Goal: Task Accomplishment & Management: Complete application form

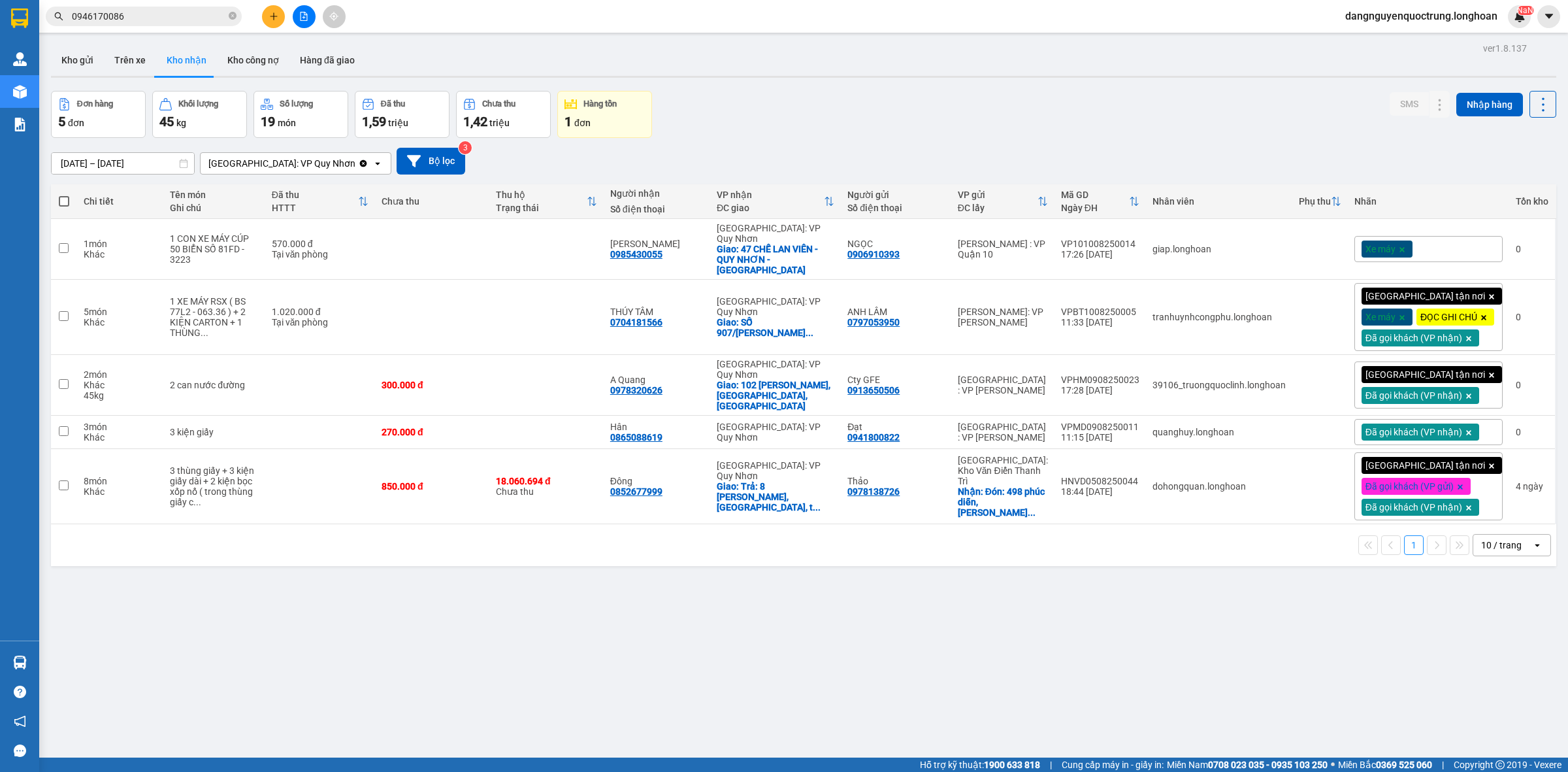
scroll to position [60, 0]
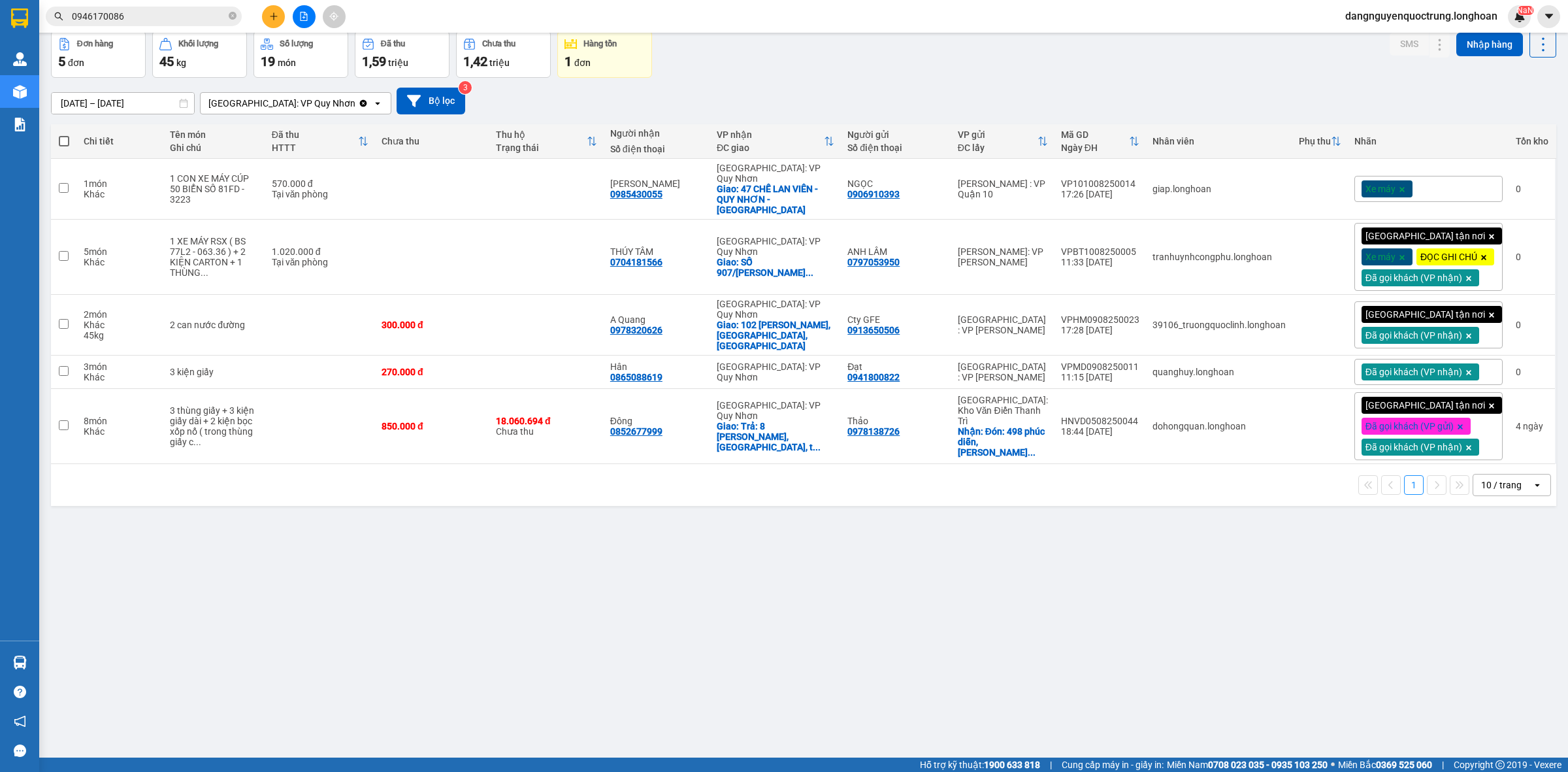
click at [1452, 179] on div "Xe máy" at bounding box center [1428, 189] width 149 height 26
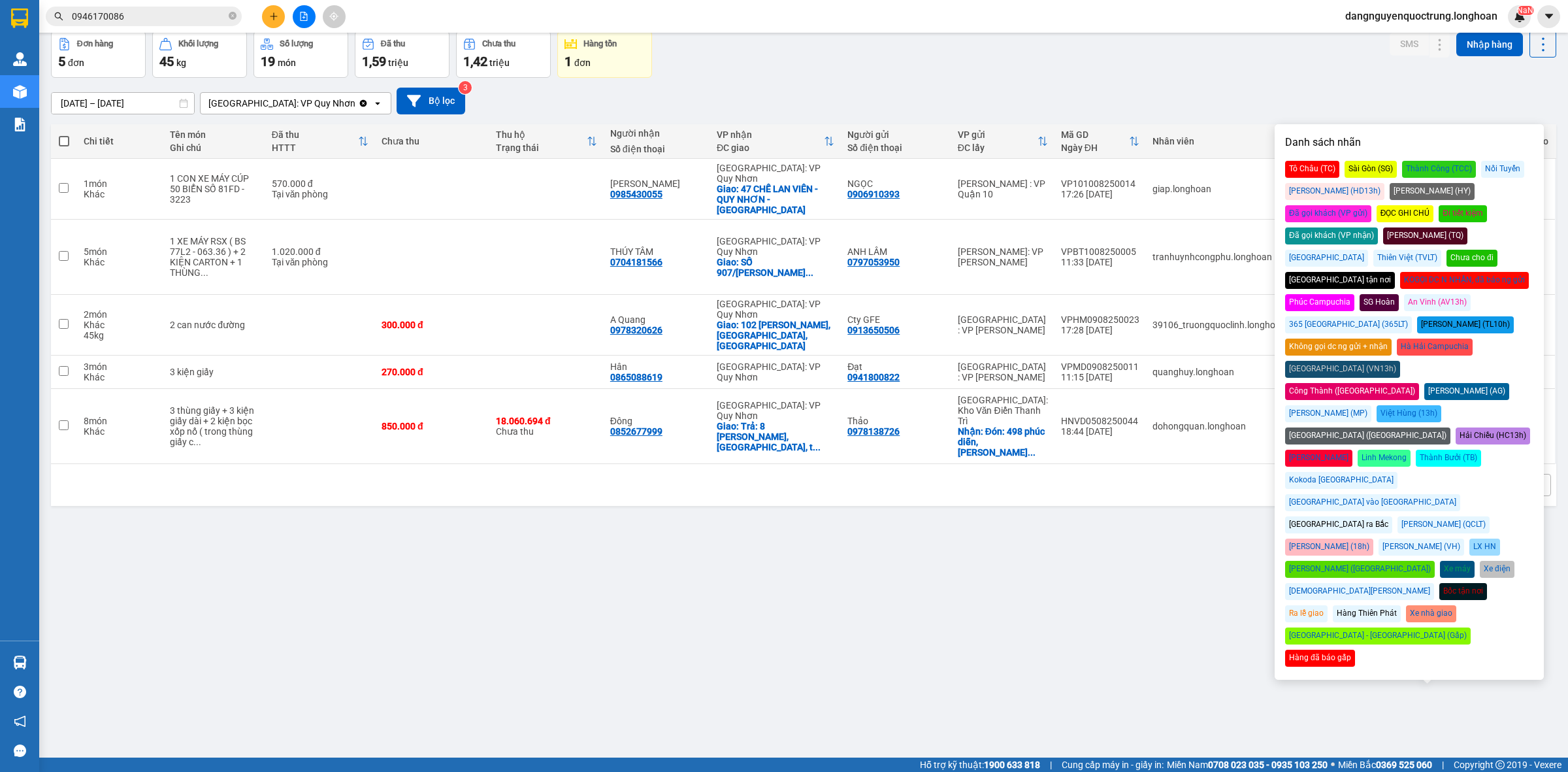
click at [1378, 227] on div "Đã gọi khách (VP nhận)" at bounding box center [1332, 235] width 93 height 17
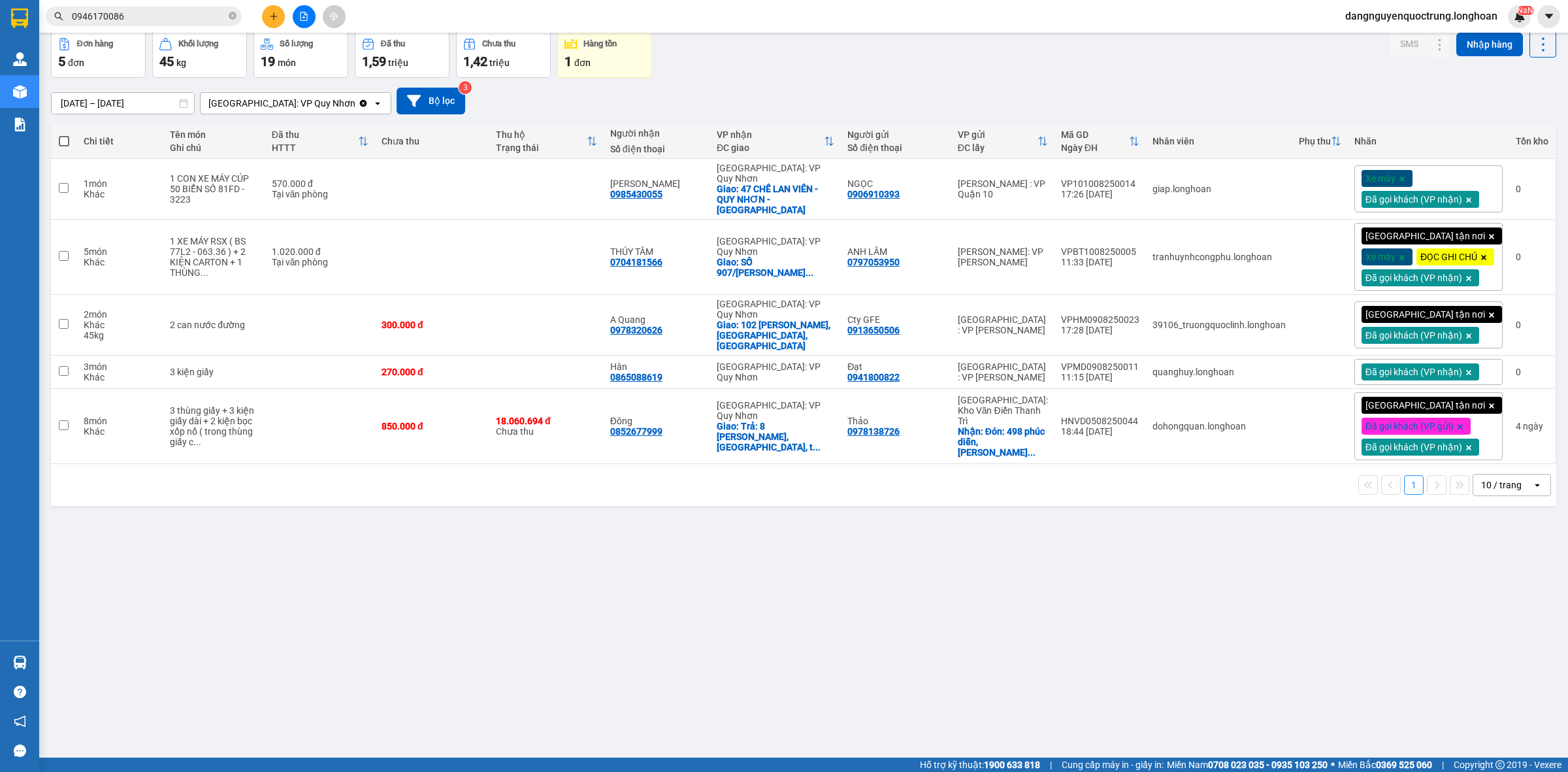
click at [1144, 82] on div "[DATE] – [DATE] Press the down arrow key to interact with the calendar and sele…" at bounding box center [803, 101] width 1506 height 46
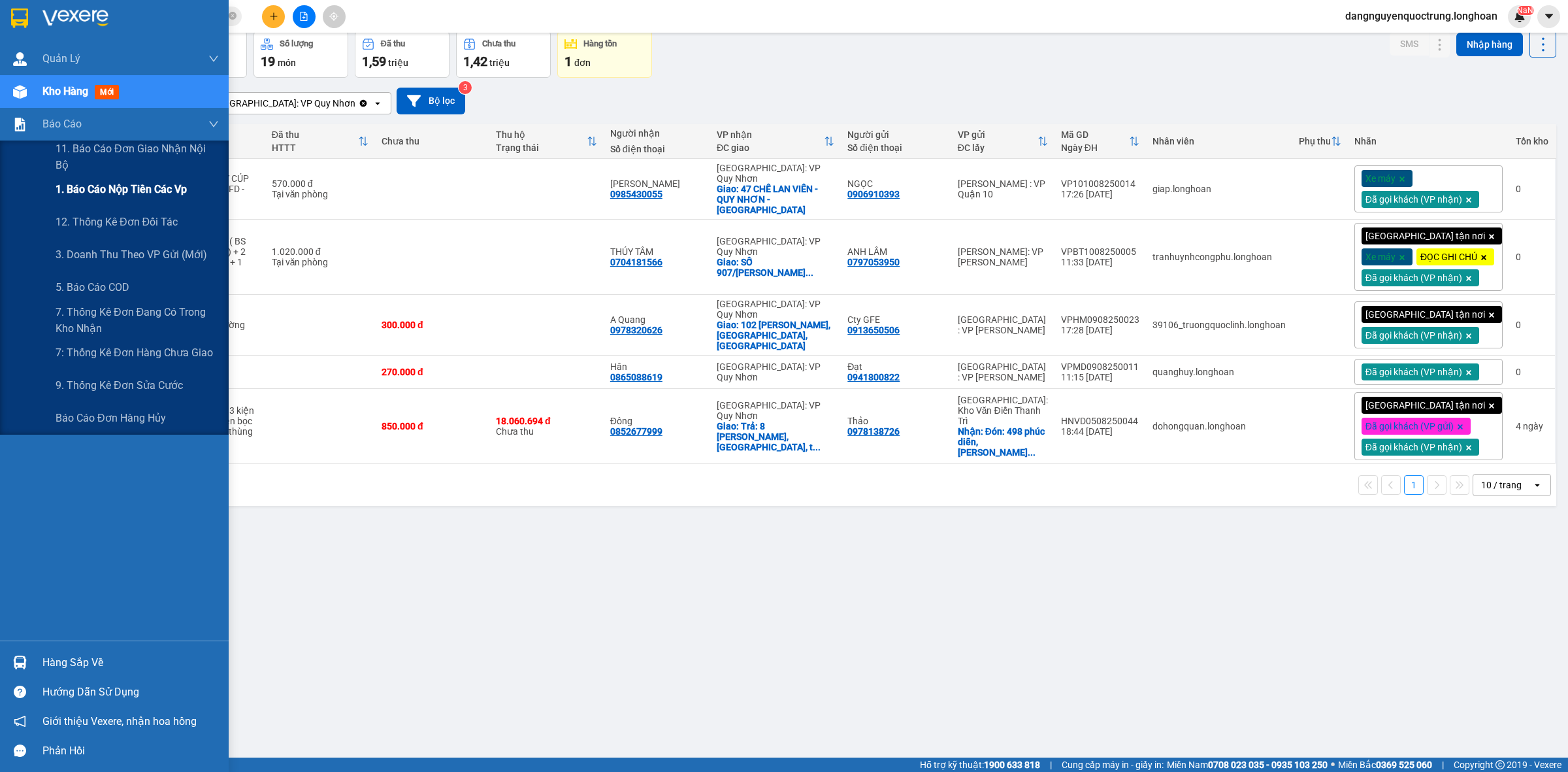
click at [109, 186] on span "1. Báo cáo nộp tiền các vp" at bounding box center [121, 189] width 131 height 16
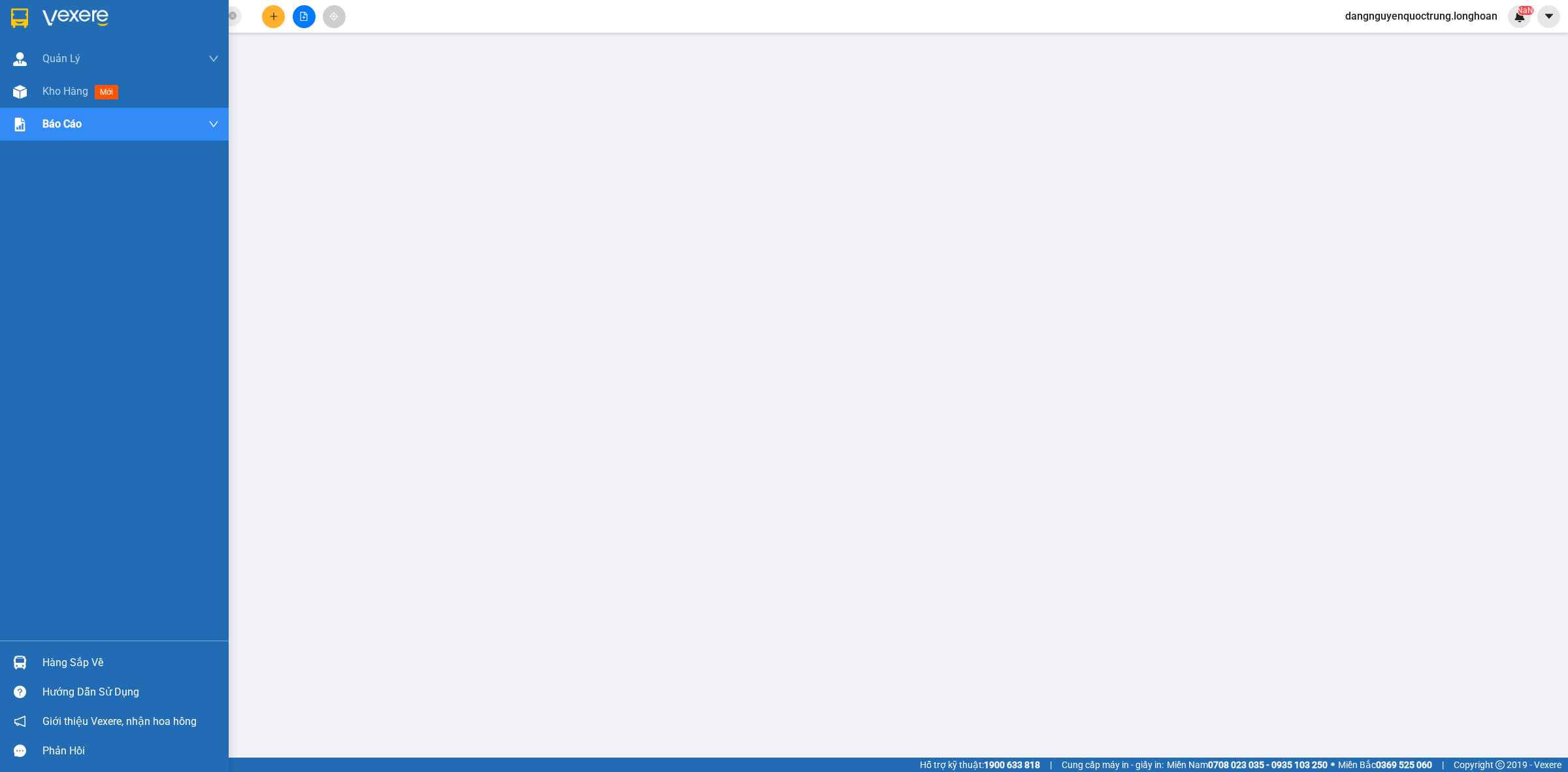
click at [66, 669] on div "Hàng sắp về" at bounding box center [130, 662] width 176 height 19
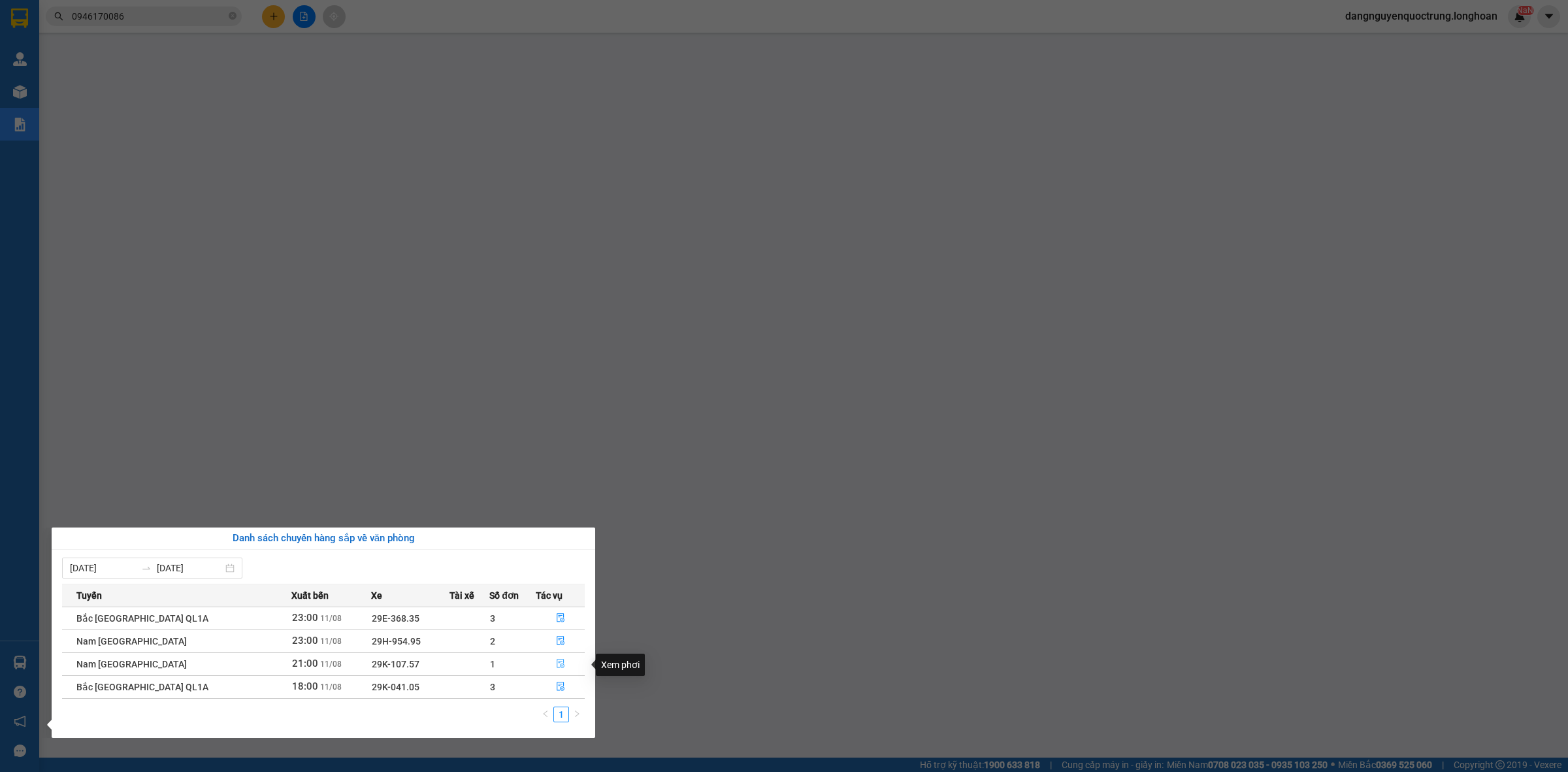
click at [562, 661] on button "button" at bounding box center [560, 664] width 48 height 21
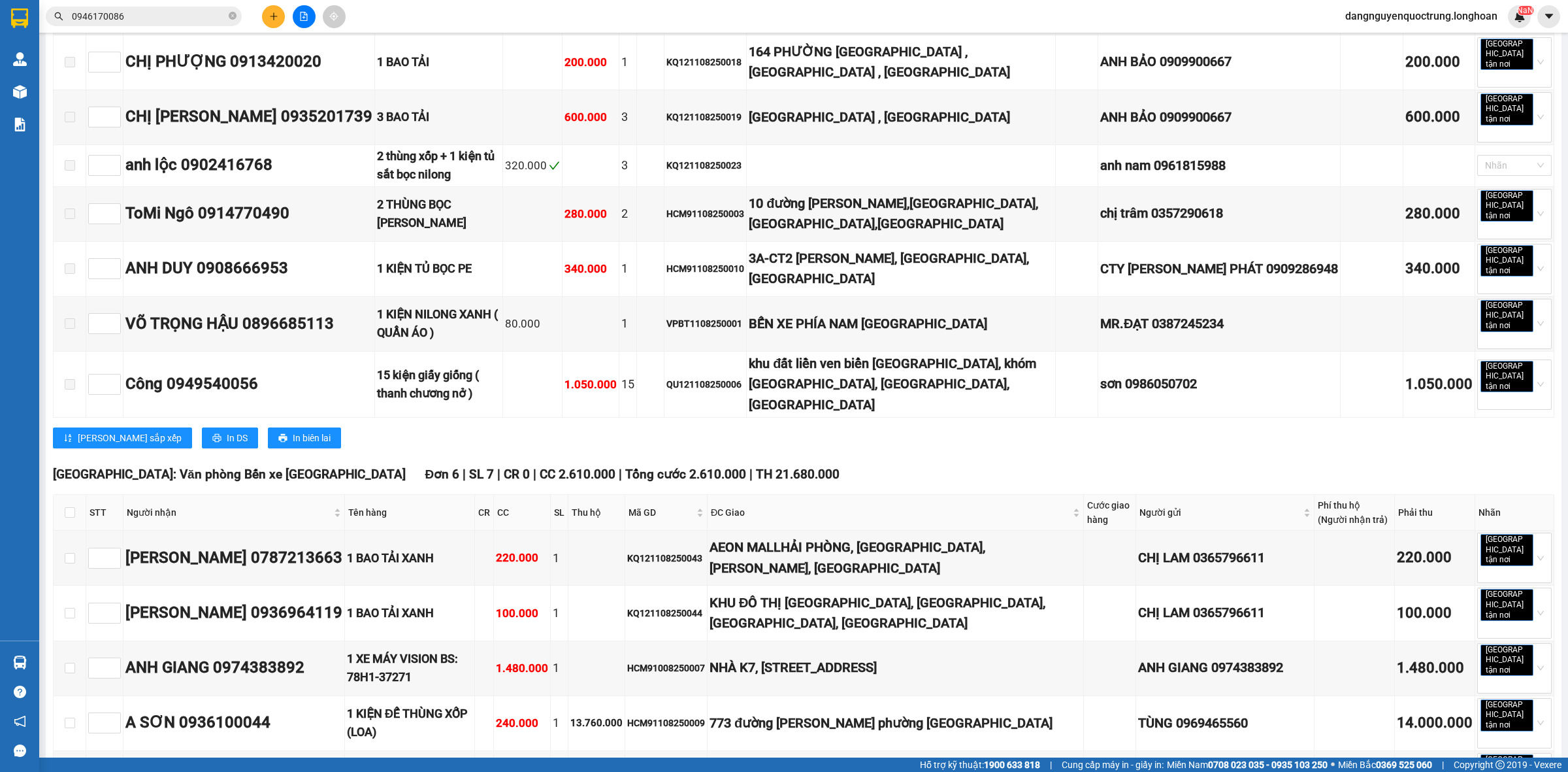
scroll to position [4990, 0]
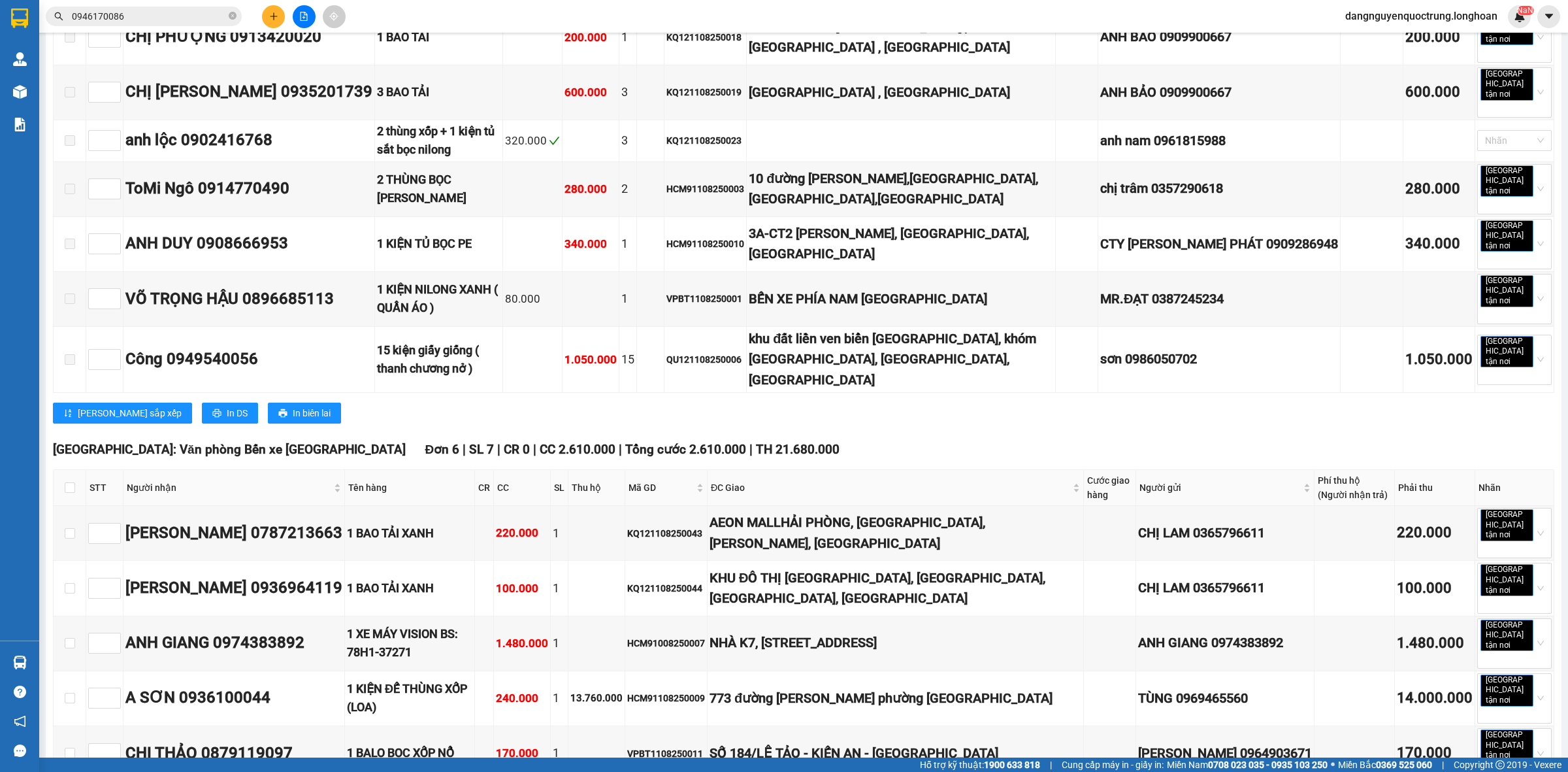
checkbox input "true"
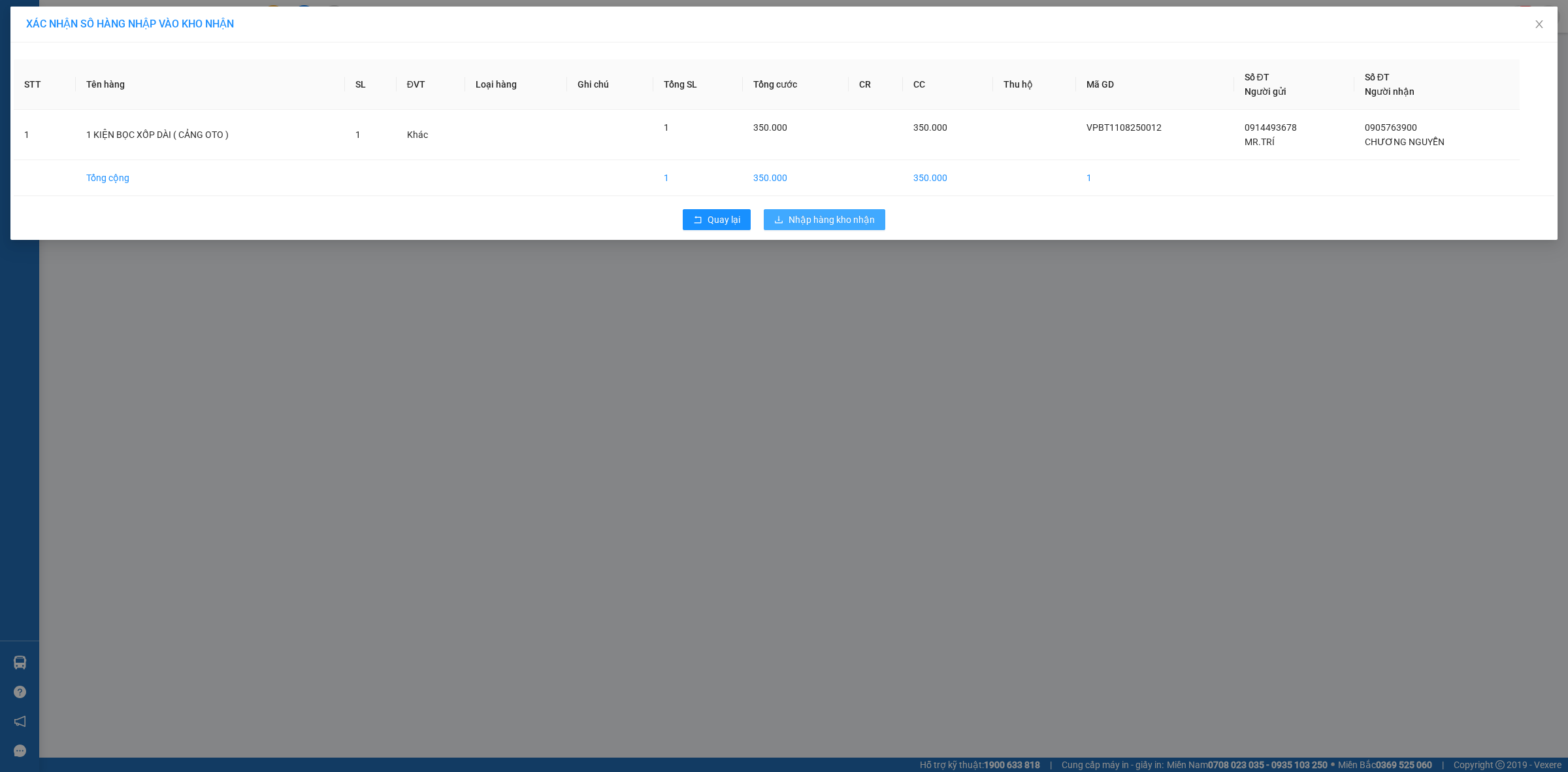
click at [812, 216] on span "Nhập hàng kho nhận" at bounding box center [832, 220] width 86 height 15
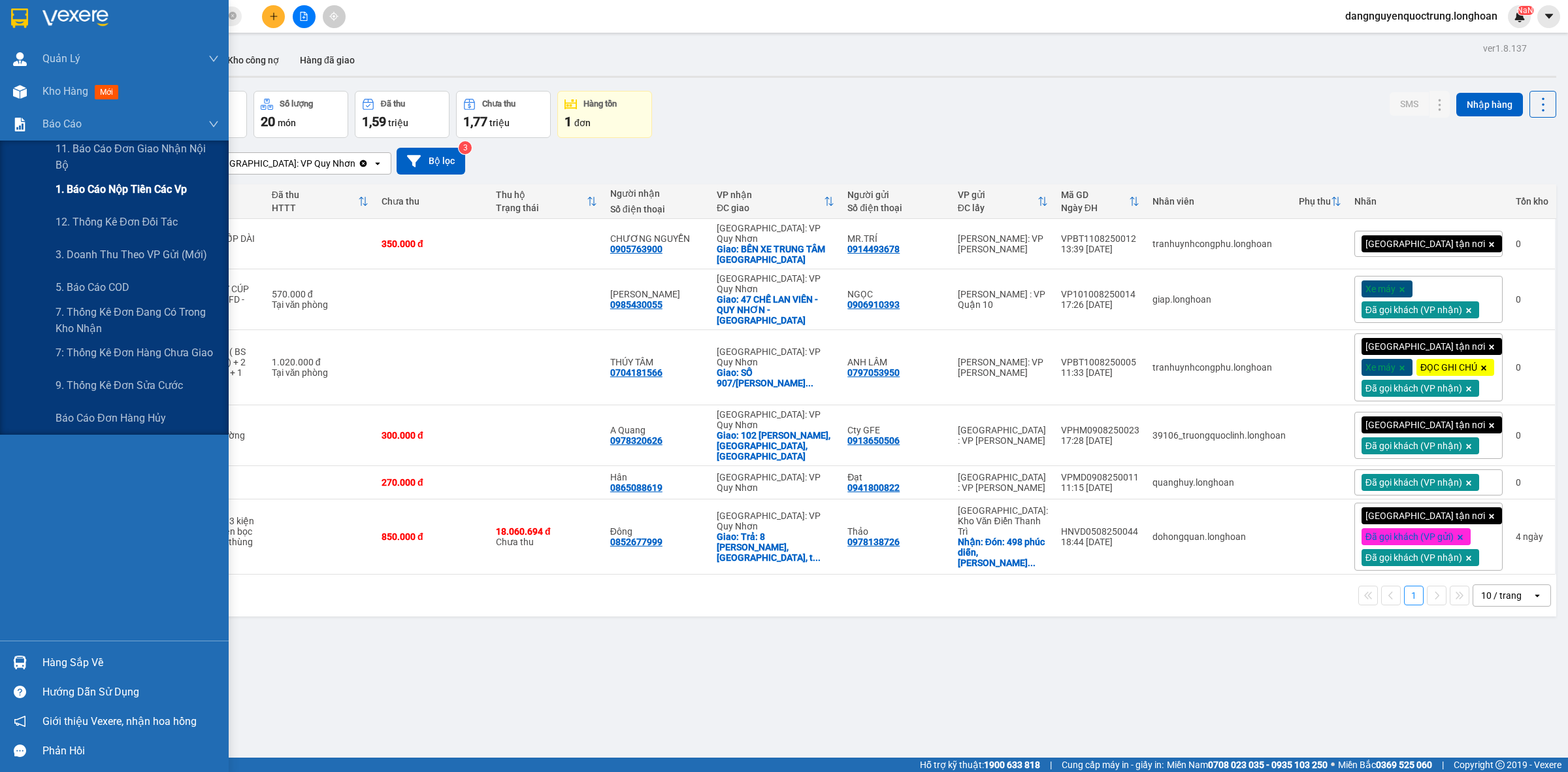
click at [75, 188] on span "1. Báo cáo nộp tiền các vp" at bounding box center [121, 189] width 131 height 16
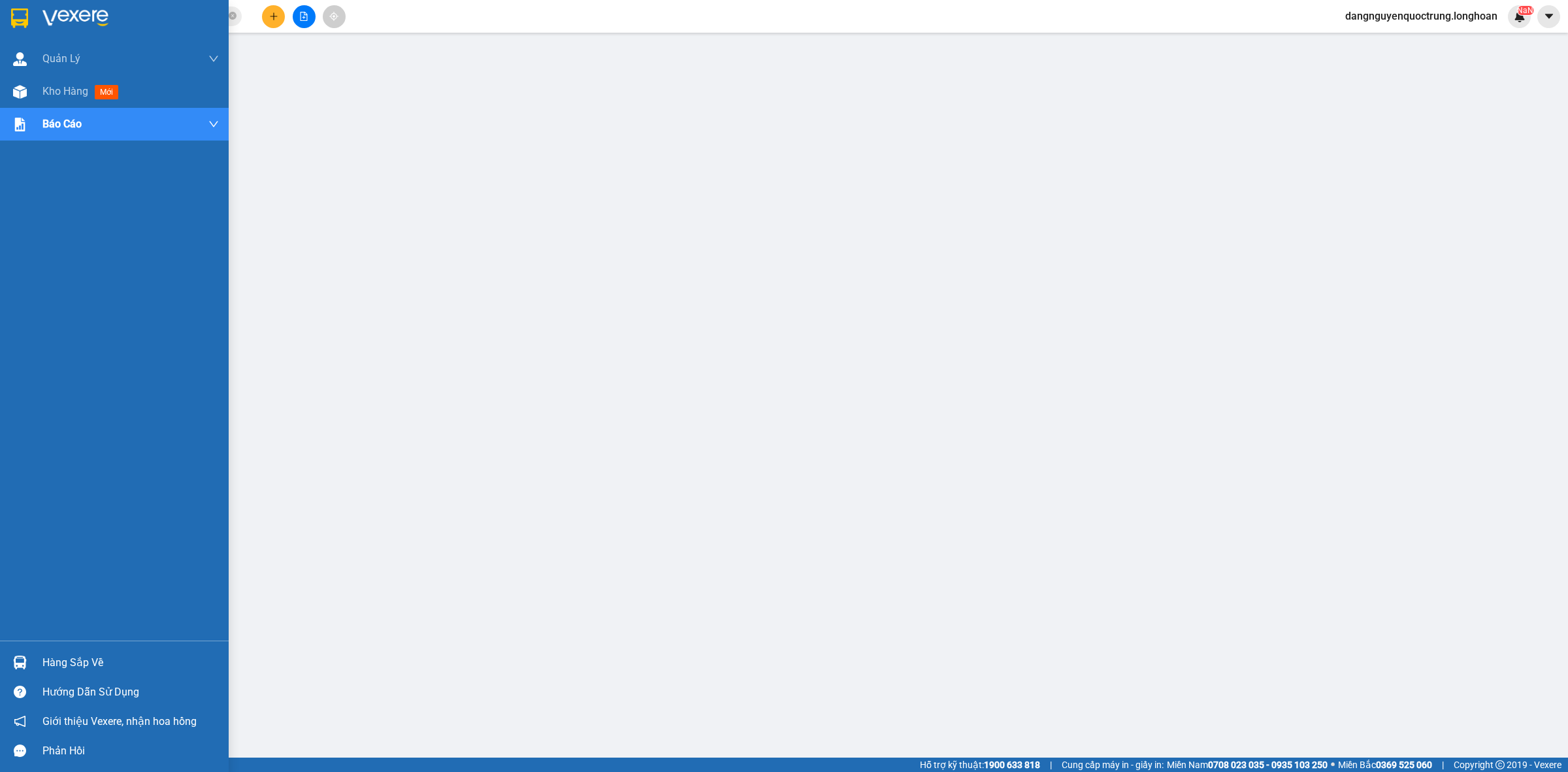
click at [14, 27] on img at bounding box center [19, 18] width 17 height 19
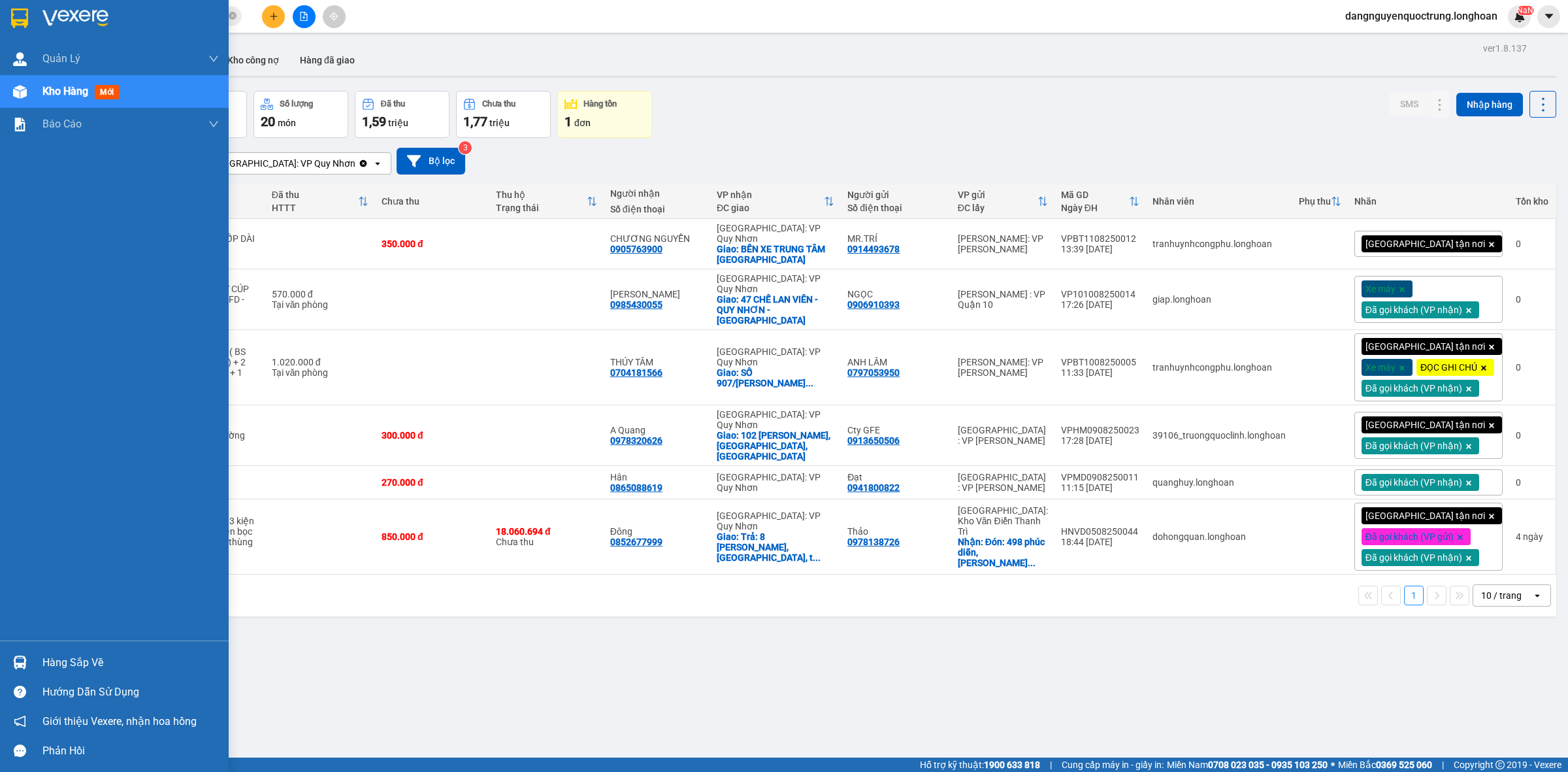
click at [17, 663] on img at bounding box center [19, 662] width 14 height 14
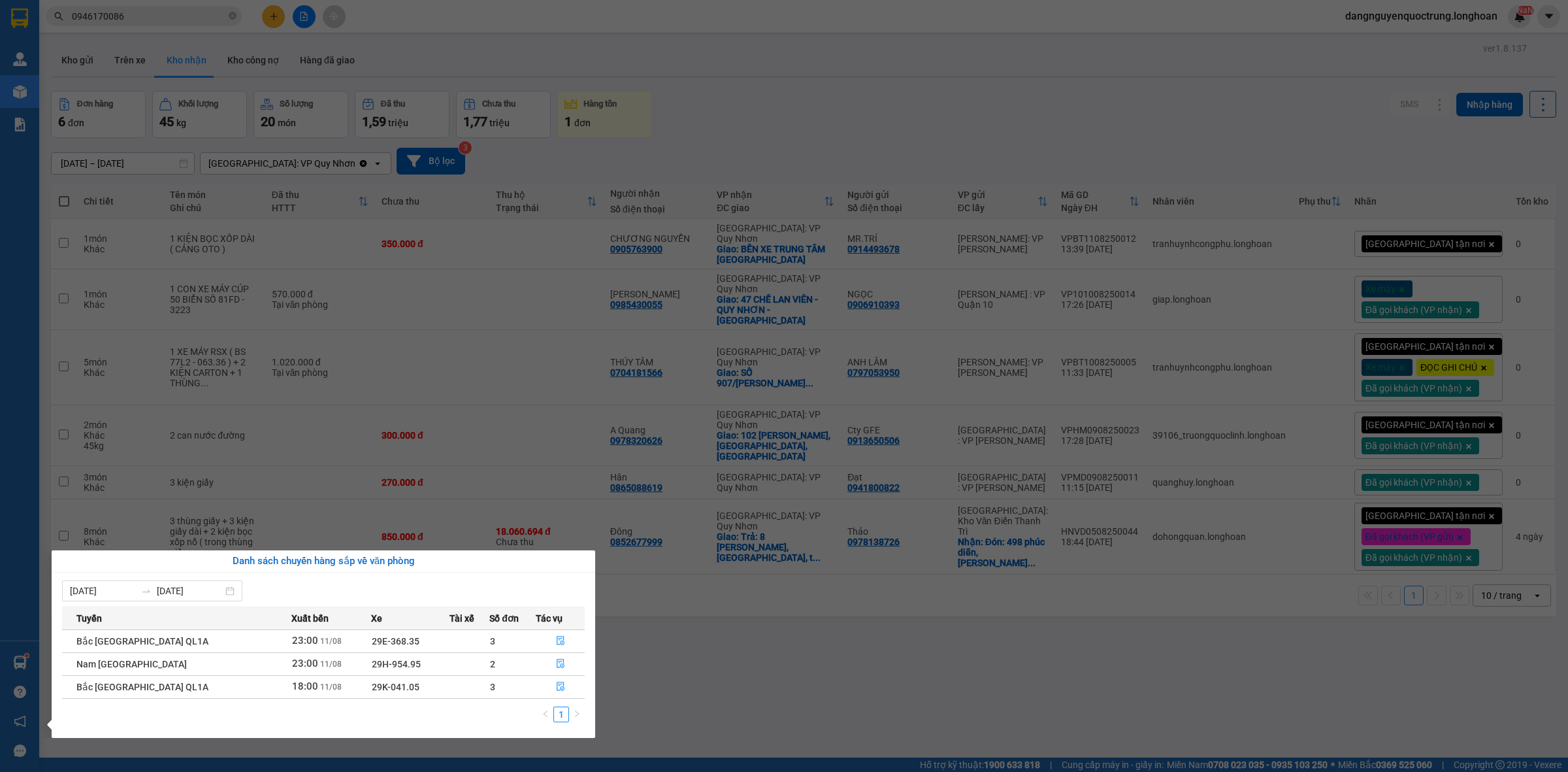
click at [853, 701] on section "Kết quả tìm kiếm ( 3 ) Bộ lọc Mã ĐH Trạng thái Món hàng Thu hộ Tổng cước Chưa c…" at bounding box center [784, 386] width 1568 height 772
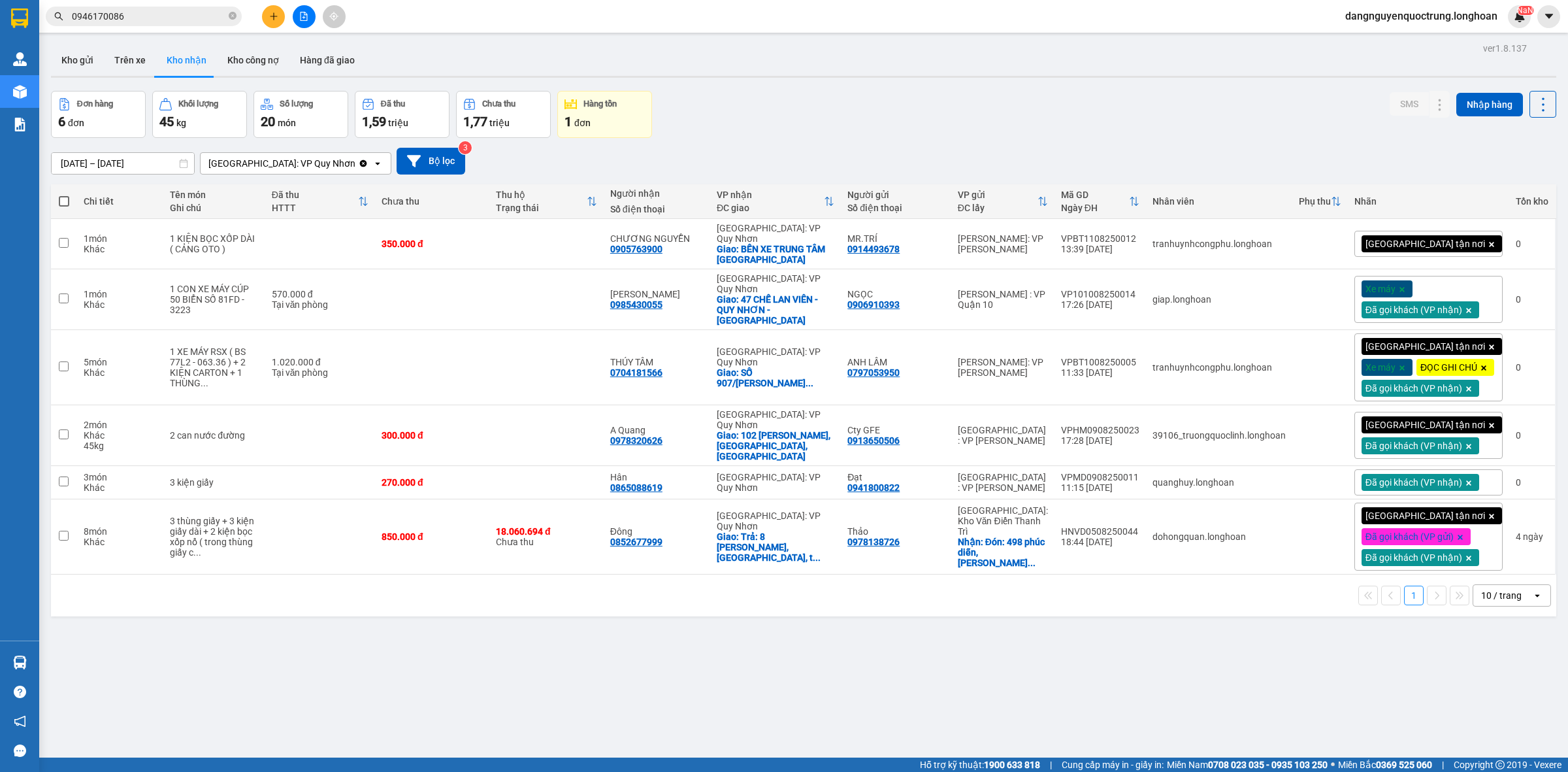
click at [834, 201] on icon at bounding box center [829, 201] width 11 height 11
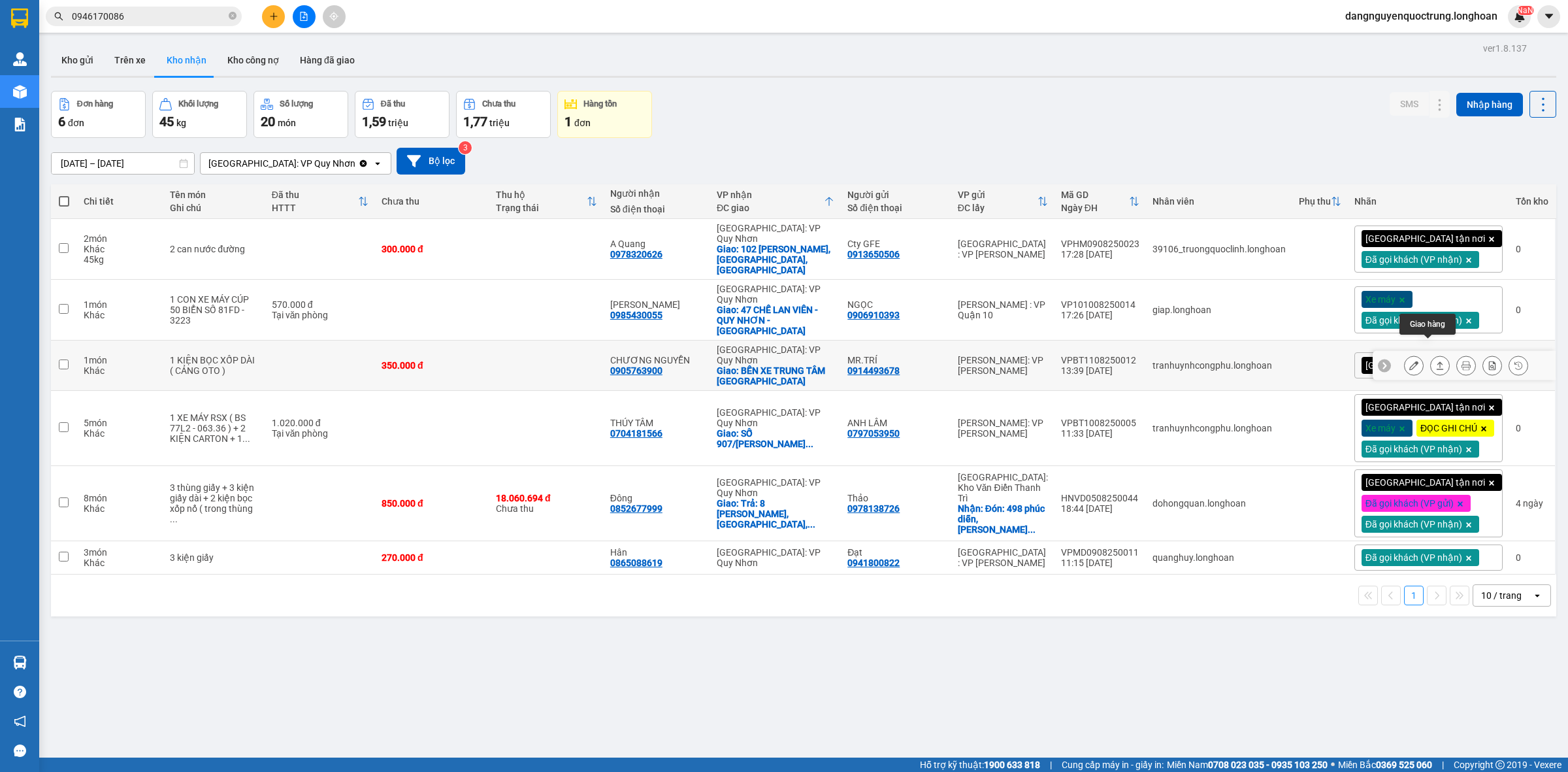
click at [1405, 354] on button at bounding box center [1414, 365] width 19 height 23
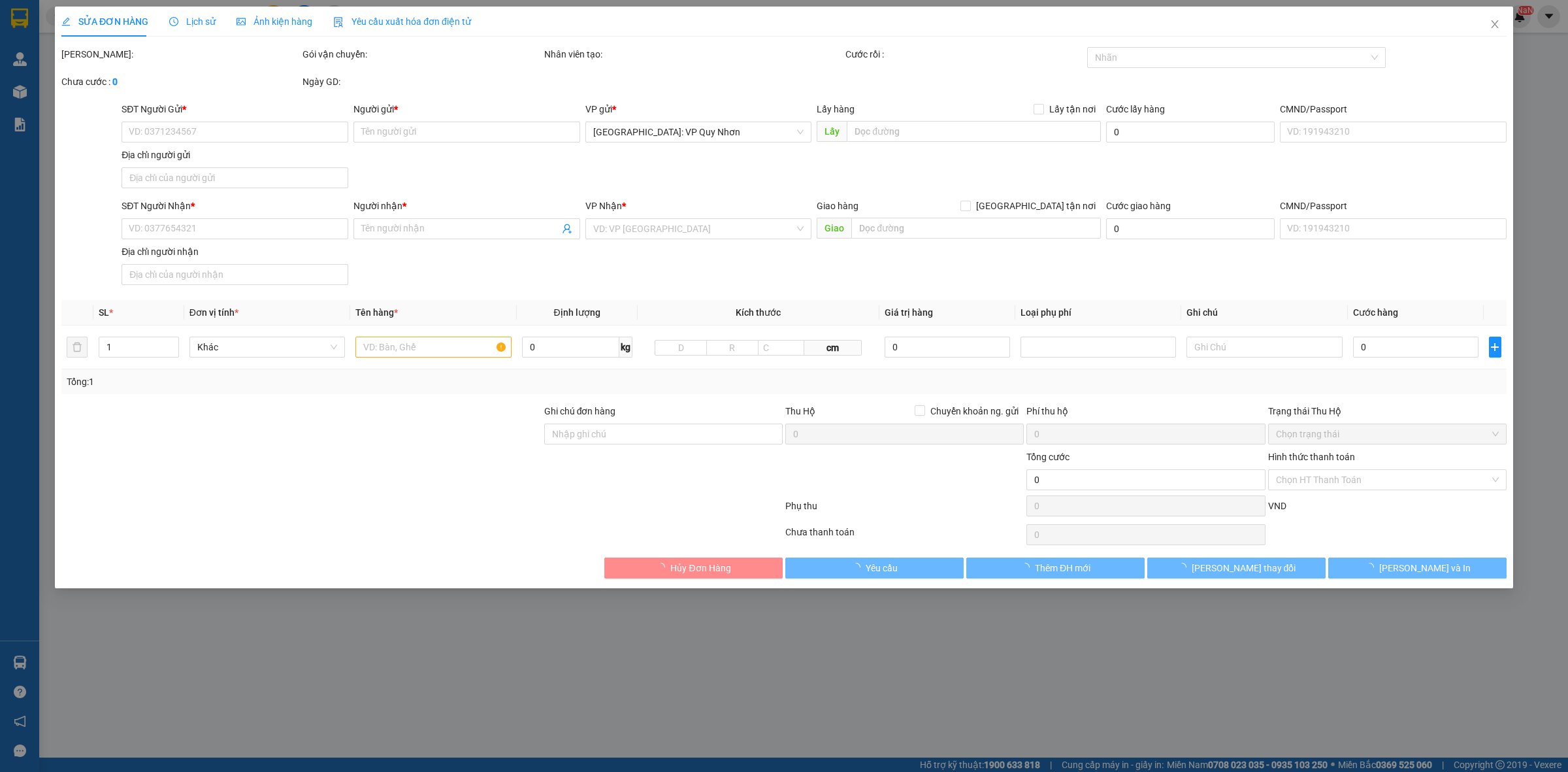
type input "0914493678"
type input "MR.TRÍ"
type input "0905763900"
type input "CHƯƠNG NGUYỄN"
checkbox input "true"
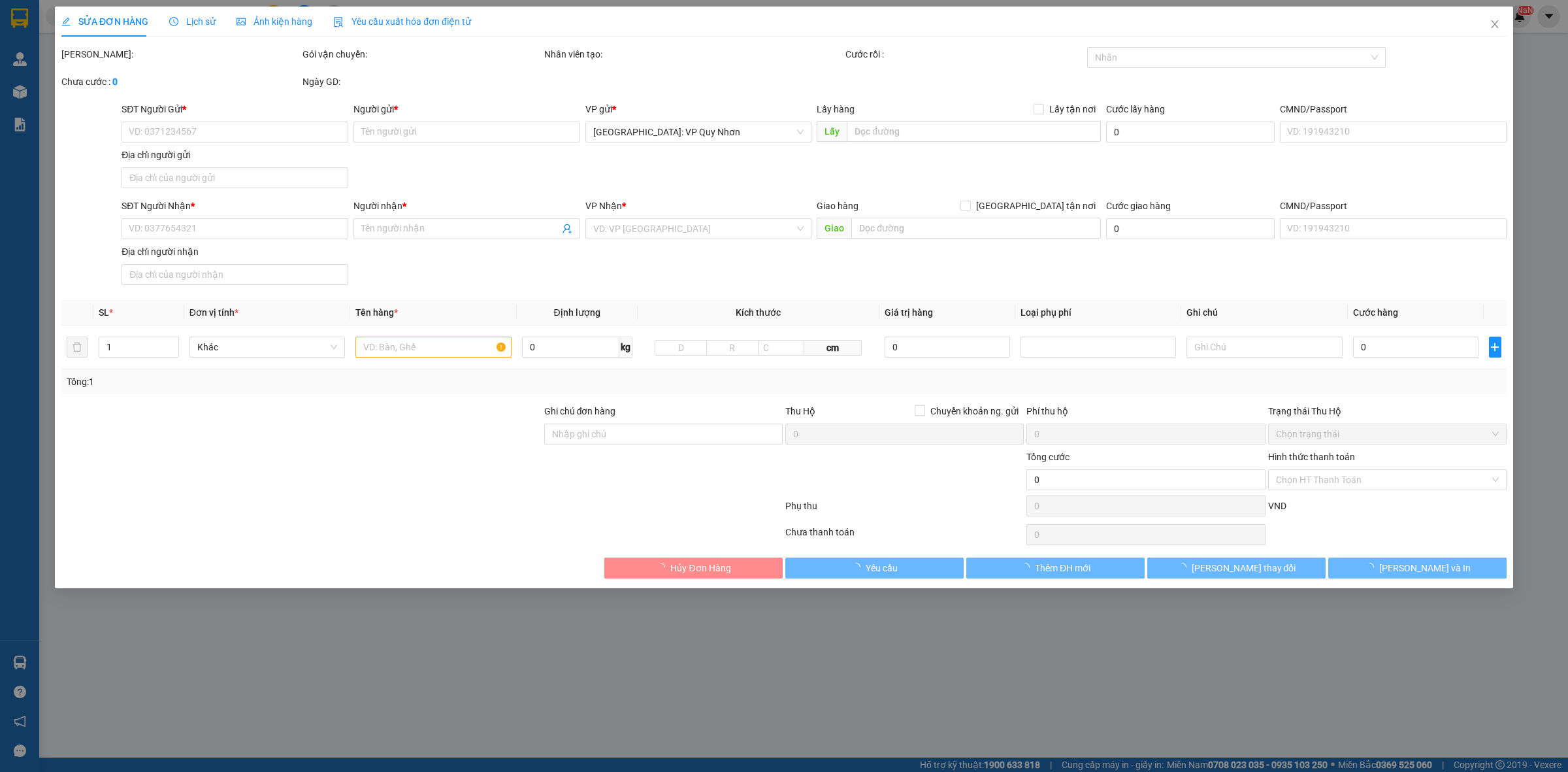
type input "BẾN XE TRUNG TÂM [GEOGRAPHIC_DATA]"
type input "350.000"
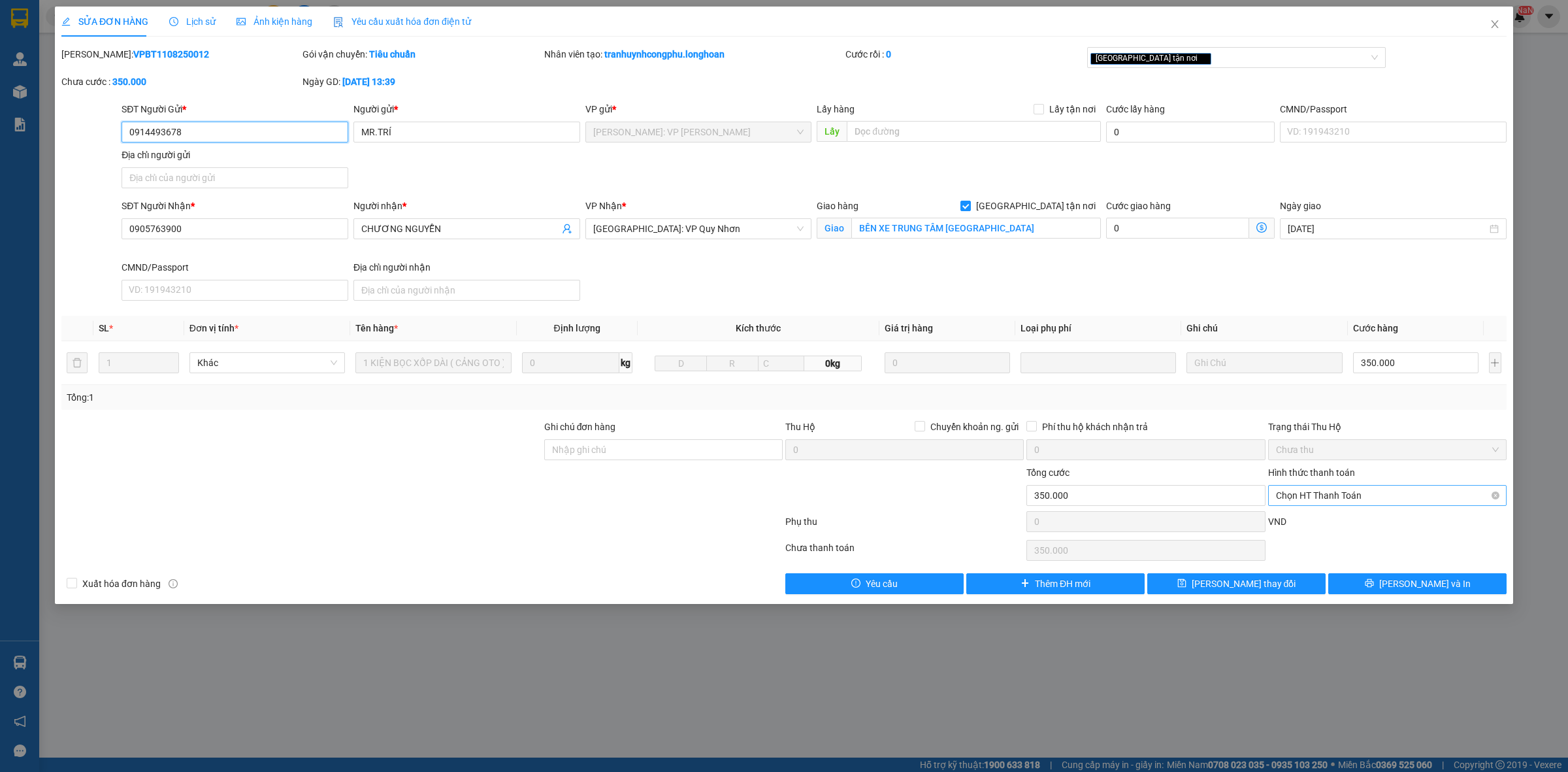
click at [1341, 494] on span "Chọn HT Thanh Toán" at bounding box center [1387, 495] width 223 height 19
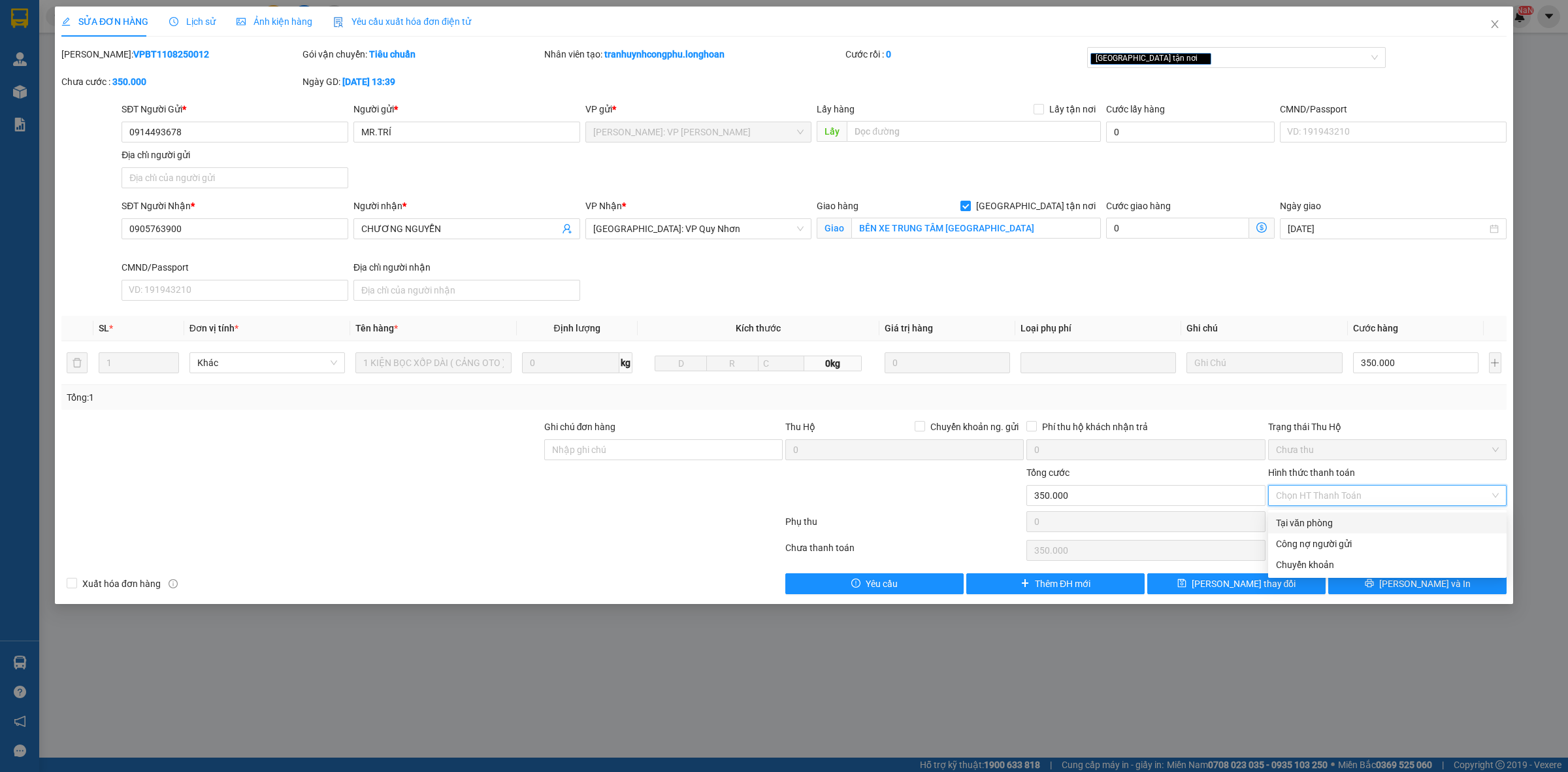
click at [1341, 521] on div "Tại văn phòng" at bounding box center [1387, 523] width 223 height 15
type input "0"
click at [1323, 498] on span "Tại văn phòng" at bounding box center [1387, 495] width 223 height 19
click at [1328, 546] on div "Công nợ người gửi" at bounding box center [1387, 544] width 223 height 15
click at [1332, 494] on span "Công nợ người gửi" at bounding box center [1387, 495] width 223 height 19
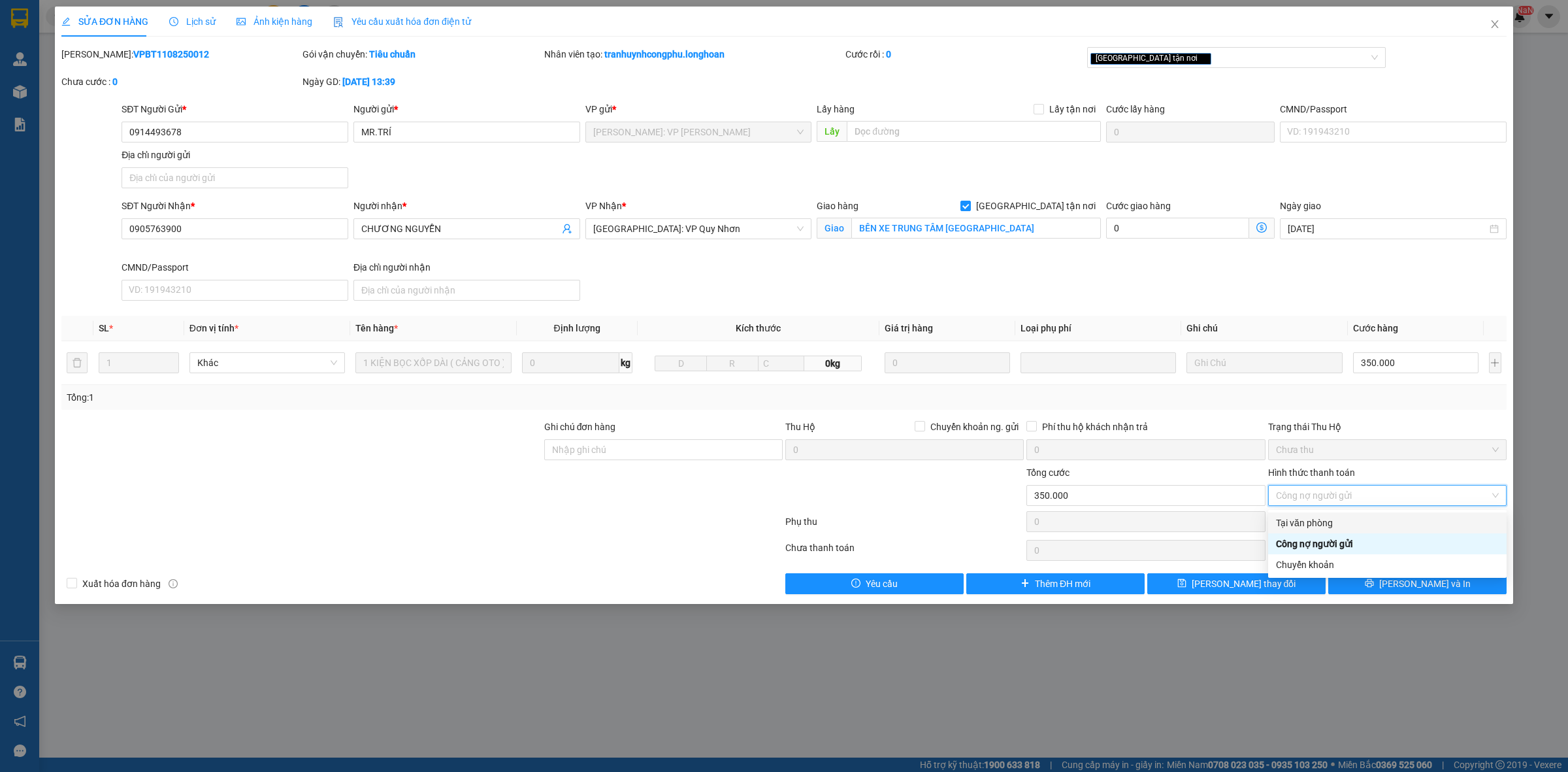
click at [1332, 521] on div "Tại văn phòng" at bounding box center [1387, 523] width 223 height 15
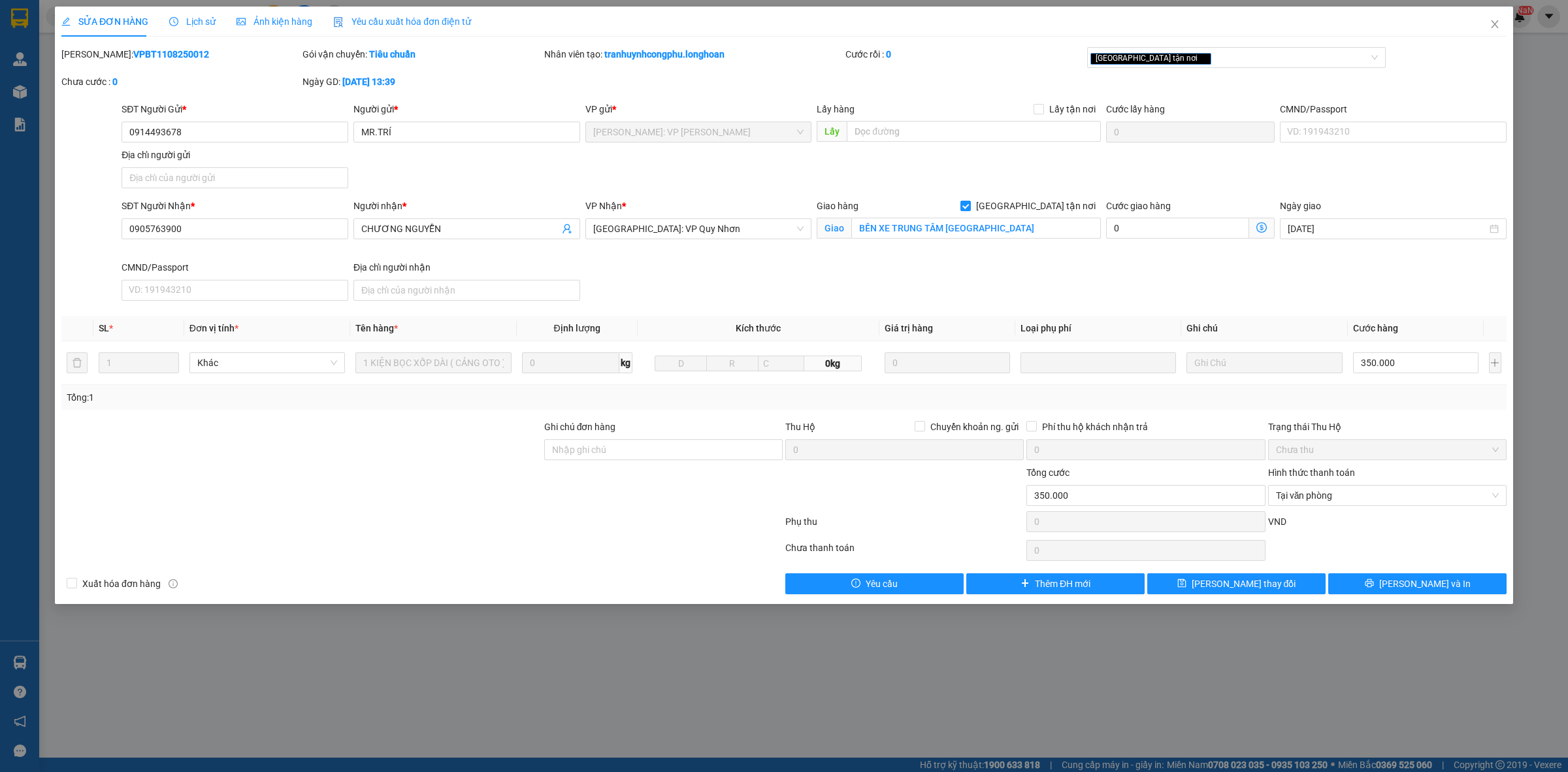
click at [1443, 387] on div "Tổng: 1" at bounding box center [784, 397] width 1445 height 25
click at [1457, 387] on div "Tổng: 1" at bounding box center [784, 397] width 1445 height 25
click at [1490, 21] on icon "close" at bounding box center [1495, 24] width 11 height 11
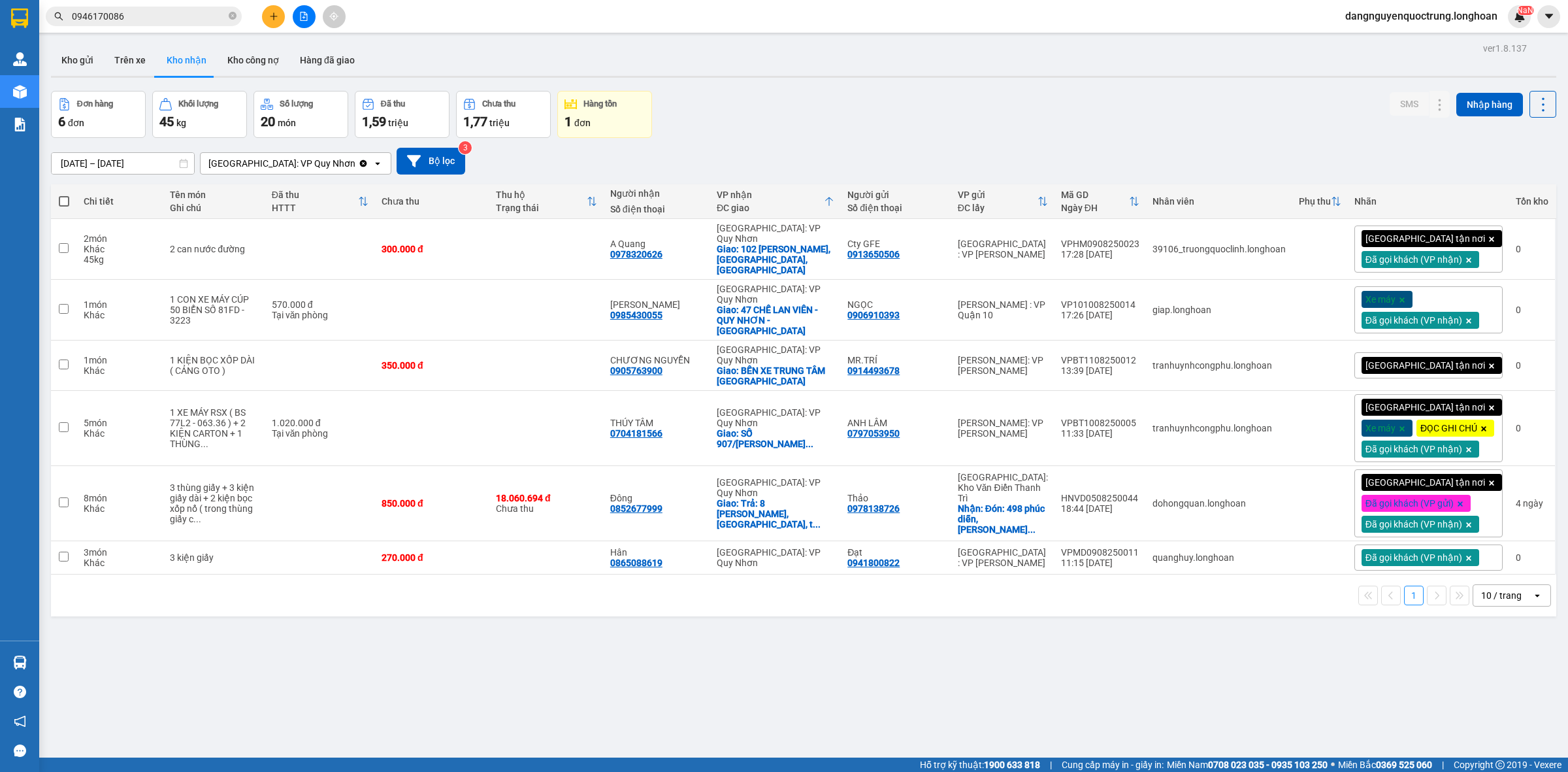
click at [1466, 352] on div "[GEOGRAPHIC_DATA] tận nơi" at bounding box center [1428, 365] width 149 height 26
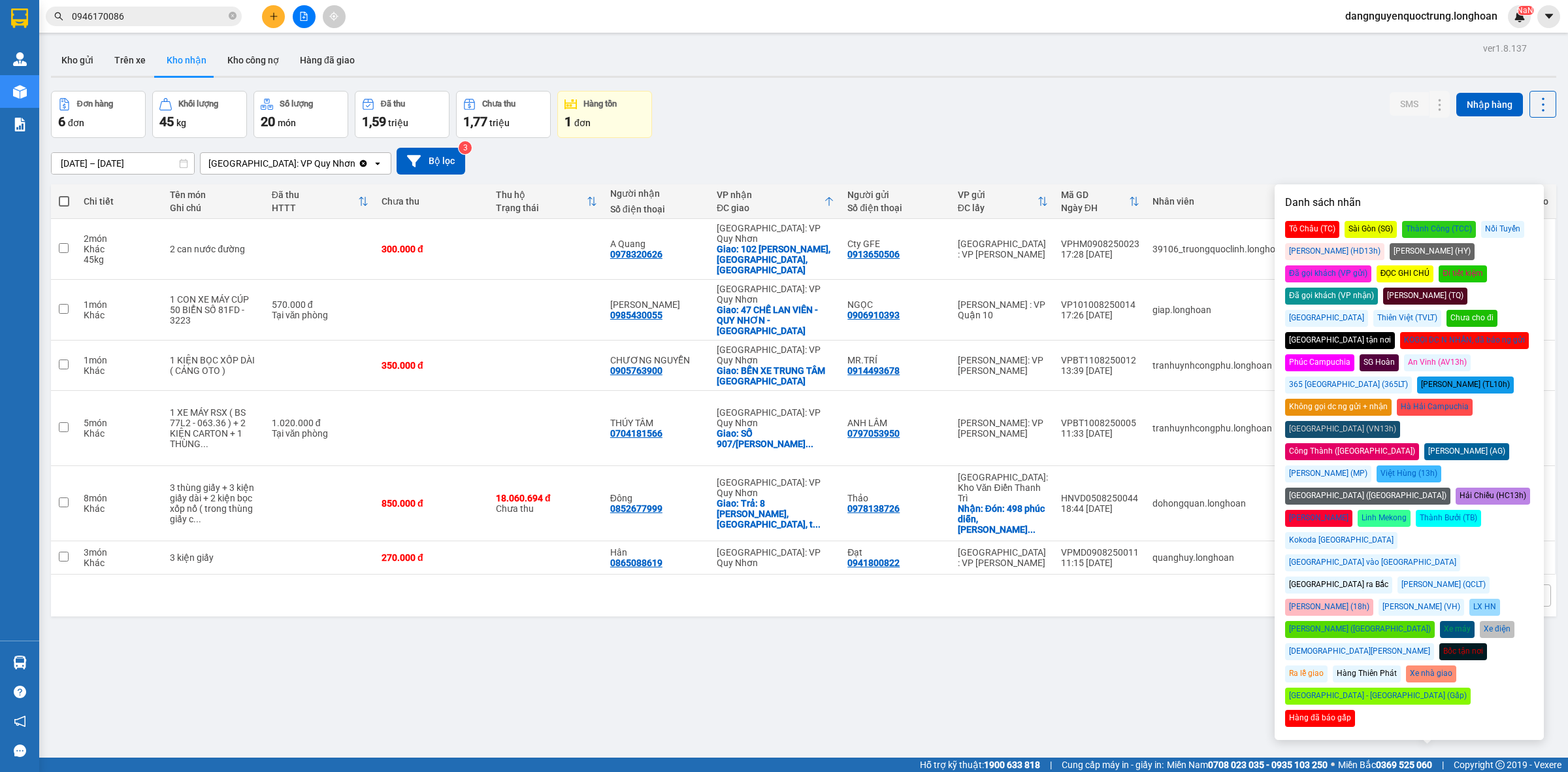
click at [1378, 287] on div "Đã gọi khách (VP nhận)" at bounding box center [1332, 295] width 93 height 17
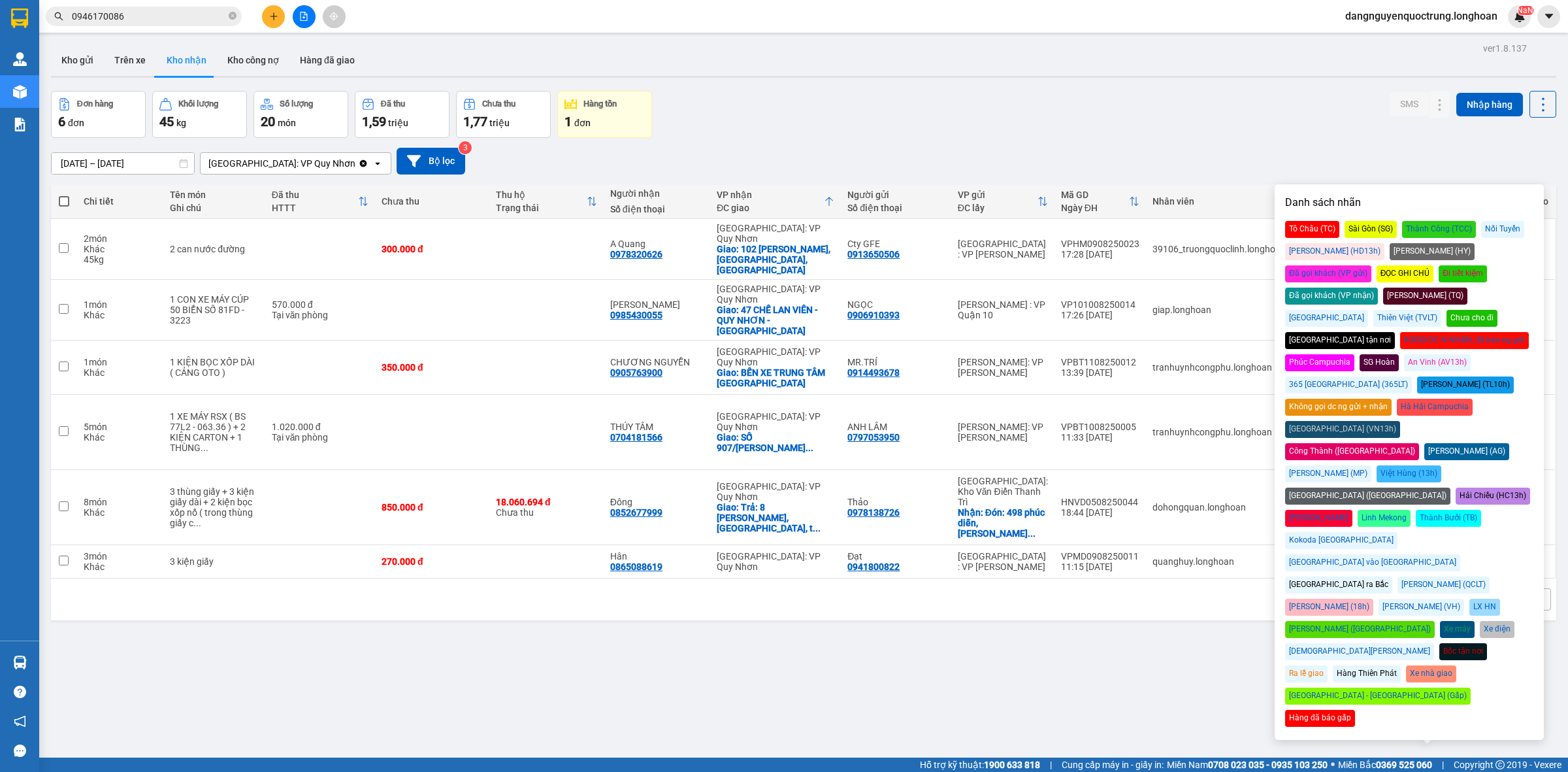
click at [1285, 620] on div "1 10 / trang open" at bounding box center [803, 600] width 1506 height 42
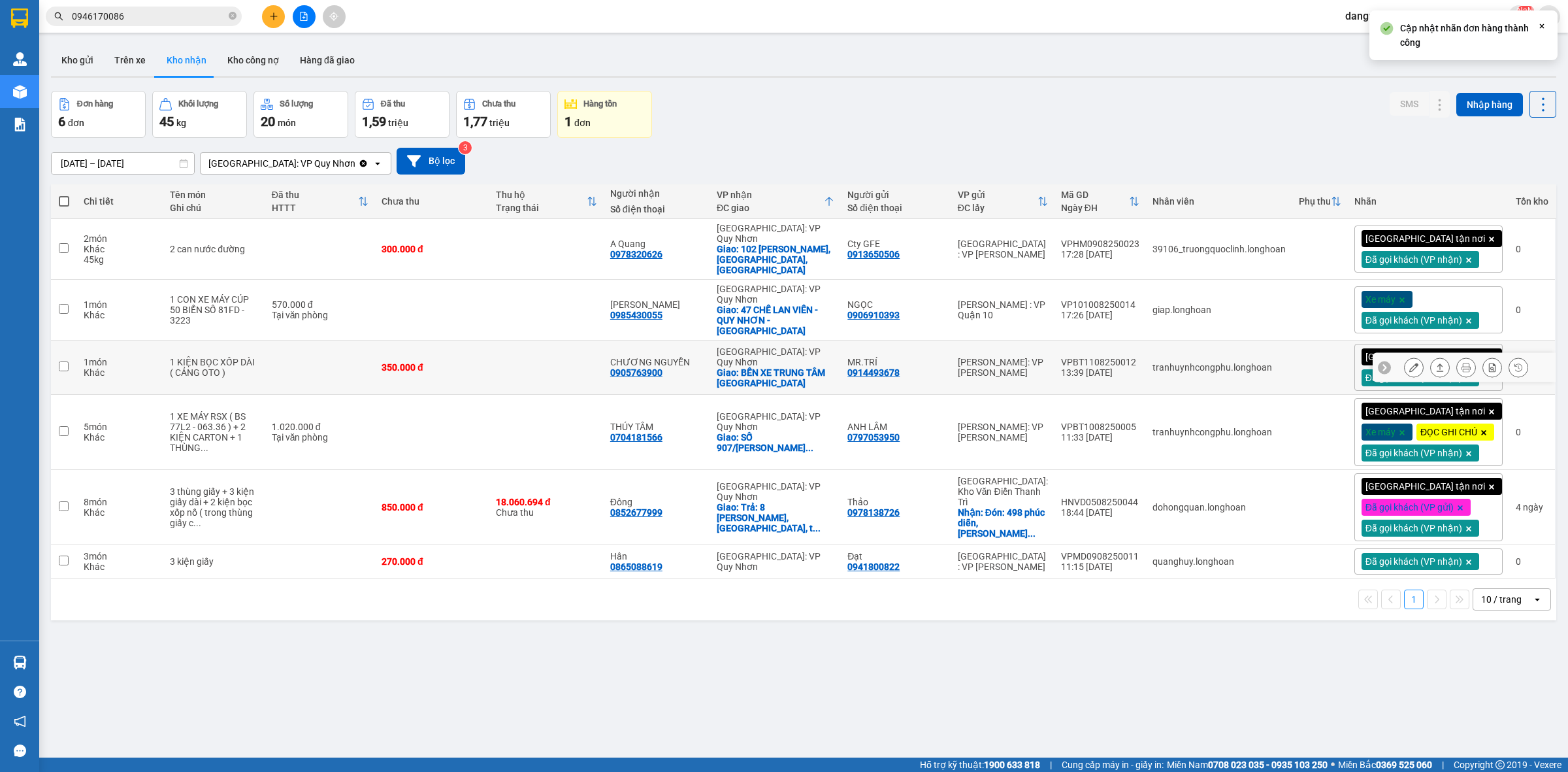
click at [1410, 363] on icon at bounding box center [1414, 367] width 9 height 9
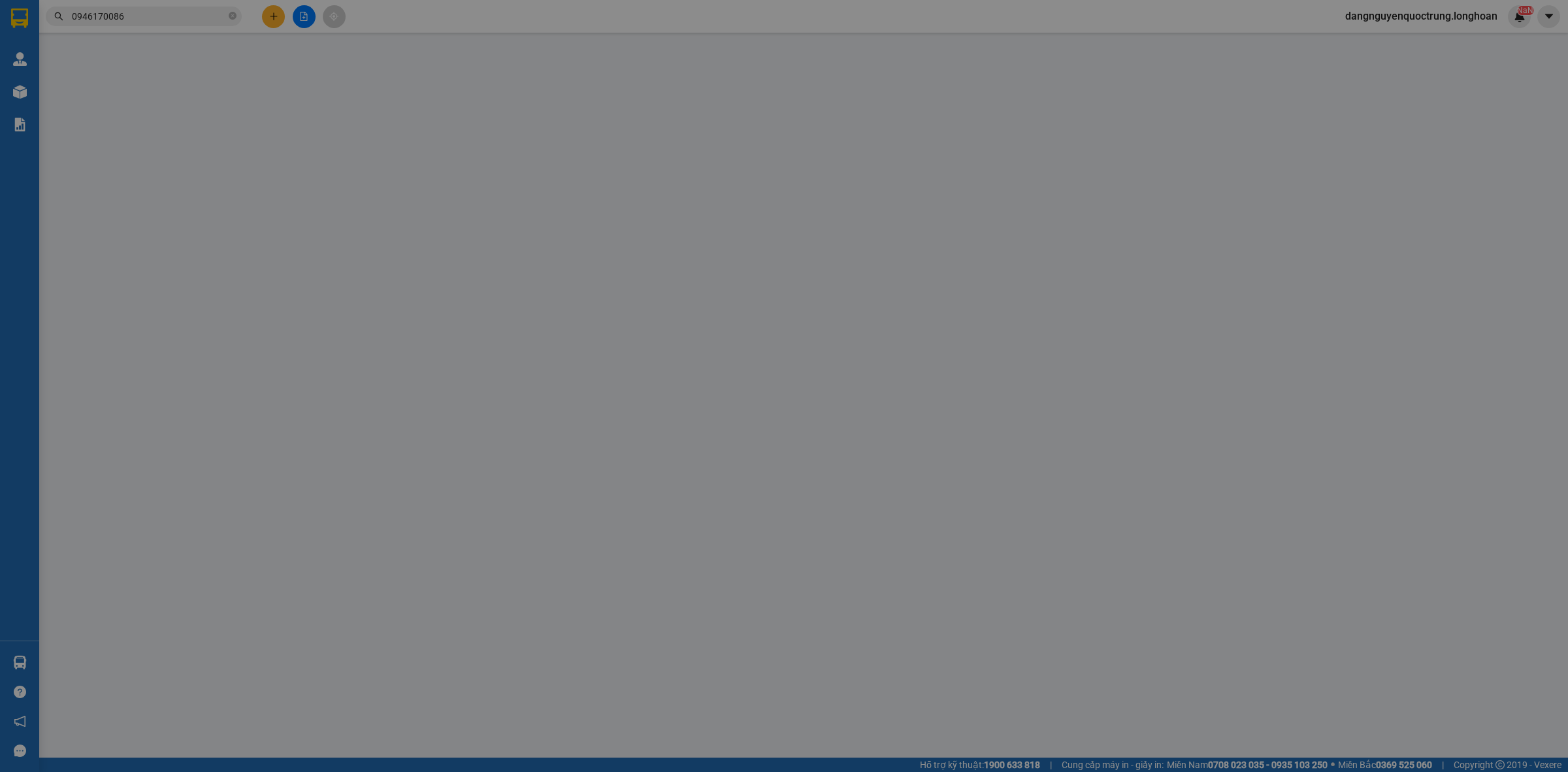
type input "0914493678"
type input "MR.TRÍ"
type input "0905763900"
type input "CHƯƠNG NGUYỄN"
checkbox input "true"
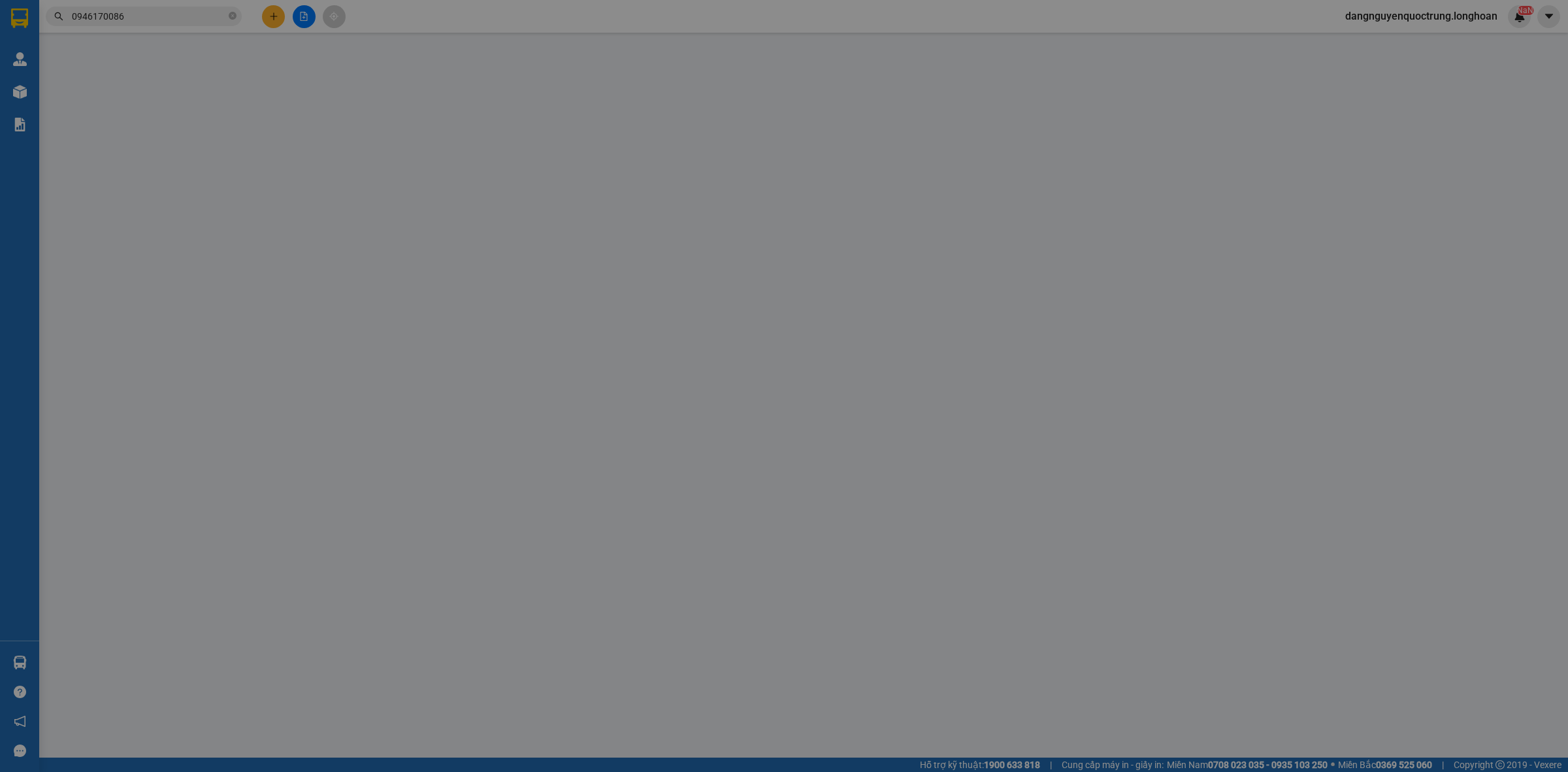
type input "BẾN XE TRUNG TÂM [GEOGRAPHIC_DATA]"
type input "350.000"
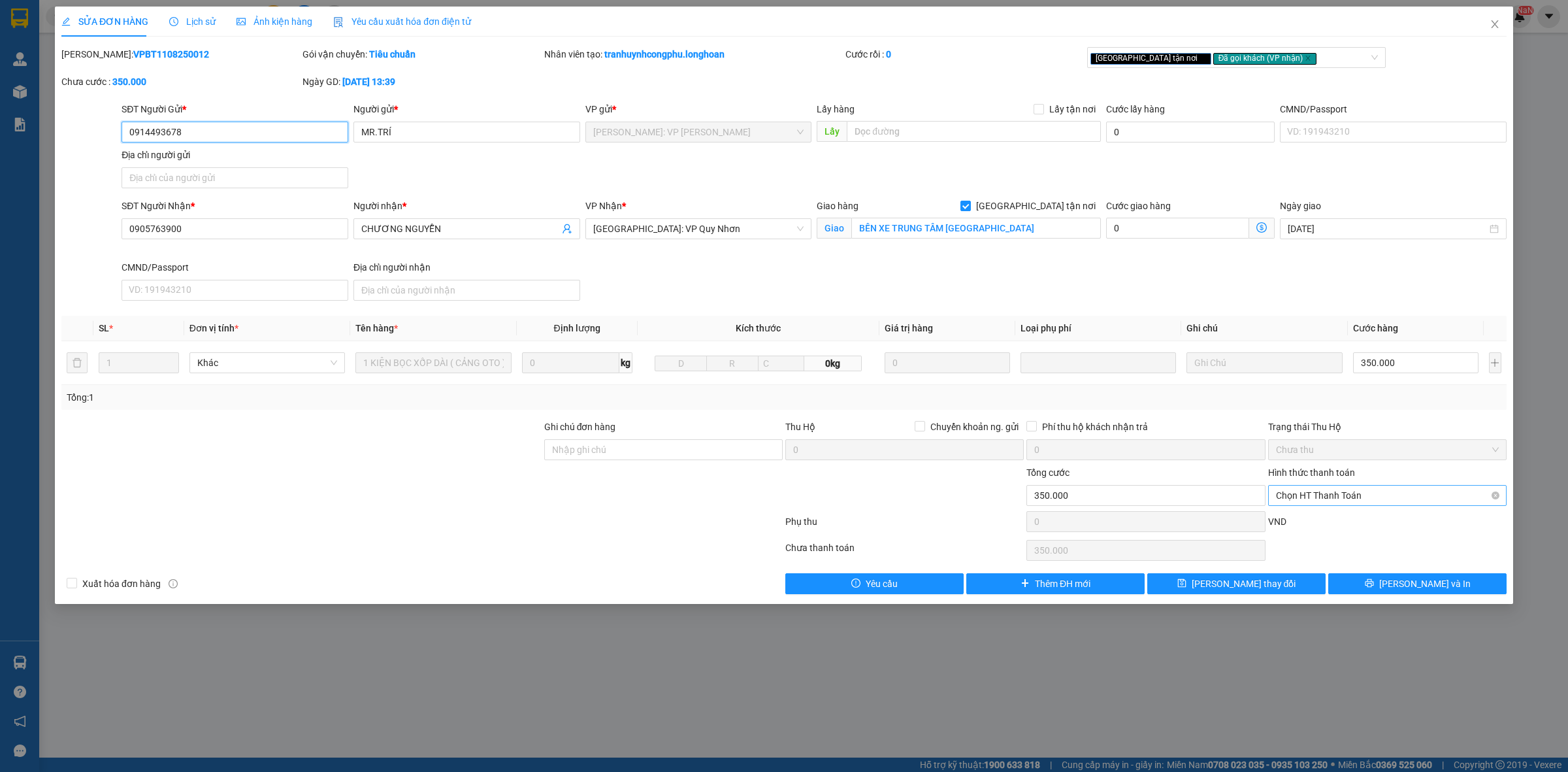
click at [1341, 494] on span "Chọn HT Thanh Toán" at bounding box center [1387, 495] width 223 height 19
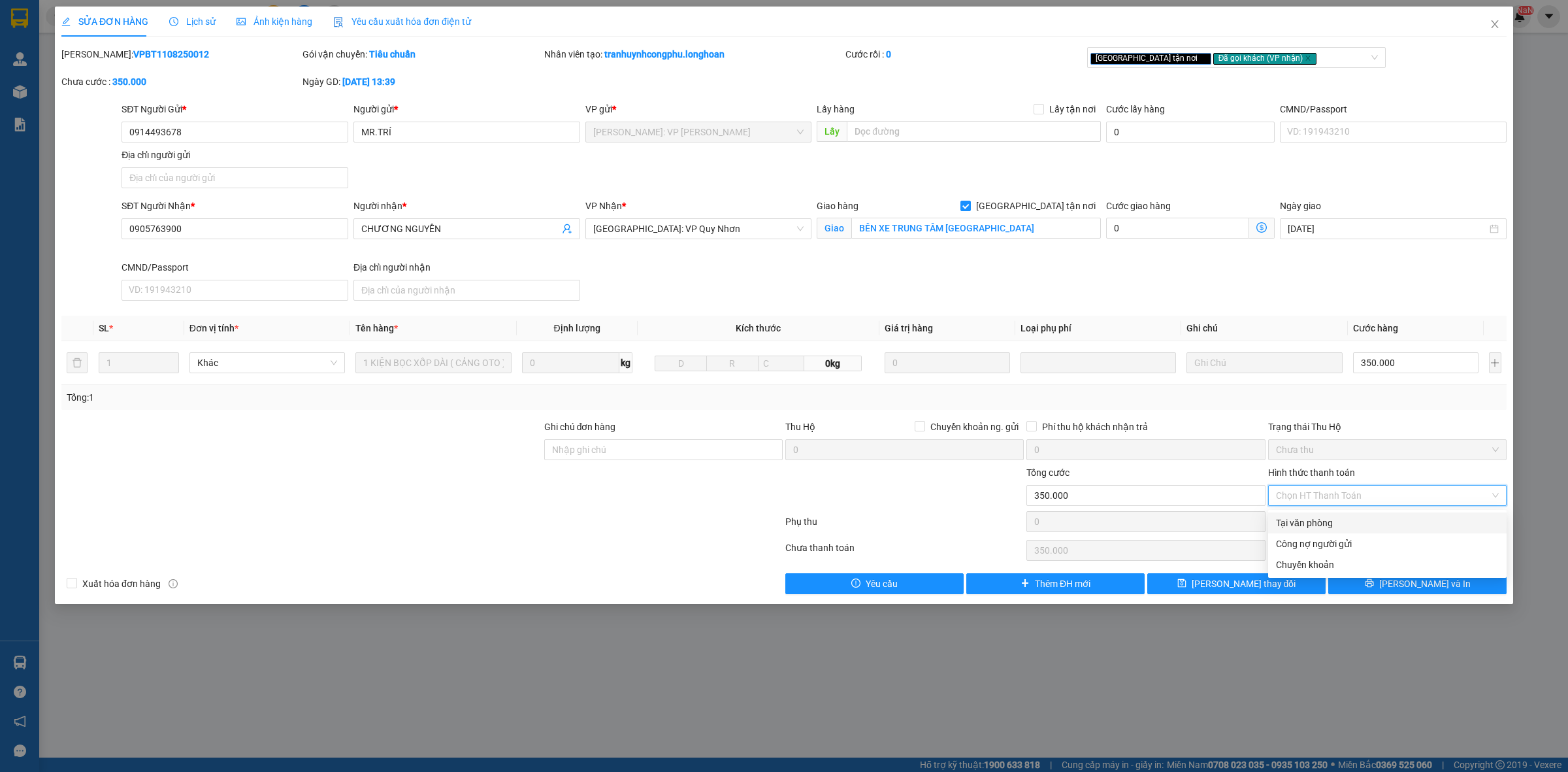
click at [1336, 521] on div "Tại văn phòng" at bounding box center [1387, 523] width 223 height 15
type input "0"
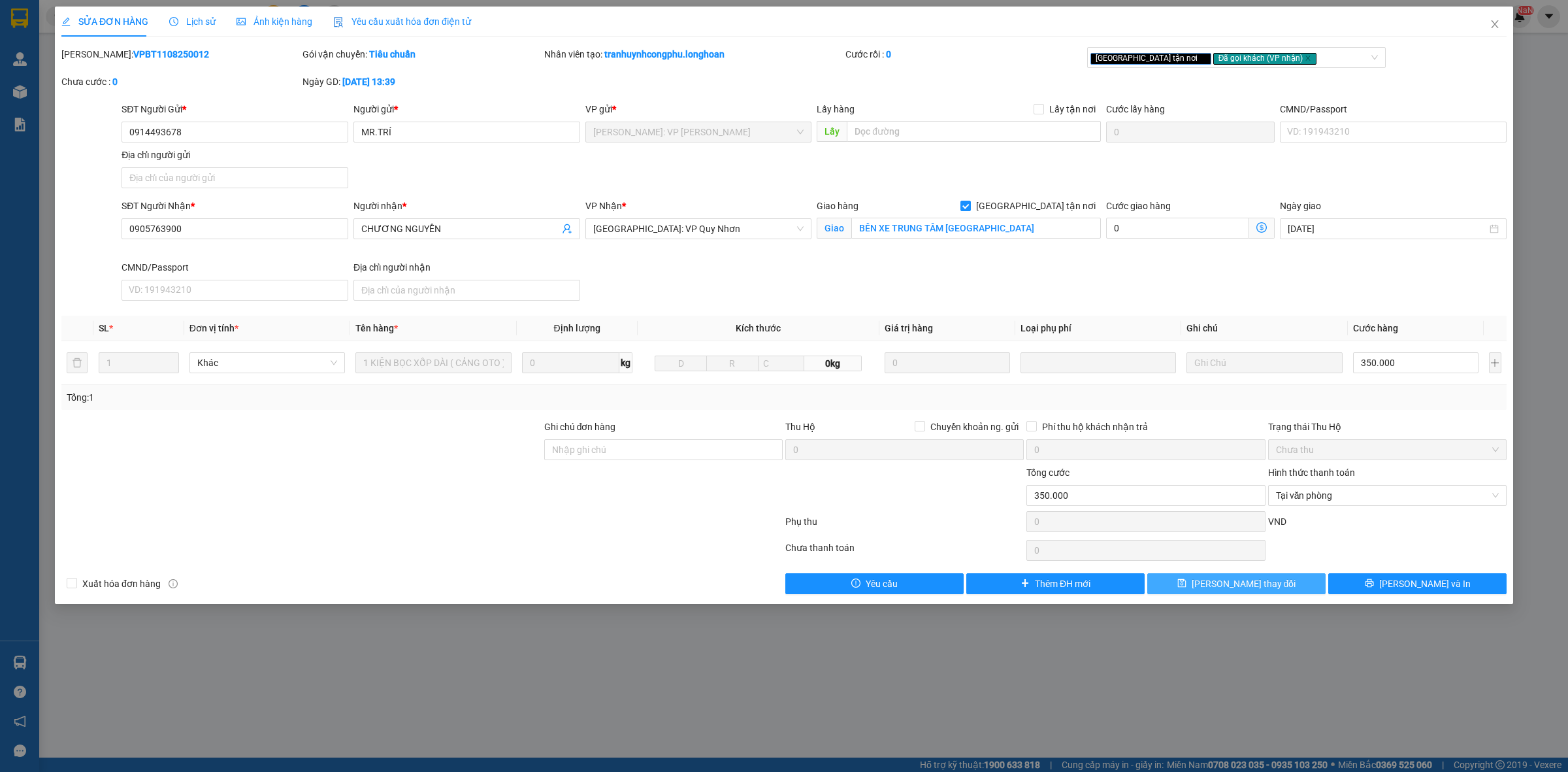
click at [1248, 585] on span "[PERSON_NAME] thay đổi" at bounding box center [1243, 584] width 105 height 15
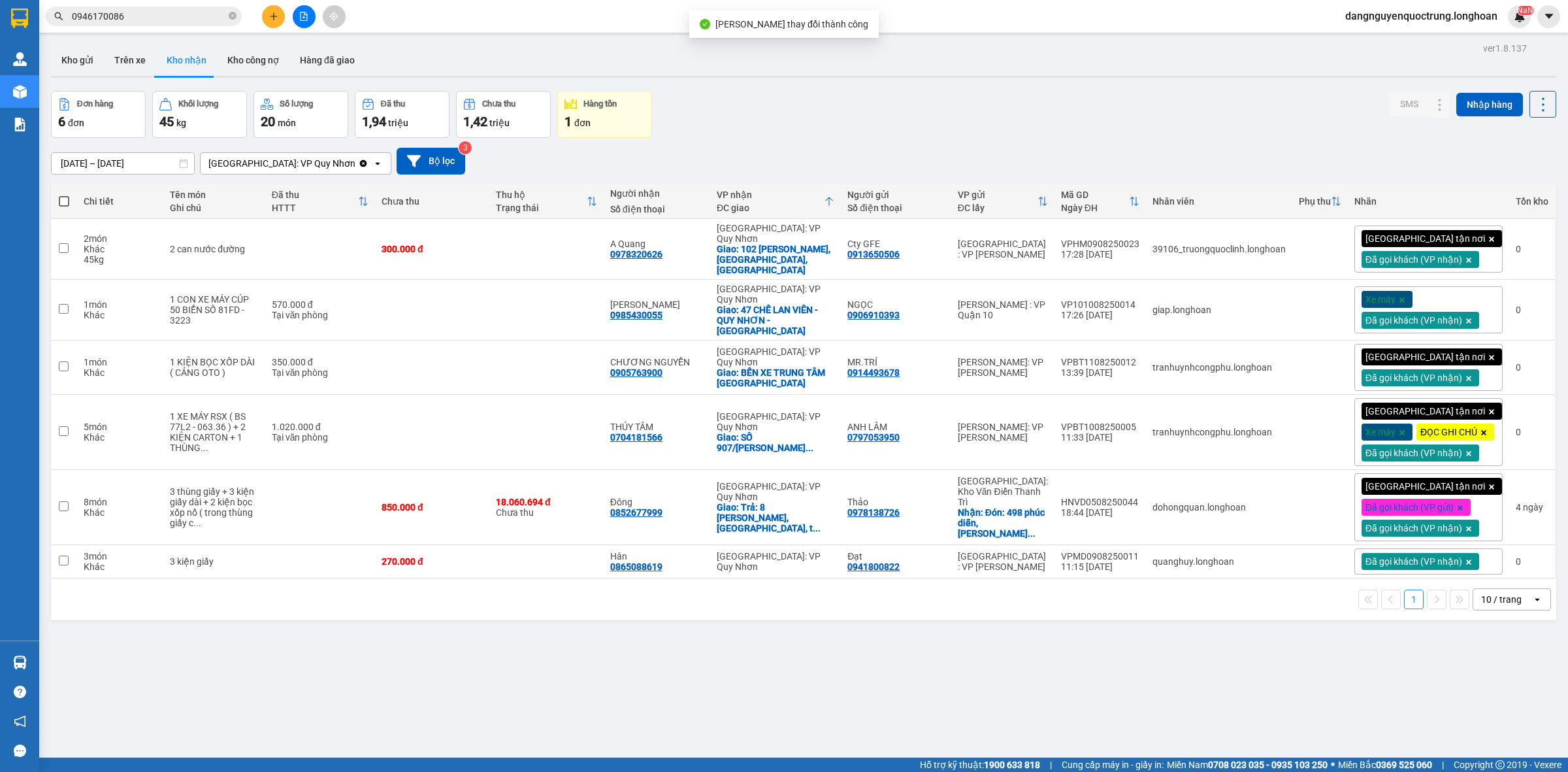
click at [1139, 80] on div "ver 1.8.137 Kho gửi Trên xe Kho nhận Kho công nợ Hàng đã giao Đơn hàng 6 đơn Kh…" at bounding box center [803, 425] width 1516 height 772
click at [1410, 363] on icon at bounding box center [1414, 367] width 9 height 9
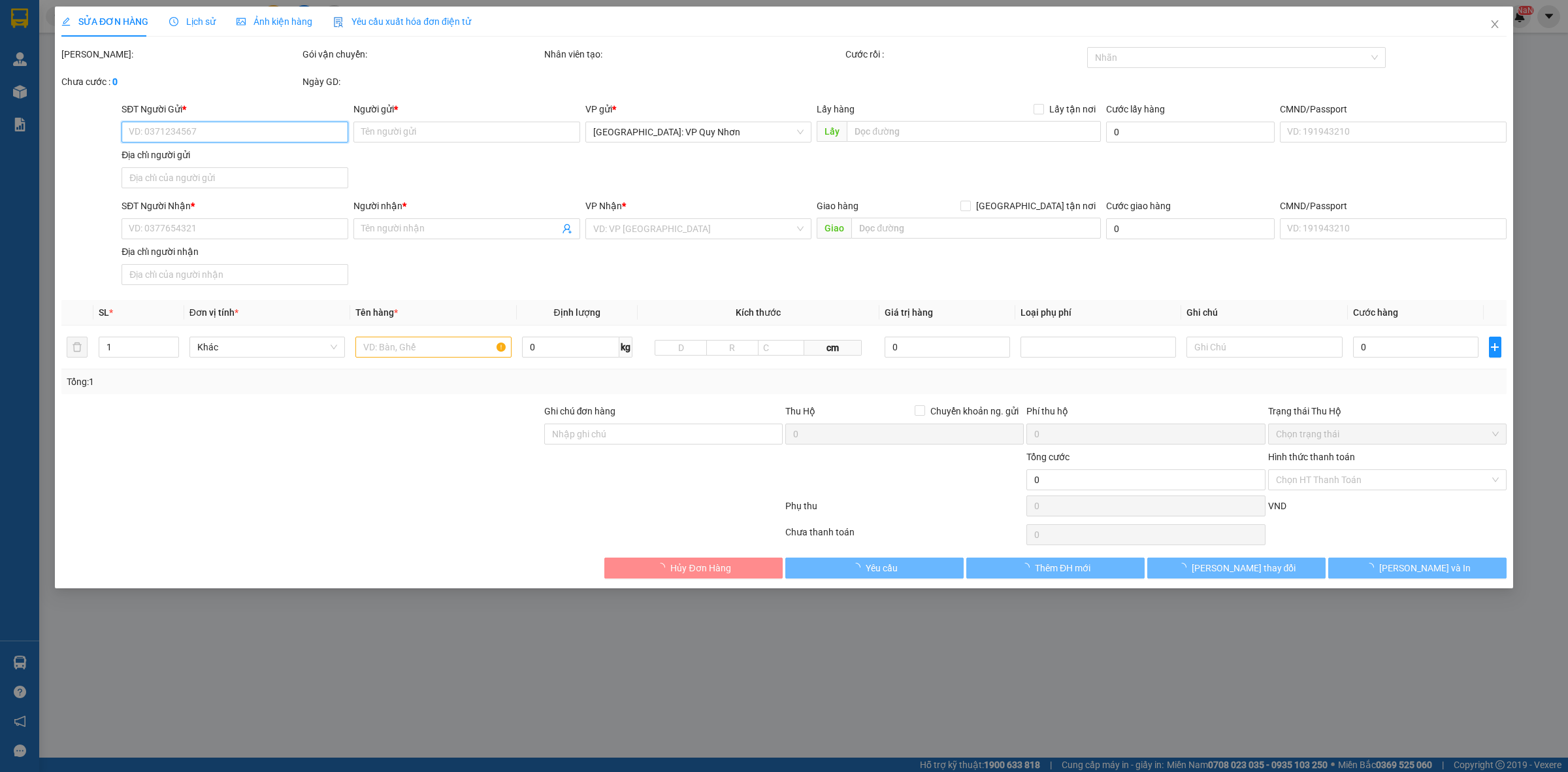
type input "0914493678"
type input "MR.TRÍ"
type input "0905763900"
type input "CHƯƠNG NGUYỄN"
checkbox input "true"
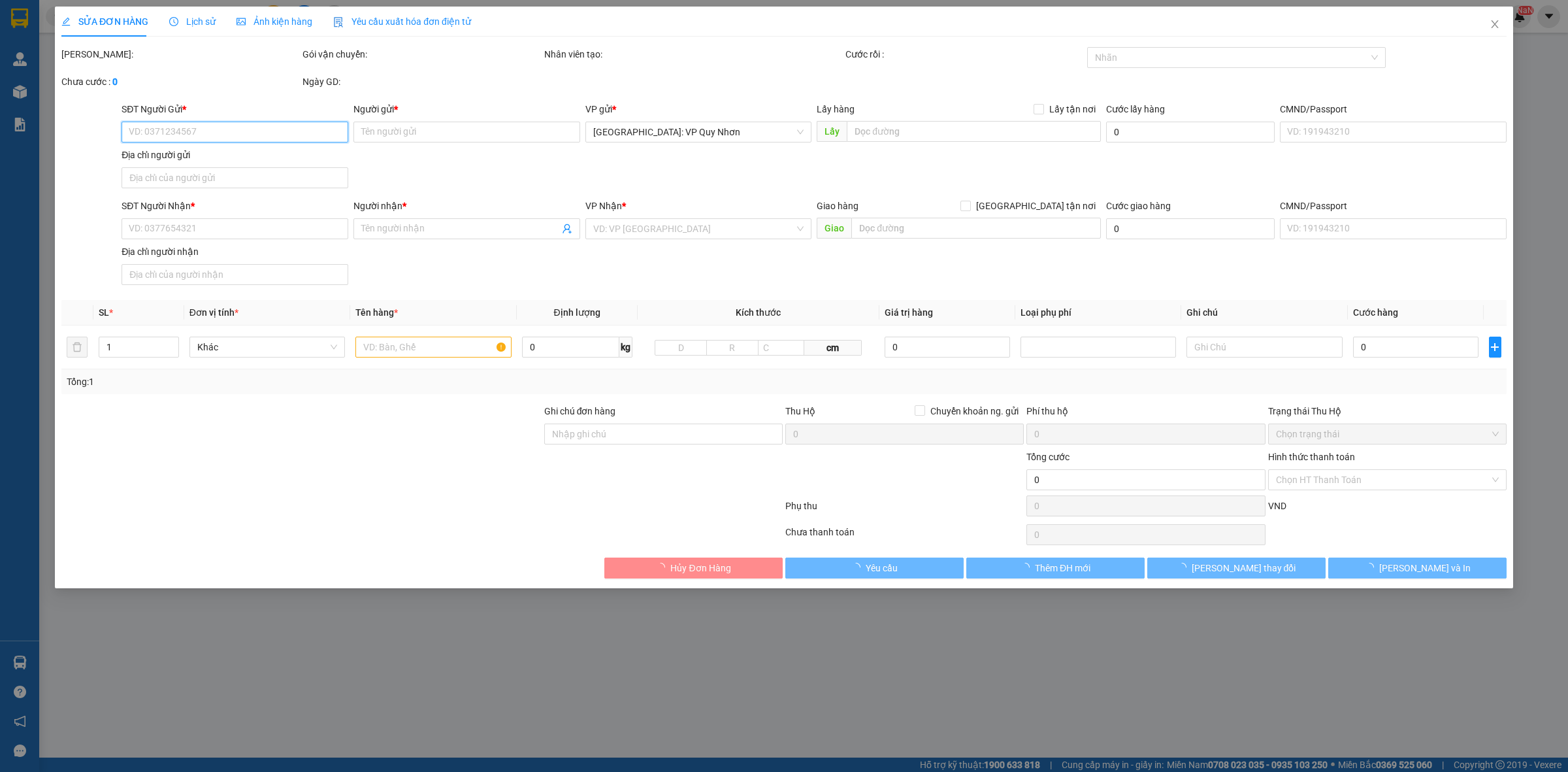
type input "BẾN XE TRUNG TÂM [GEOGRAPHIC_DATA]"
type input "350.000"
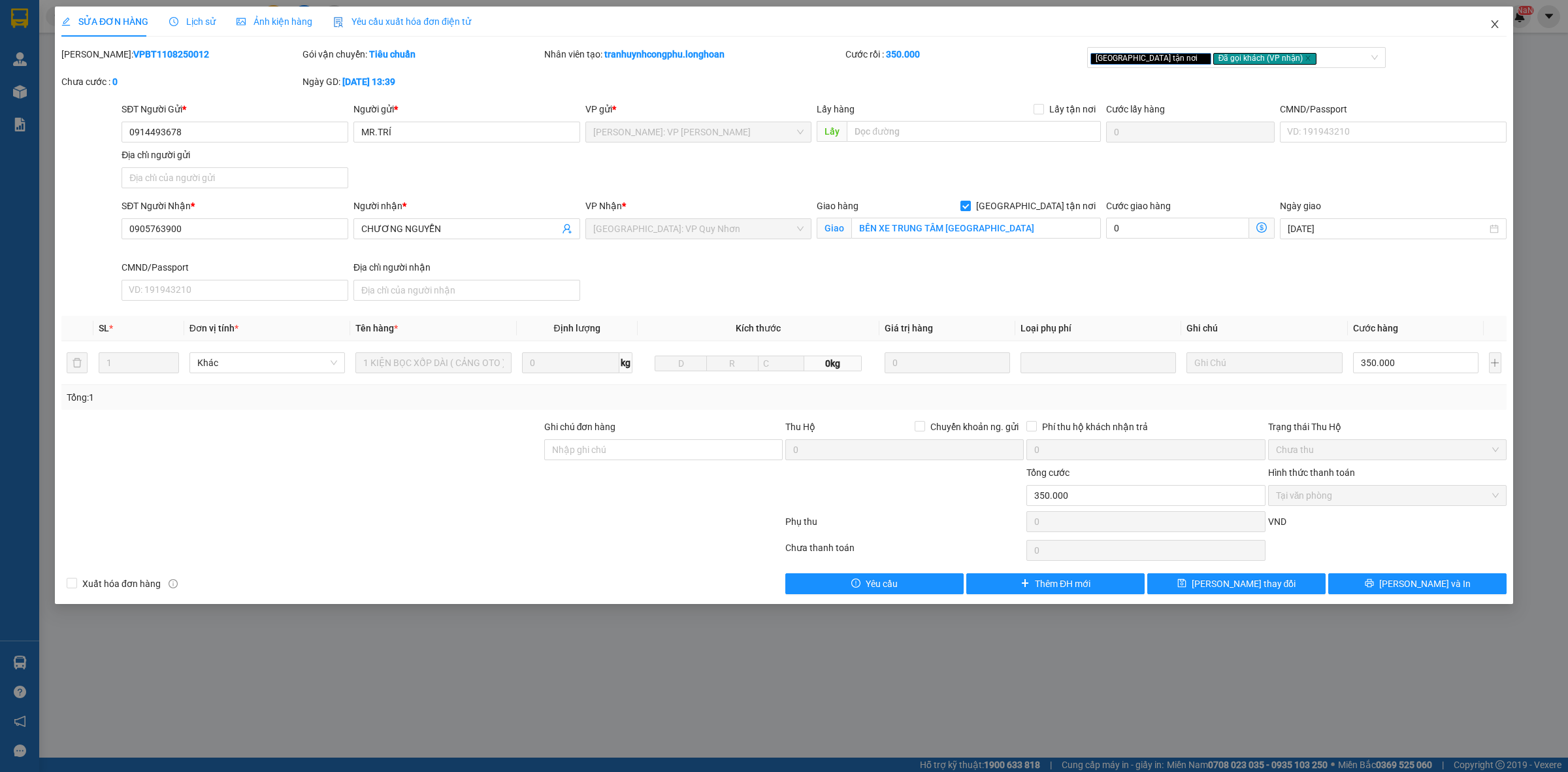
click at [1497, 24] on icon "close" at bounding box center [1495, 24] width 11 height 11
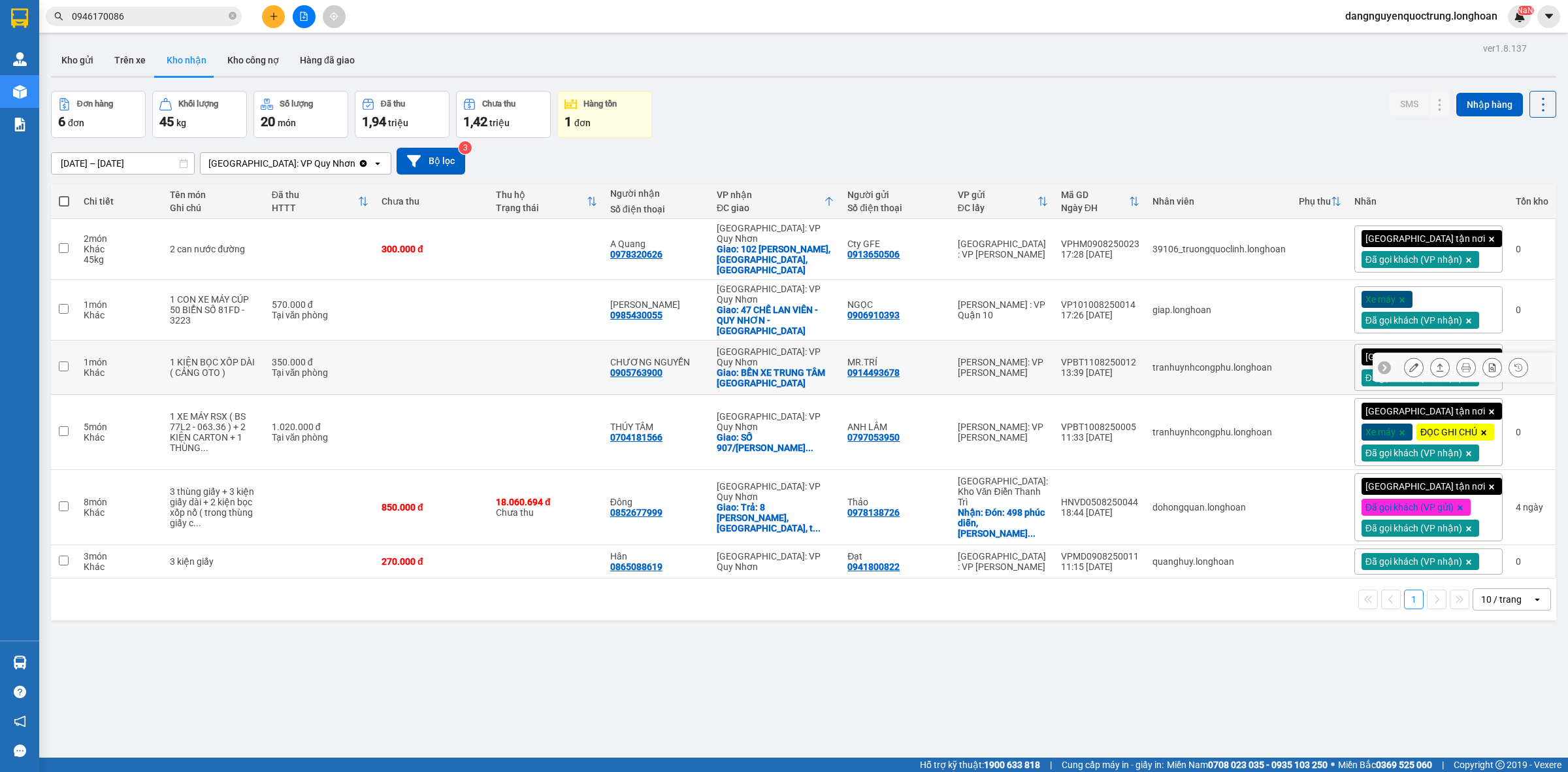
click at [1410, 363] on icon at bounding box center [1414, 367] width 9 height 9
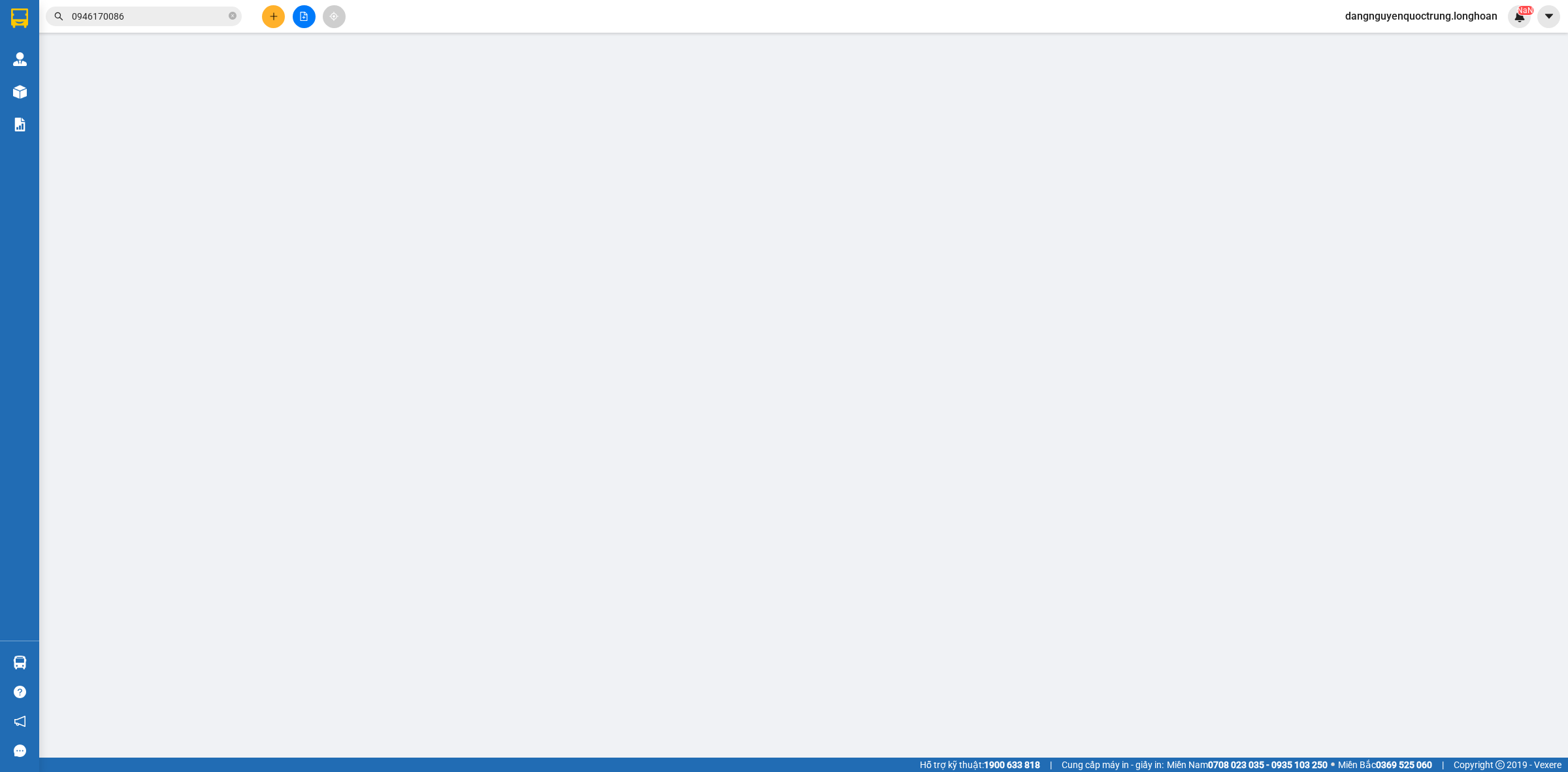
type input "0914493678"
type input "MR.TRÍ"
type input "0905763900"
type input "CHƯƠNG NGUYỄN"
checkbox input "true"
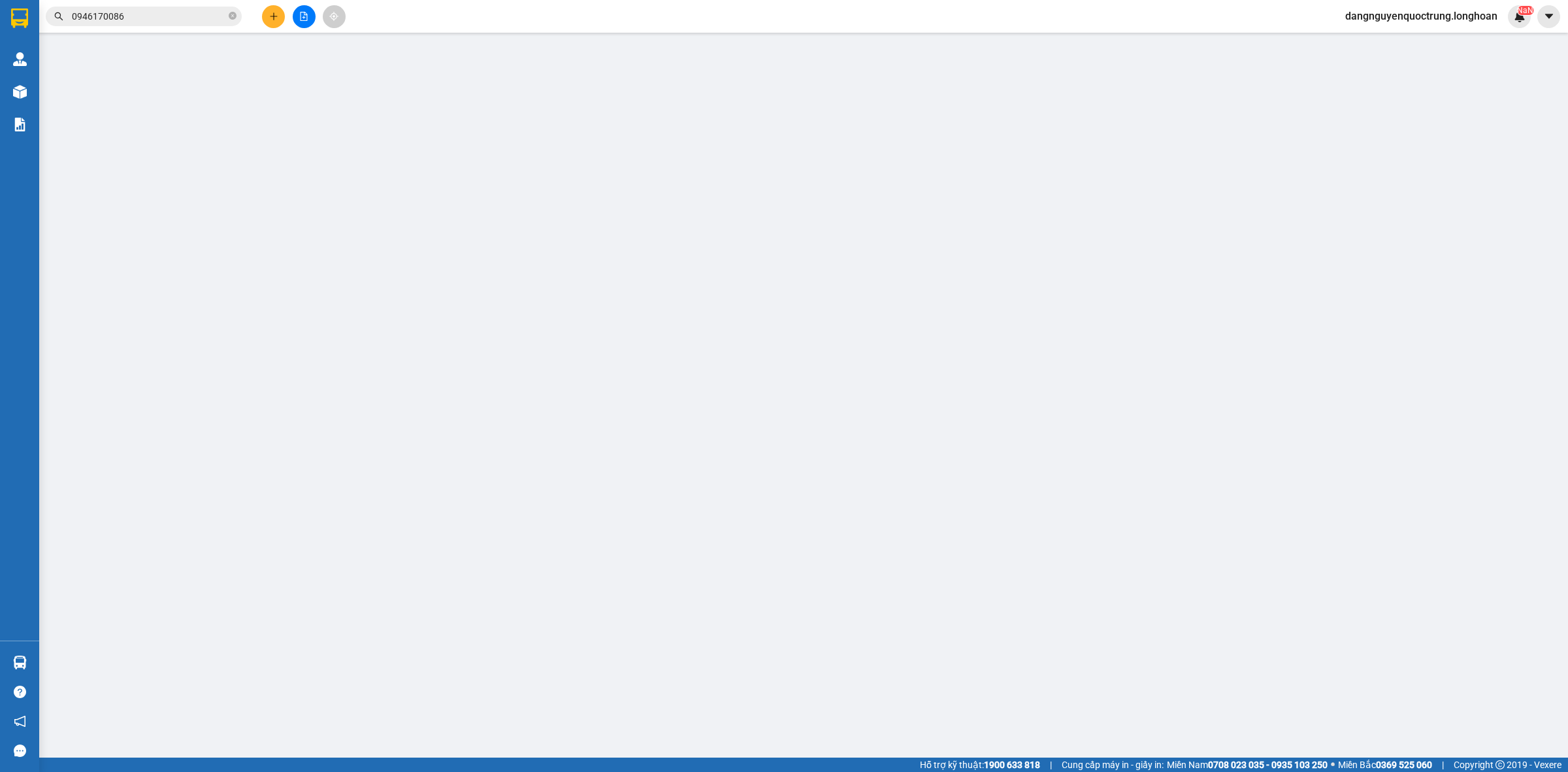
type input "BẾN XE TRUNG TÂM [GEOGRAPHIC_DATA]"
type input "350.000"
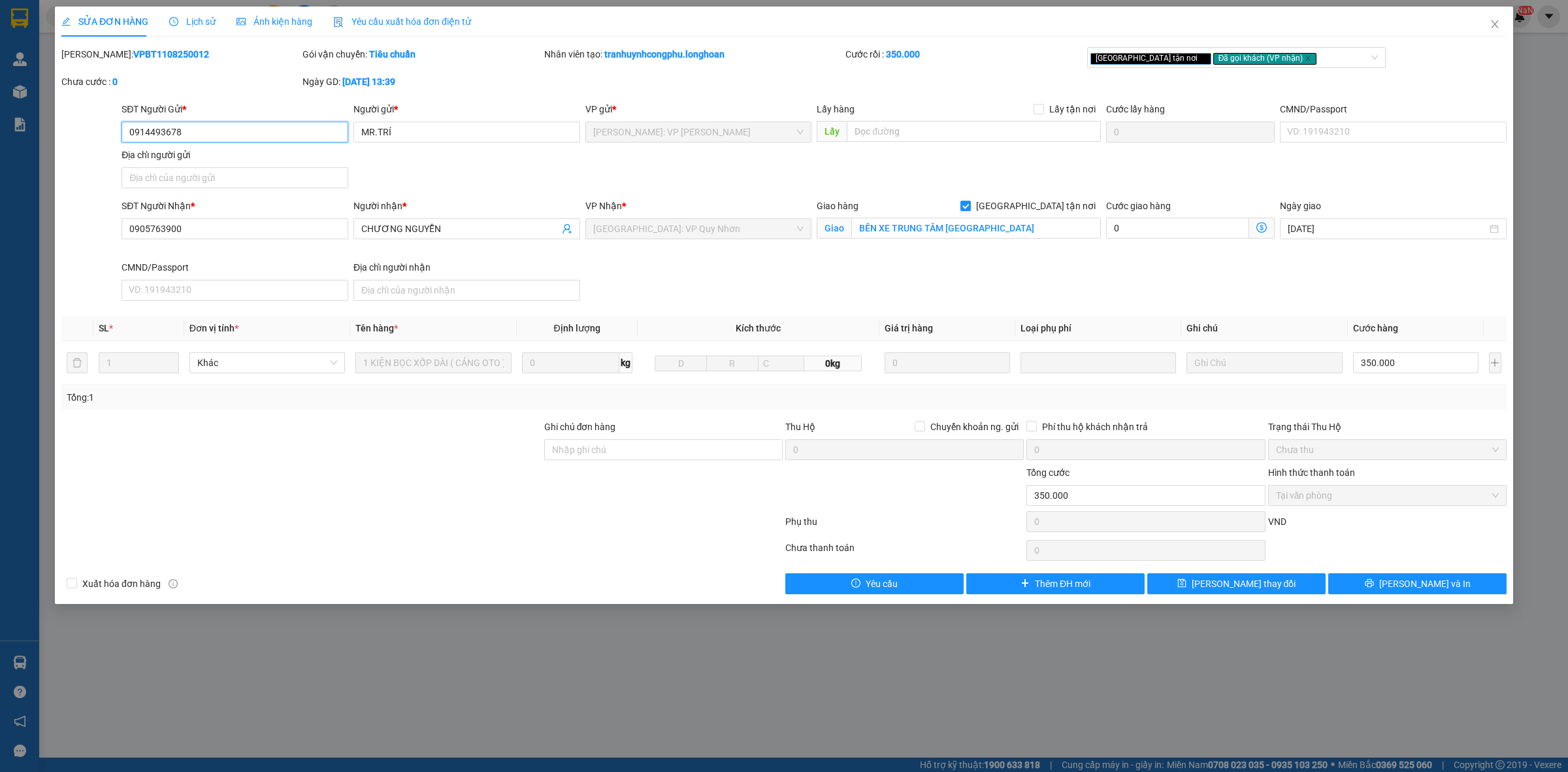
click at [1356, 501] on span "Tại văn phòng" at bounding box center [1387, 495] width 223 height 19
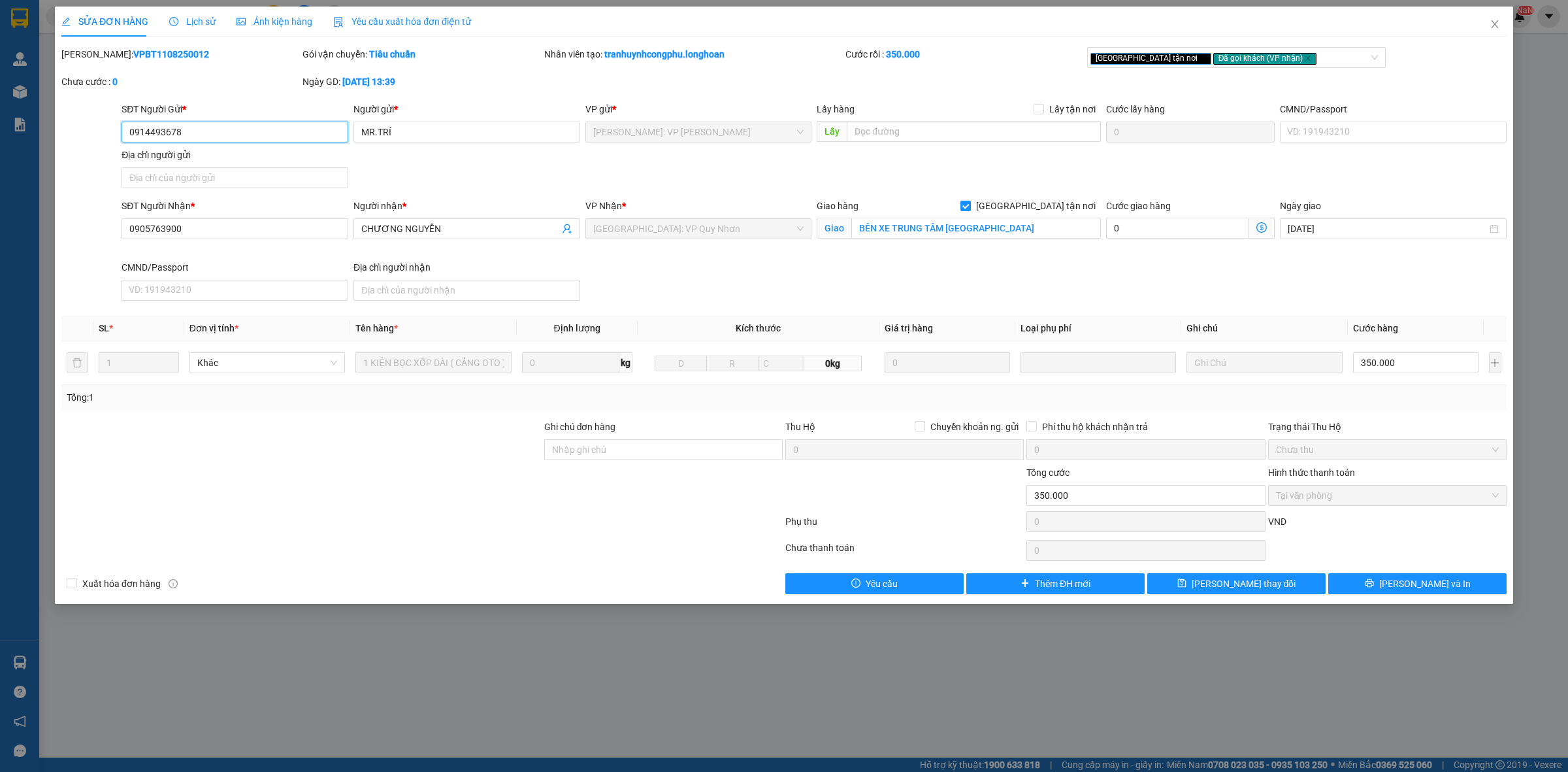
click at [1356, 501] on span "Tại văn phòng" at bounding box center [1387, 495] width 223 height 19
click at [1357, 501] on span "Tại văn phòng" at bounding box center [1387, 495] width 223 height 19
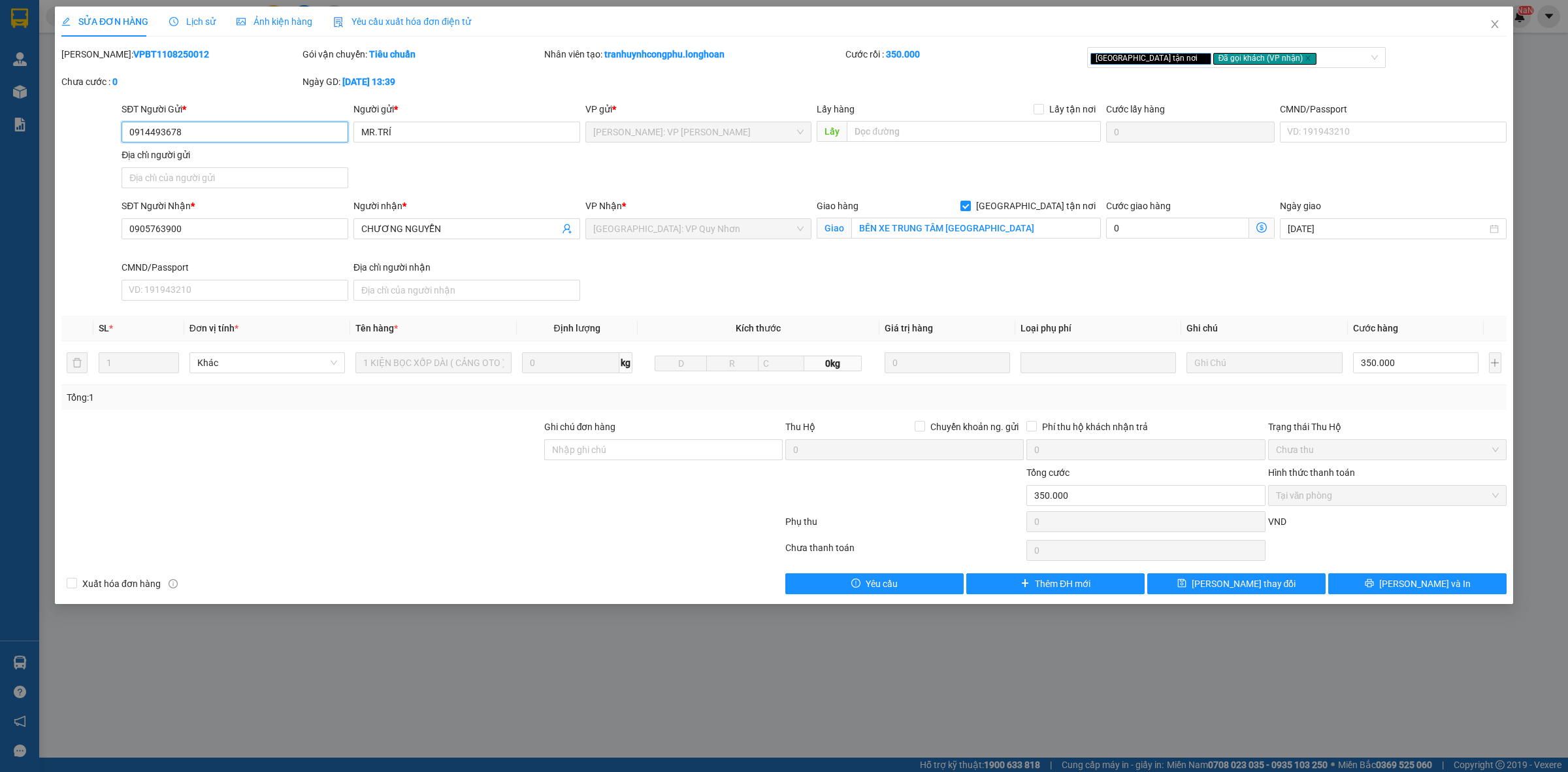
click at [1357, 501] on span "Tại văn phòng" at bounding box center [1387, 495] width 223 height 19
drag, startPoint x: 1357, startPoint y: 501, endPoint x: 1359, endPoint y: 490, distance: 11.2
click at [1359, 490] on span "Tại văn phòng" at bounding box center [1387, 495] width 223 height 19
click at [1351, 441] on span "Chưa thu" at bounding box center [1387, 450] width 223 height 19
click at [1353, 445] on span "Chưa thu" at bounding box center [1387, 450] width 223 height 19
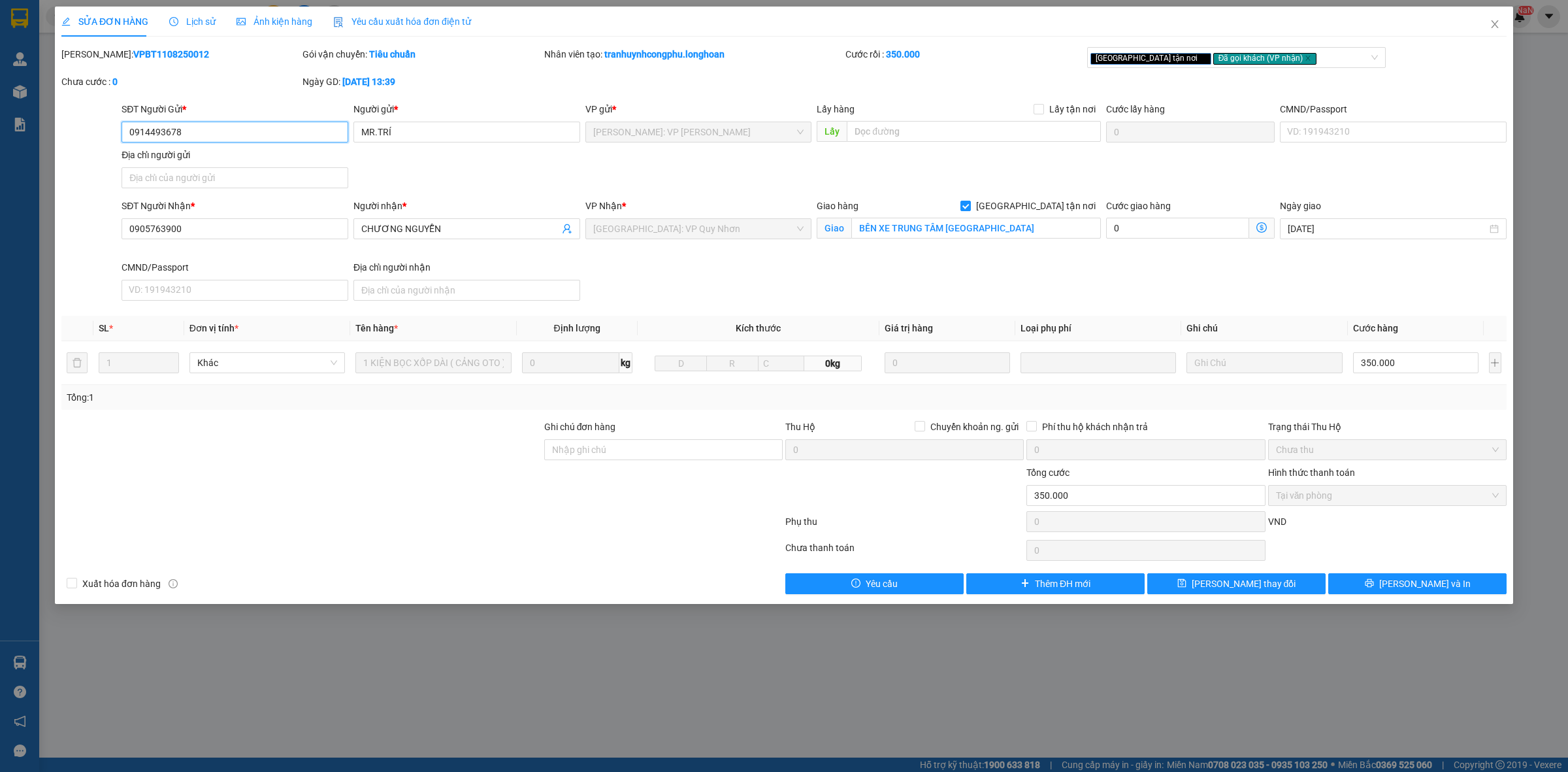
click at [1354, 448] on span "Chưa thu" at bounding box center [1387, 450] width 223 height 19
click at [1500, 23] on span "Close" at bounding box center [1495, 24] width 37 height 37
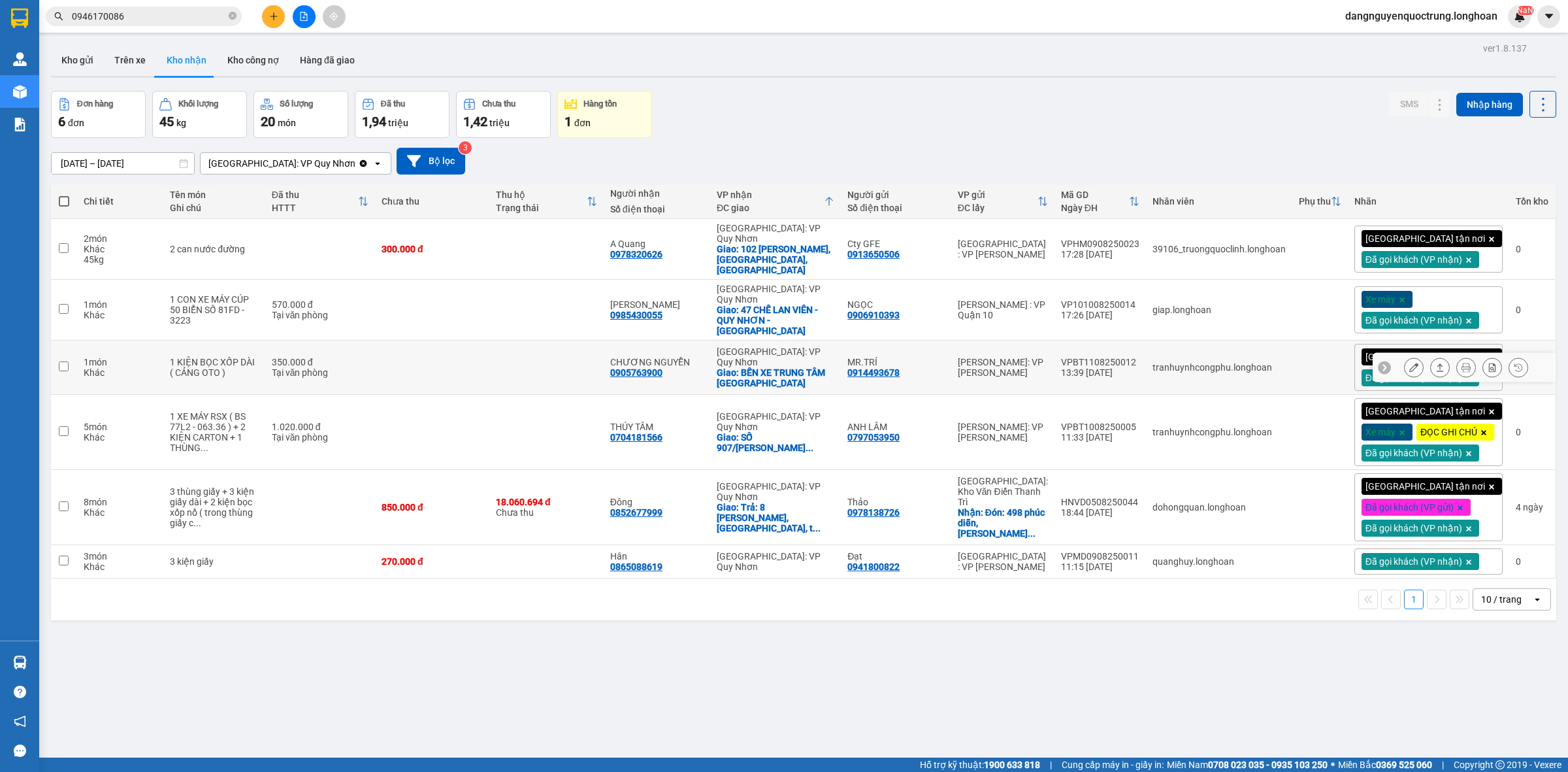
click at [469, 350] on td at bounding box center [432, 367] width 114 height 54
checkbox input "true"
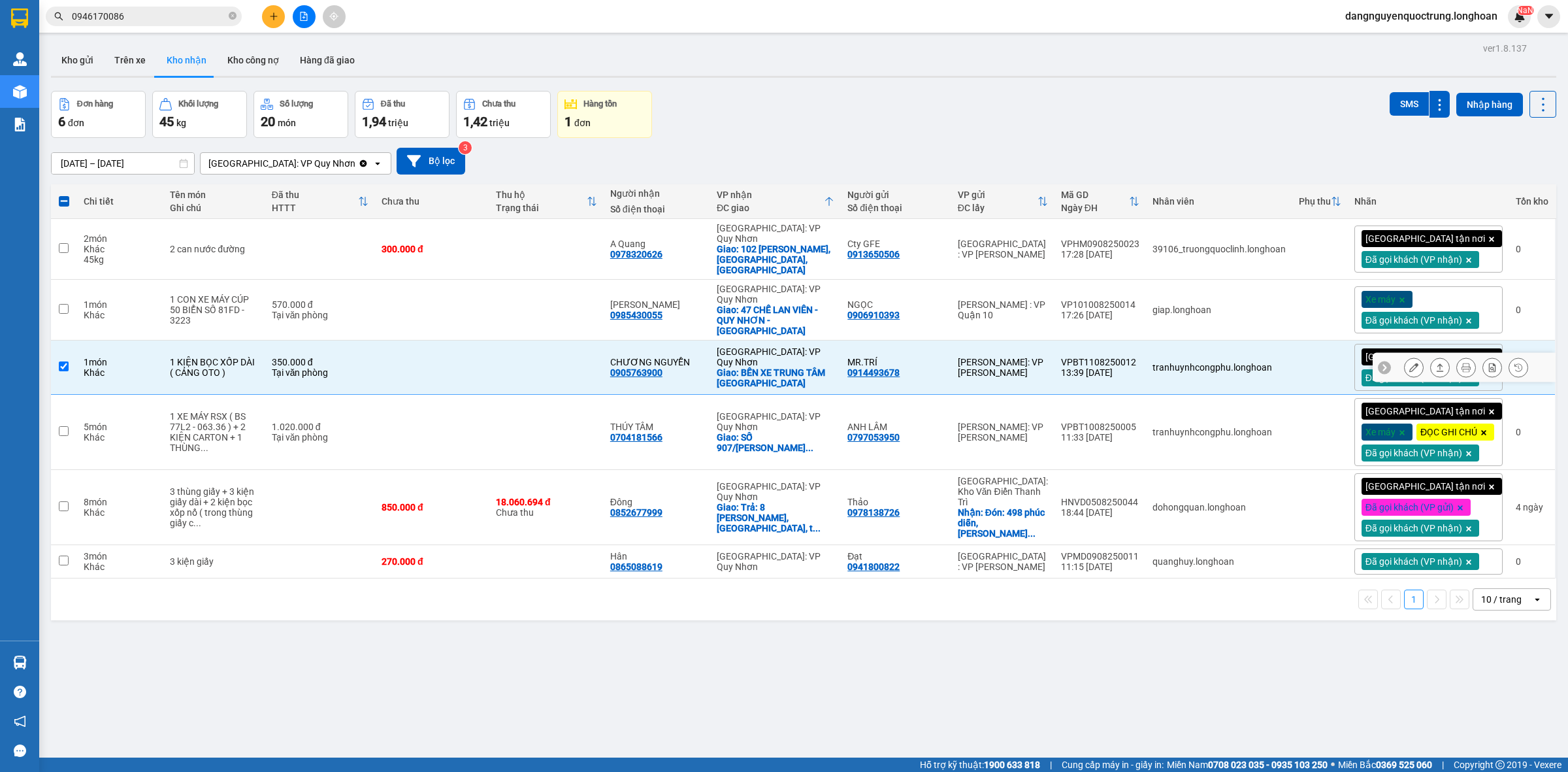
click at [1410, 363] on icon at bounding box center [1414, 367] width 9 height 9
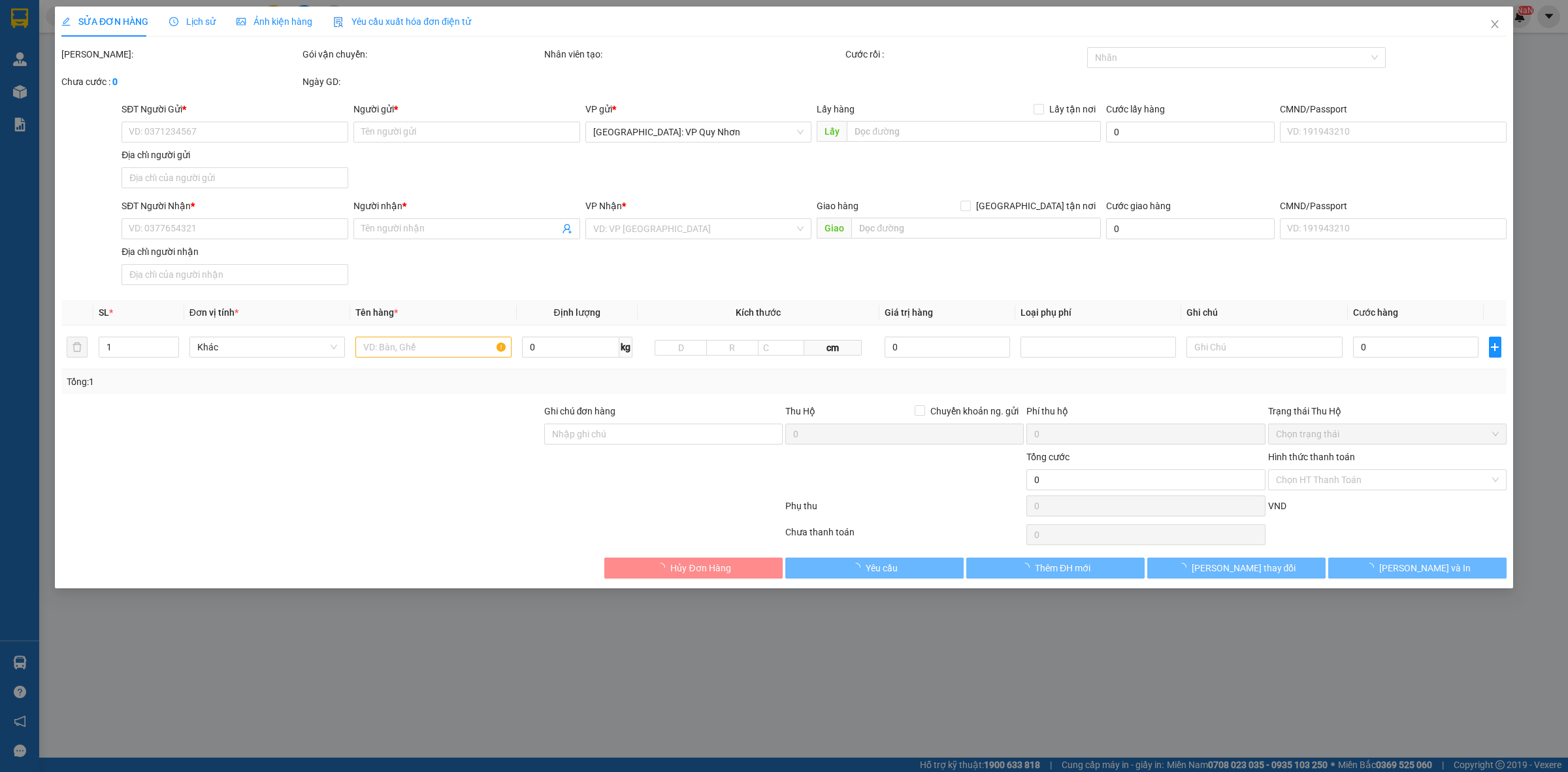
type input "0914493678"
type input "MR.TRÍ"
type input "0905763900"
type input "CHƯƠNG NGUYỄN"
checkbox input "true"
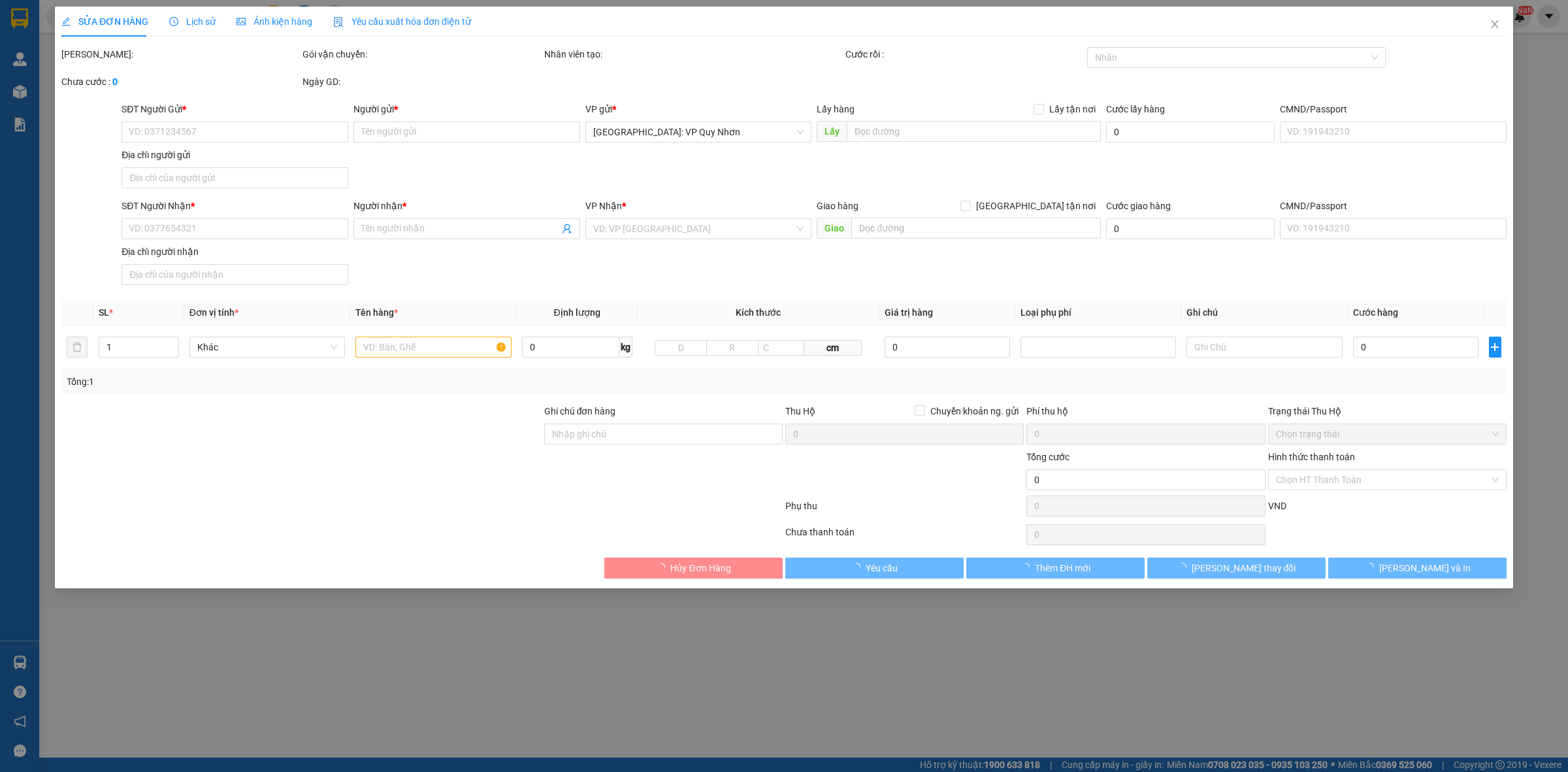
type input "BẾN XE TRUNG TÂM [GEOGRAPHIC_DATA]"
type input "350.000"
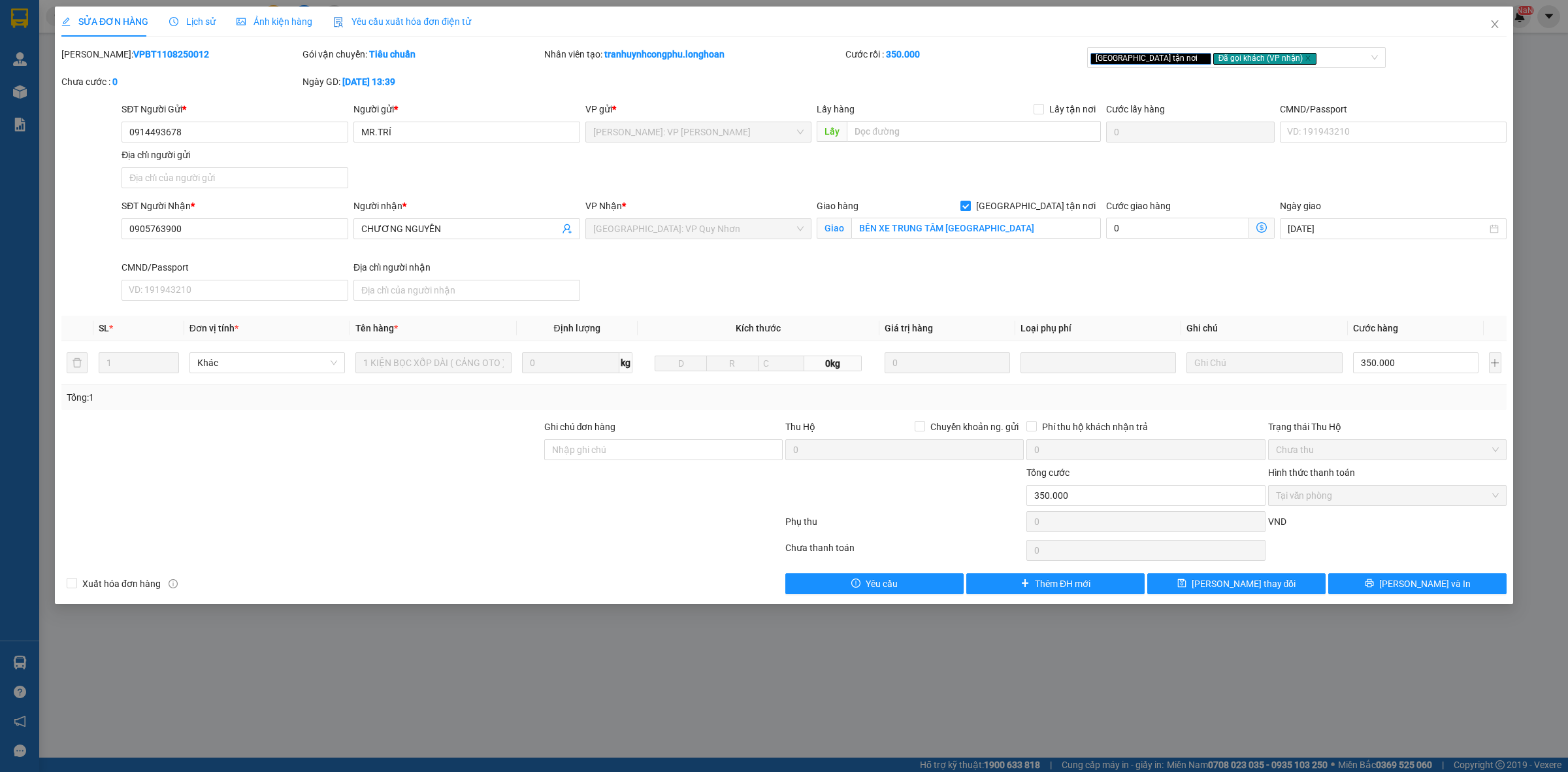
click at [1445, 477] on div "Hình thức thanh toán" at bounding box center [1388, 475] width 239 height 19
click at [1437, 502] on span "Tại văn phòng" at bounding box center [1387, 495] width 223 height 19
drag, startPoint x: 1437, startPoint y: 465, endPoint x: 1440, endPoint y: 456, distance: 9.5
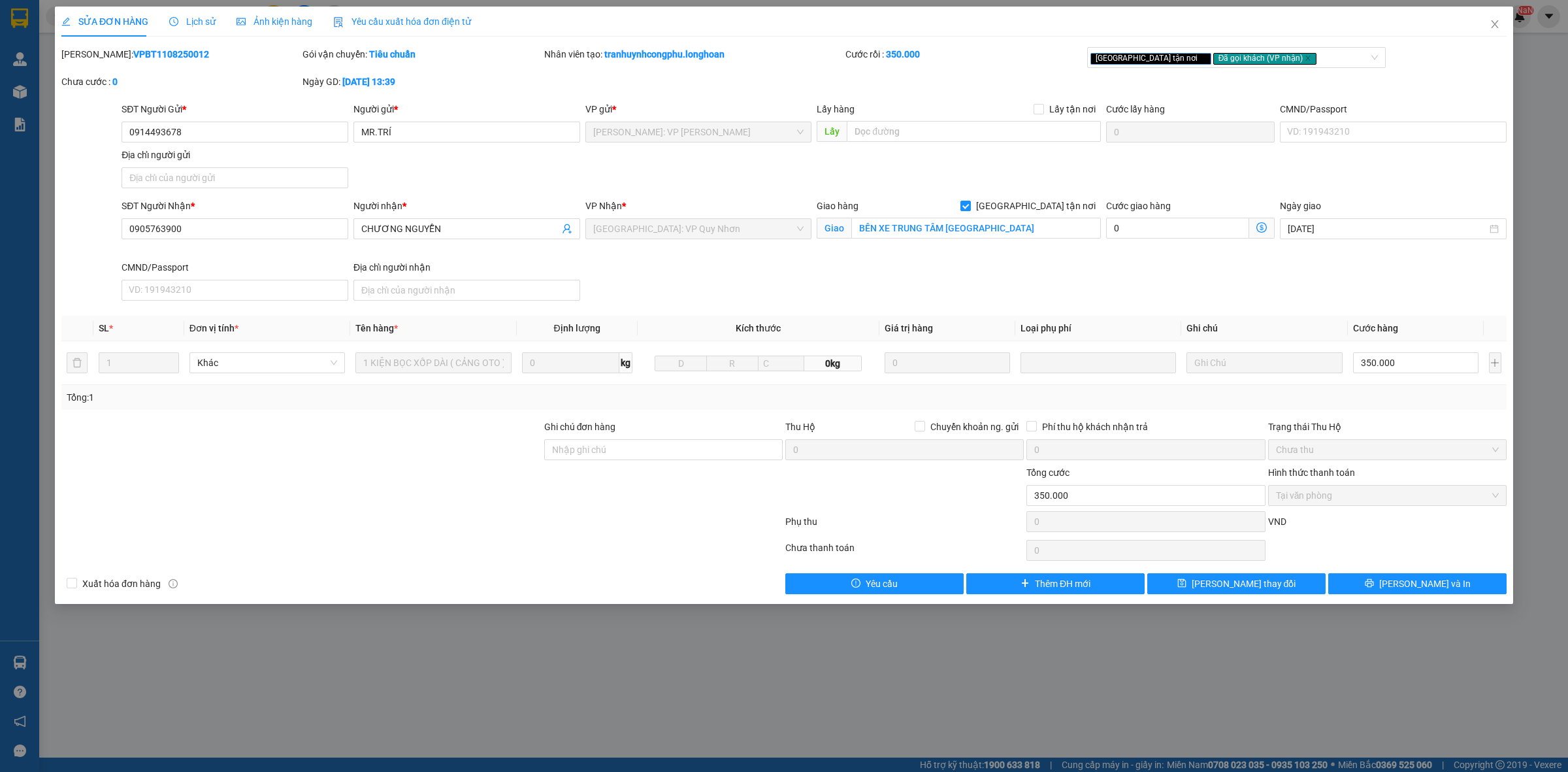
click at [1437, 463] on div "Trạng thái Thu Hộ Chưa thu" at bounding box center [1388, 442] width 239 height 45
click at [1440, 456] on span "Chưa thu" at bounding box center [1387, 450] width 223 height 19
click at [1440, 458] on span "Chưa thu" at bounding box center [1387, 450] width 223 height 19
drag, startPoint x: 1440, startPoint y: 459, endPoint x: 1440, endPoint y: 481, distance: 22.0
click at [1440, 461] on div "Trạng thái Thu Hộ Chưa thu" at bounding box center [1388, 442] width 239 height 45
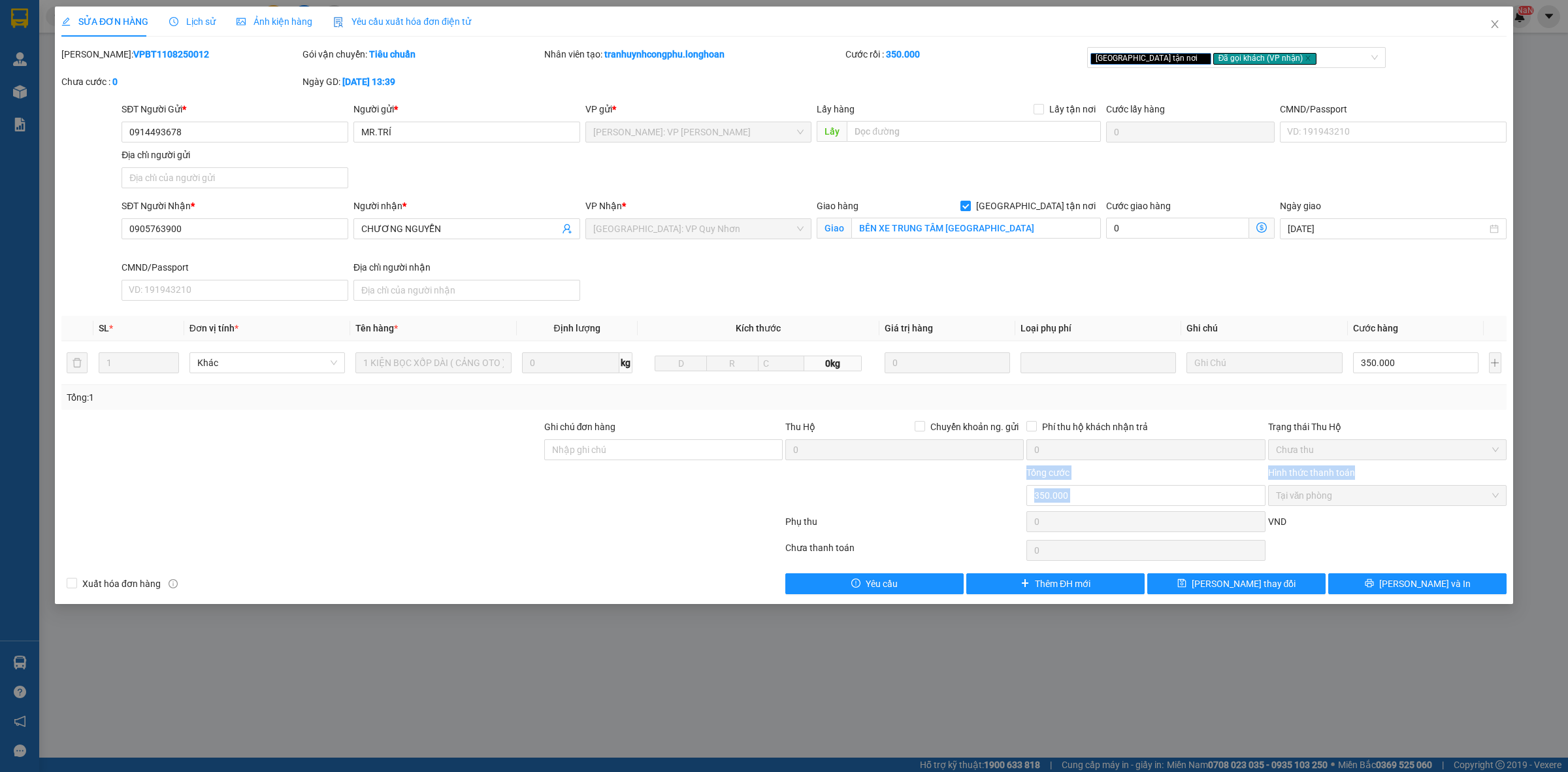
drag, startPoint x: 1440, startPoint y: 481, endPoint x: 1448, endPoint y: 521, distance: 40.8
click at [1442, 505] on form "Ghi chú đơn hàng Thu Hộ Chuyển khoản ng. gửi 0 Phí thu hộ khách nhận trả 0 Trạn…" at bounding box center [784, 478] width 1445 height 118
click at [1448, 521] on div "VND" at bounding box center [1387, 526] width 241 height 23
click at [707, 510] on div at bounding box center [663, 488] width 241 height 45
click at [203, 28] on div "Lịch sử" at bounding box center [192, 22] width 46 height 15
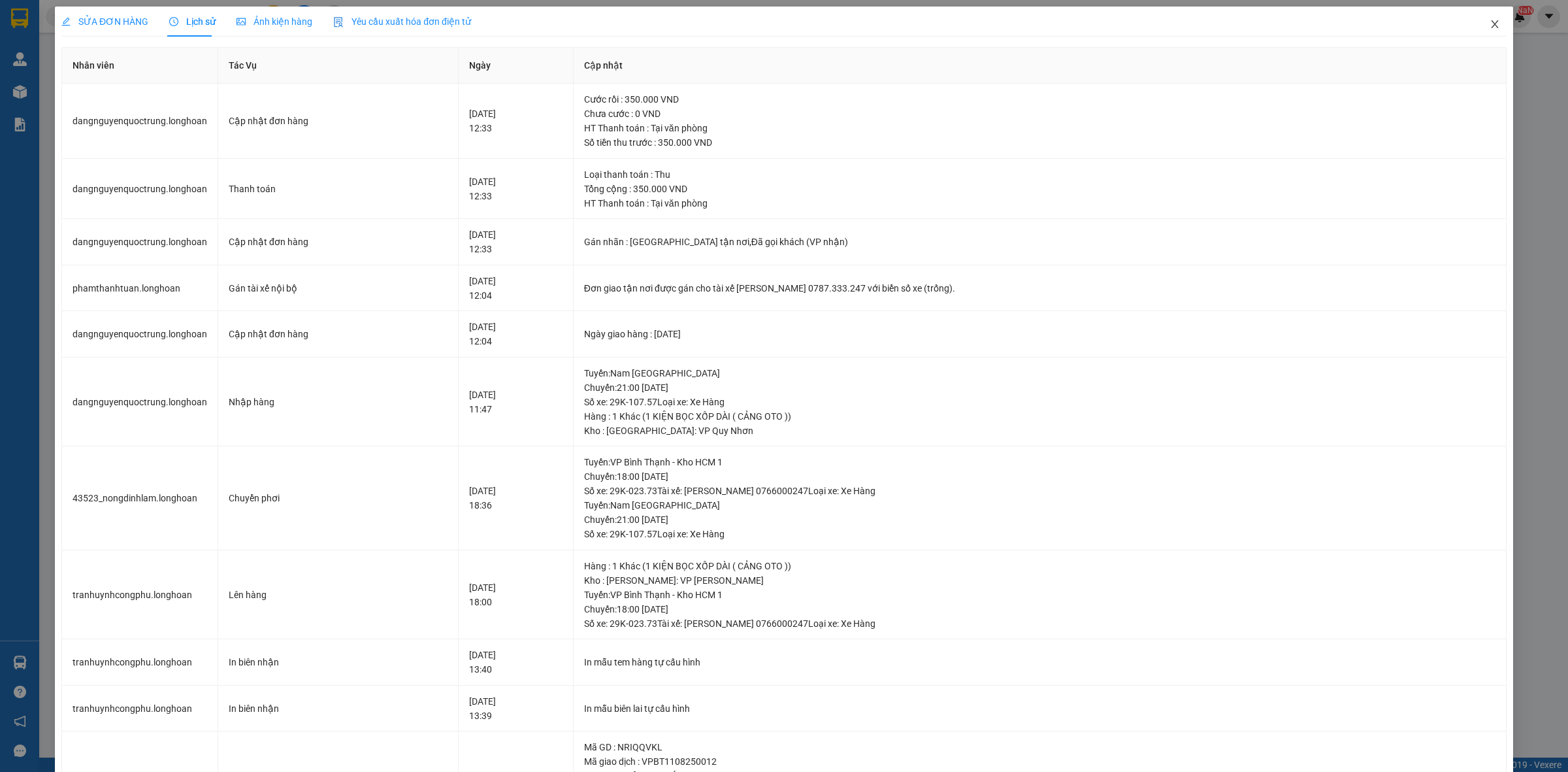
click at [1490, 29] on icon "close" at bounding box center [1495, 24] width 11 height 11
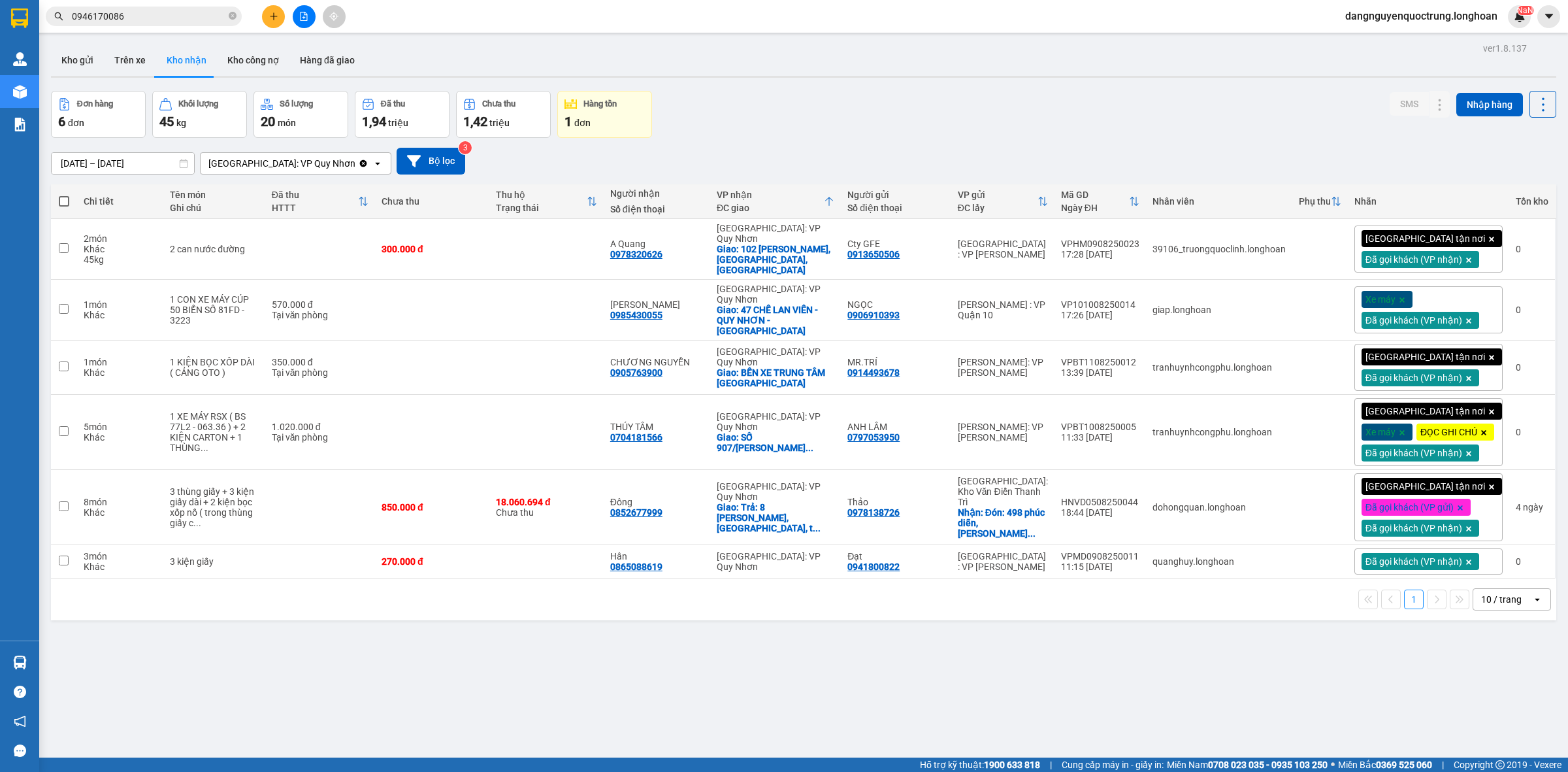
click at [1106, 699] on div "ver 1.8.137 Kho gửi Trên xe Kho nhận Kho công nợ Hàng đã giao Đơn hàng 6 đơn Kh…" at bounding box center [803, 425] width 1516 height 772
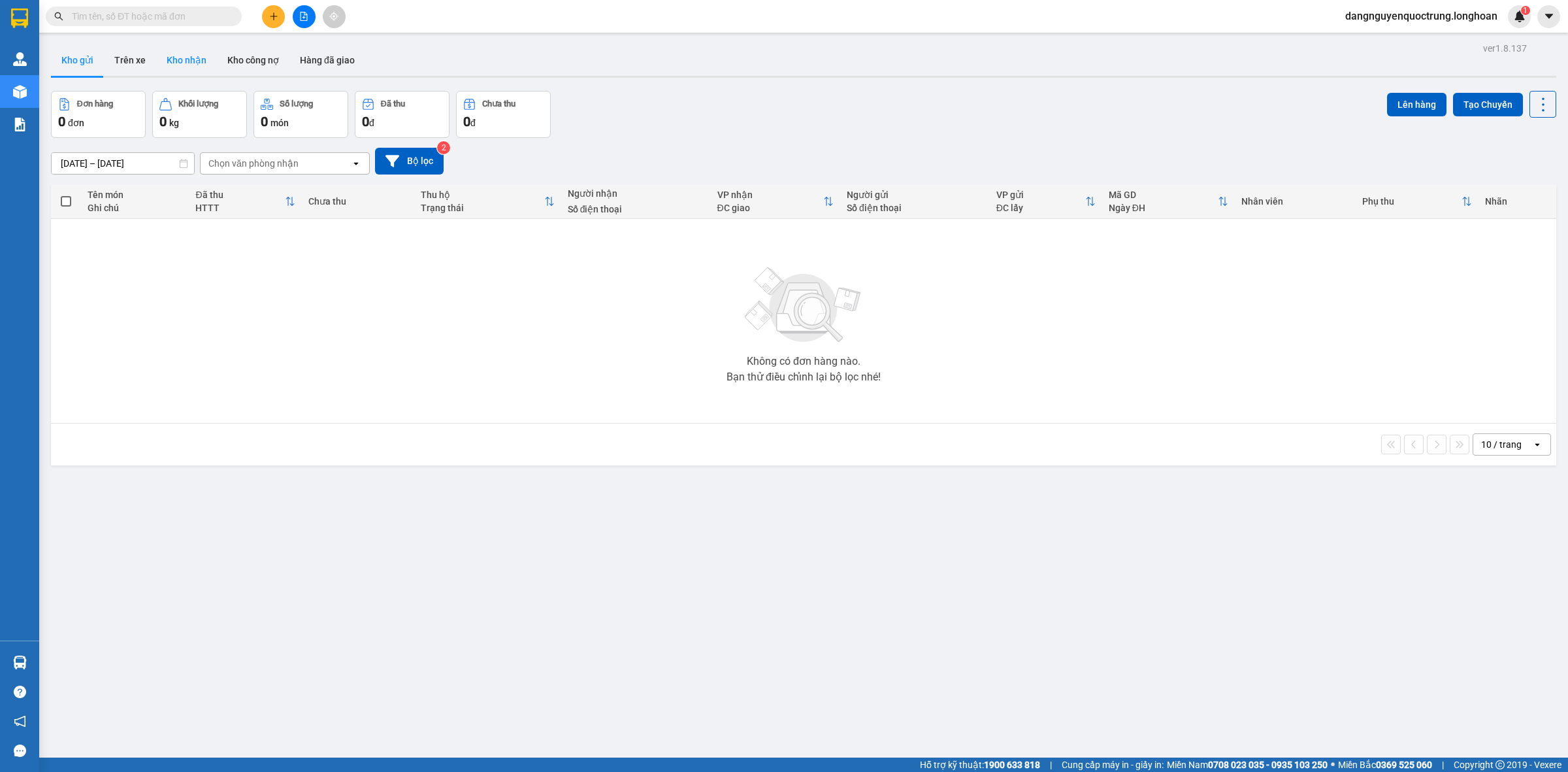
click at [195, 64] on button "Kho nhận" at bounding box center [186, 60] width 61 height 32
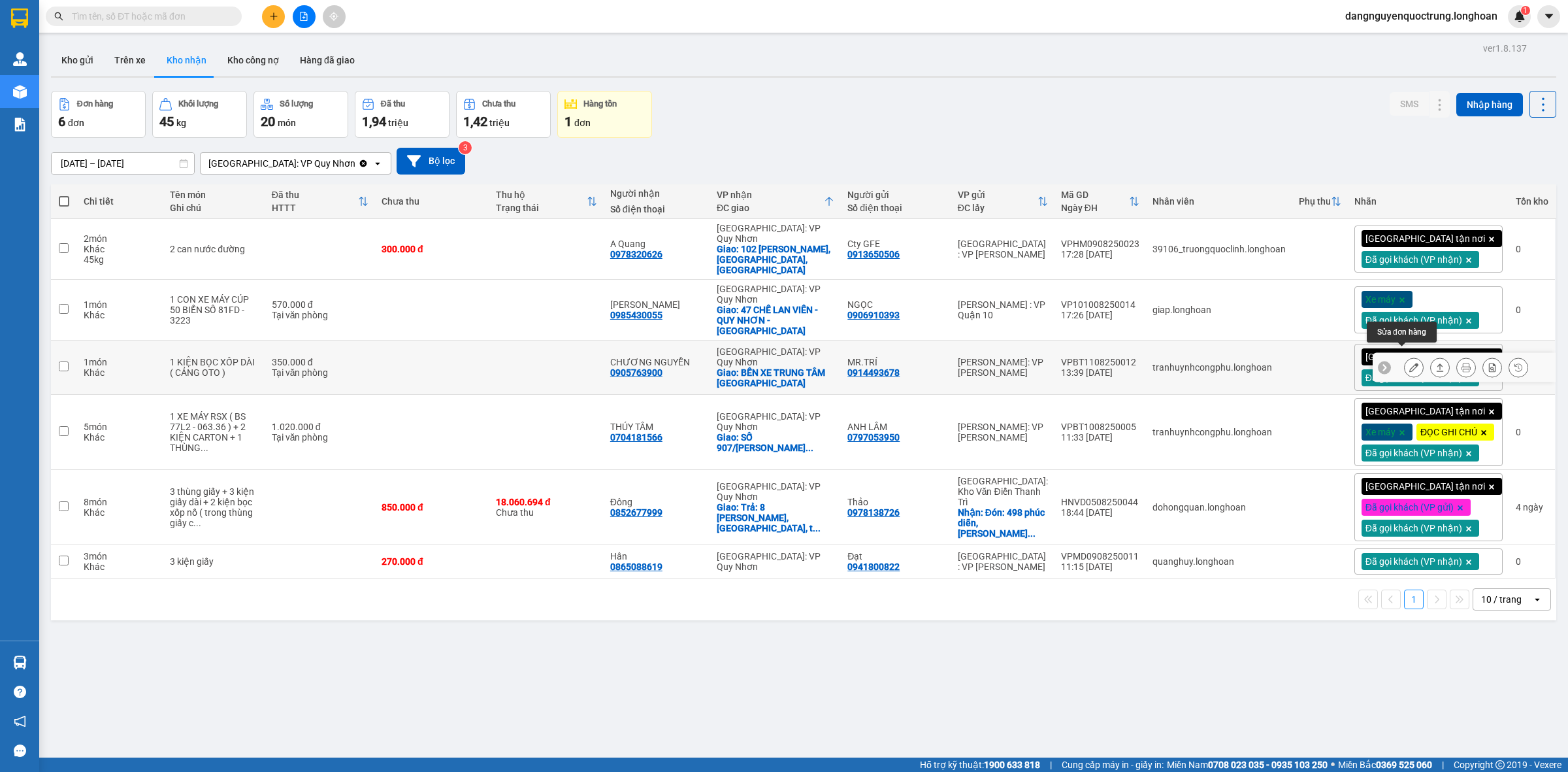
click at [1408, 356] on button at bounding box center [1414, 368] width 19 height 23
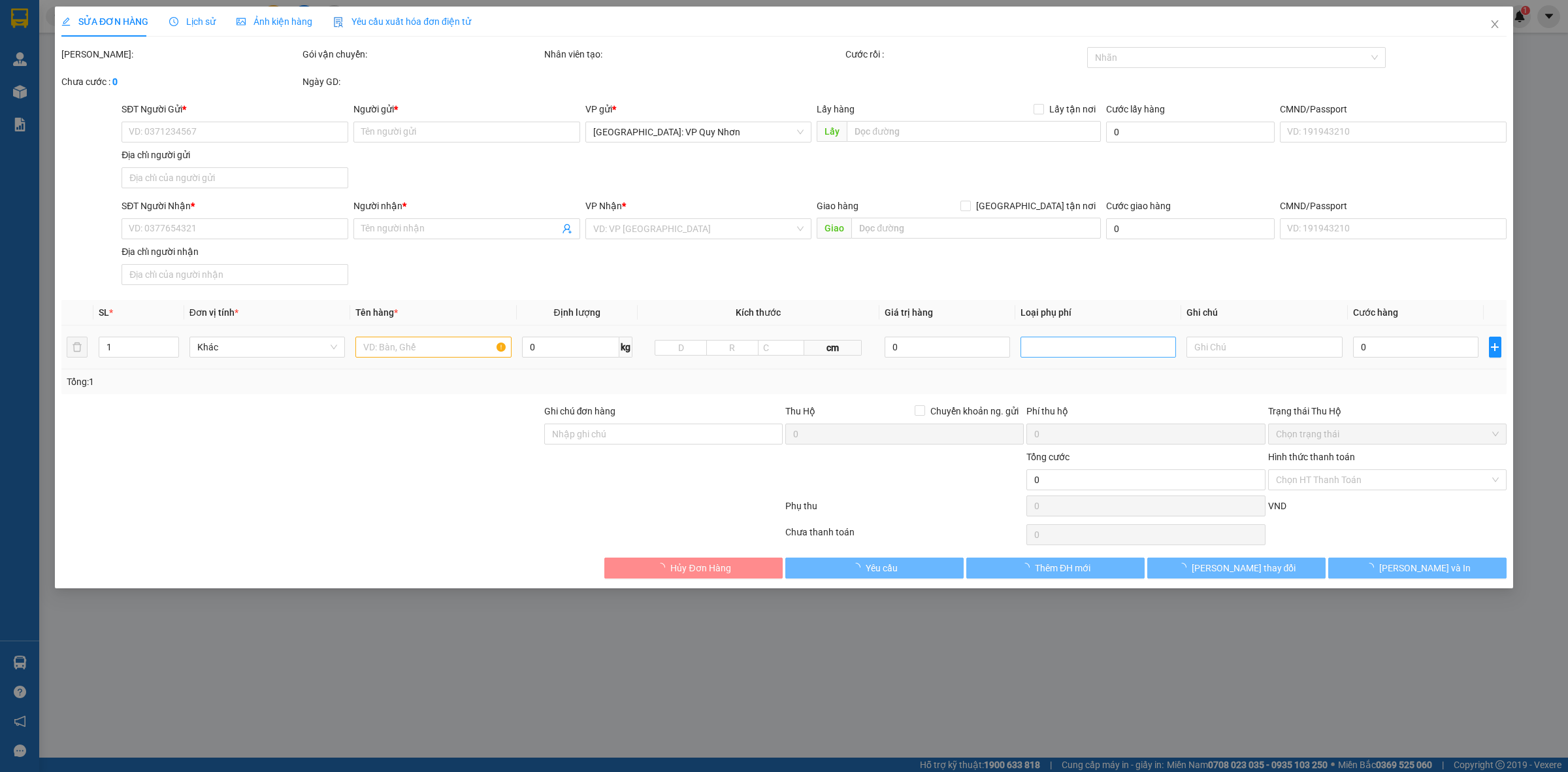
type input "0914493678"
type input "MR.TRÍ"
type input "0905763900"
type input "CHƯƠNG NGUYỄN"
checkbox input "true"
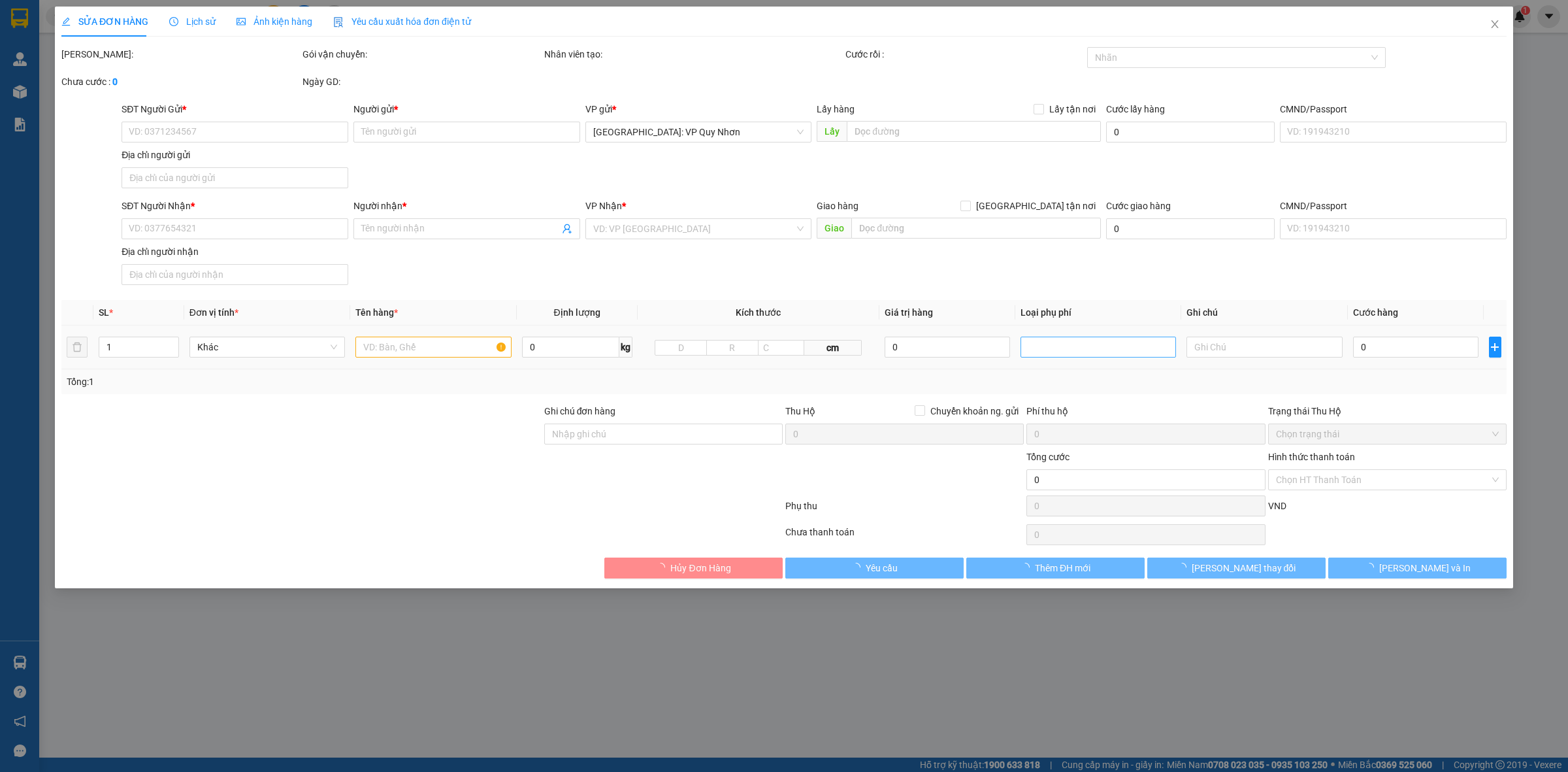
type input "BẾN XE TRUNG TÂM [GEOGRAPHIC_DATA]"
type input "350.000"
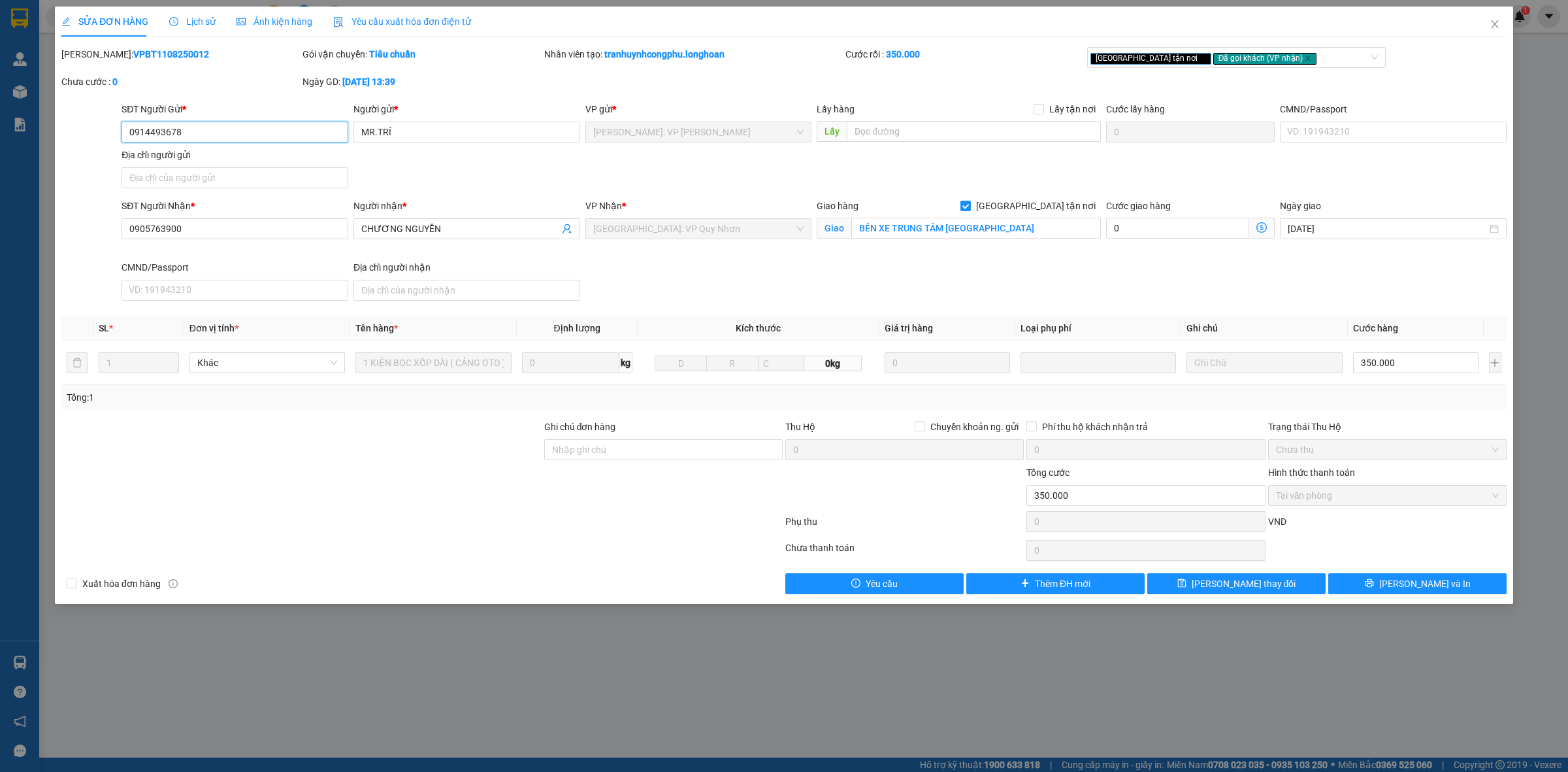
click at [1379, 494] on span "Tại văn phòng" at bounding box center [1387, 495] width 223 height 19
click at [1377, 494] on span "Tại văn phòng" at bounding box center [1387, 495] width 223 height 19
click at [1395, 450] on span "Chưa thu" at bounding box center [1387, 450] width 223 height 19
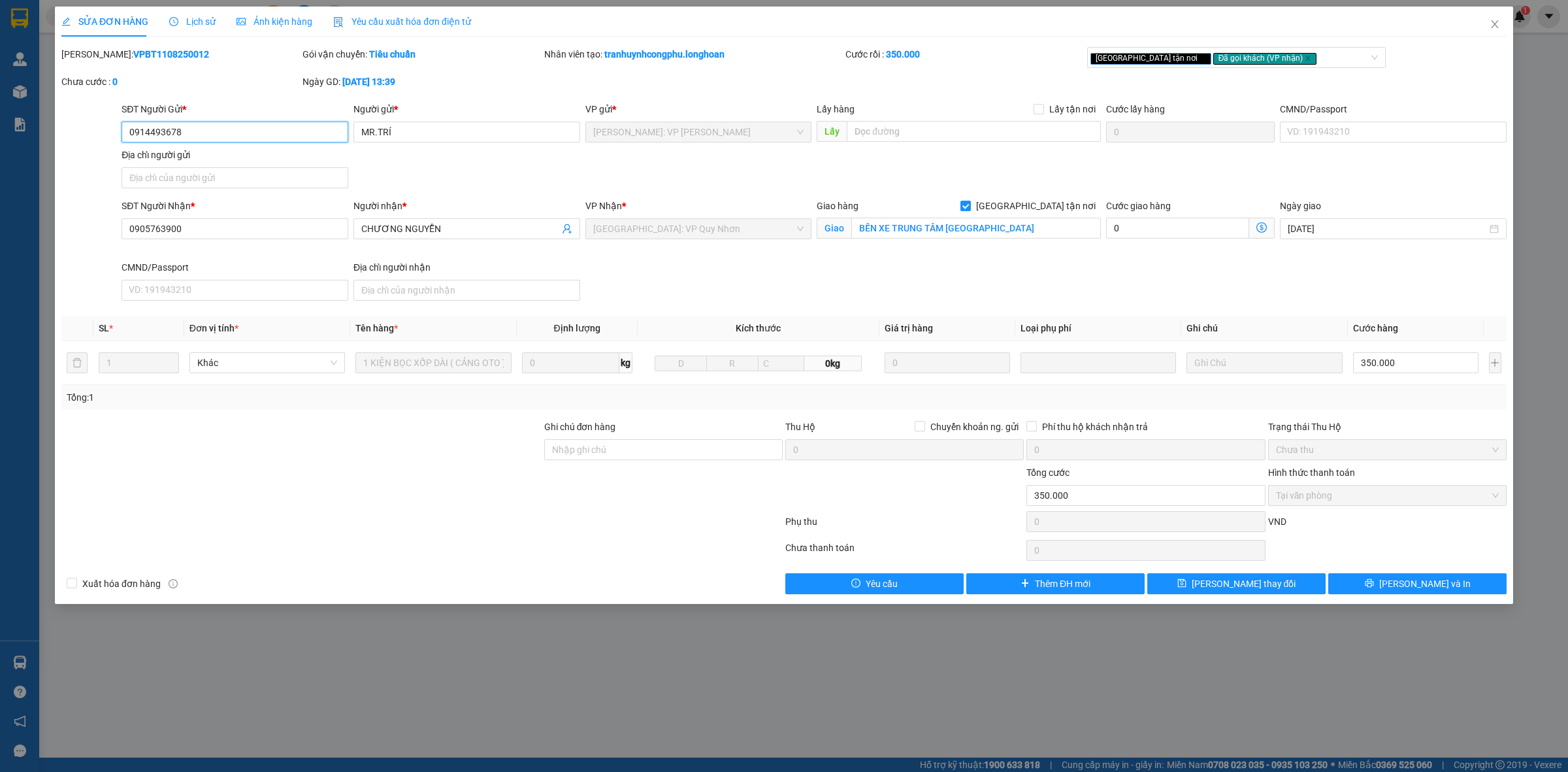
click at [1395, 450] on span "Chưa thu" at bounding box center [1387, 450] width 223 height 19
click at [1395, 449] on span "Chưa thu" at bounding box center [1387, 450] width 223 height 19
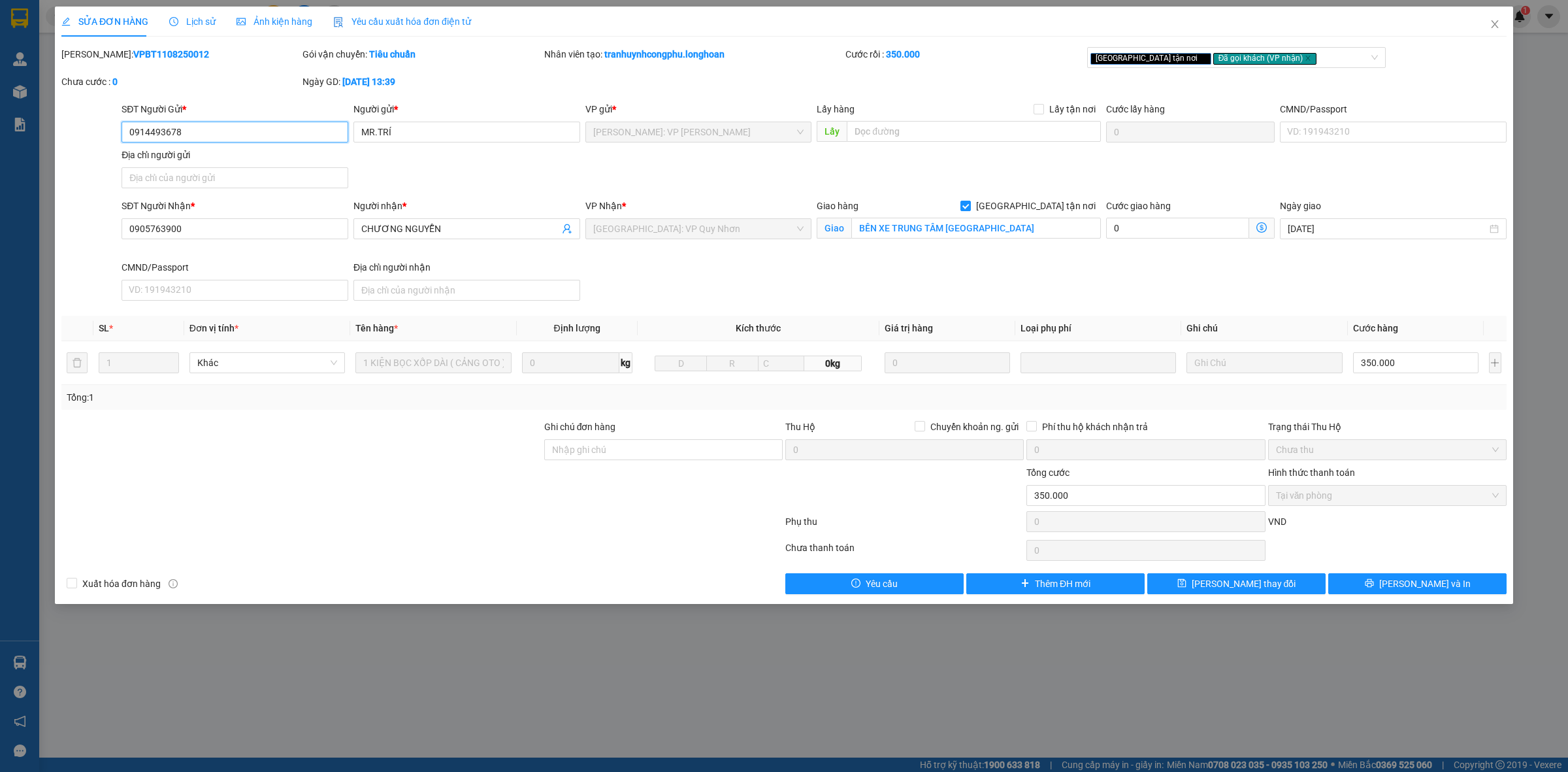
click at [1395, 448] on span "Chưa thu" at bounding box center [1387, 450] width 223 height 19
click at [1394, 448] on span "Chưa thu" at bounding box center [1387, 450] width 223 height 19
click at [1406, 491] on span "Tại văn phòng" at bounding box center [1387, 495] width 223 height 19
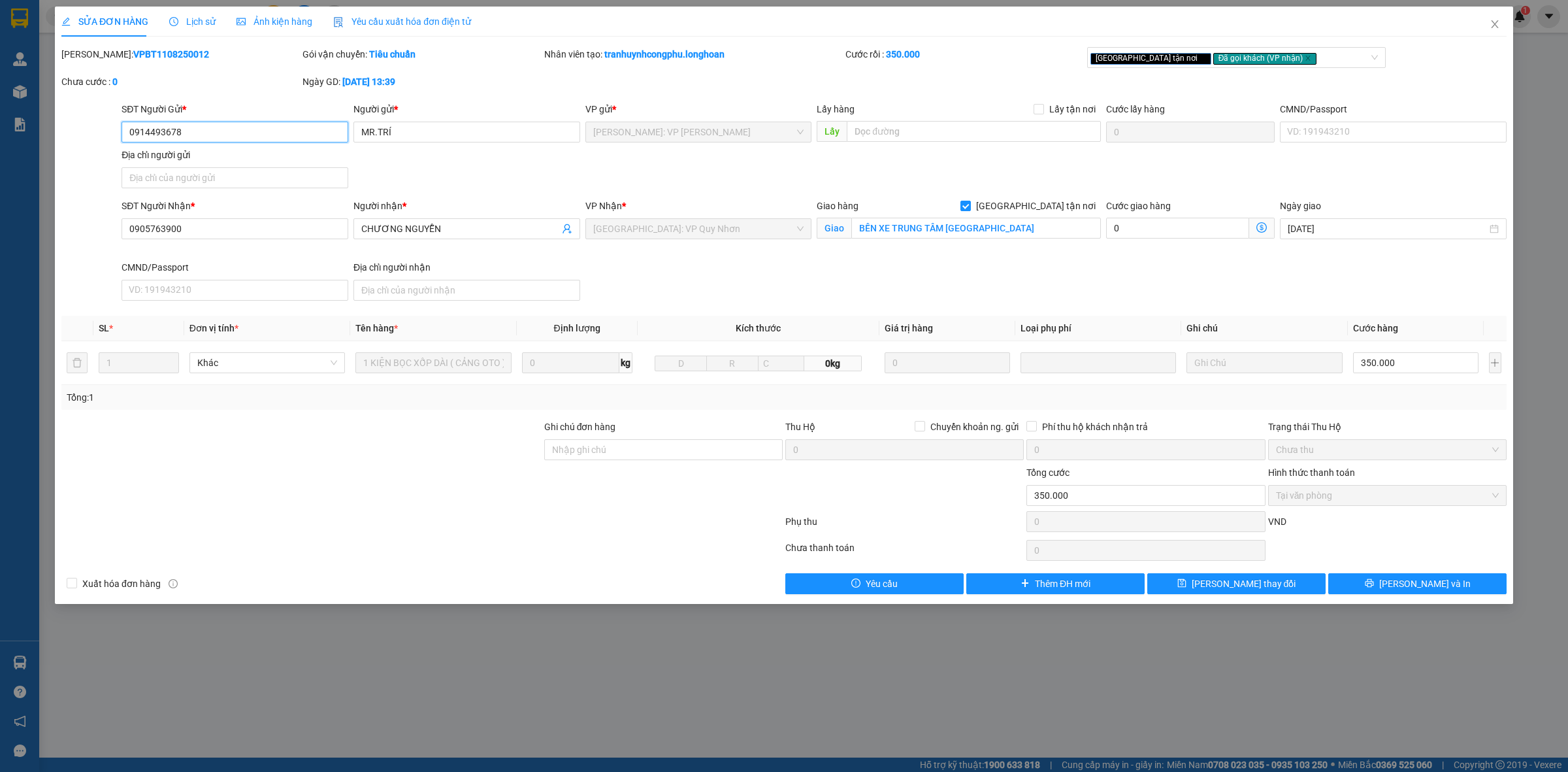
click at [1410, 494] on span "Tại văn phòng" at bounding box center [1387, 495] width 223 height 19
click at [1413, 494] on span "Tại văn phòng" at bounding box center [1387, 495] width 223 height 19
click at [1432, 590] on span "[PERSON_NAME] và In" at bounding box center [1425, 584] width 92 height 15
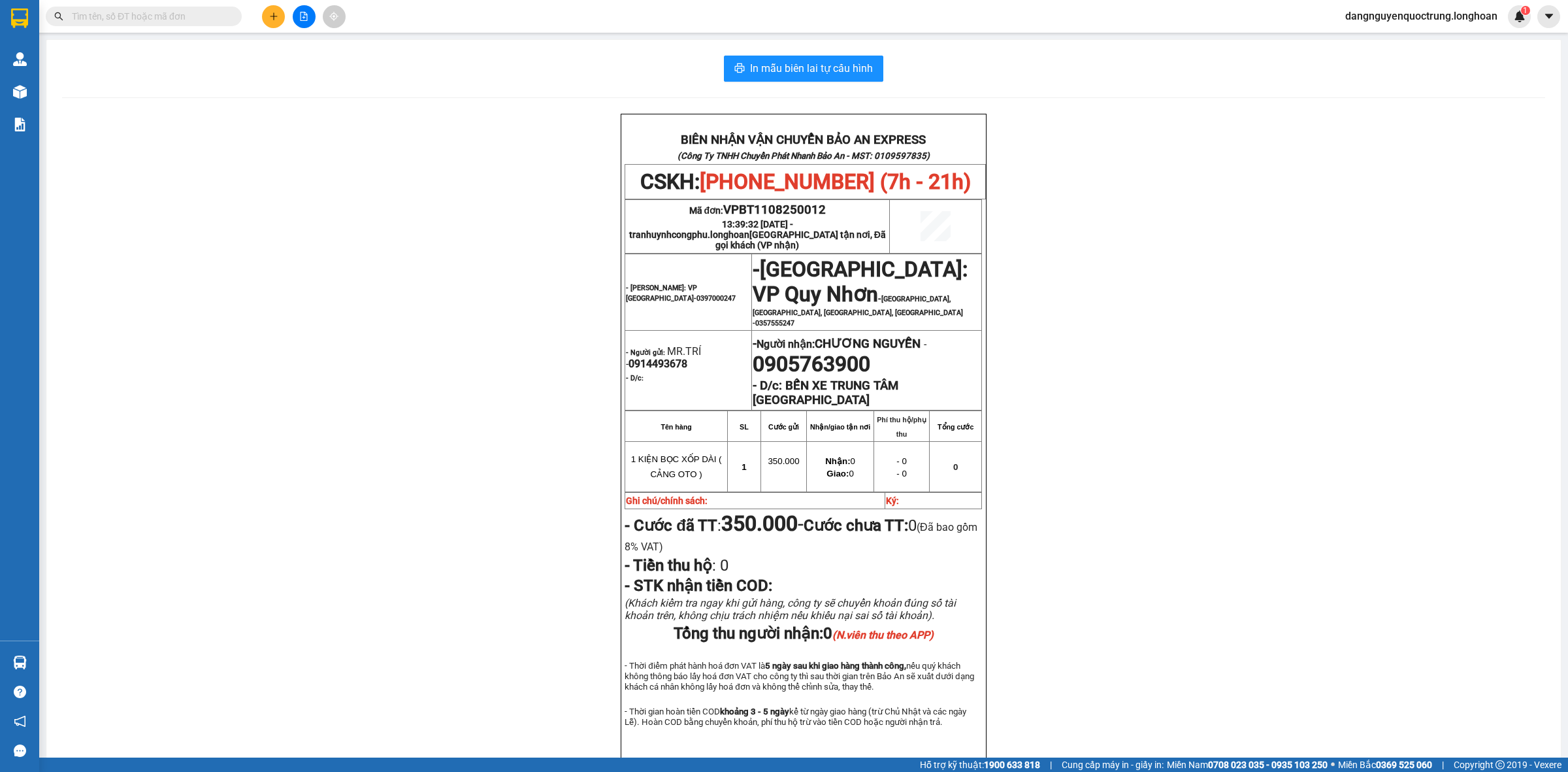
scroll to position [76, 0]
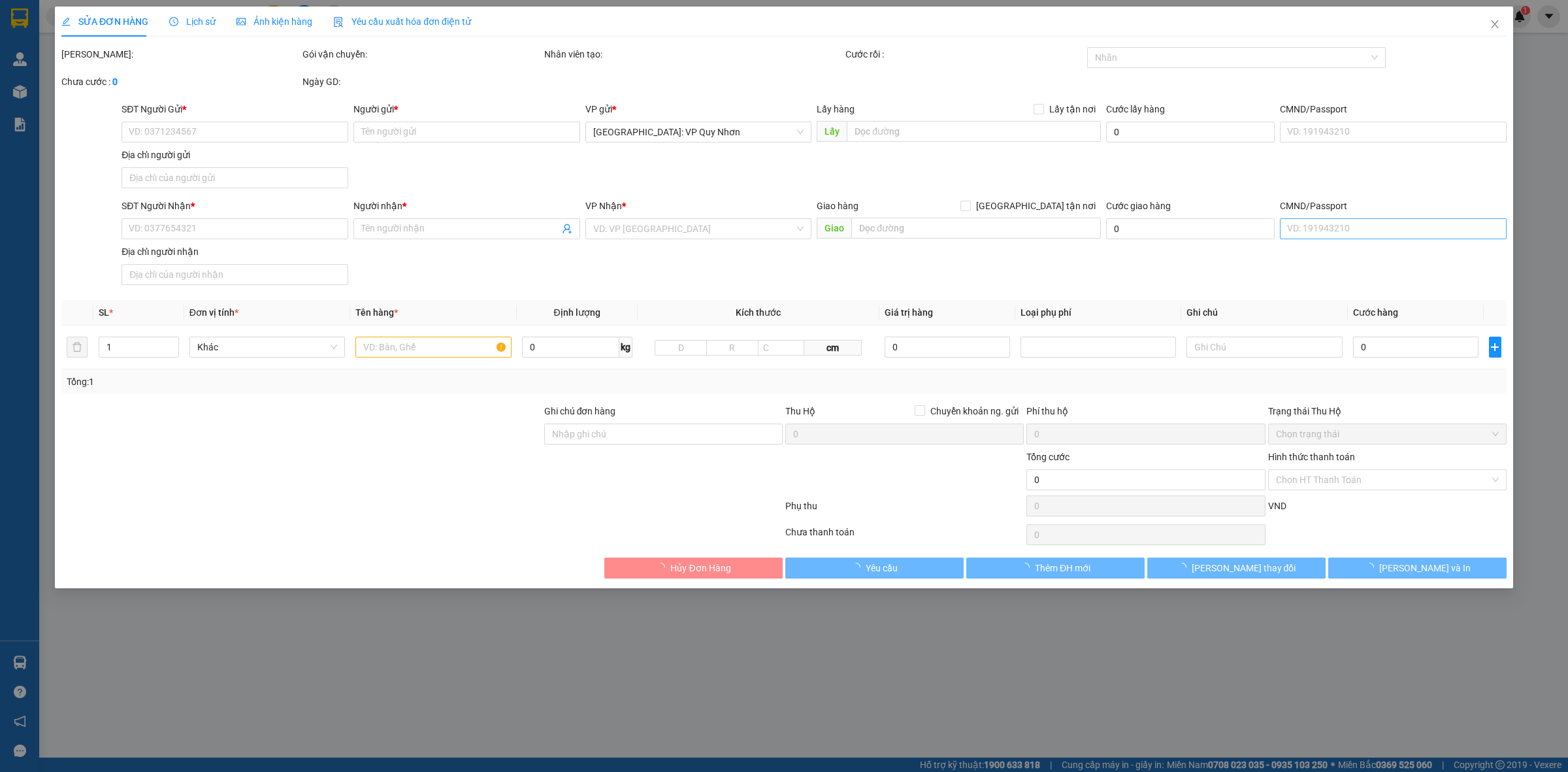
type input "0914493678"
type input "MR.TRÍ"
type input "0905763900"
type input "CHƯƠNG NGUYỄN"
checkbox input "true"
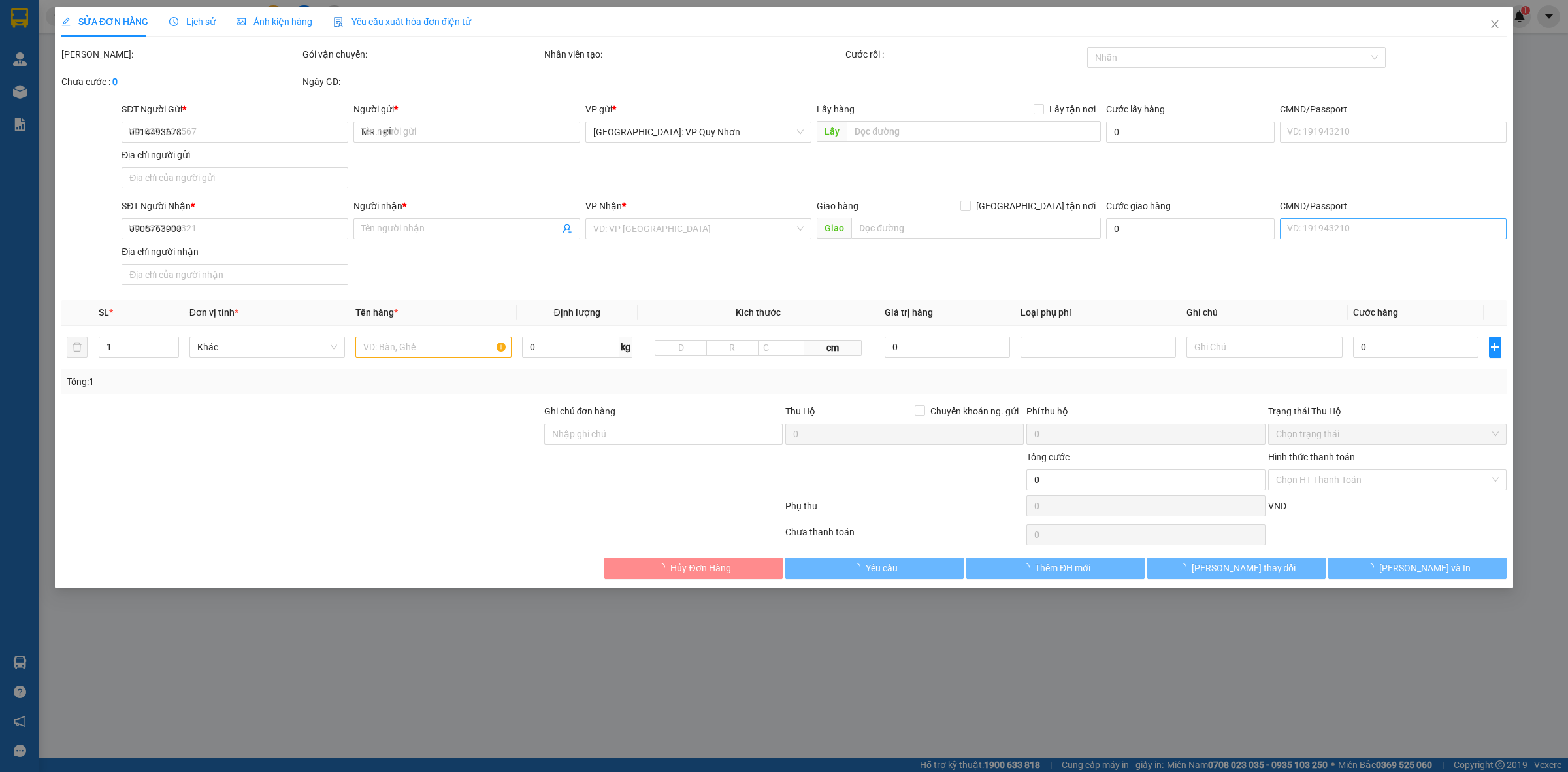
type input "BẾN XE TRUNG TÂM [GEOGRAPHIC_DATA]"
type input "350.000"
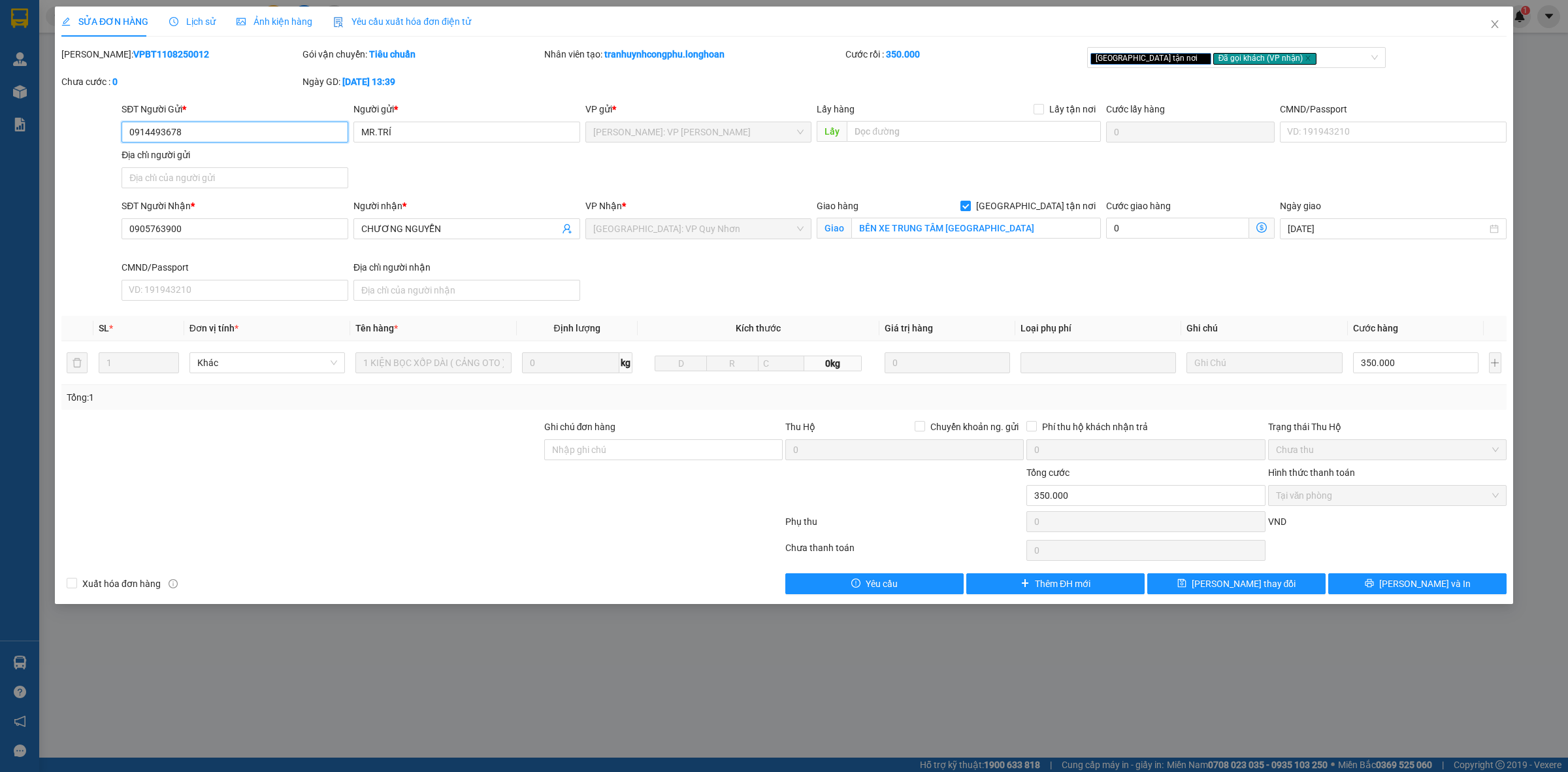
click at [1368, 497] on span "Tại văn phòng" at bounding box center [1387, 495] width 223 height 19
click at [1366, 451] on span "Chưa thu" at bounding box center [1387, 450] width 223 height 19
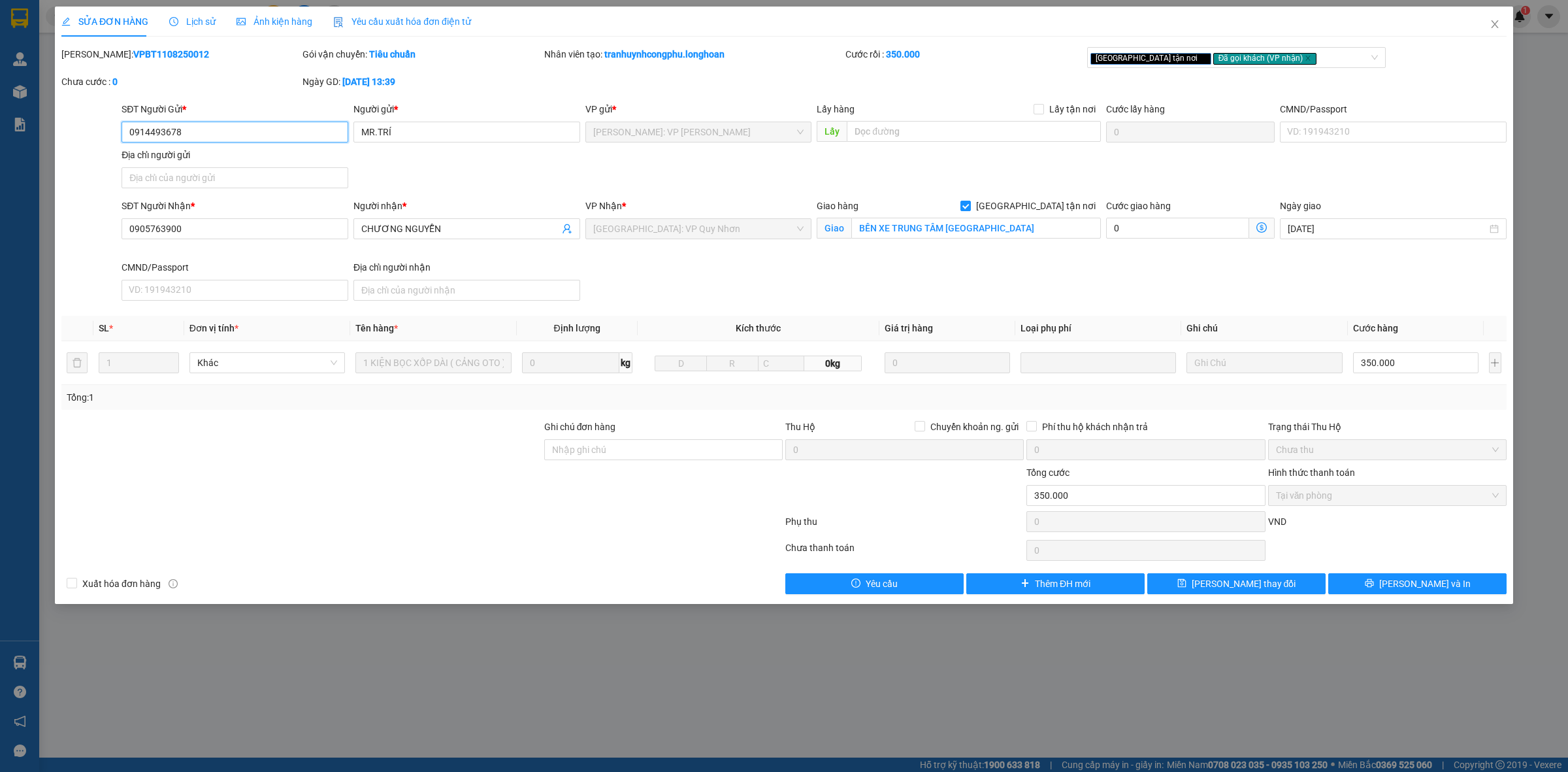
click at [1366, 451] on span "Chưa thu" at bounding box center [1387, 450] width 223 height 19
click at [1361, 498] on span "Tại văn phòng" at bounding box center [1387, 495] width 223 height 19
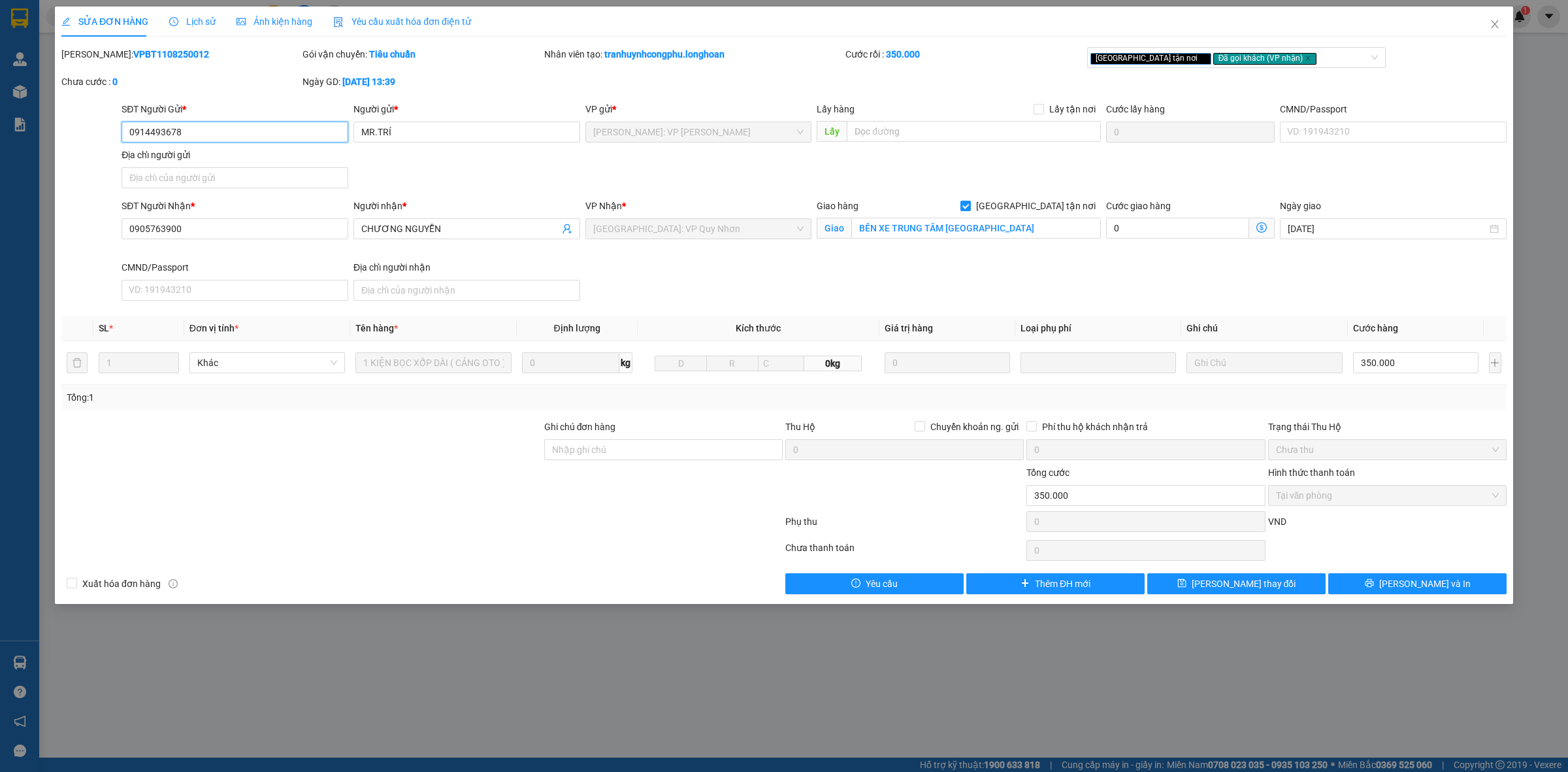
click at [1344, 439] on div "Chưa thu" at bounding box center [1388, 450] width 239 height 21
drag, startPoint x: 1361, startPoint y: 494, endPoint x: 1361, endPoint y: 485, distance: 9.0
click at [1361, 494] on span "Tại văn phòng" at bounding box center [1387, 495] width 223 height 19
click at [1357, 448] on span "Chưa thu" at bounding box center [1387, 450] width 223 height 19
click at [1374, 526] on div "VND" at bounding box center [1387, 526] width 241 height 23
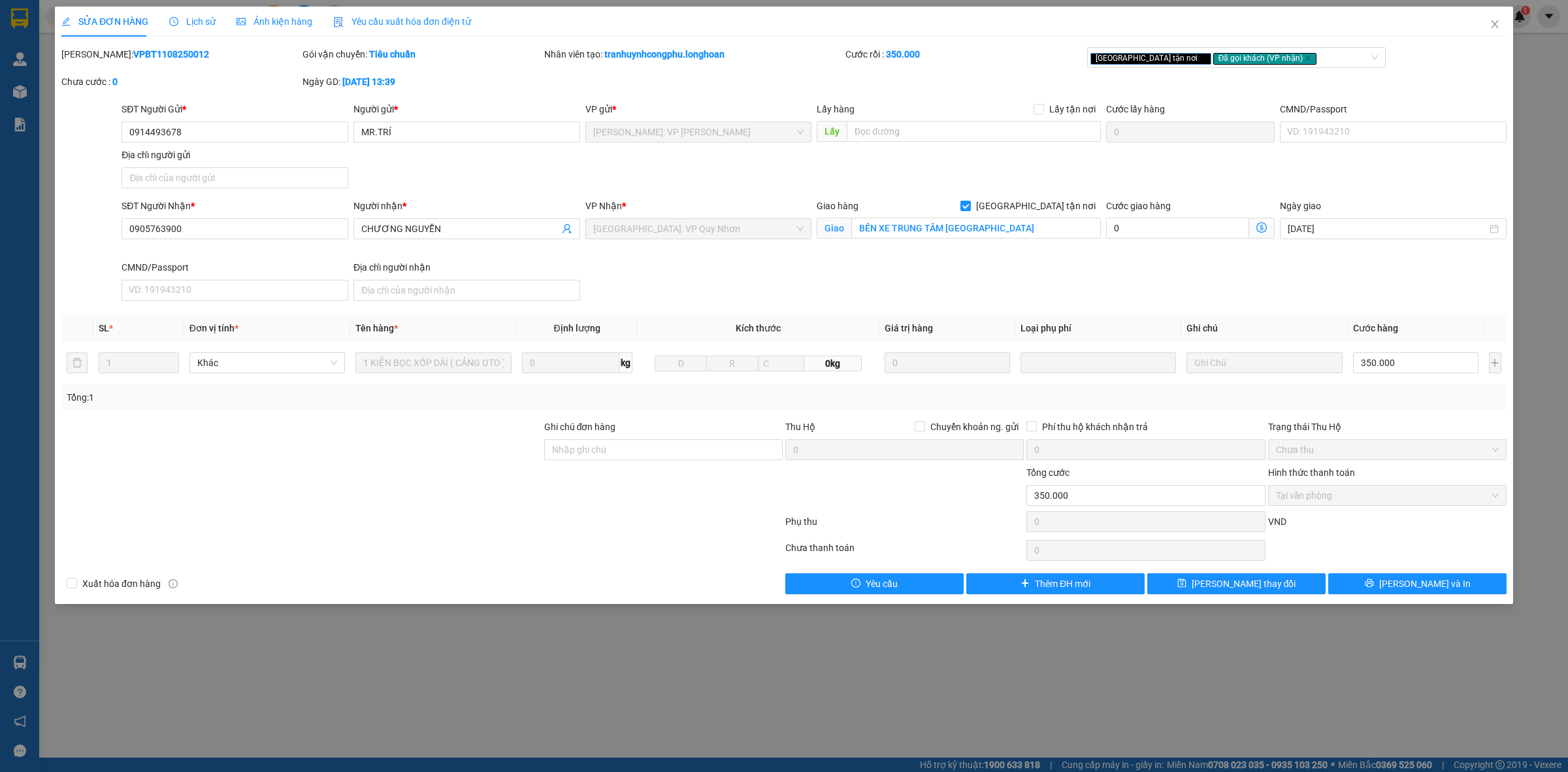
click at [1367, 451] on span "Chưa thu" at bounding box center [1387, 450] width 223 height 19
click at [1370, 498] on span "Tại văn phòng" at bounding box center [1387, 495] width 223 height 19
drag, startPoint x: 1366, startPoint y: 445, endPoint x: 1371, endPoint y: 498, distance: 53.2
click at [1366, 446] on span "Chưa thu" at bounding box center [1387, 450] width 223 height 19
click at [1371, 498] on span "Tại văn phòng" at bounding box center [1387, 495] width 223 height 19
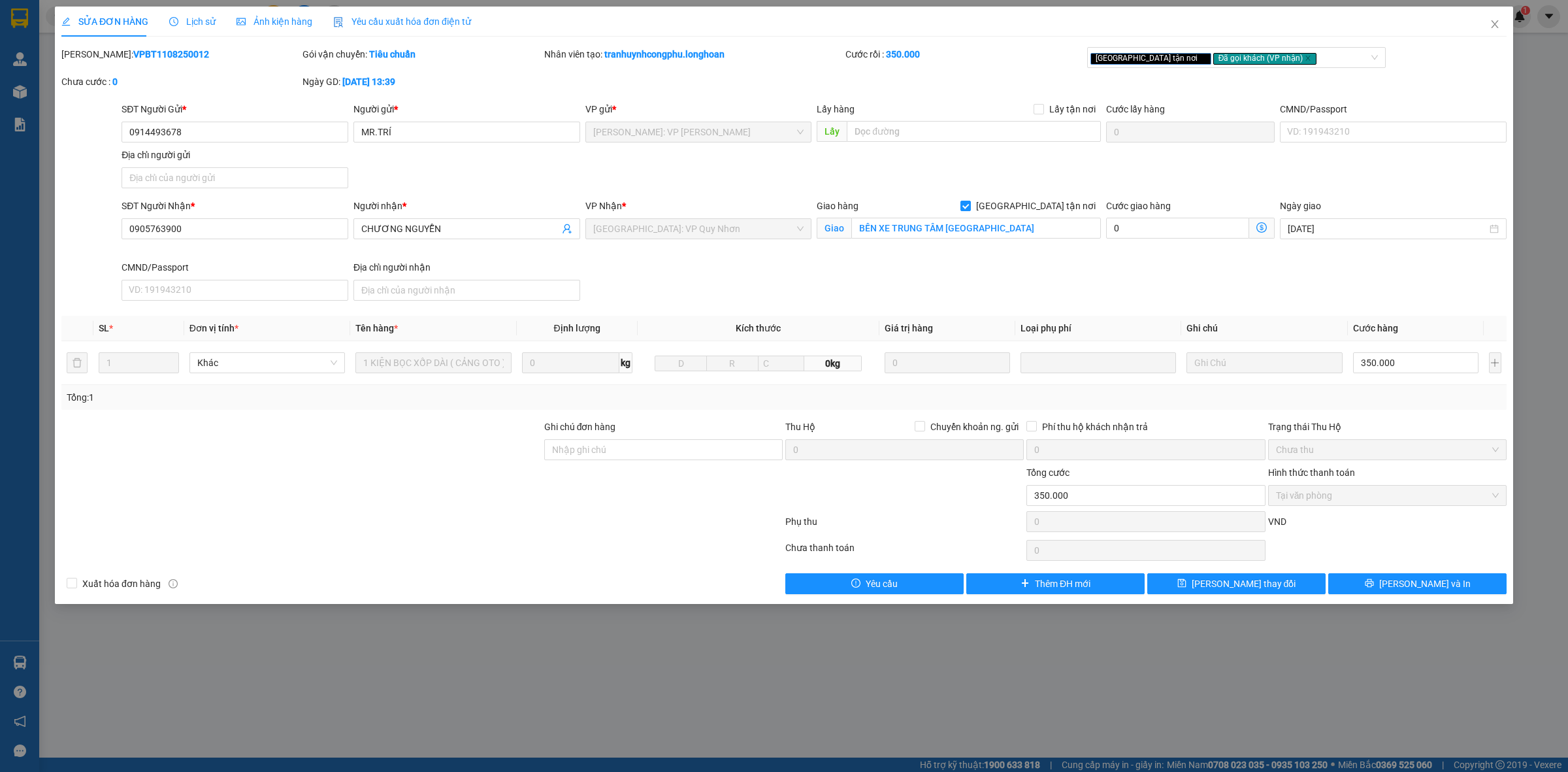
click at [947, 696] on div "SỬA ĐƠN HÀNG Lịch sử Ảnh kiện hàng Yêu cầu xuất hóa đơn điện tử Total Paid Fee …" at bounding box center [784, 386] width 1568 height 772
click at [1493, 27] on icon "close" at bounding box center [1495, 24] width 11 height 11
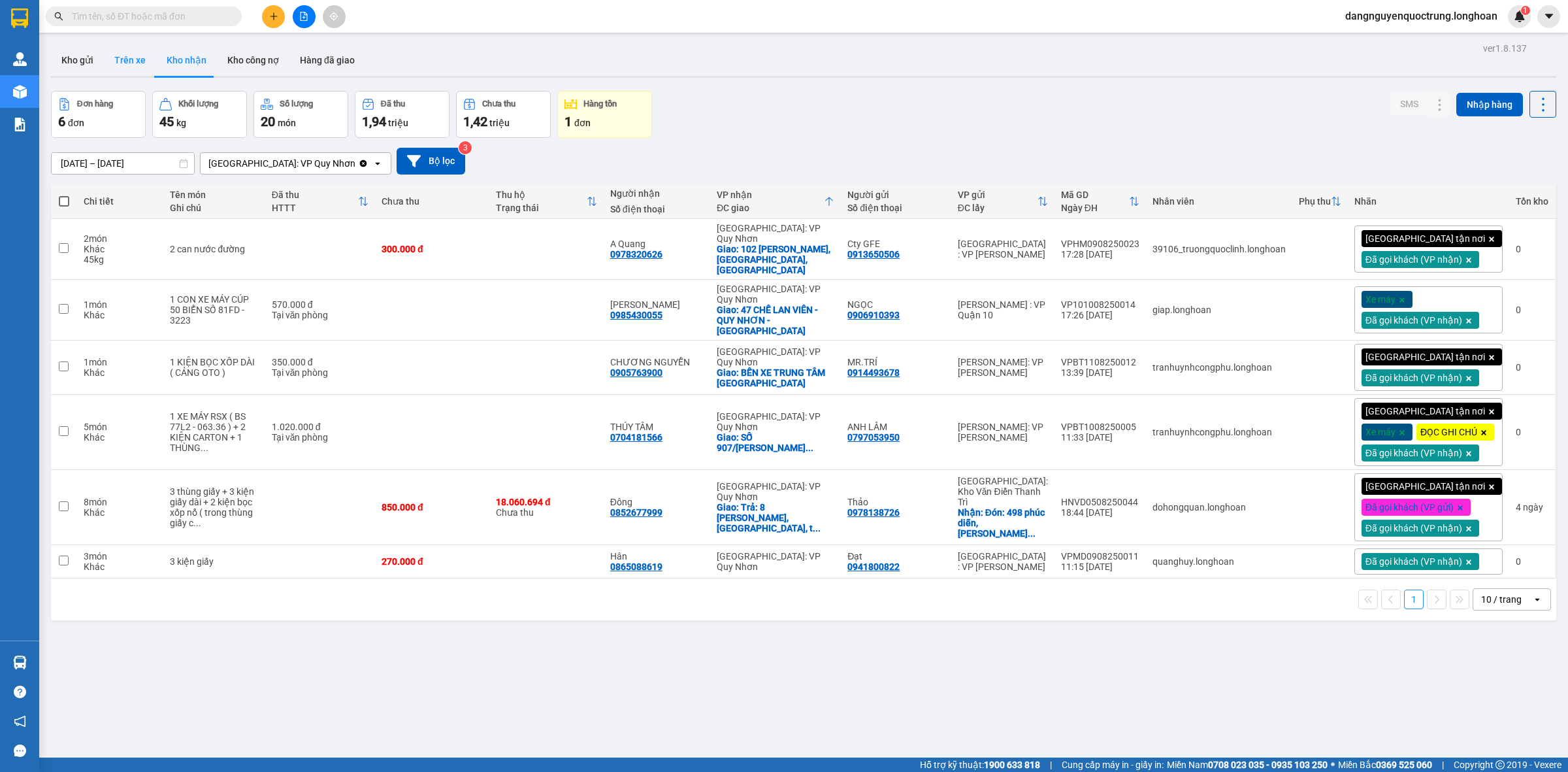
click at [80, 57] on button "Kho gửi" at bounding box center [77, 60] width 53 height 32
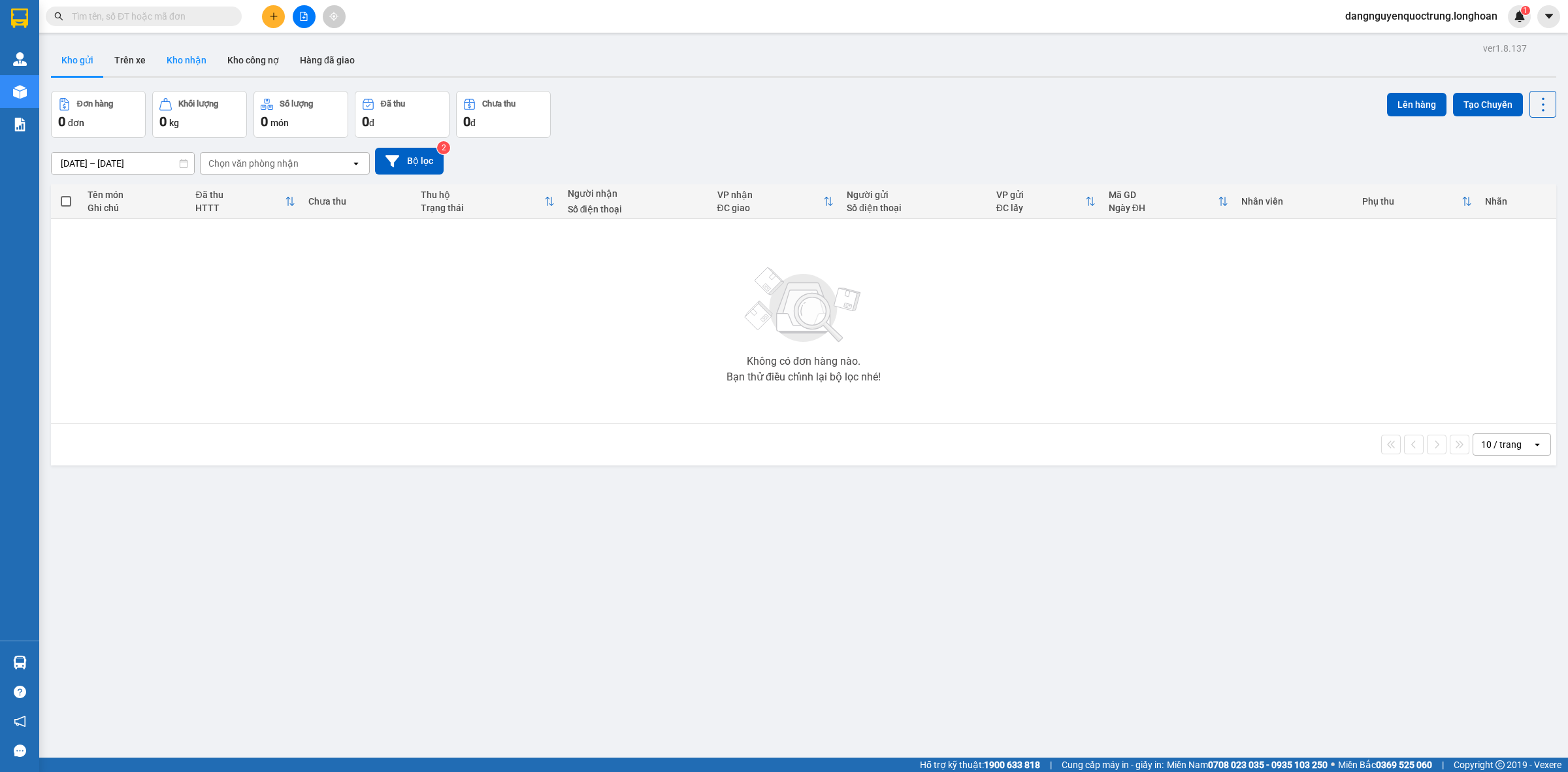
click at [200, 69] on button "Kho nhận" at bounding box center [186, 60] width 61 height 32
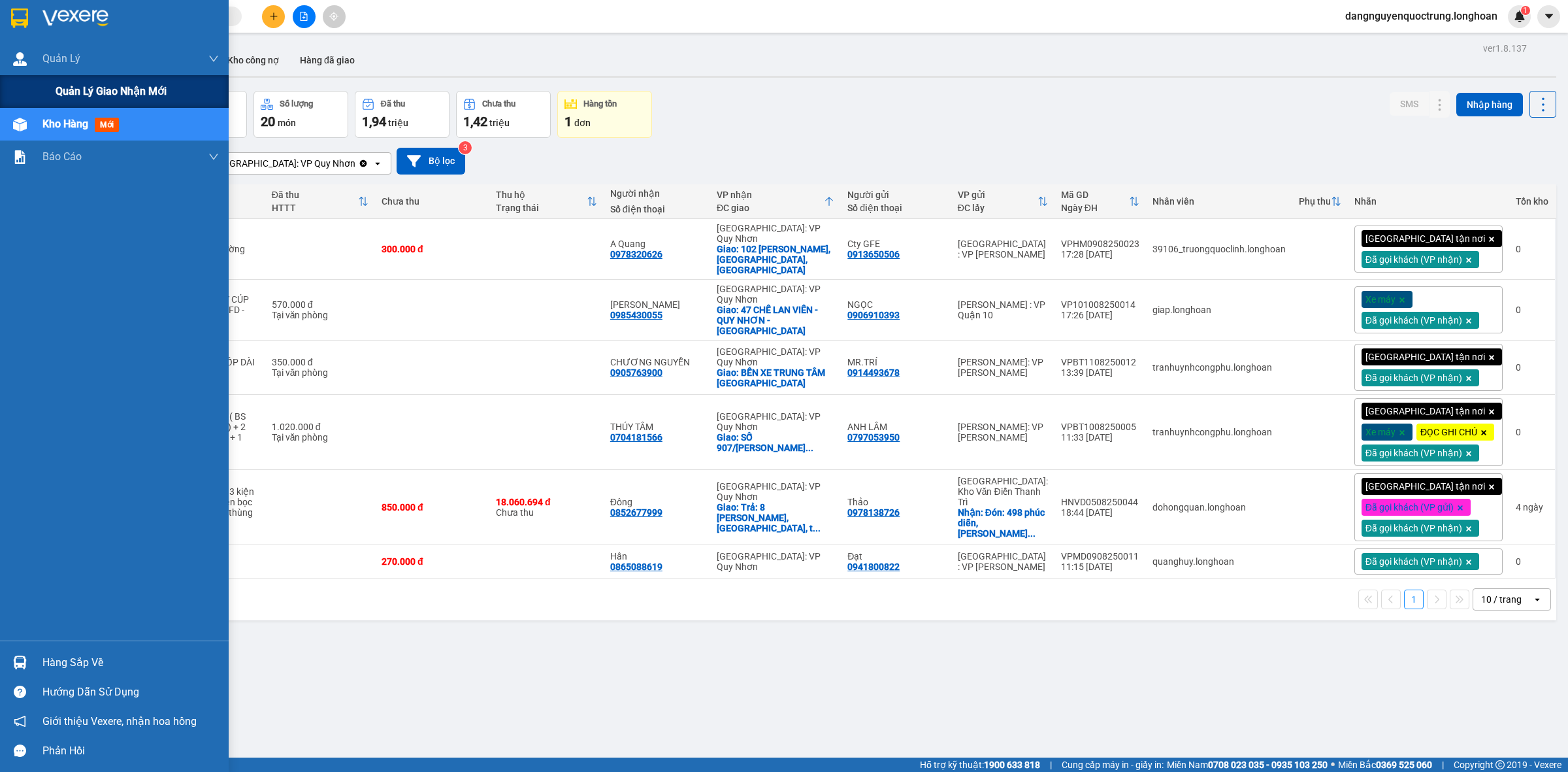
click at [93, 84] on span "Quản lý giao nhận mới" at bounding box center [110, 91] width 111 height 16
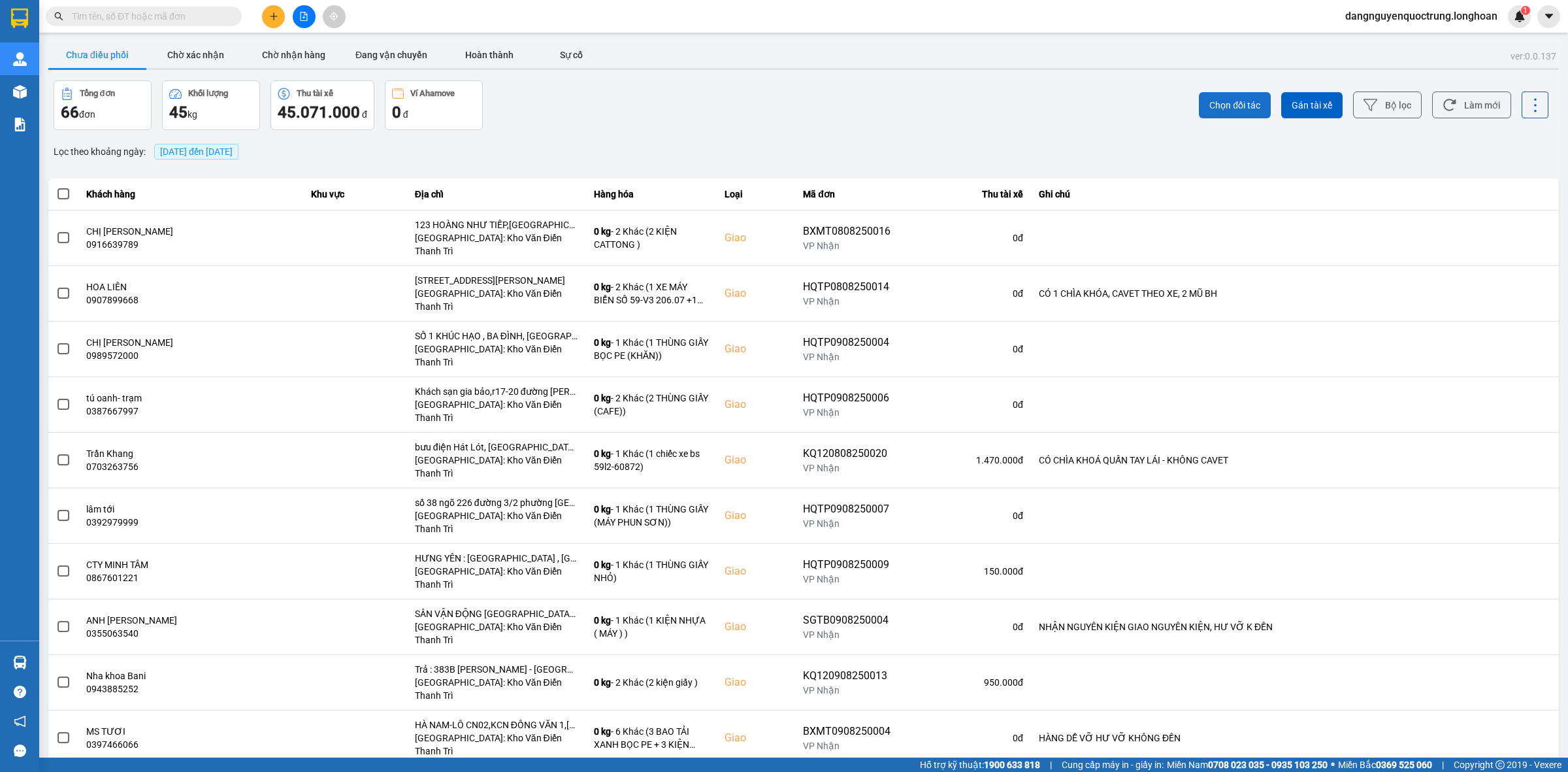
click at [1234, 99] on span "Chọn đối tác" at bounding box center [1234, 106] width 51 height 13
click at [1540, 27] on icon "Close" at bounding box center [1542, 26] width 11 height 11
click at [1236, 110] on span "Chọn đối tác" at bounding box center [1234, 106] width 51 height 13
click at [1542, 25] on icon "Close" at bounding box center [1542, 26] width 11 height 11
click at [1393, 109] on button "Bộ lọc" at bounding box center [1387, 105] width 69 height 27
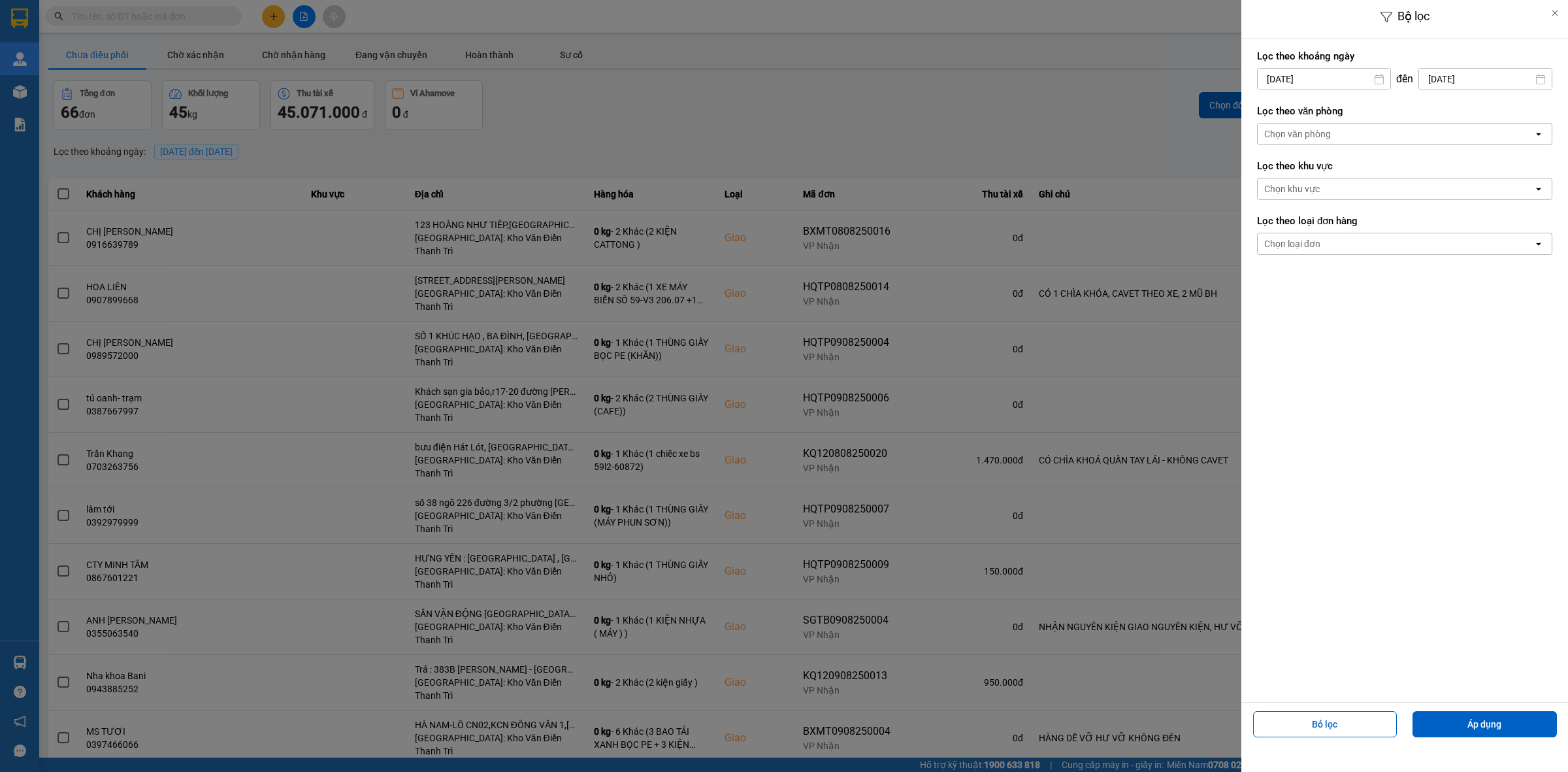
click at [1386, 80] on input "[DATE]" at bounding box center [1324, 80] width 132 height 21
click at [1369, 170] on div "1" at bounding box center [1369, 174] width 19 height 15
type input "01/08/2025"
click at [1429, 132] on div "Chọn văn phòng" at bounding box center [1396, 134] width 276 height 21
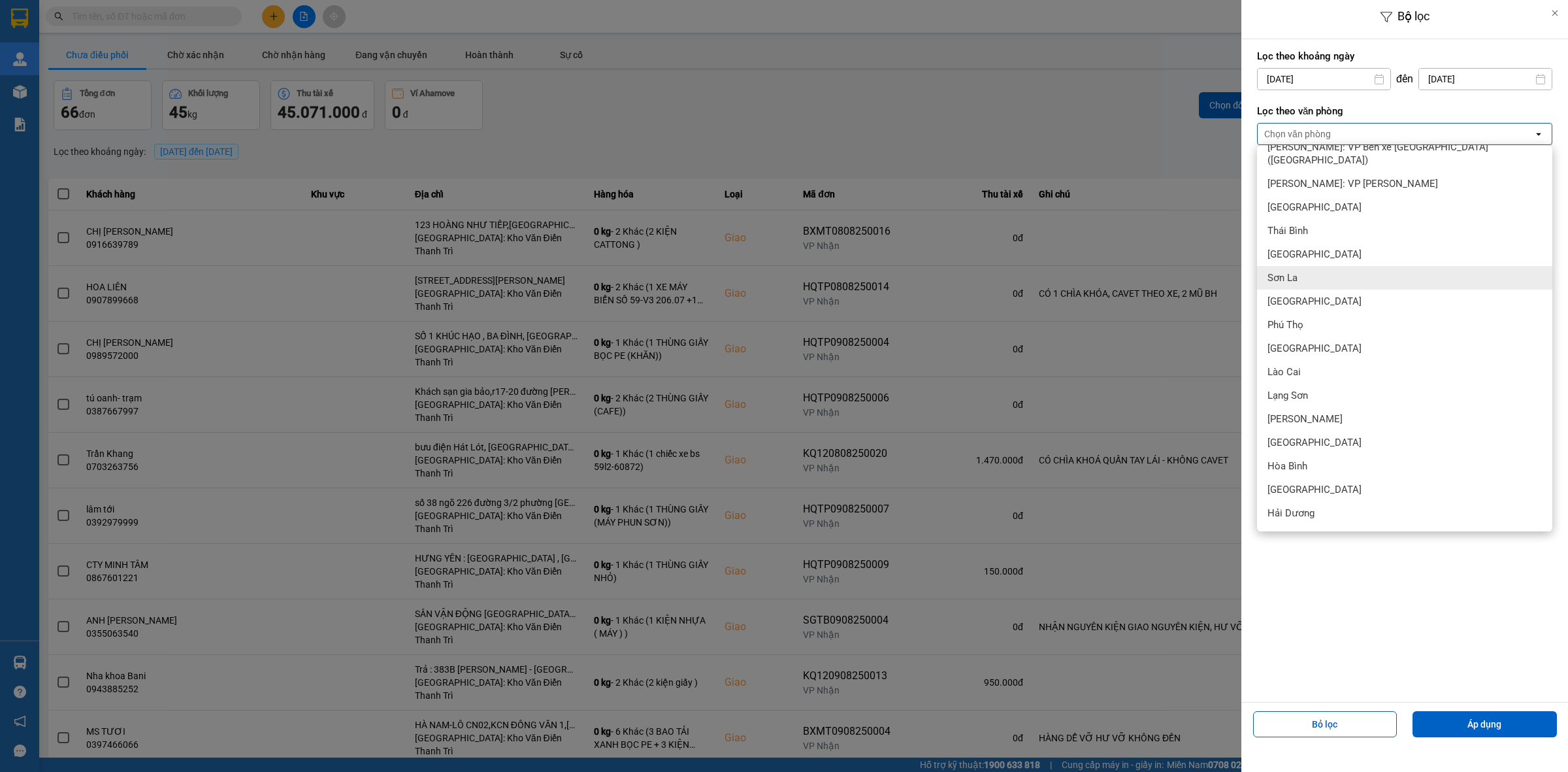
scroll to position [690, 0]
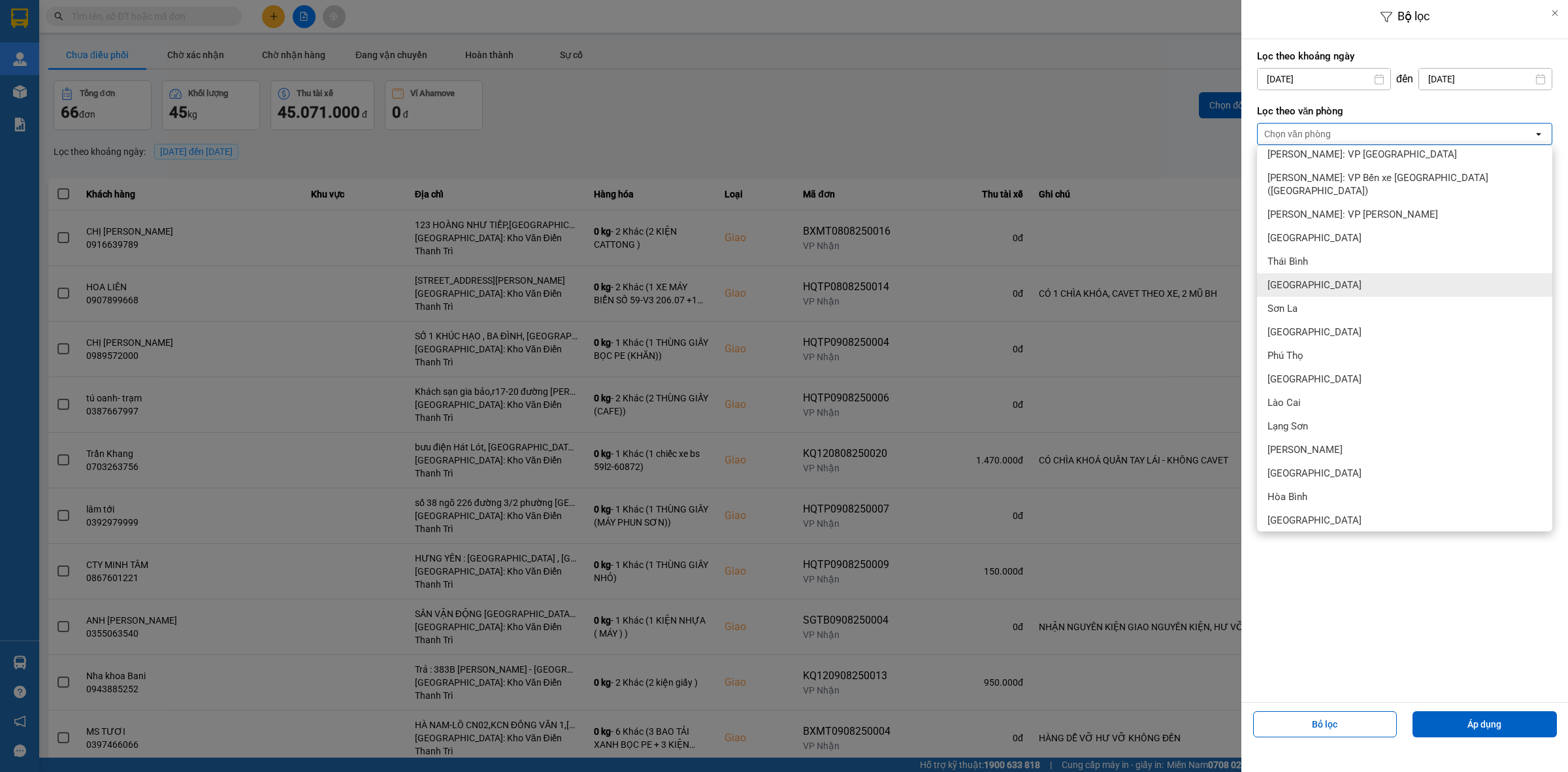
click at [811, 93] on div at bounding box center [784, 386] width 1568 height 772
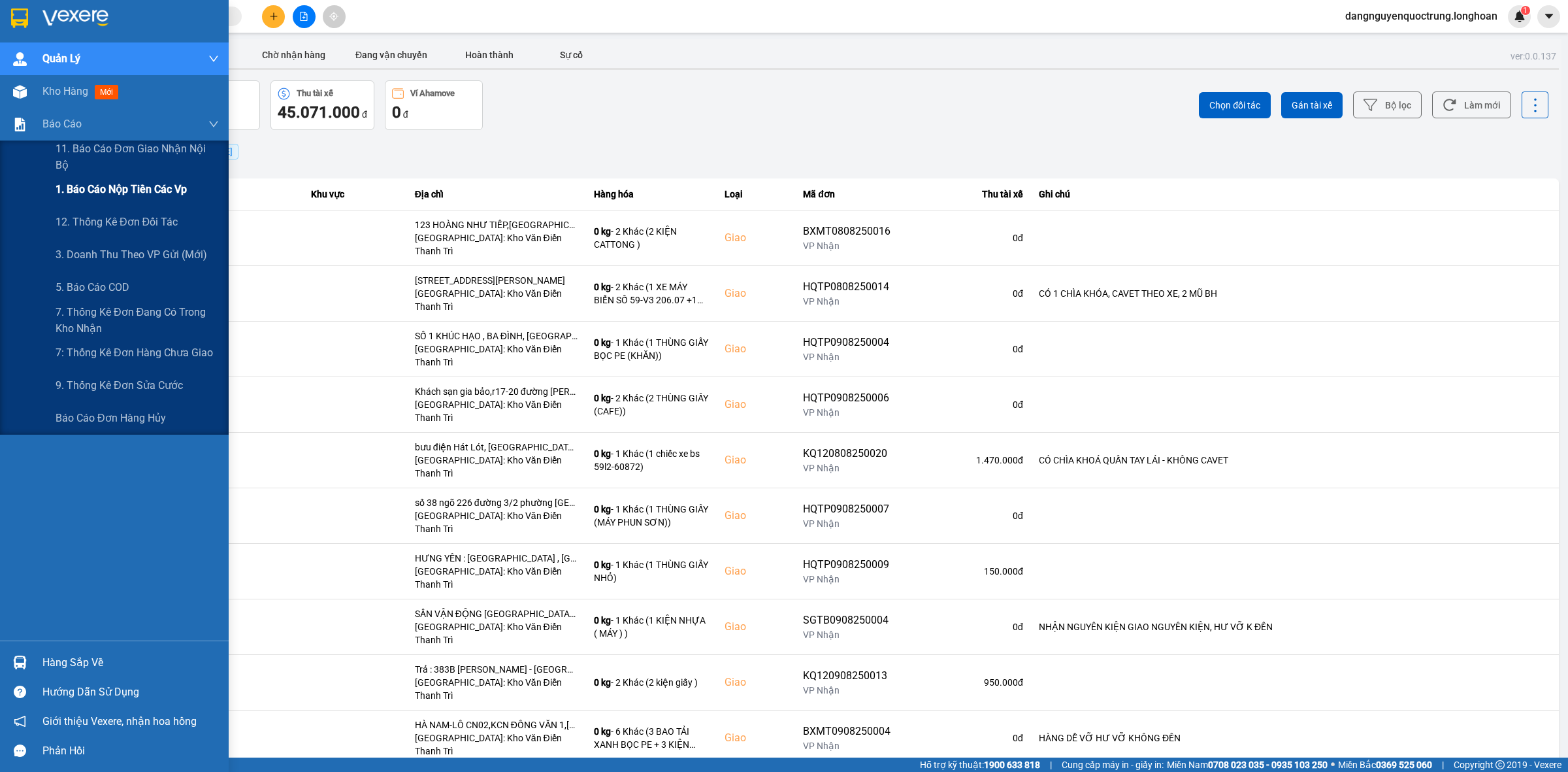
click at [77, 189] on span "1. Báo cáo nộp tiền các vp" at bounding box center [121, 189] width 131 height 16
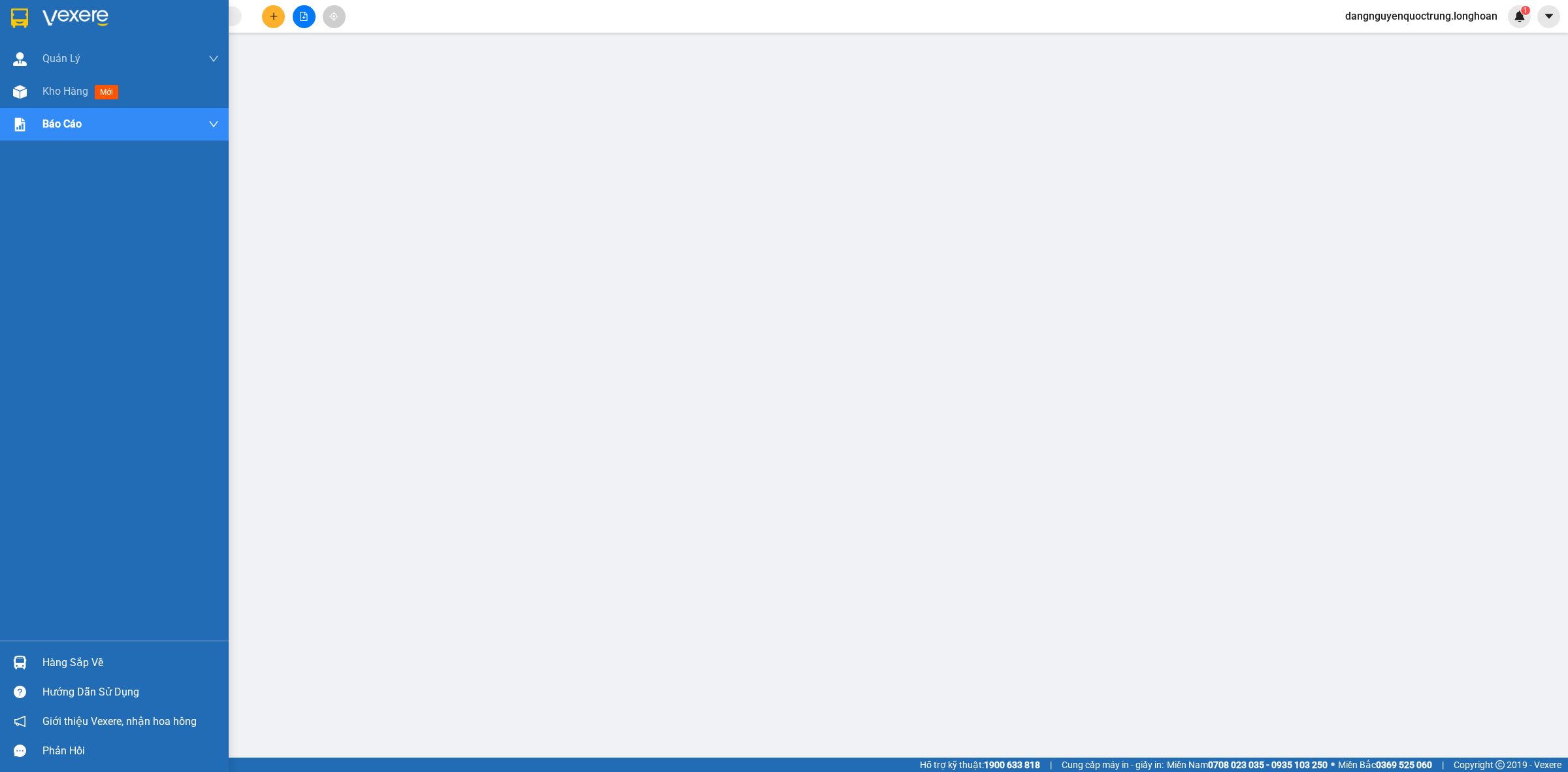
click at [20, 8] on img at bounding box center [19, 18] width 17 height 19
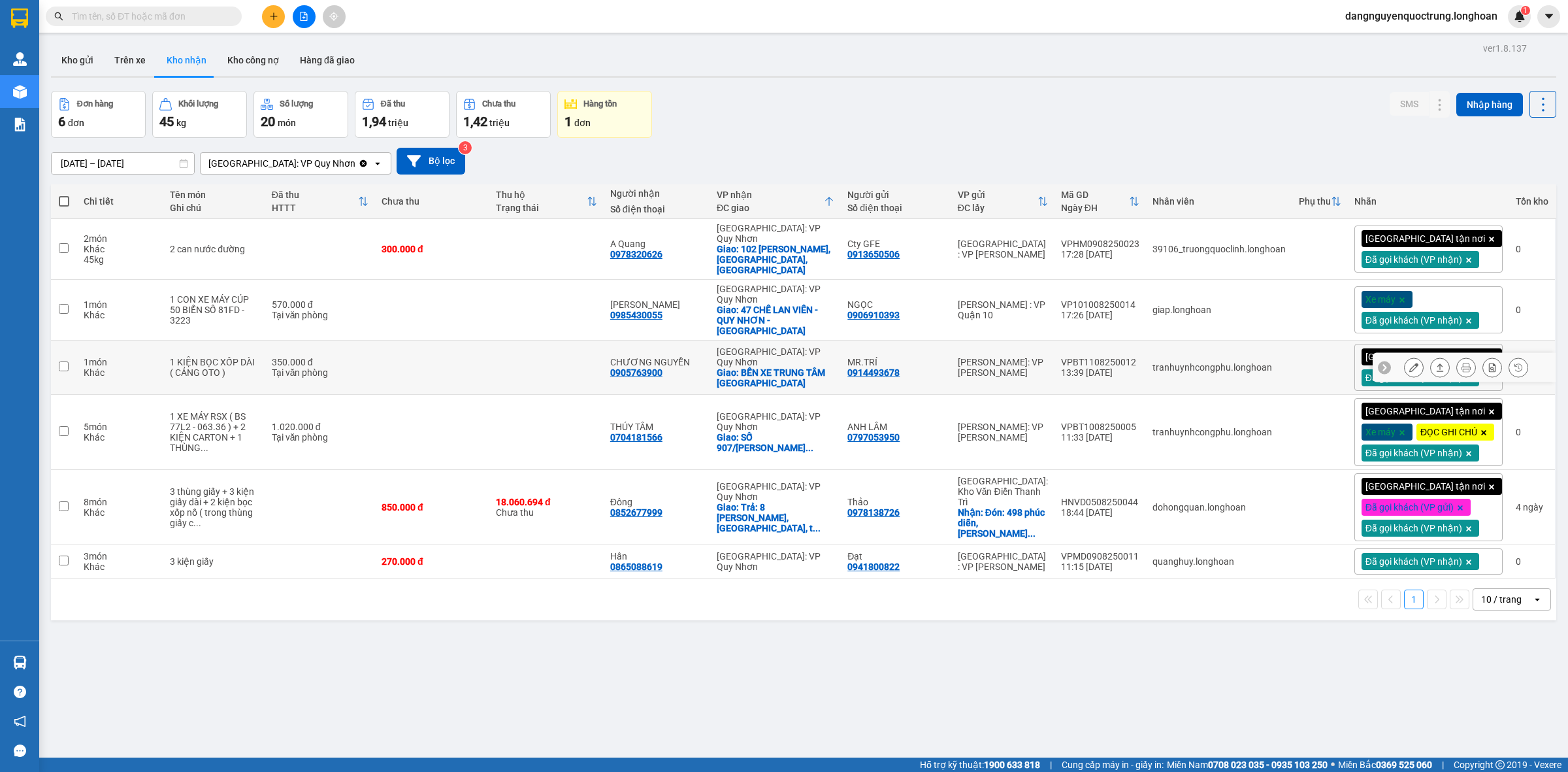
scroll to position [60, 0]
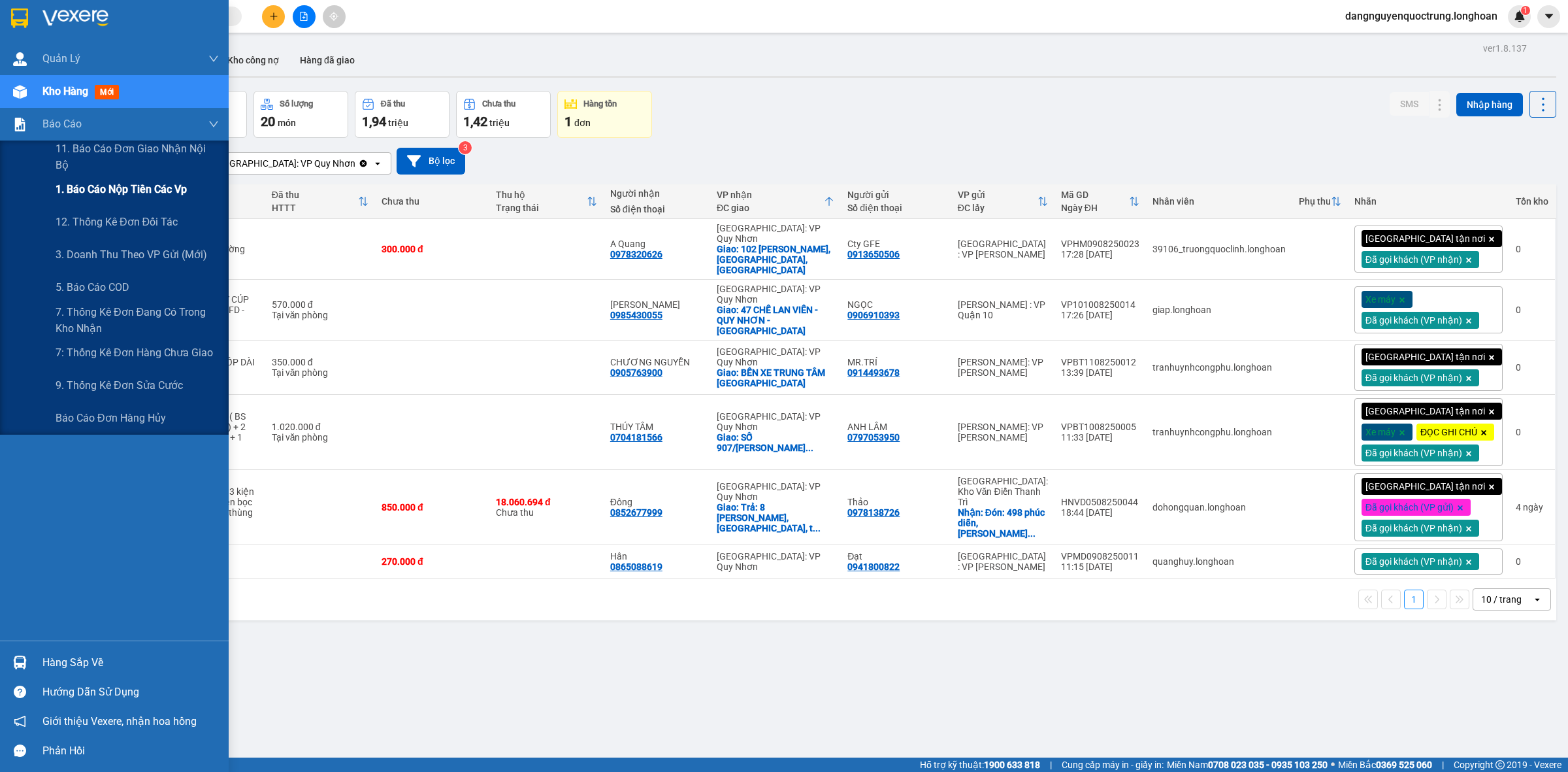
click at [86, 184] on span "1. Báo cáo nộp tiền các vp" at bounding box center [121, 189] width 131 height 16
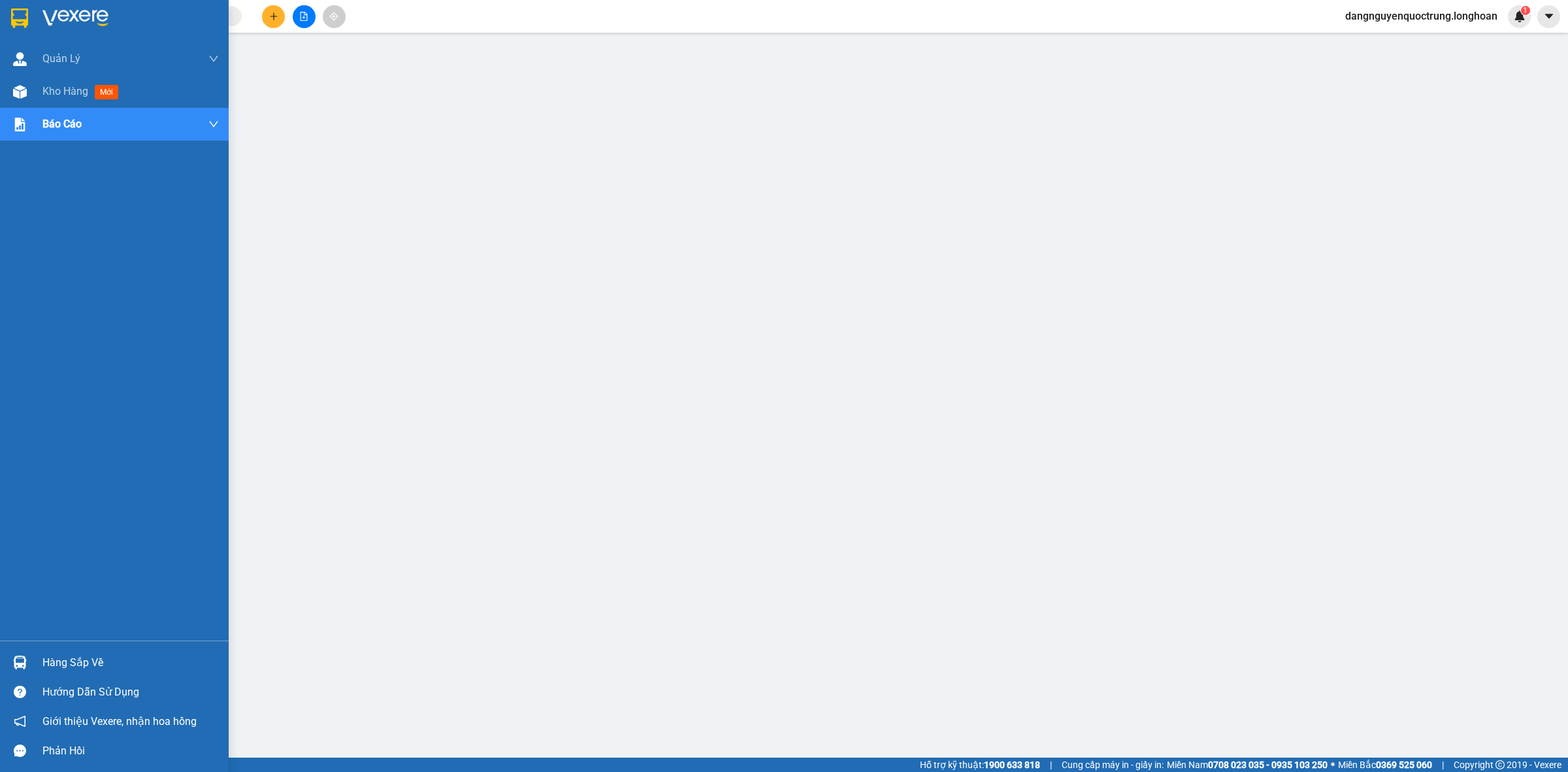
click at [24, 10] on img at bounding box center [19, 18] width 17 height 19
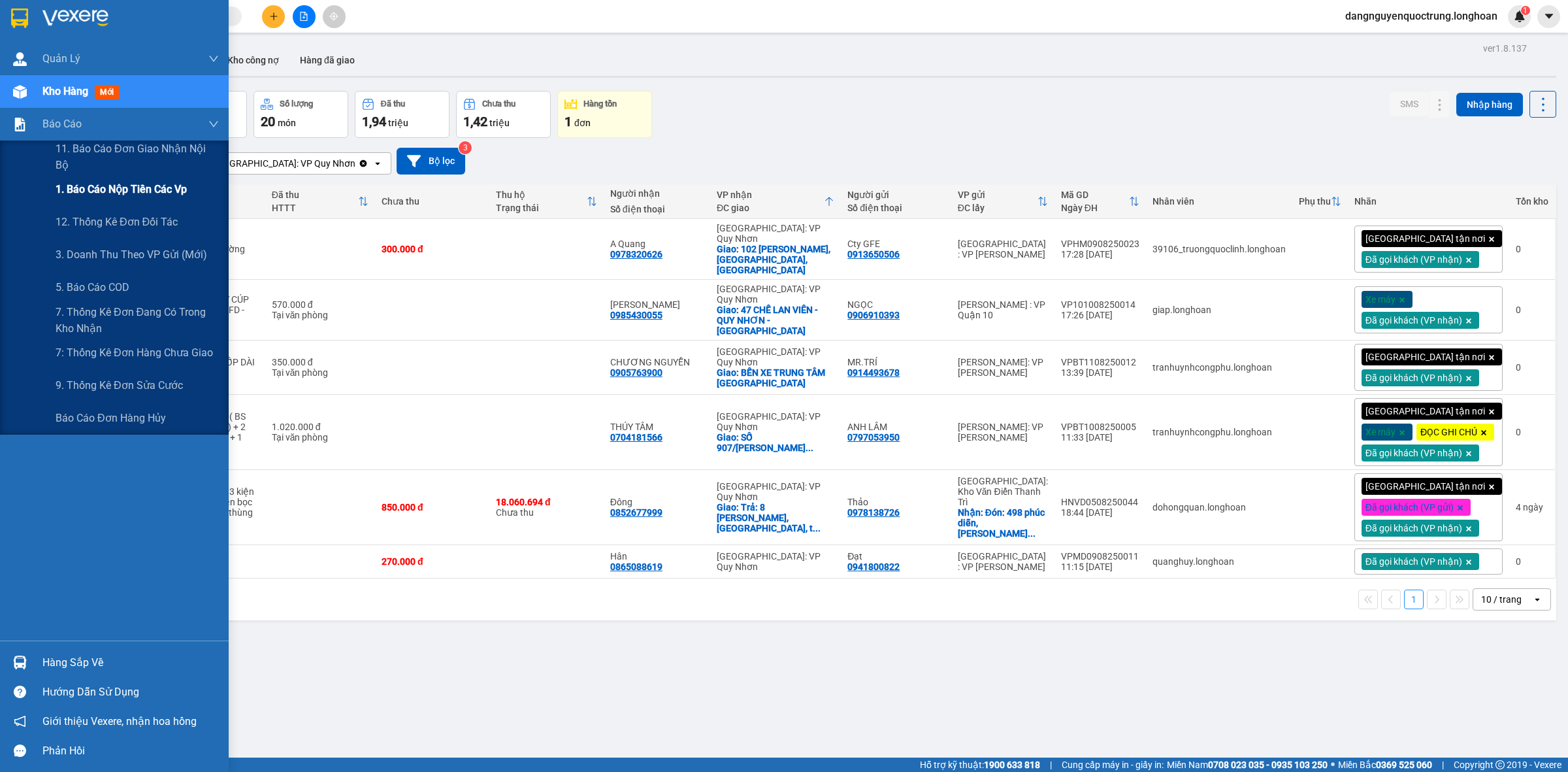
click at [84, 186] on span "1. Báo cáo nộp tiền các vp" at bounding box center [121, 189] width 131 height 16
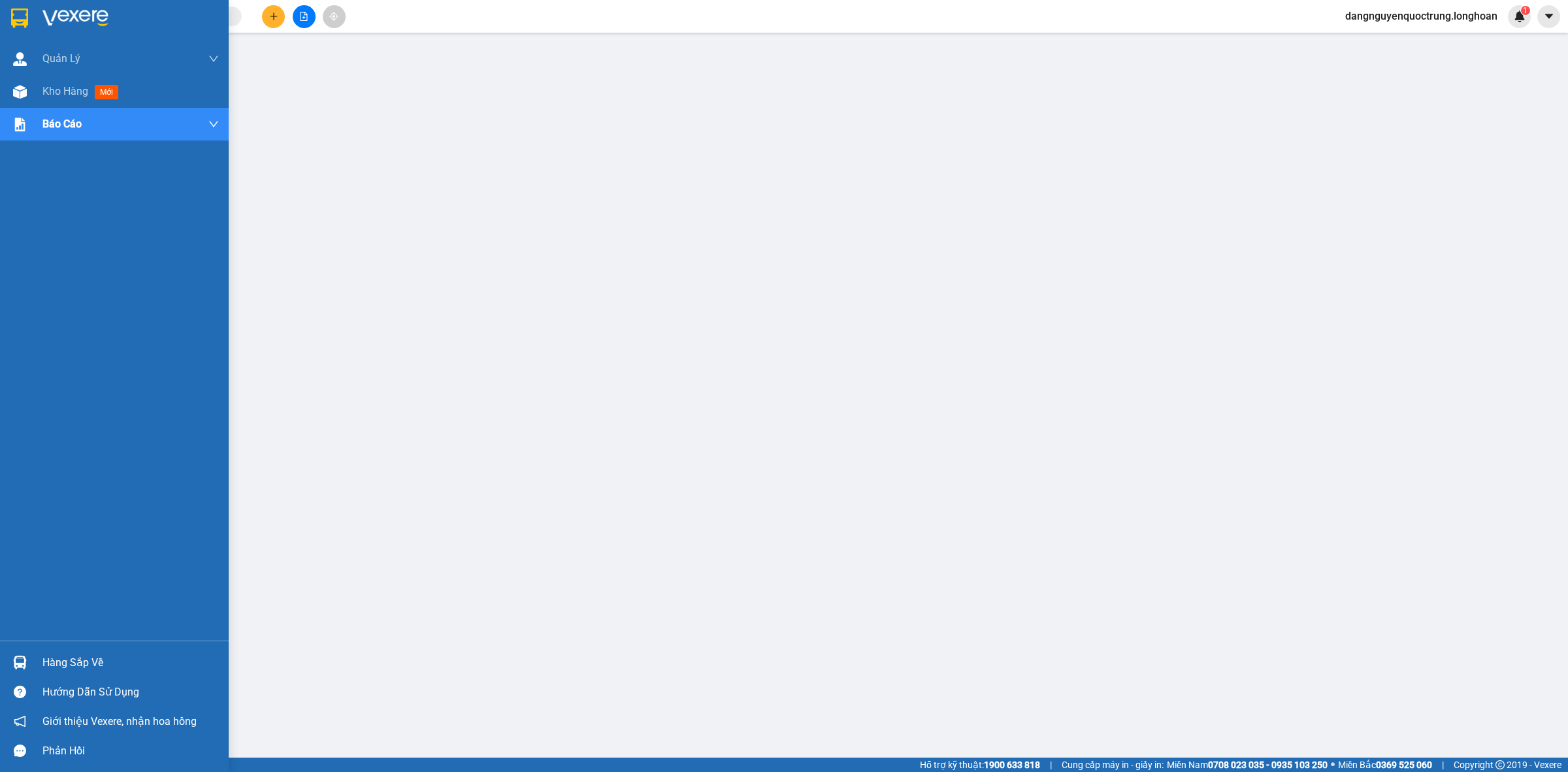
click at [19, 15] on img at bounding box center [19, 18] width 17 height 19
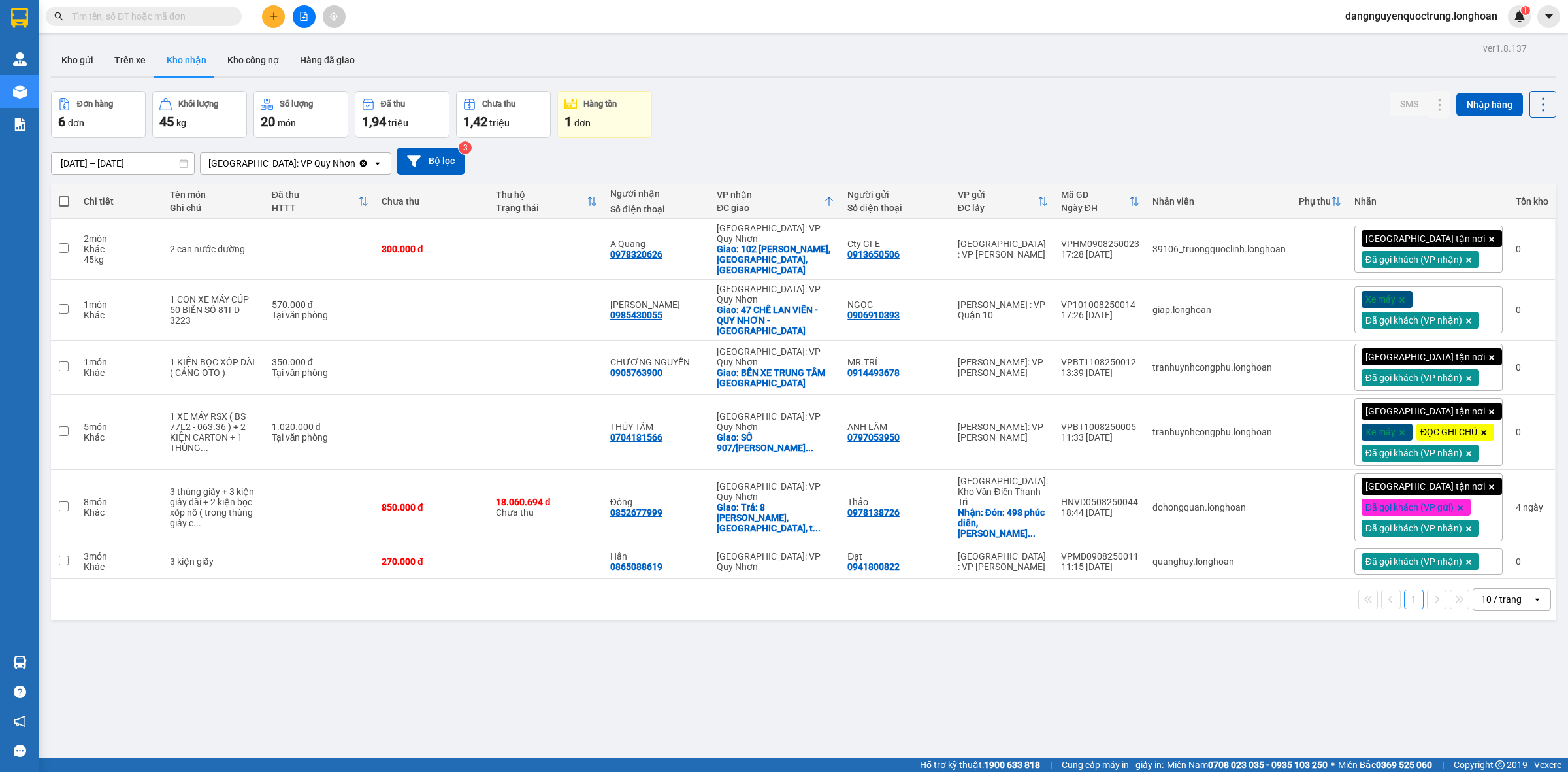
click at [629, 727] on div "ver 1.8.137 Kho gửi Trên xe Kho nhận Kho công nợ Hàng đã giao Đơn hàng 6 đơn Kh…" at bounding box center [803, 425] width 1516 height 772
click at [59, 361] on input "checkbox" at bounding box center [63, 366] width 10 height 10
checkbox input "true"
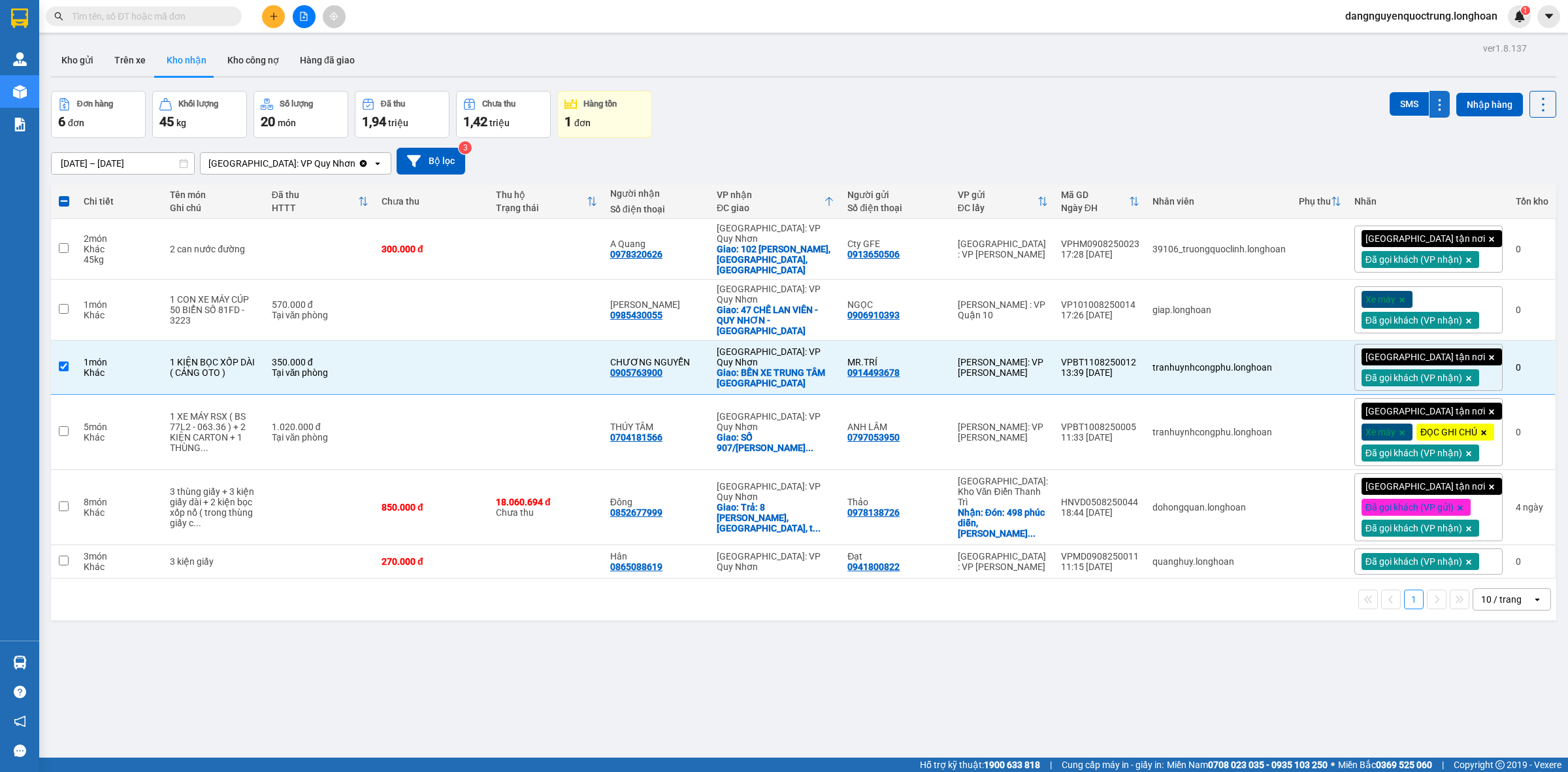
click at [1433, 103] on icon at bounding box center [1439, 105] width 12 height 12
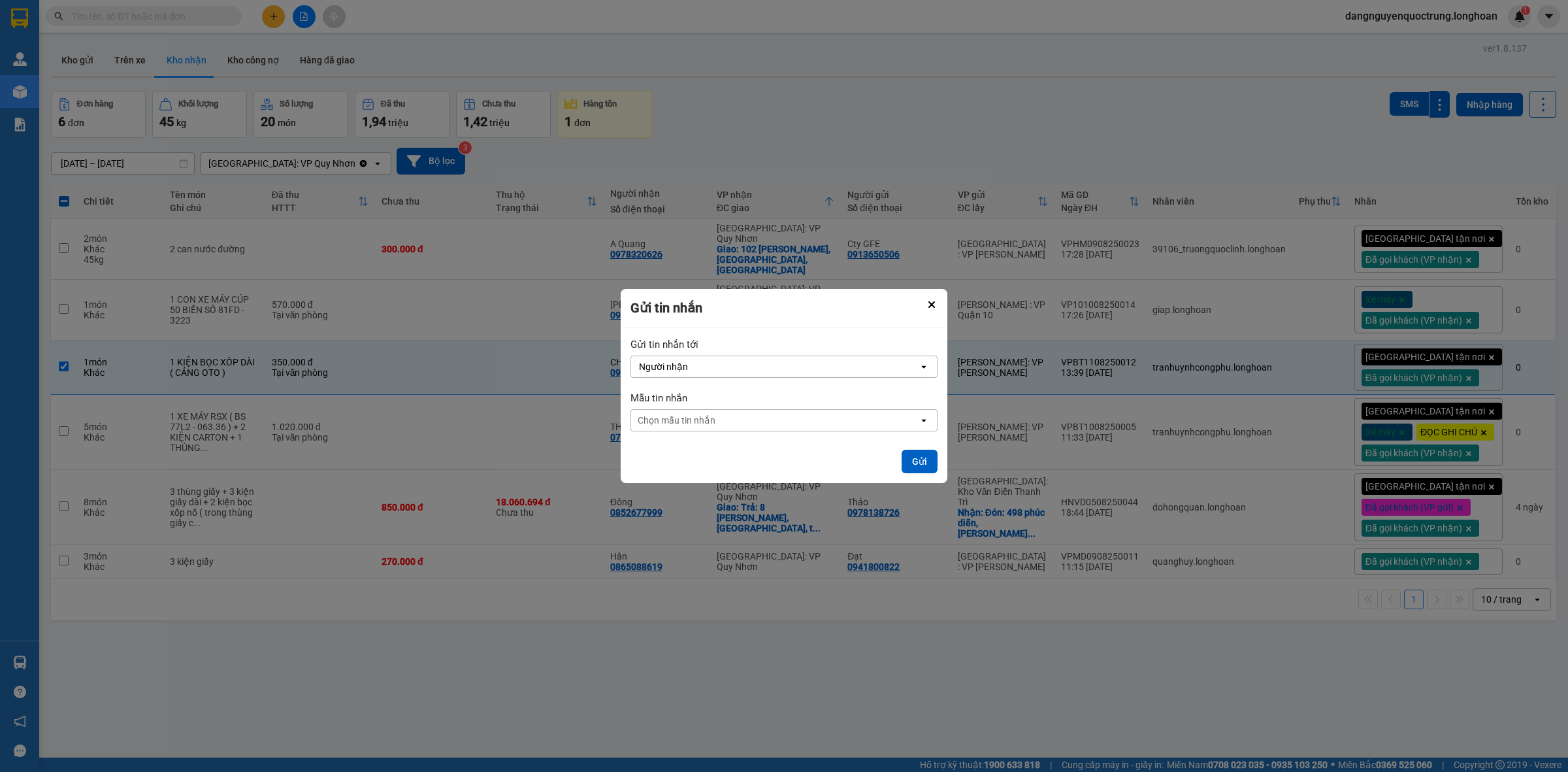
click at [779, 425] on div "Chọn mẫu tin nhắn" at bounding box center [775, 421] width 287 height 21
click at [932, 305] on icon "Close" at bounding box center [932, 304] width 6 height 6
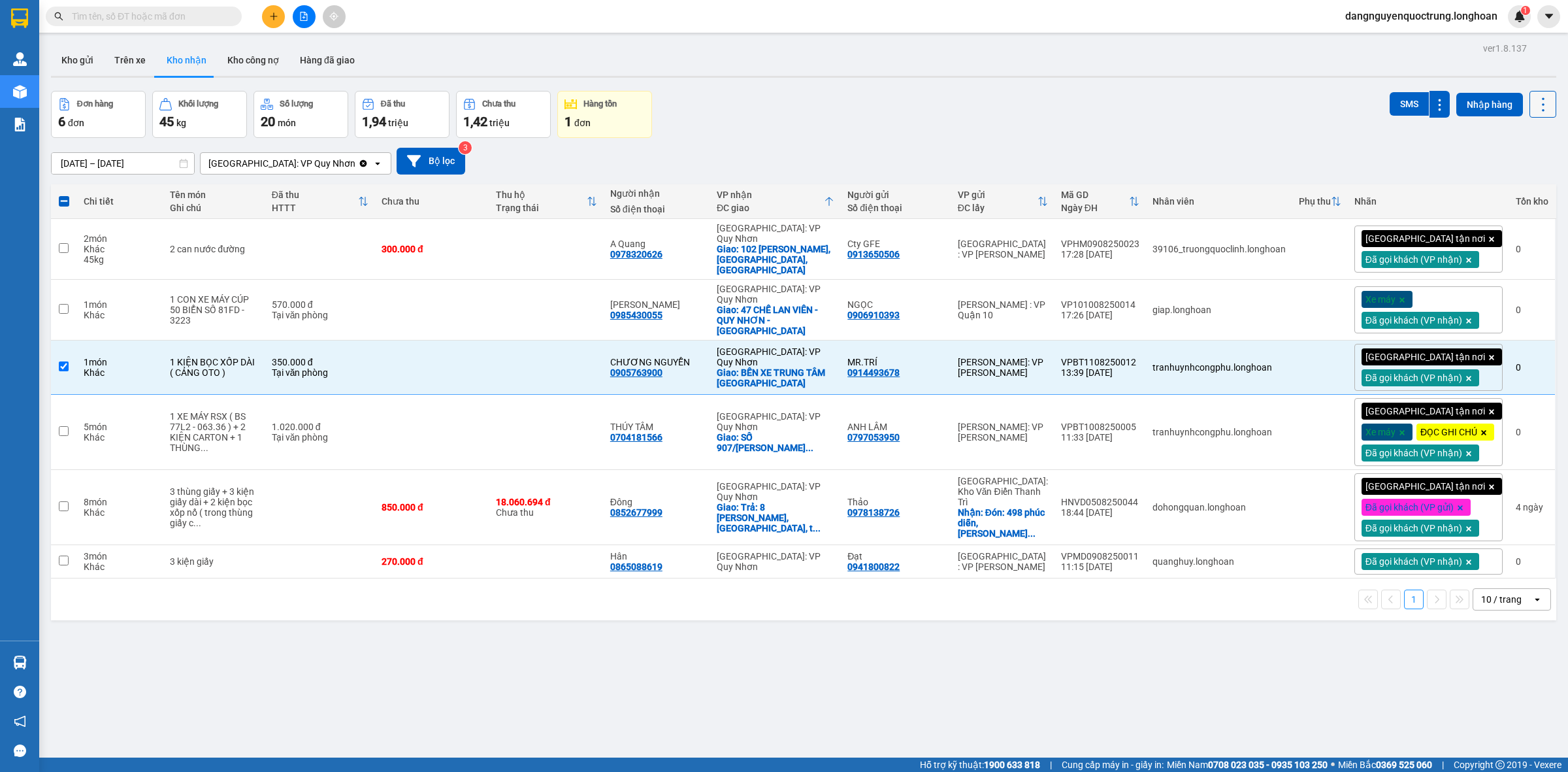
click at [1534, 105] on icon at bounding box center [1543, 105] width 19 height 19
click at [1456, 57] on div "Kho gửi Trên xe Kho nhận Kho công nợ Hàng đã giao" at bounding box center [803, 62] width 1506 height 35
click at [1470, 100] on button "Nhập hàng" at bounding box center [1490, 104] width 67 height 24
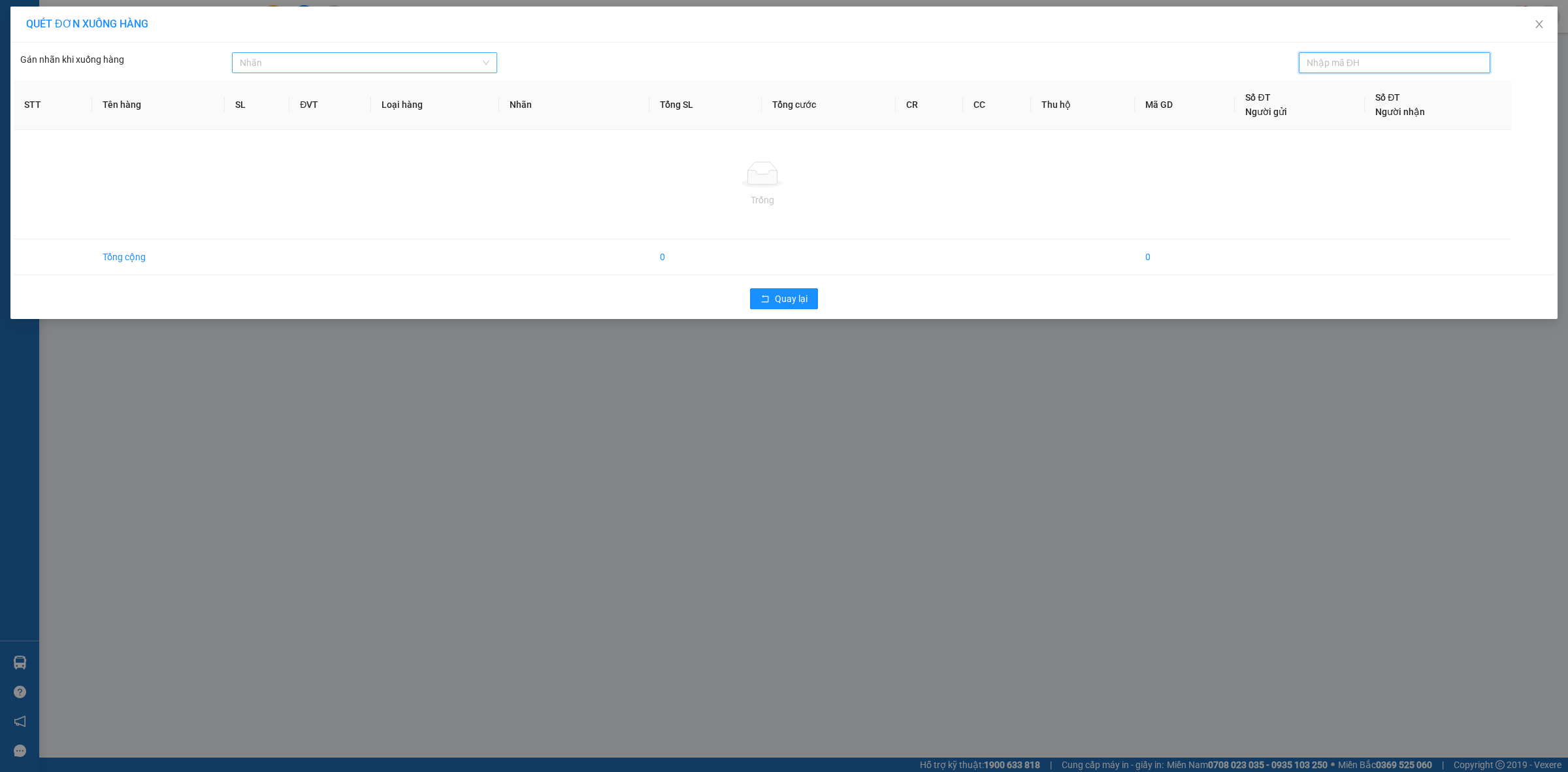
click at [411, 66] on div at bounding box center [358, 63] width 246 height 15
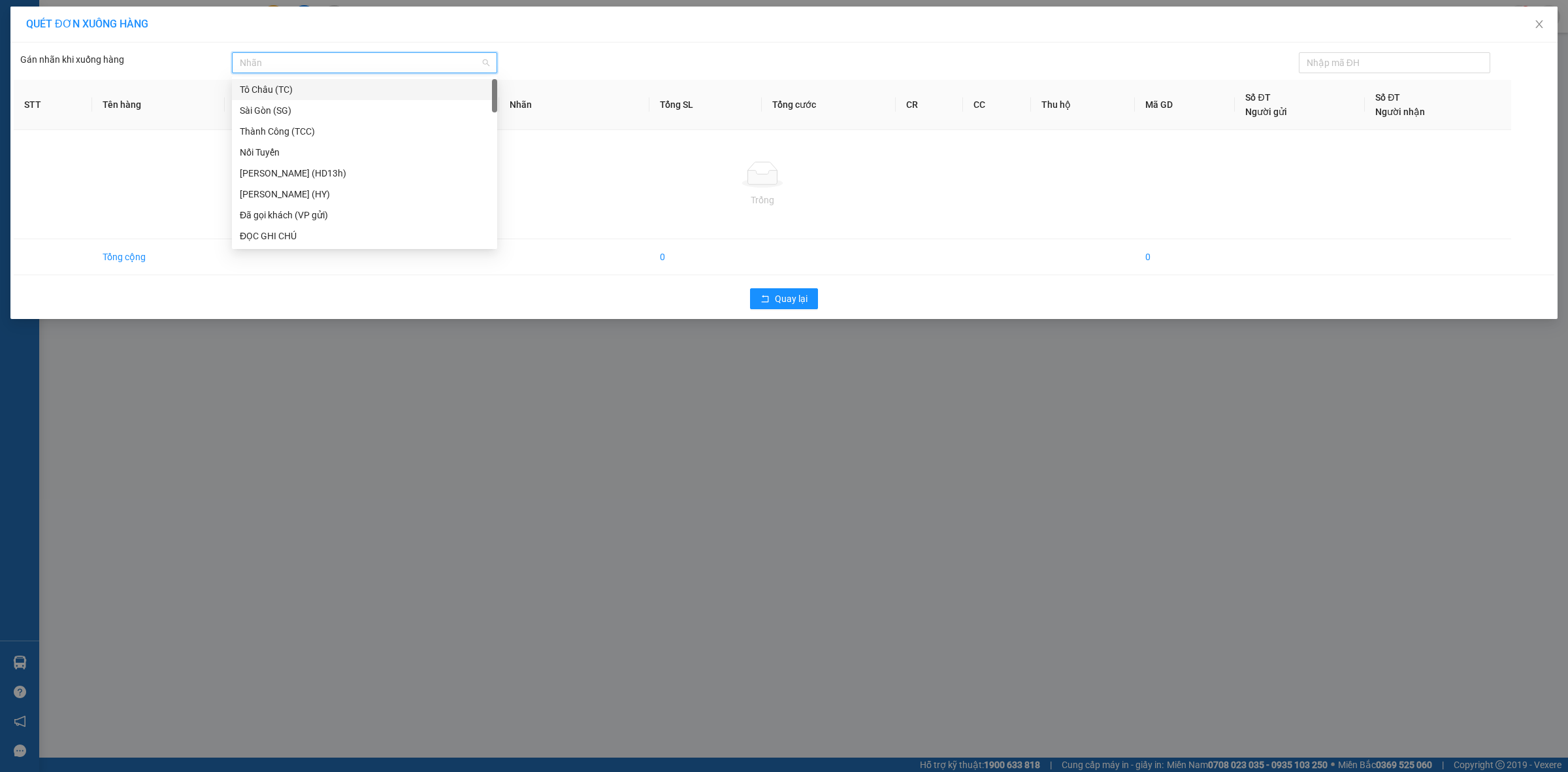
drag, startPoint x: 415, startPoint y: 66, endPoint x: 464, endPoint y: 58, distance: 49.6
click at [416, 66] on div at bounding box center [358, 63] width 246 height 15
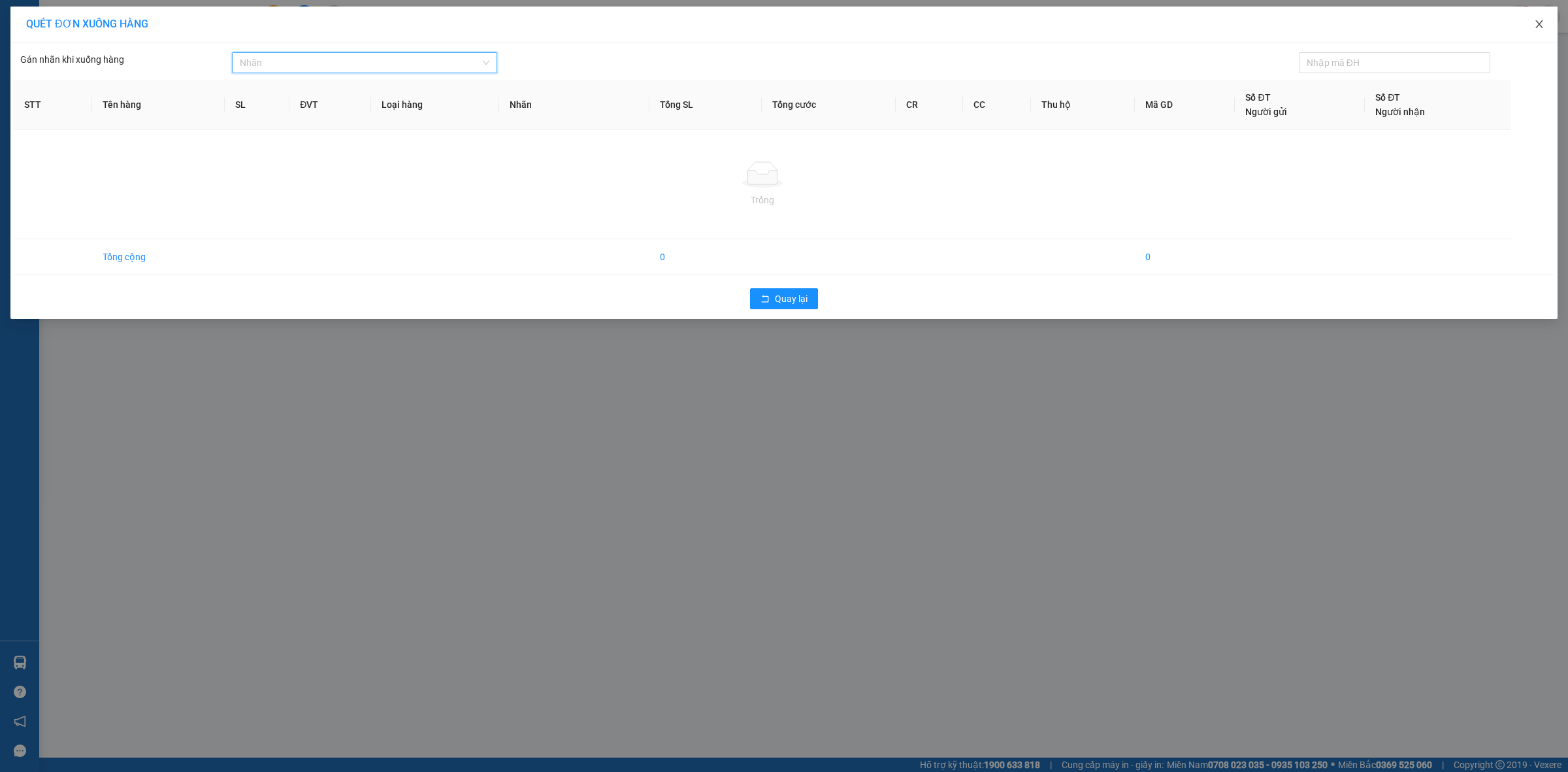
click at [1536, 29] on icon "close" at bounding box center [1539, 24] width 11 height 11
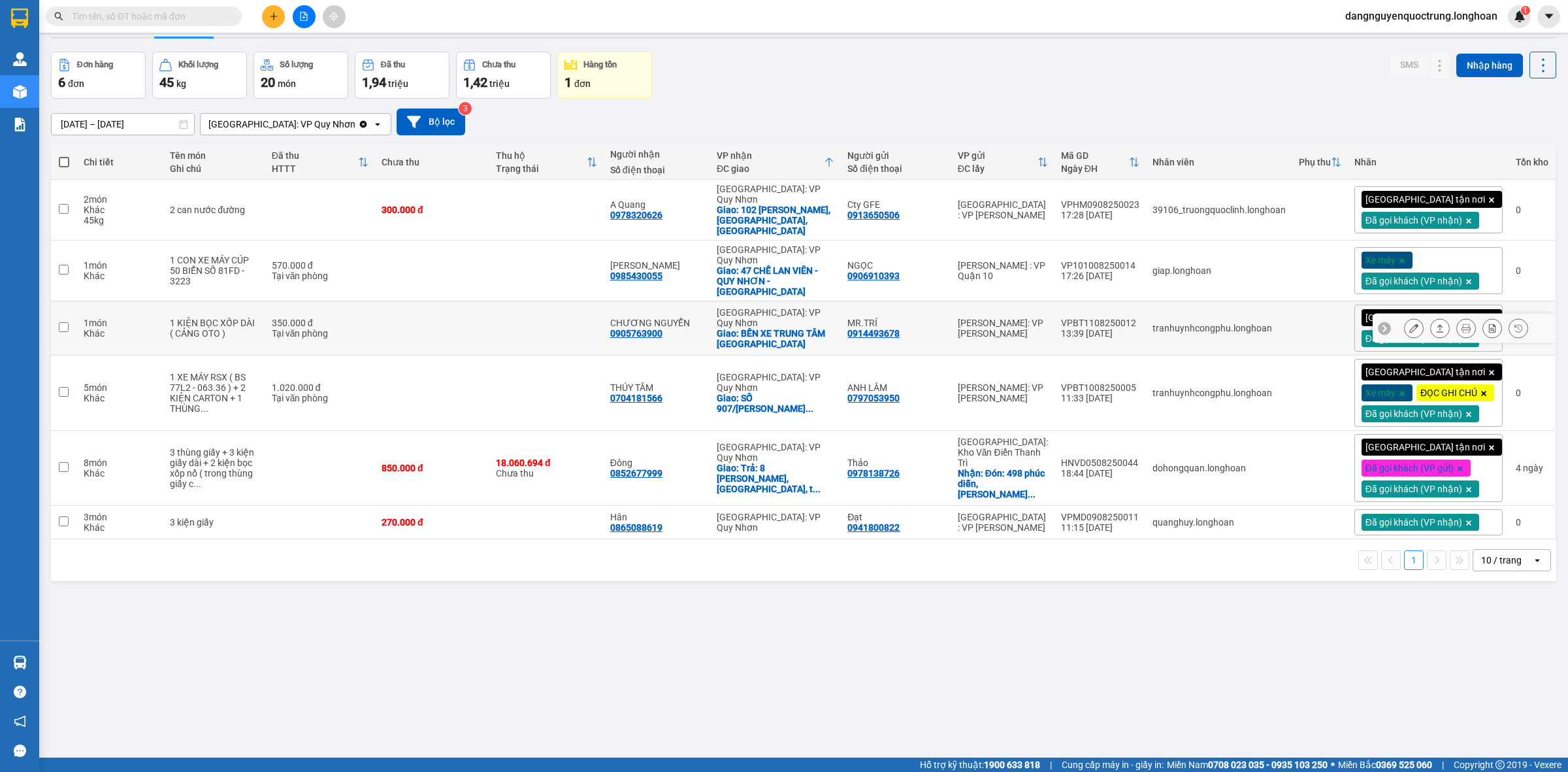
scroll to position [60, 0]
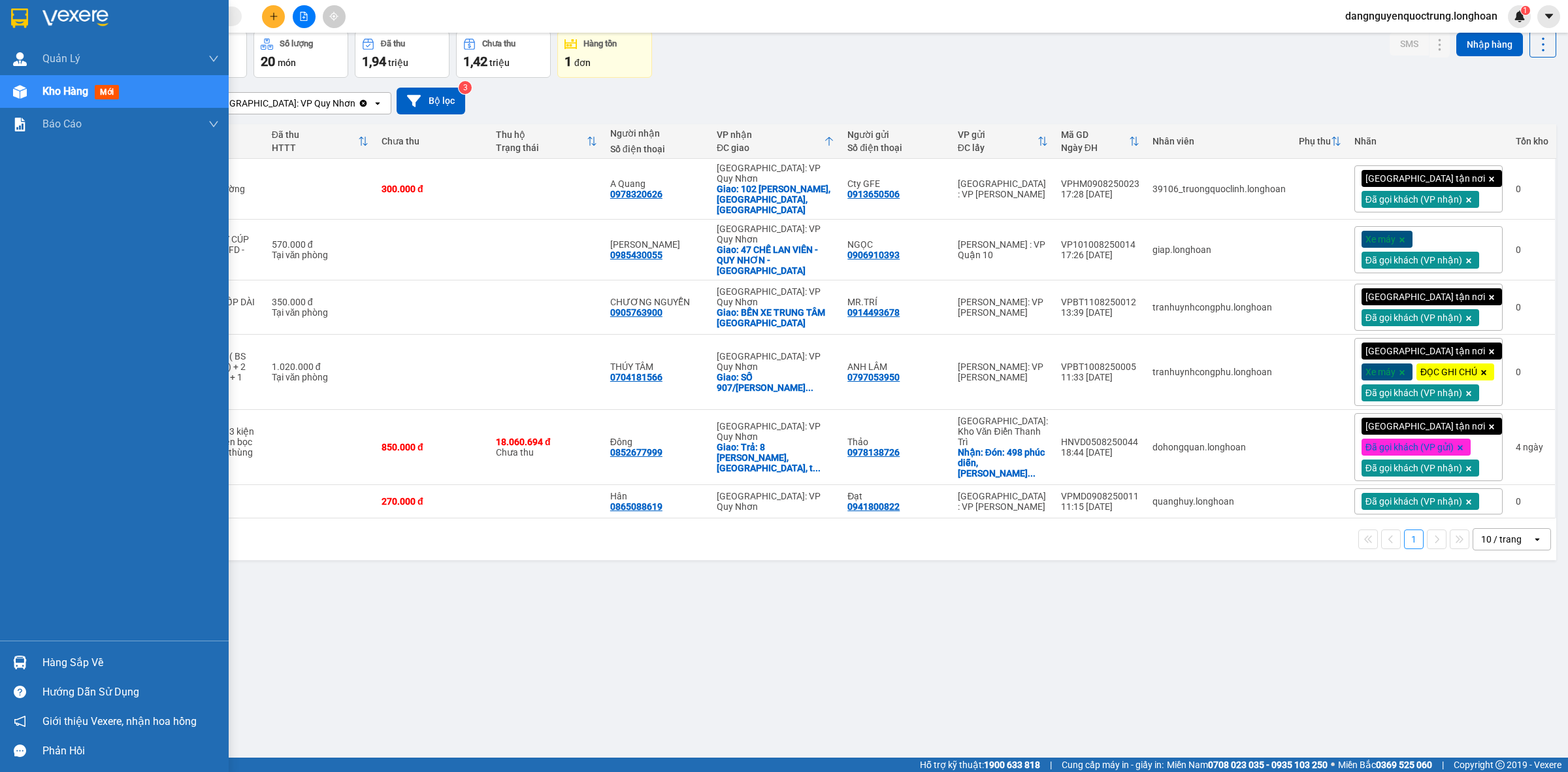
click at [18, 652] on div at bounding box center [19, 662] width 23 height 23
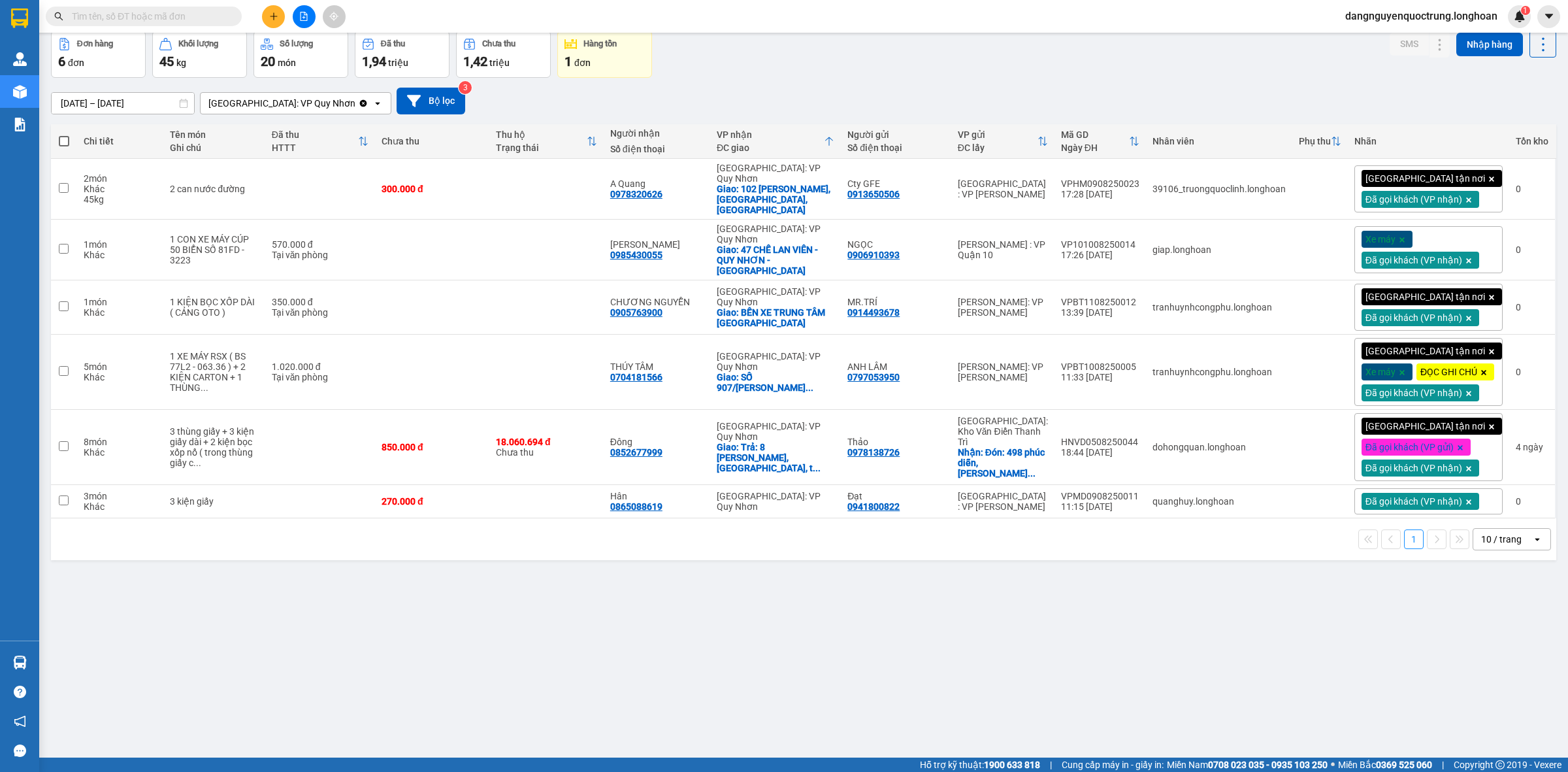
click at [886, 694] on section "Kết quả tìm kiếm ( 0 ) Bộ lọc No Data dangnguyenquoctrung.longhoan 1 Quản Lý Qu…" at bounding box center [784, 386] width 1568 height 772
click at [1406, 299] on button at bounding box center [1414, 308] width 19 height 23
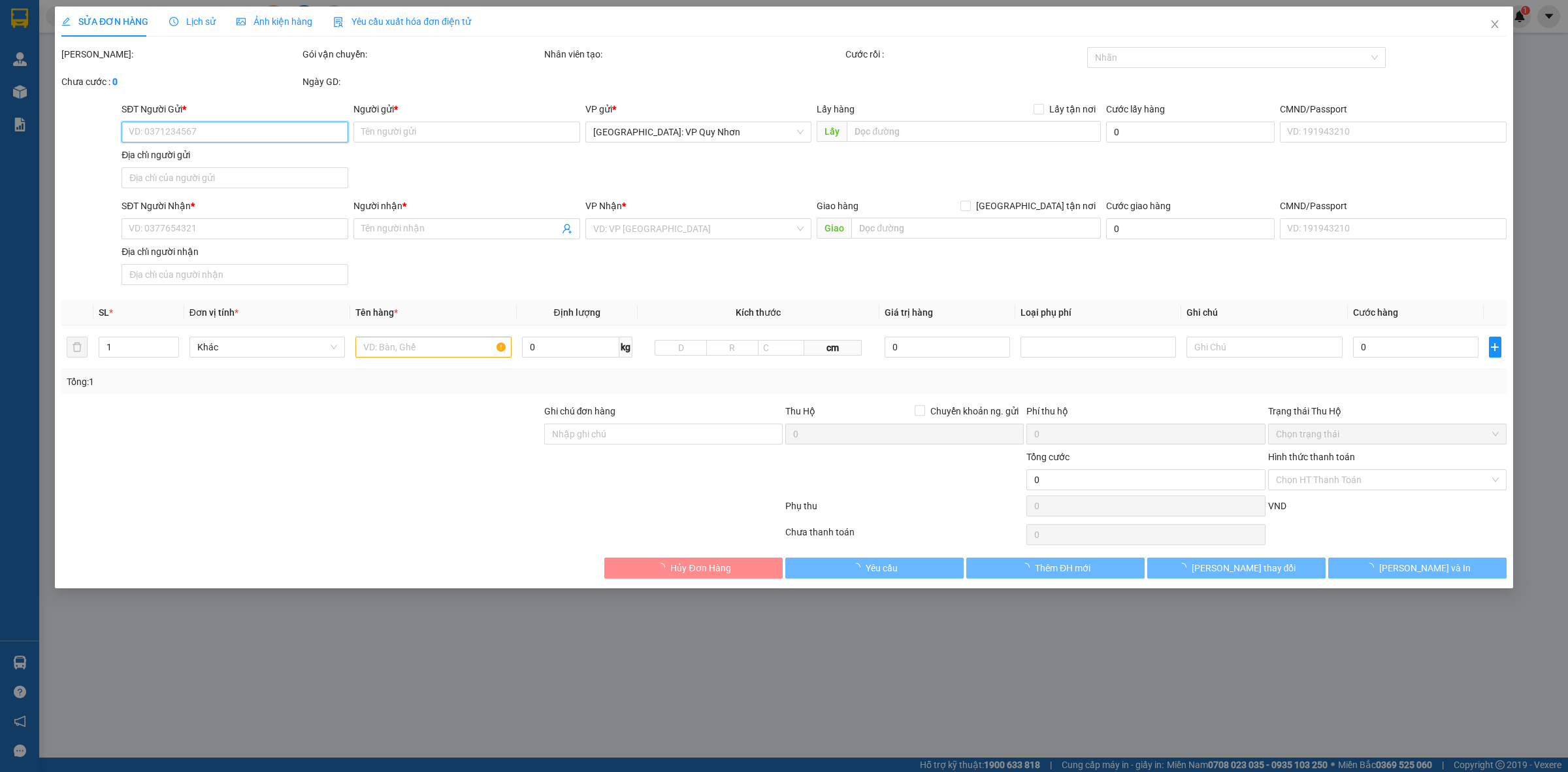
type input "0914493678"
type input "MR.TRÍ"
type input "0905763900"
type input "CHƯƠNG NGUYỄN"
checkbox input "true"
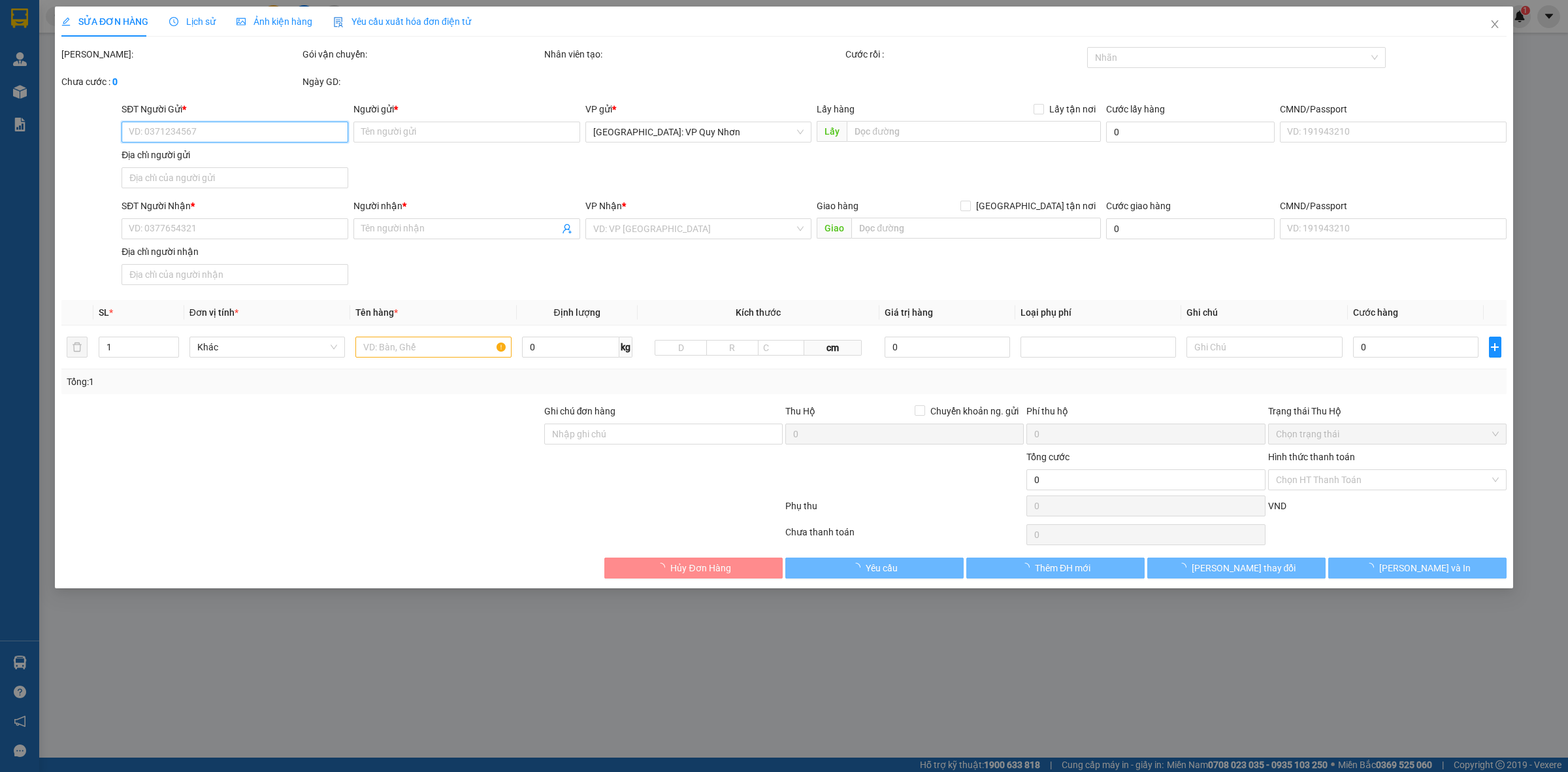
type input "BẾN XE TRUNG TÂM [GEOGRAPHIC_DATA]"
type input "350.000"
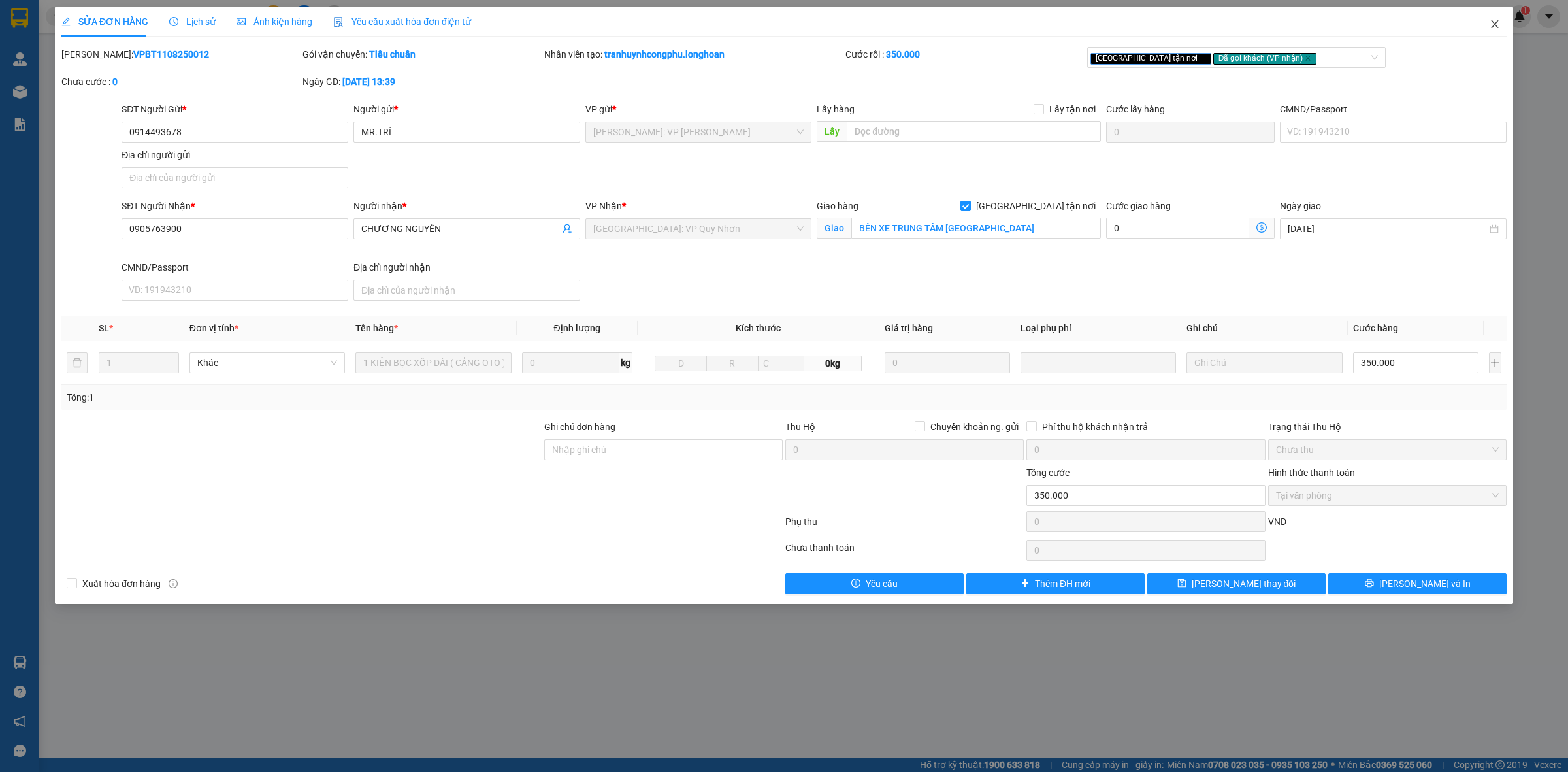
click at [1510, 22] on span "Close" at bounding box center [1495, 24] width 37 height 37
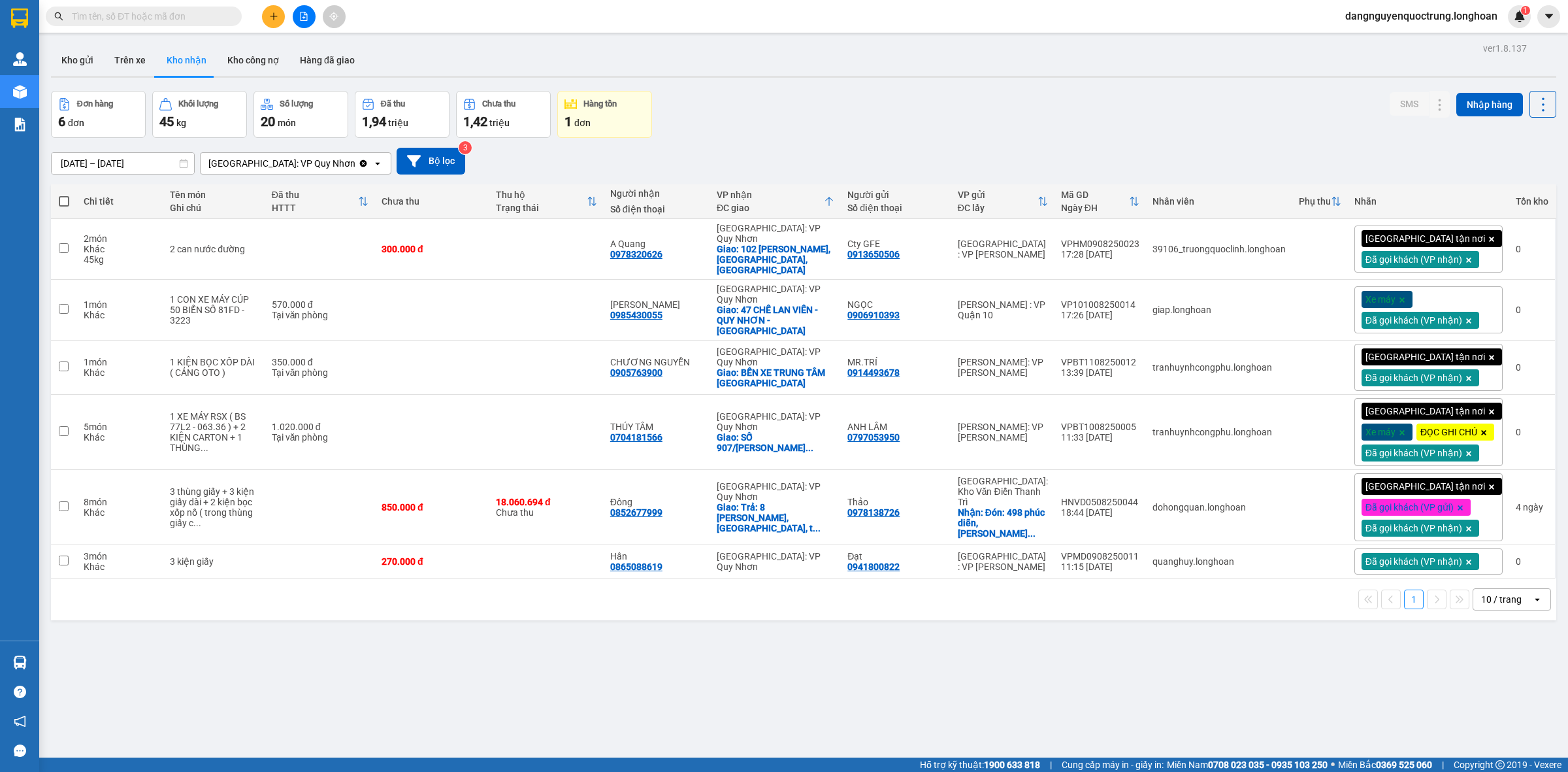
click at [180, 13] on input "text" at bounding box center [149, 16] width 154 height 15
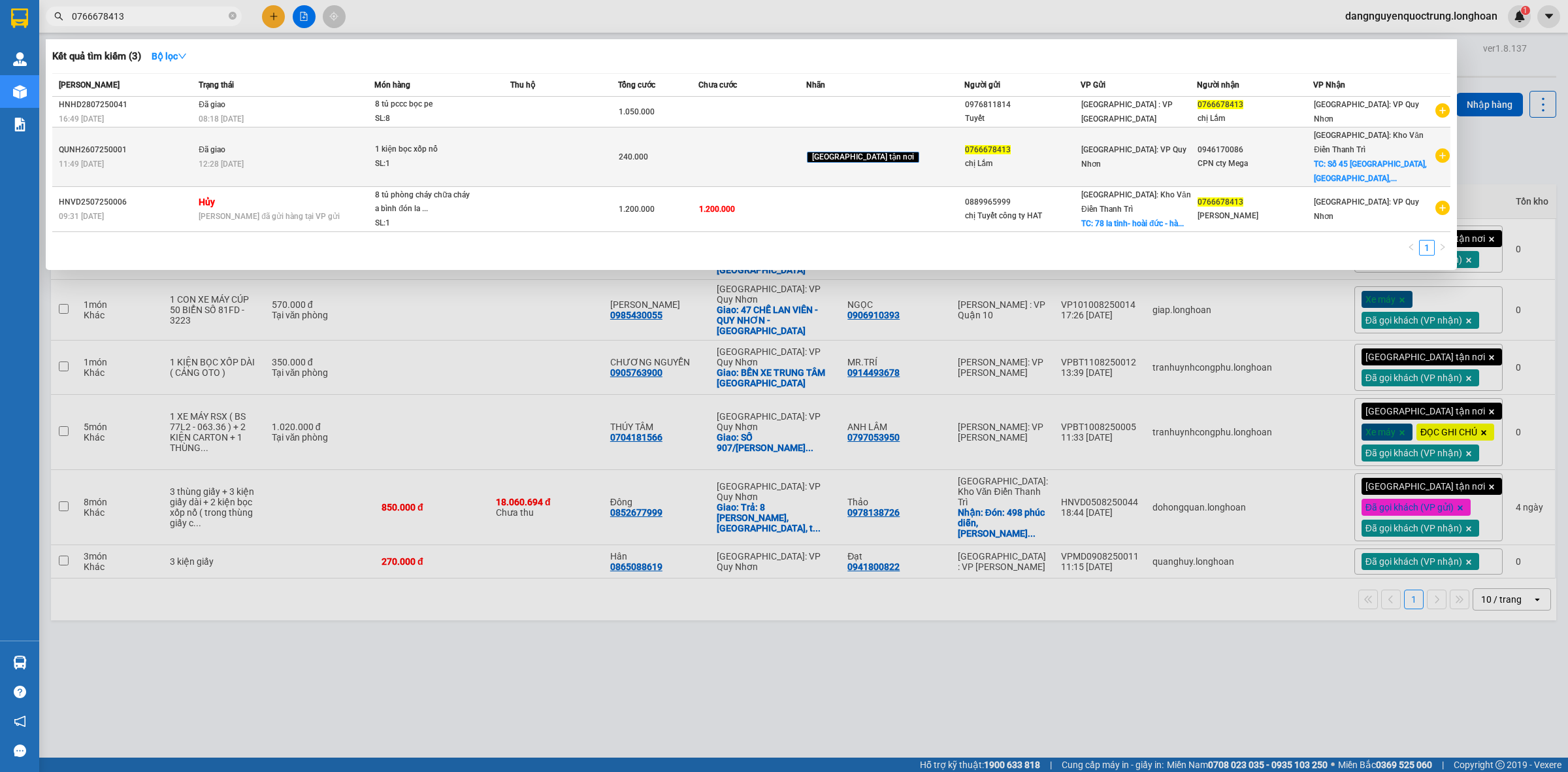
type input "0766678413"
click at [464, 144] on div "1 kiện bọc xốp nổ" at bounding box center [424, 150] width 98 height 15
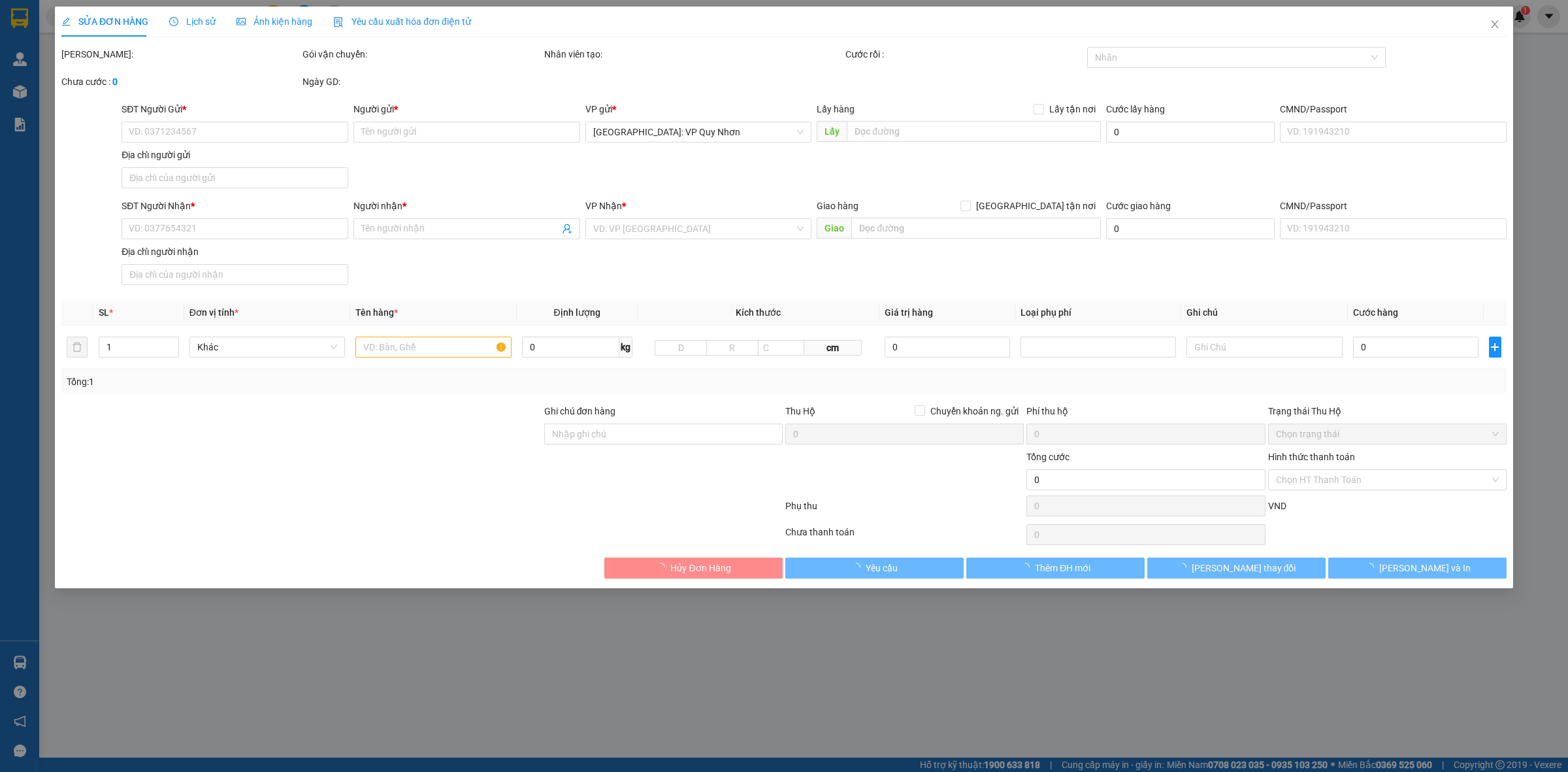
type input "0766678413"
type input "chị Lắm"
type input "0946170086"
type input "CPN cty Mega"
checkbox input "true"
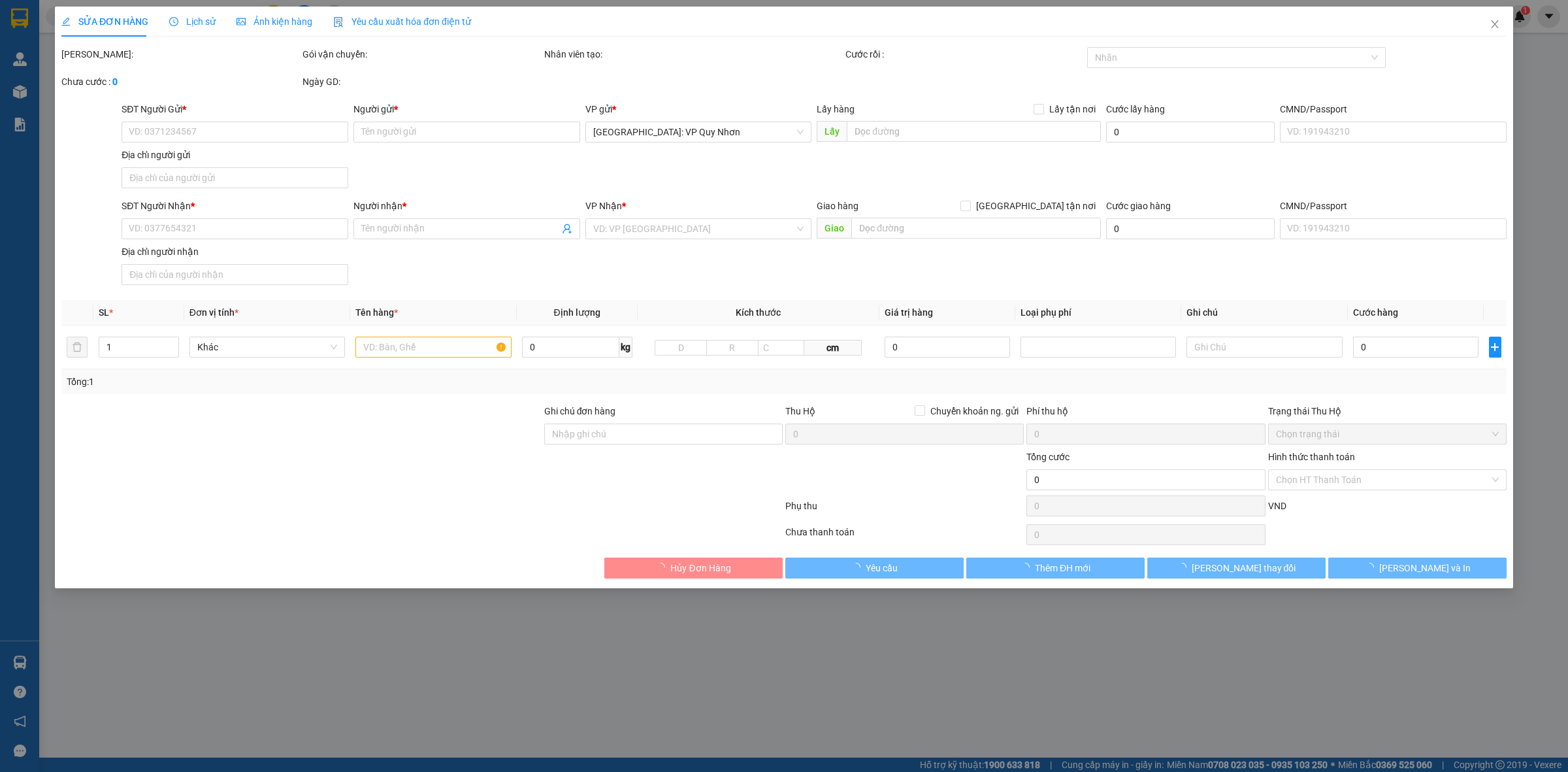
type input "Số 45 Cầu Bươu, Thanh Trì, HN(Kho Mega phía trong công ty cơ khí 75)"
type input "nhận nguyên kiện, giao nguyên kiện, bể vỡ không đền"
type input "240.000"
type input "50.000"
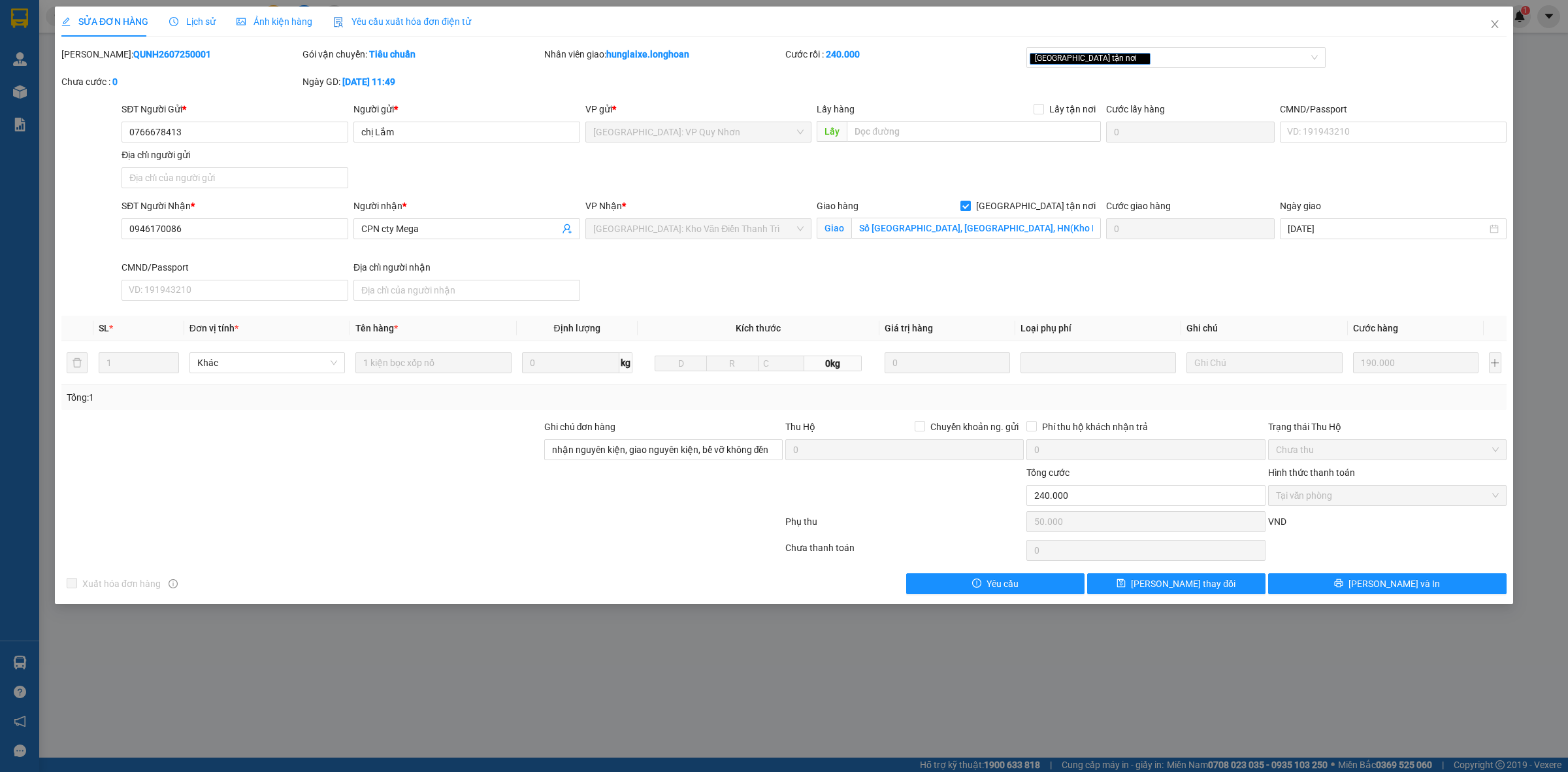
click at [200, 23] on span "Lịch sử" at bounding box center [192, 21] width 46 height 11
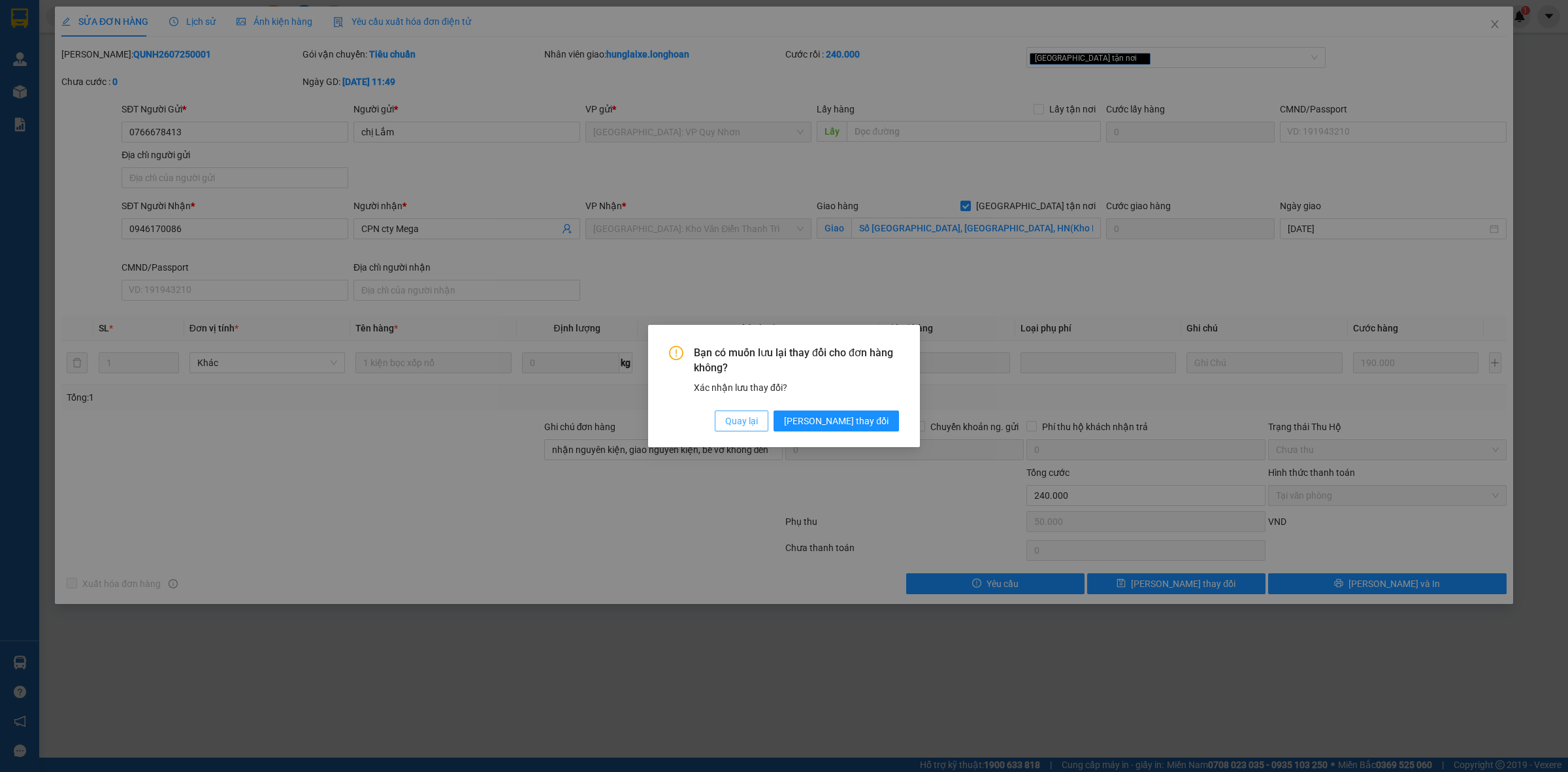
click at [758, 418] on span "Quay lại" at bounding box center [742, 421] width 32 height 15
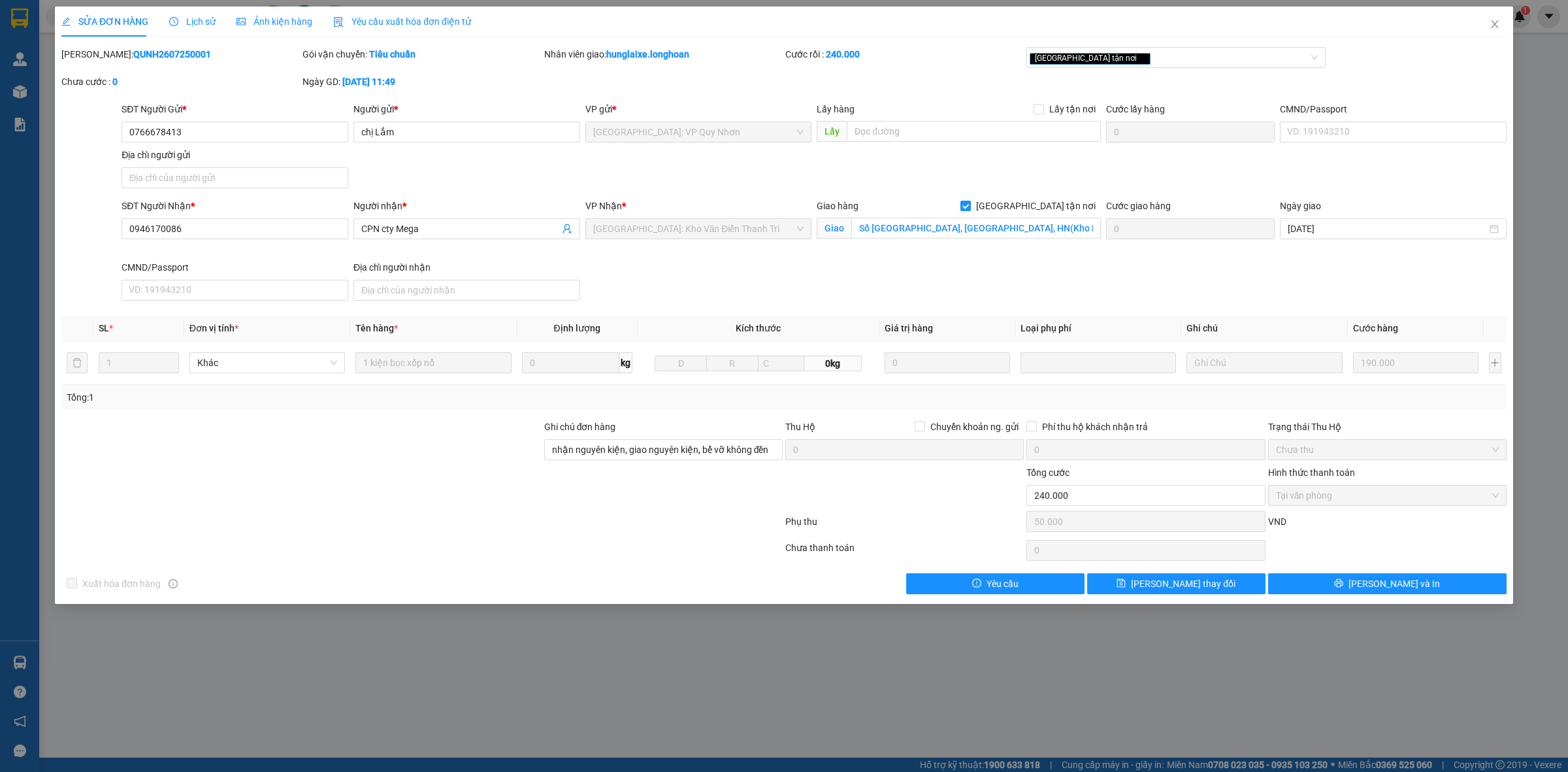
click at [206, 28] on div "Lịch sử" at bounding box center [192, 22] width 46 height 15
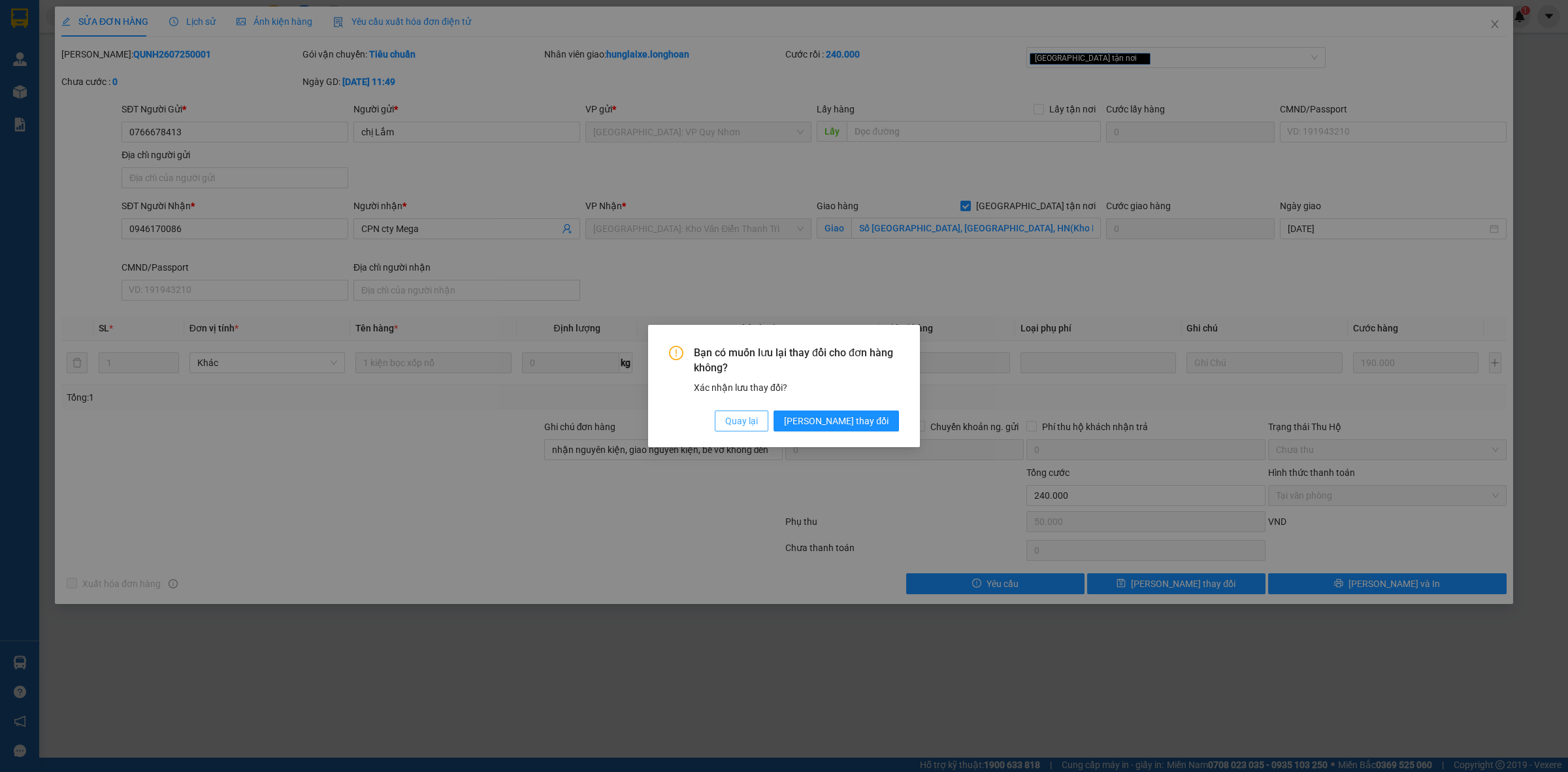
click at [758, 424] on span "Quay lại" at bounding box center [742, 421] width 32 height 15
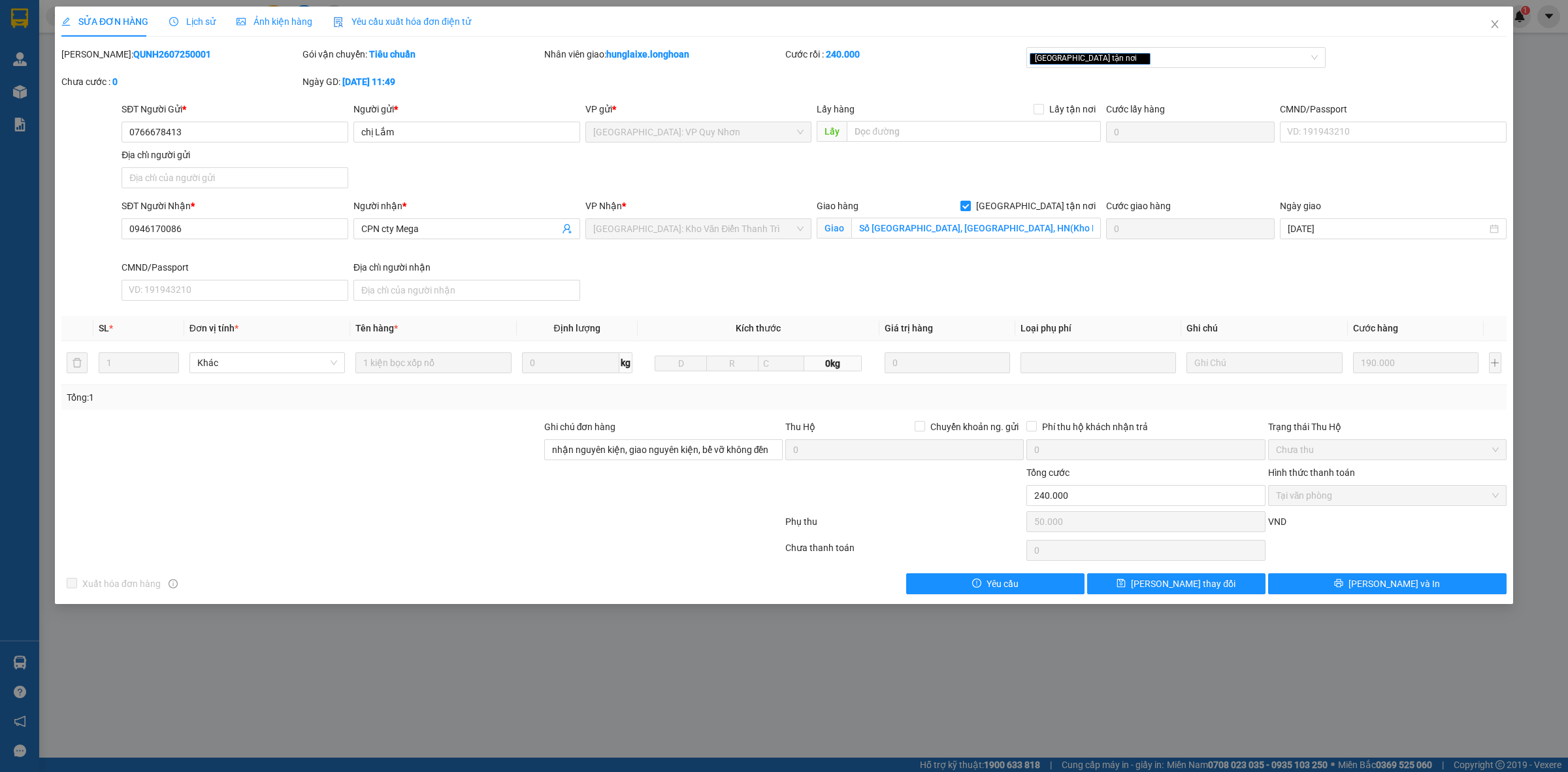
click at [196, 20] on span "Lịch sử" at bounding box center [192, 21] width 46 height 11
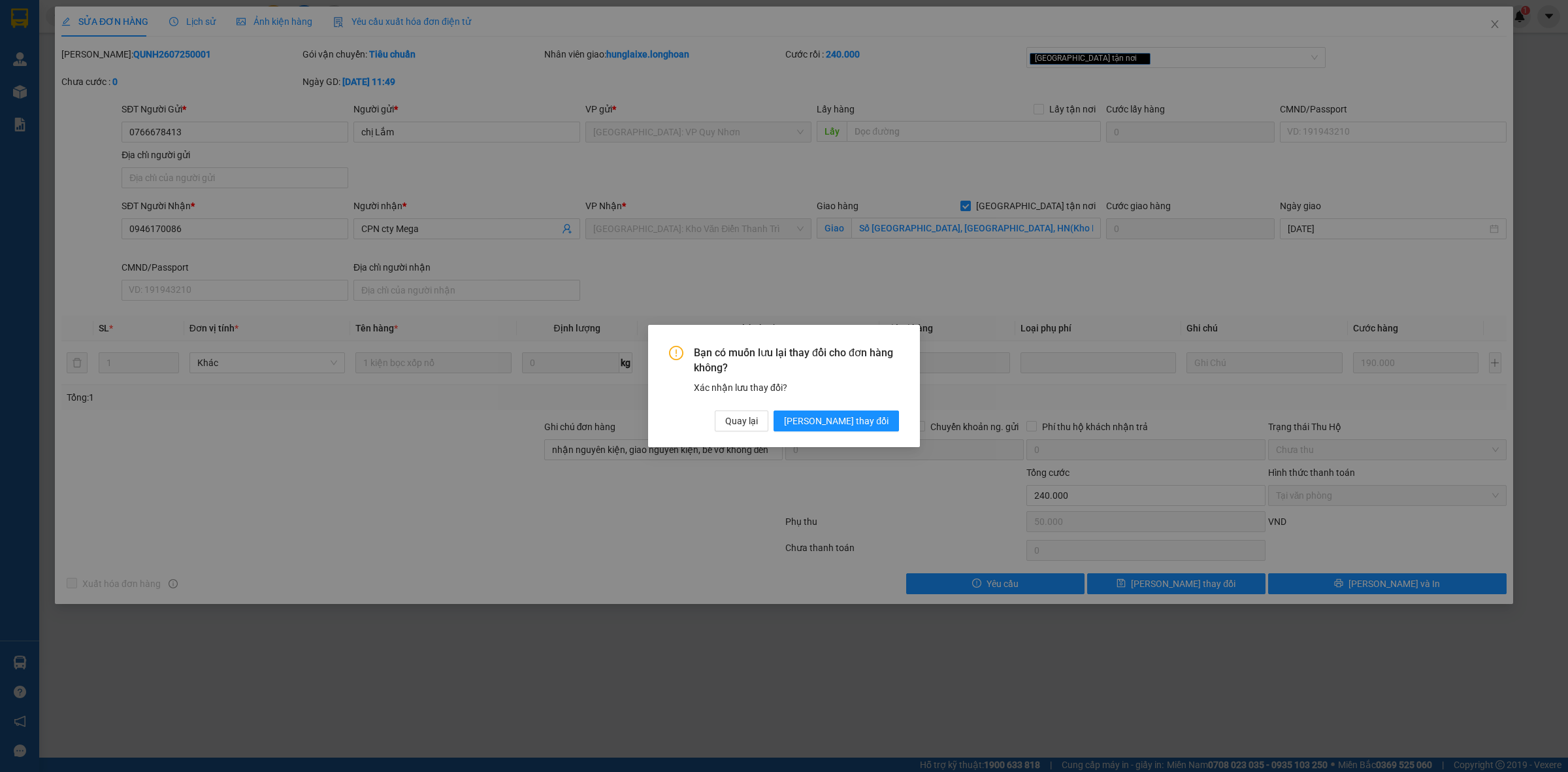
click at [295, 18] on div "Bạn có muốn lưu lại thay đổi cho đơn hàng không? Xác nhận lưu thay đổi? Quay lạ…" at bounding box center [784, 386] width 1568 height 772
click at [758, 423] on span "Quay lại" at bounding box center [742, 421] width 32 height 15
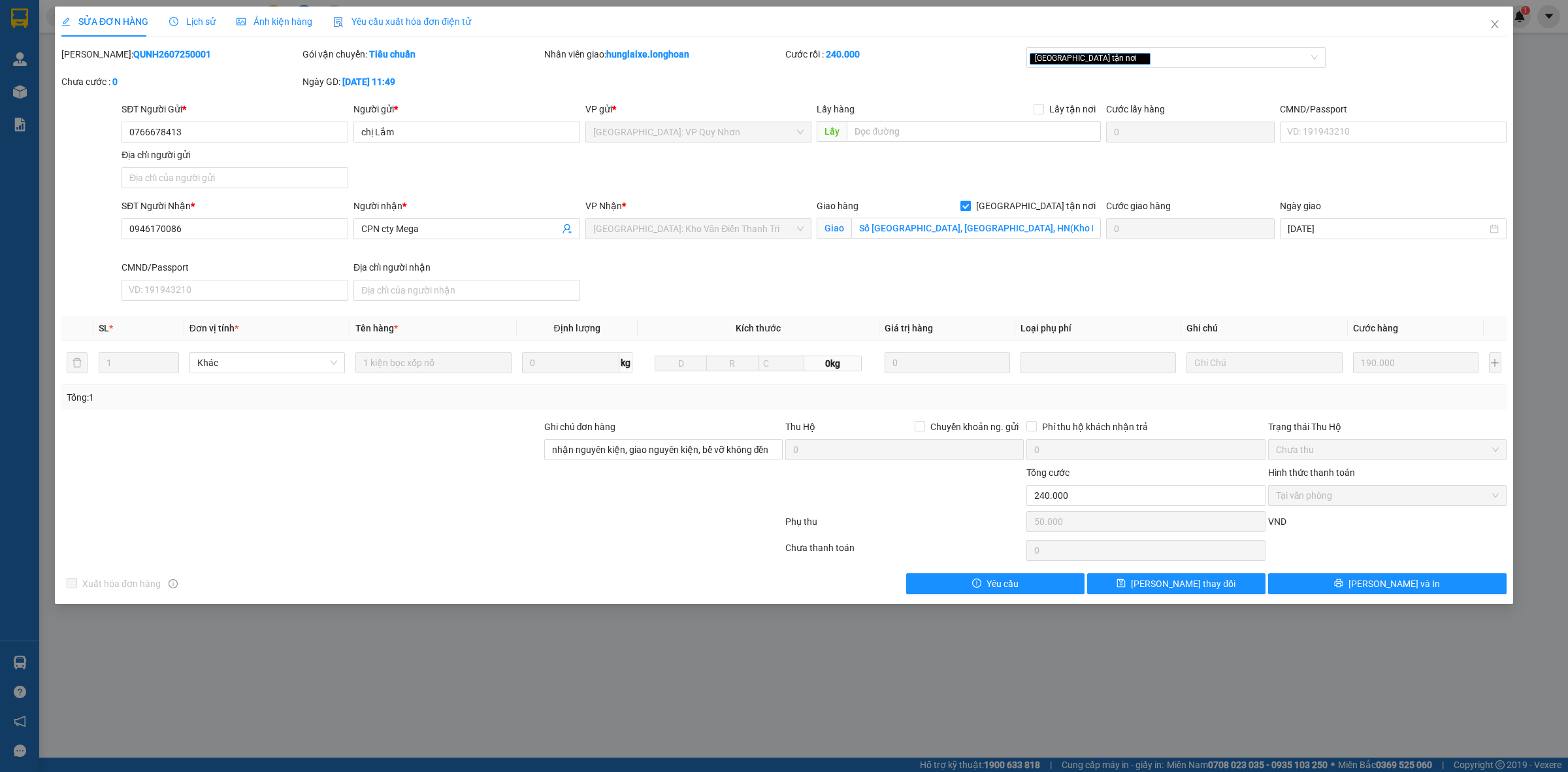
click at [292, 26] on span "Ảnh kiện hàng" at bounding box center [274, 21] width 75 height 11
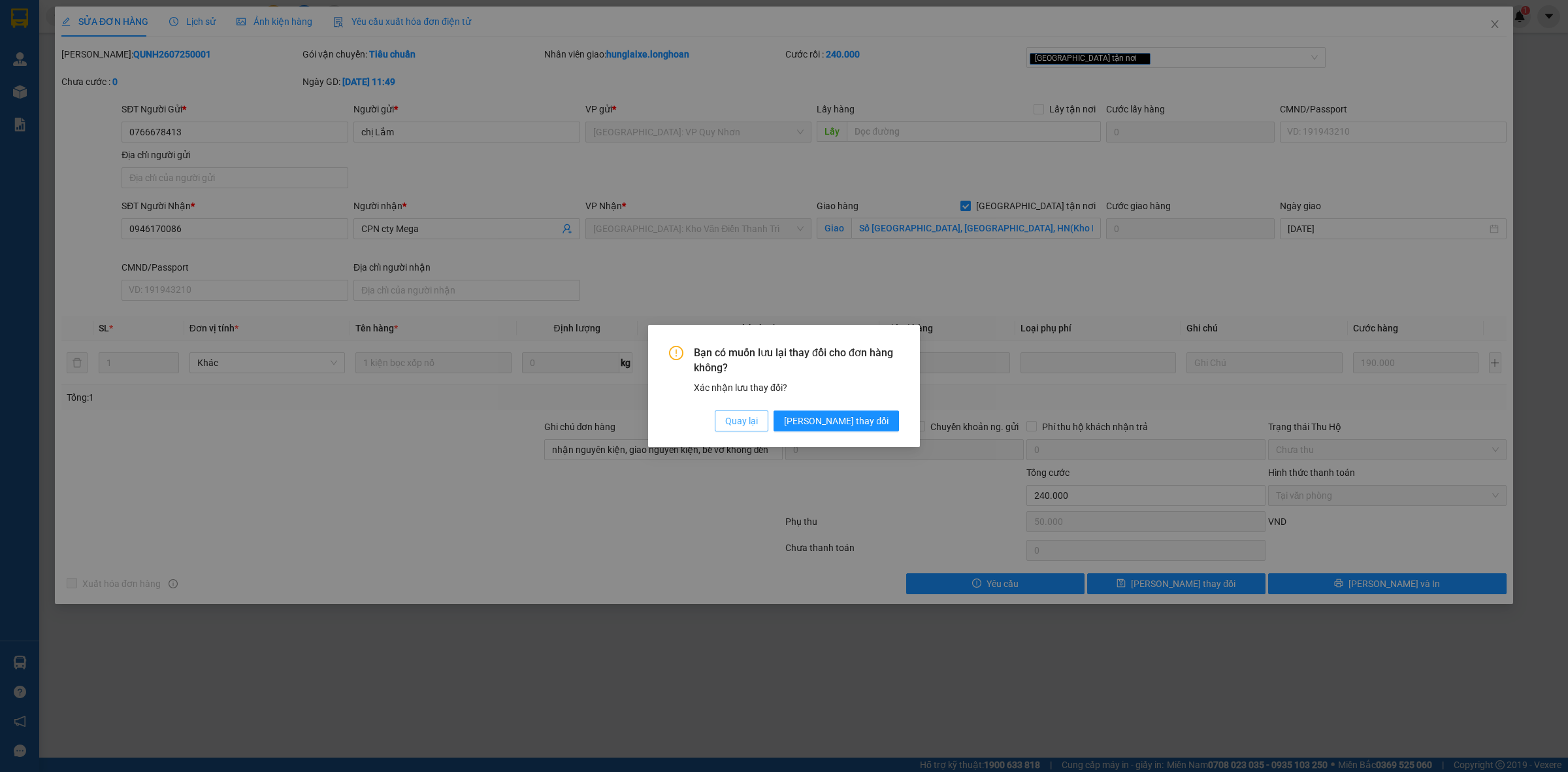
click at [769, 421] on button "Quay lại" at bounding box center [742, 421] width 54 height 21
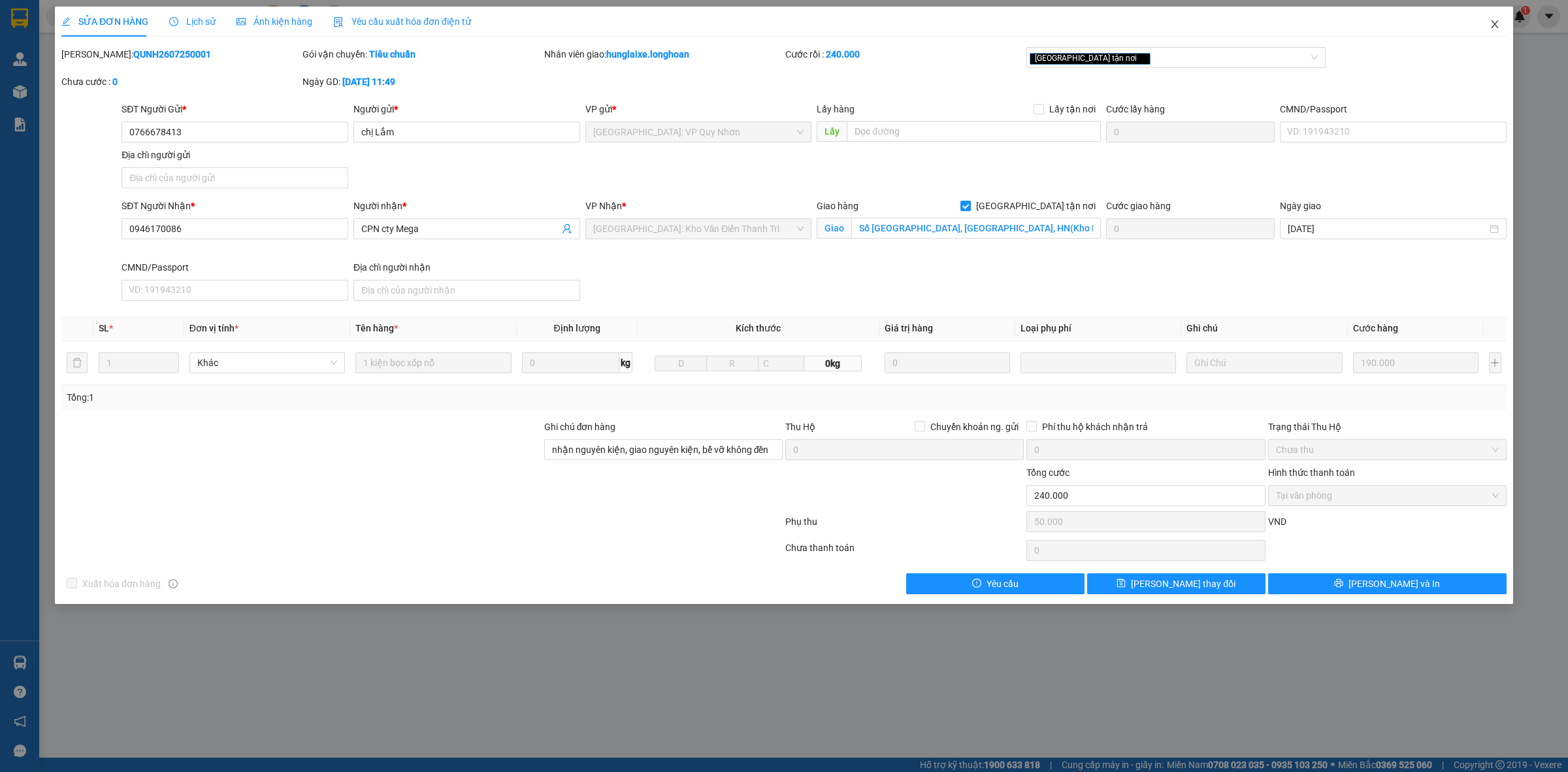
click at [1501, 27] on span "Close" at bounding box center [1495, 24] width 37 height 37
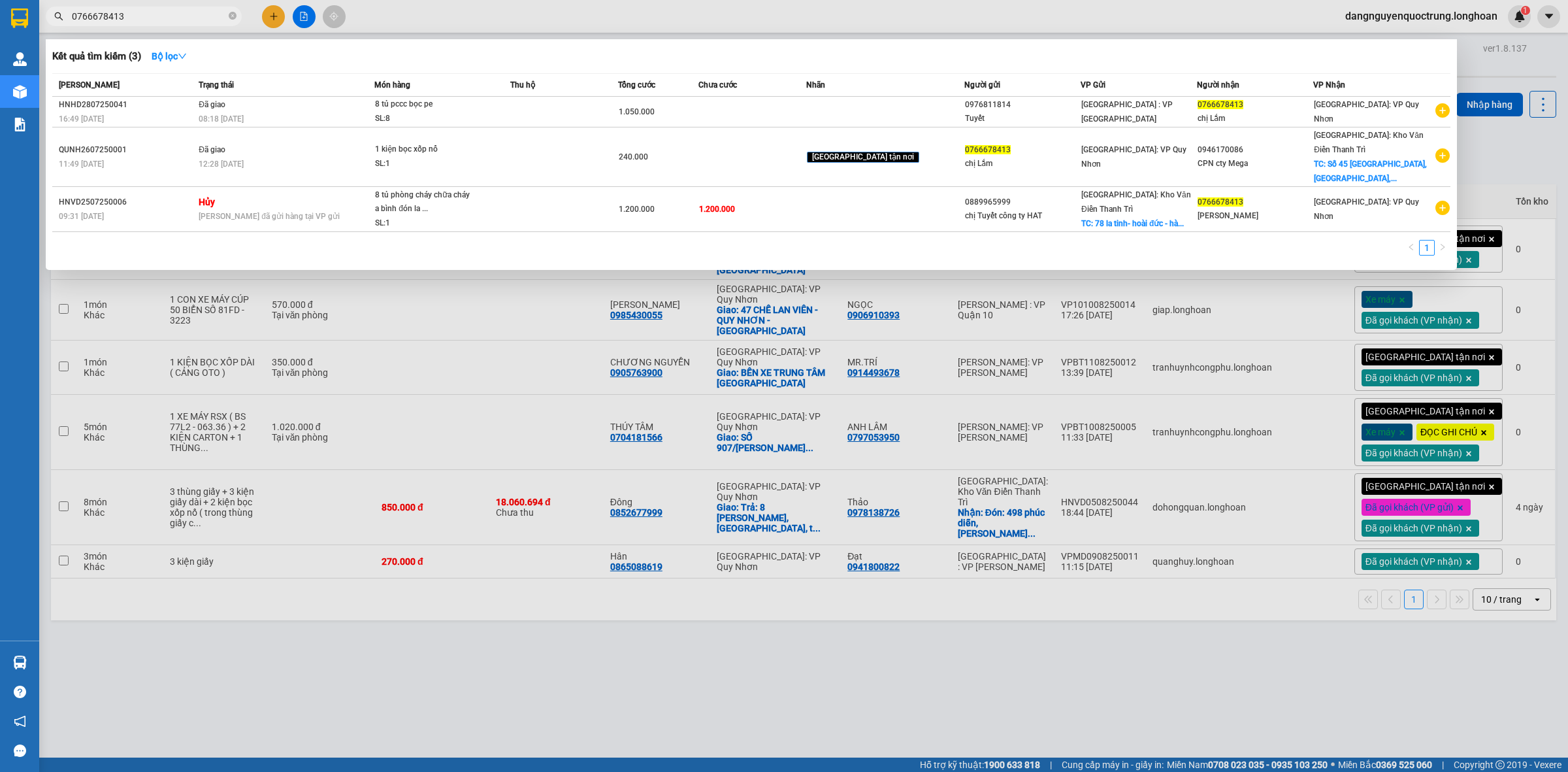
click at [198, 18] on input "0766678413" at bounding box center [149, 16] width 154 height 15
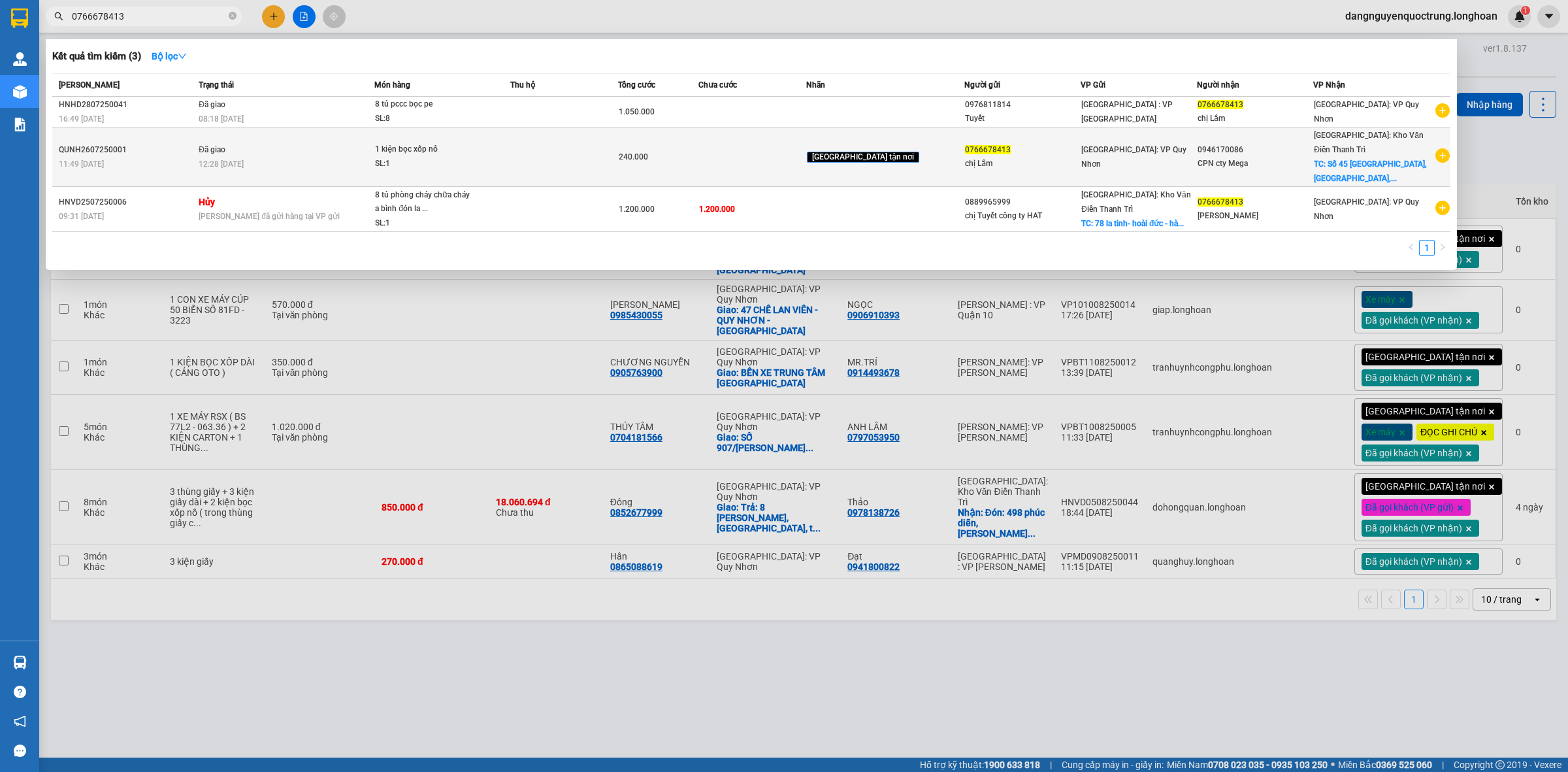
click at [467, 161] on div "SL: 1" at bounding box center [424, 164] width 98 height 15
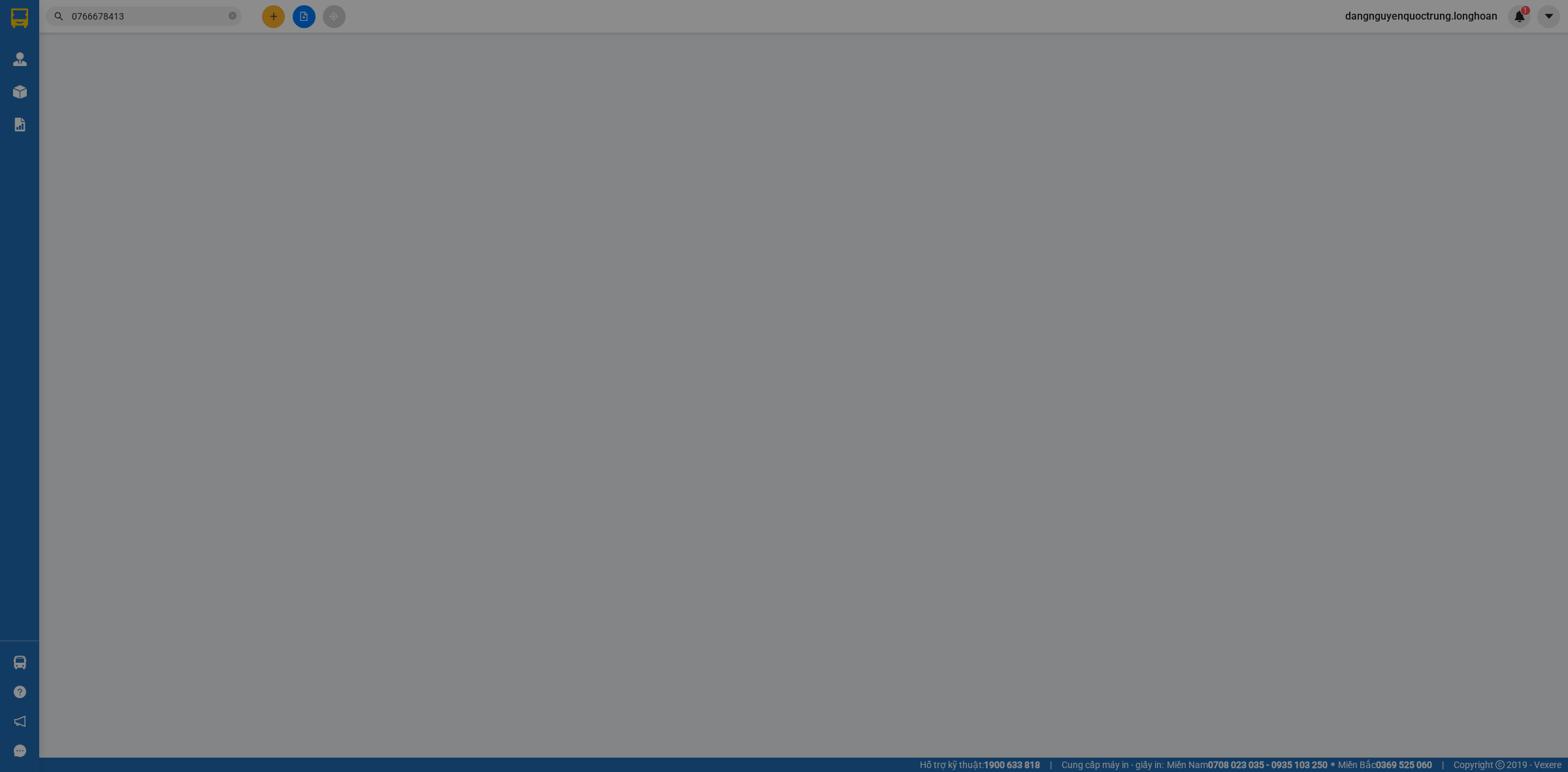
type input "0766678413"
type input "chị Lắm"
type input "0946170086"
type input "CPN cty Mega"
checkbox input "true"
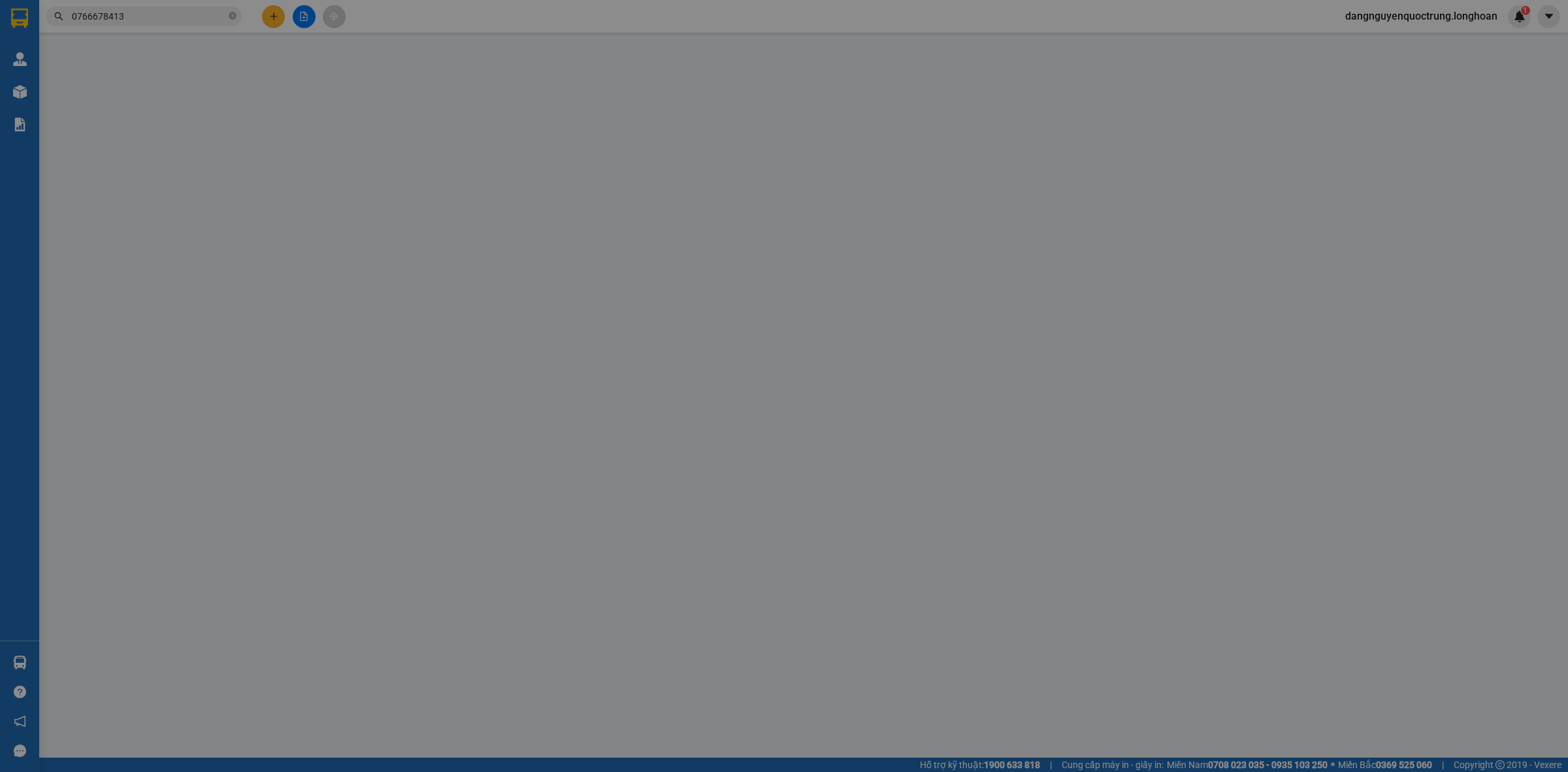
type input "Số 45 Cầu Bươu, Thanh Trì, HN(Kho Mega phía trong công ty cơ khí 75)"
type input "nhận nguyên kiện, giao nguyên kiện, bể vỡ không đền"
type input "240.000"
type input "50.000"
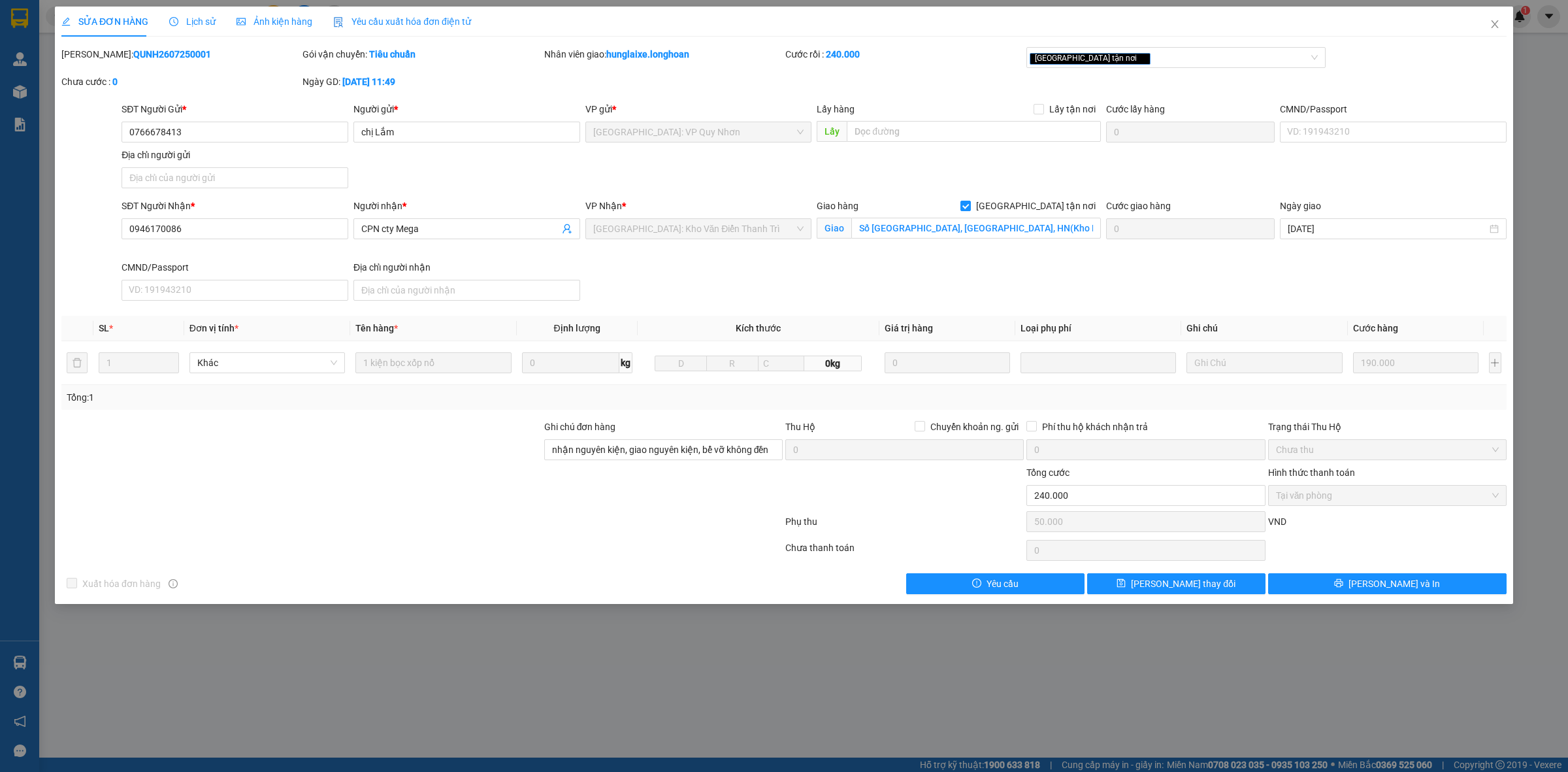
click at [193, 28] on div "Lịch sử" at bounding box center [192, 22] width 46 height 15
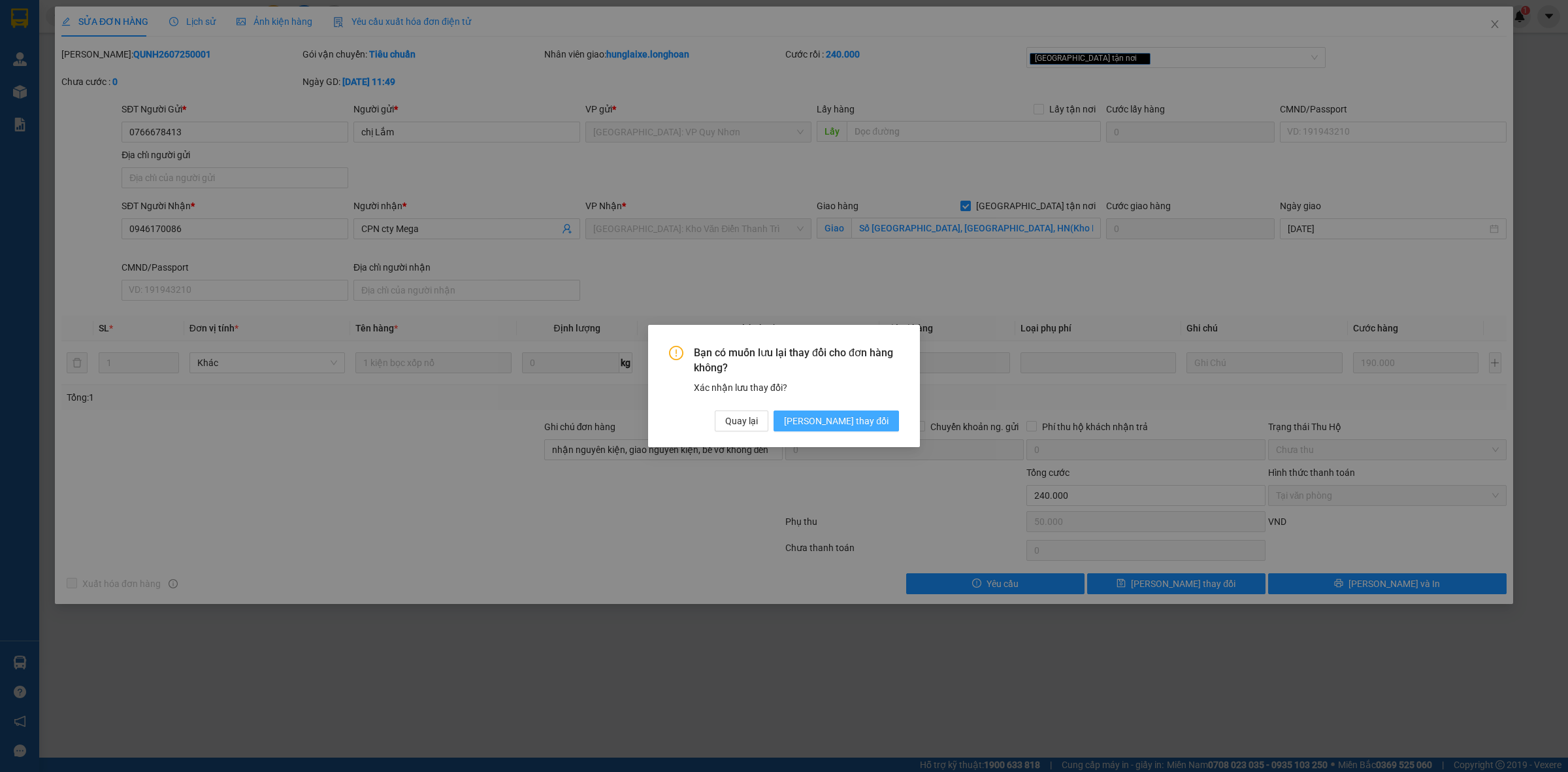
click at [882, 412] on button "[PERSON_NAME] thay đổi" at bounding box center [836, 421] width 126 height 21
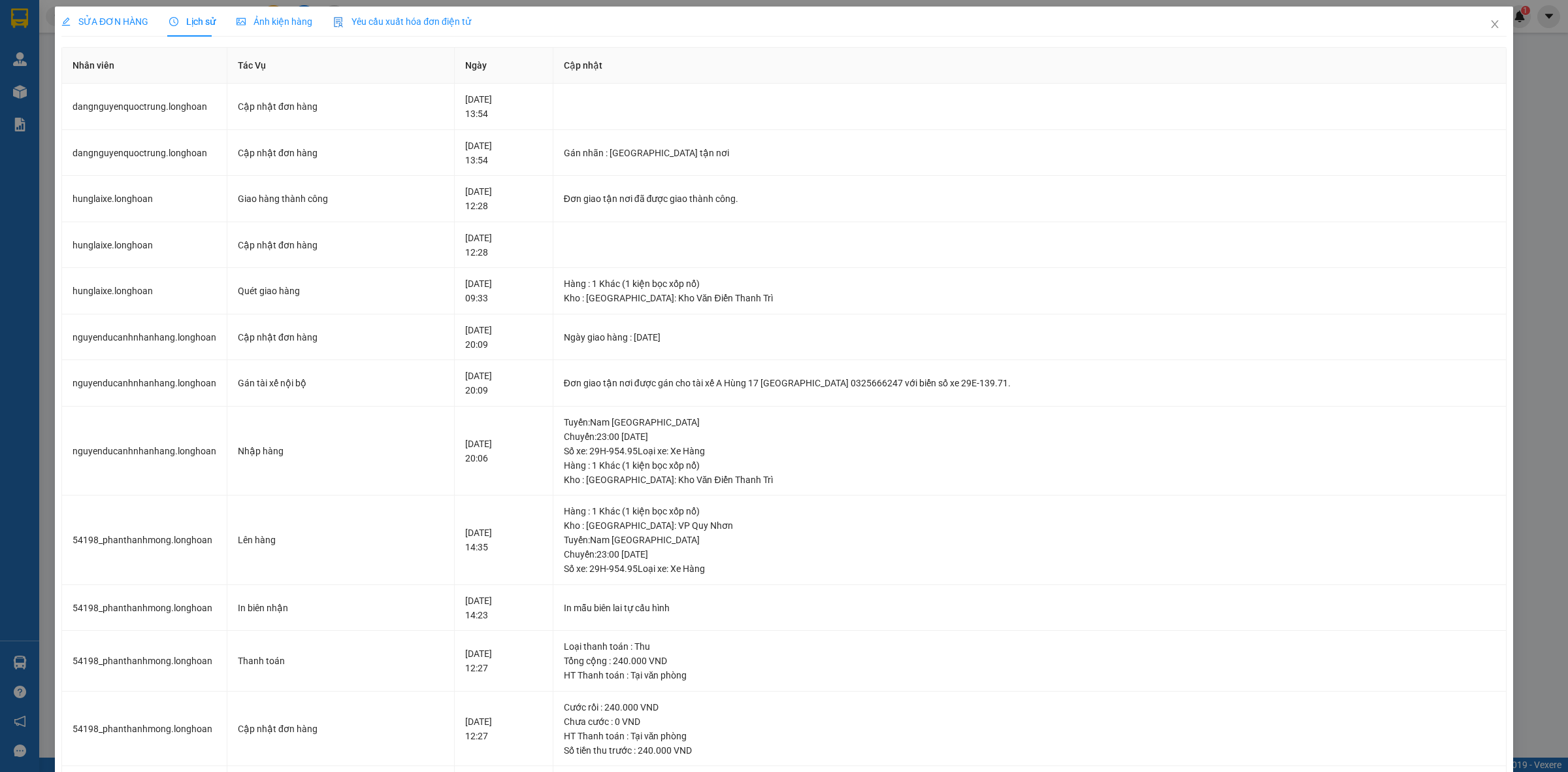
click at [100, 24] on span "SỬA ĐƠN HÀNG" at bounding box center [105, 21] width 87 height 11
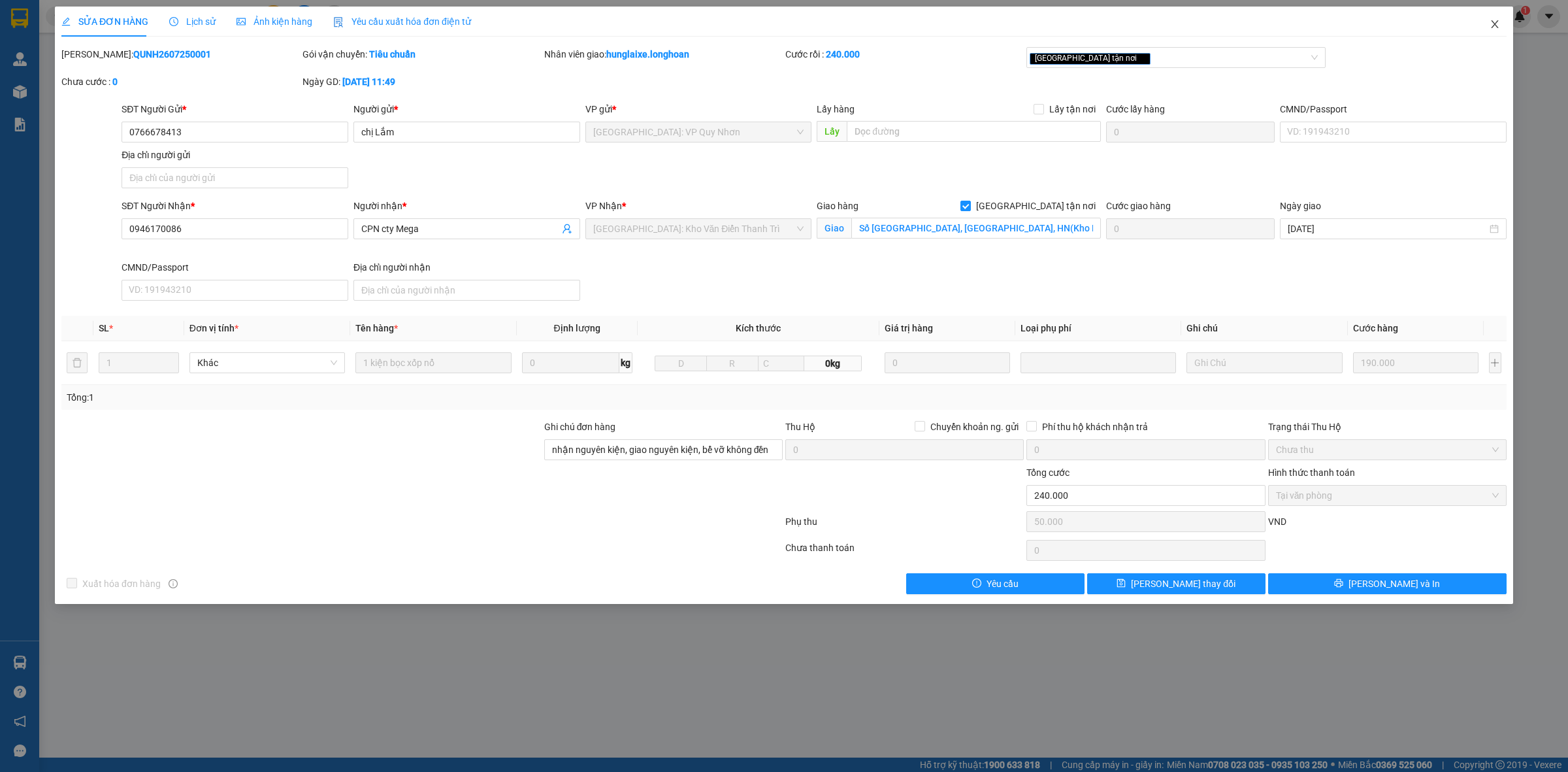
click at [1491, 23] on icon "close" at bounding box center [1495, 24] width 11 height 11
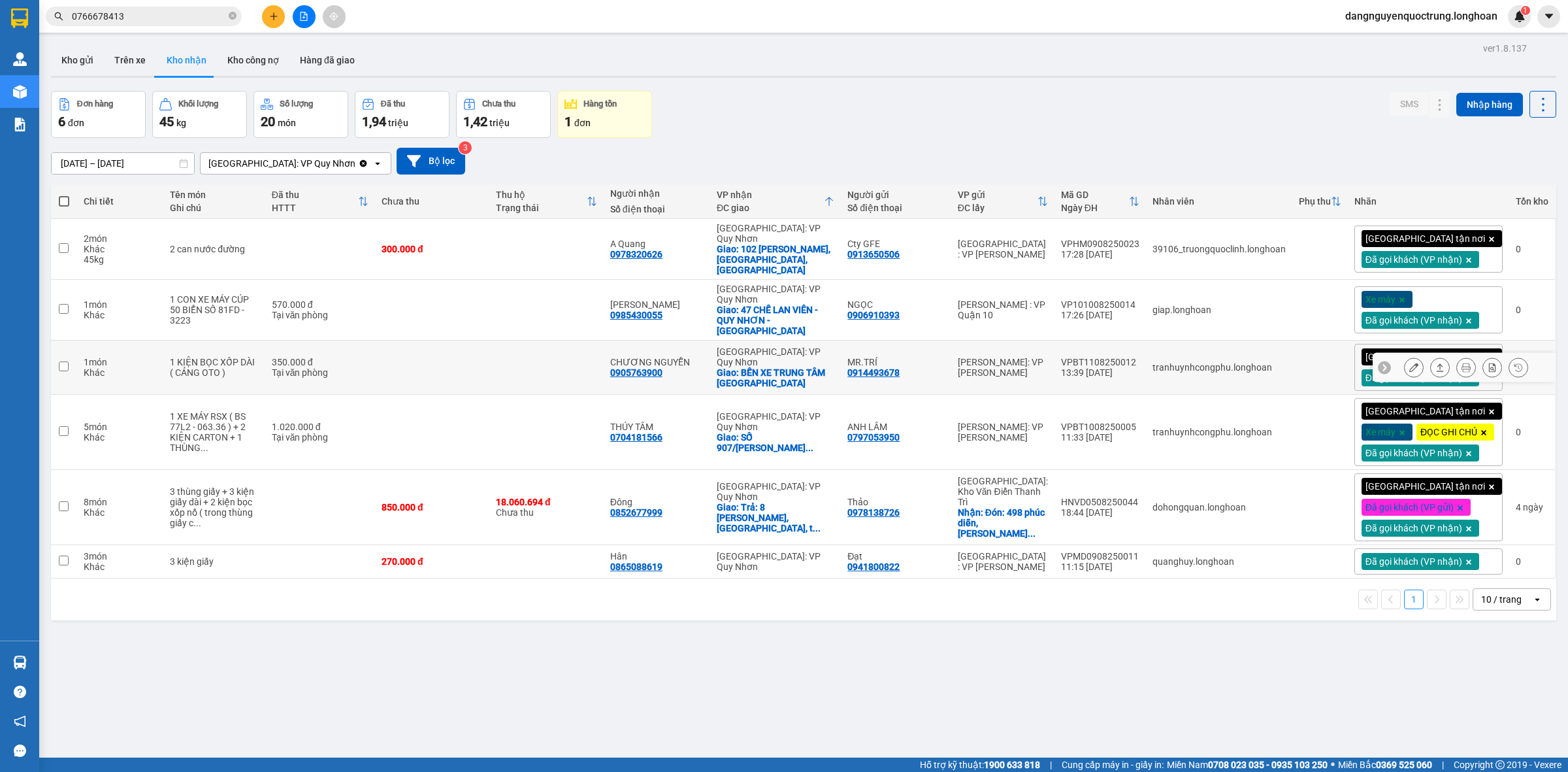
click at [62, 361] on input "checkbox" at bounding box center [63, 366] width 10 height 10
checkbox input "true"
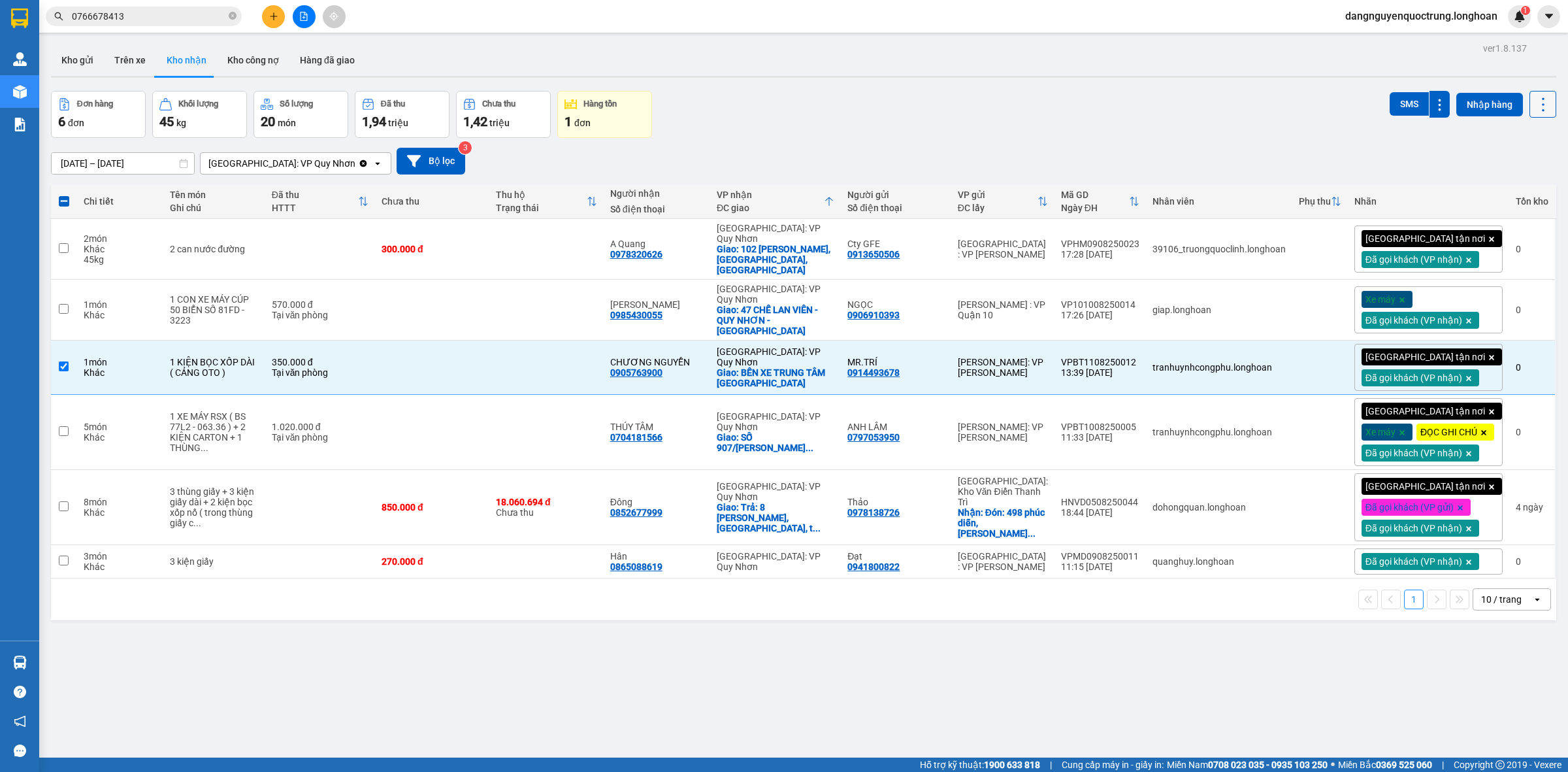
click at [1534, 110] on icon at bounding box center [1543, 105] width 19 height 19
click at [1131, 136] on div "Đơn hàng 6 đơn Khối lượng 45 kg Số lượng 20 món Đã thu 1,94 triệu Chưa thu 1,42…" at bounding box center [803, 114] width 1506 height 47
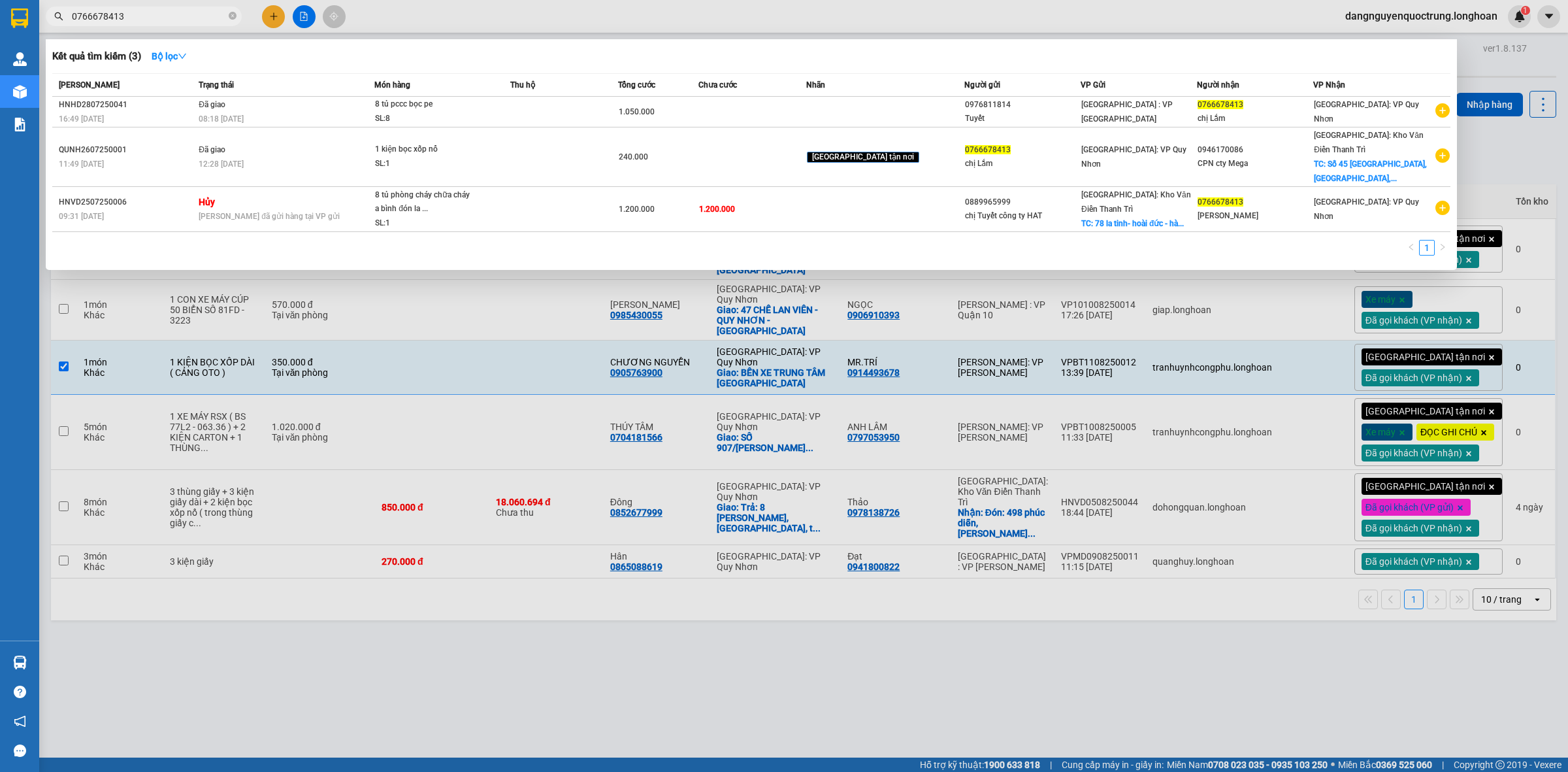
click at [162, 9] on input "0766678413" at bounding box center [149, 16] width 154 height 15
click at [782, 691] on div at bounding box center [784, 386] width 1568 height 772
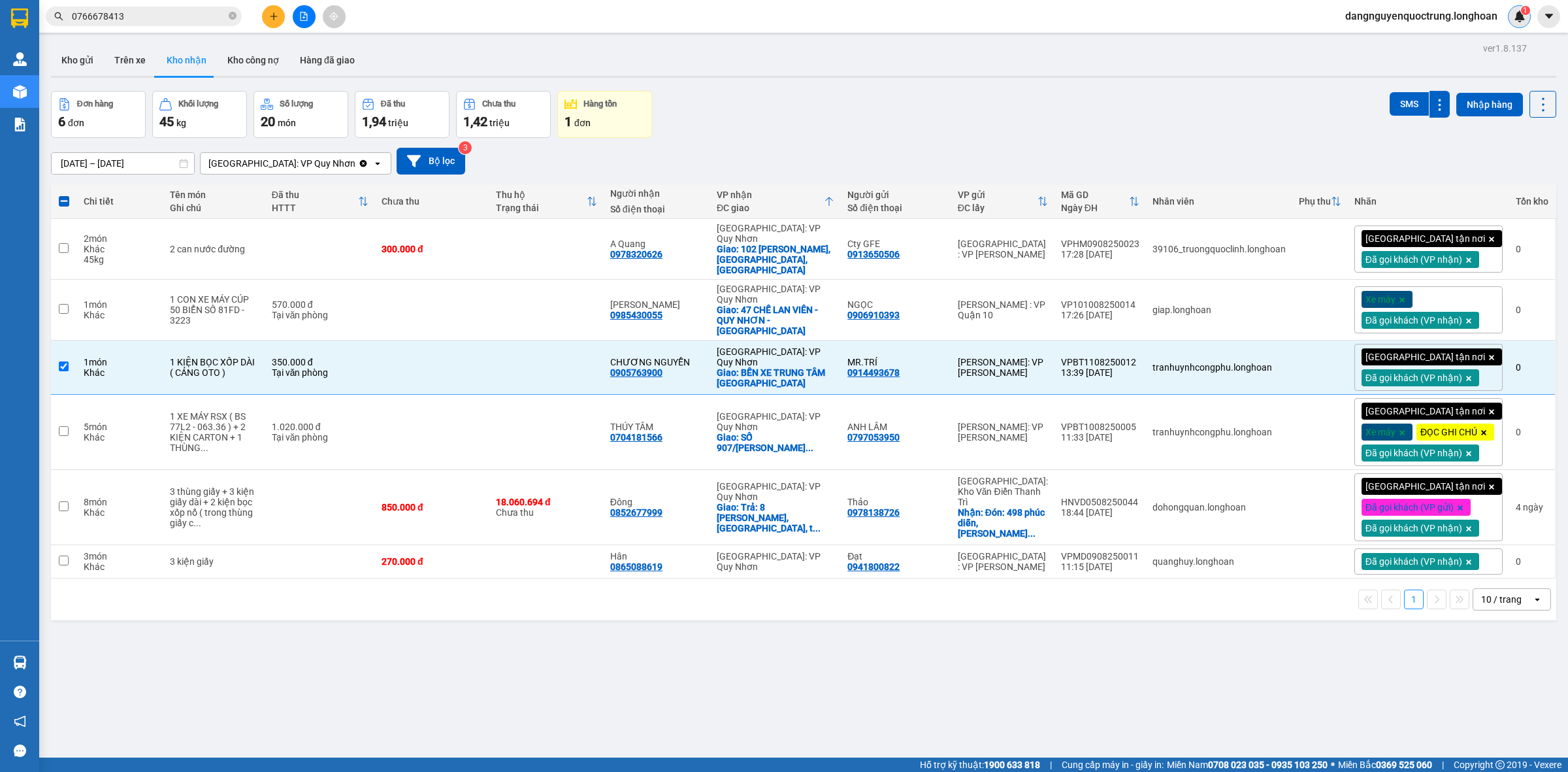
click at [1516, 11] on img at bounding box center [1519, 16] width 11 height 11
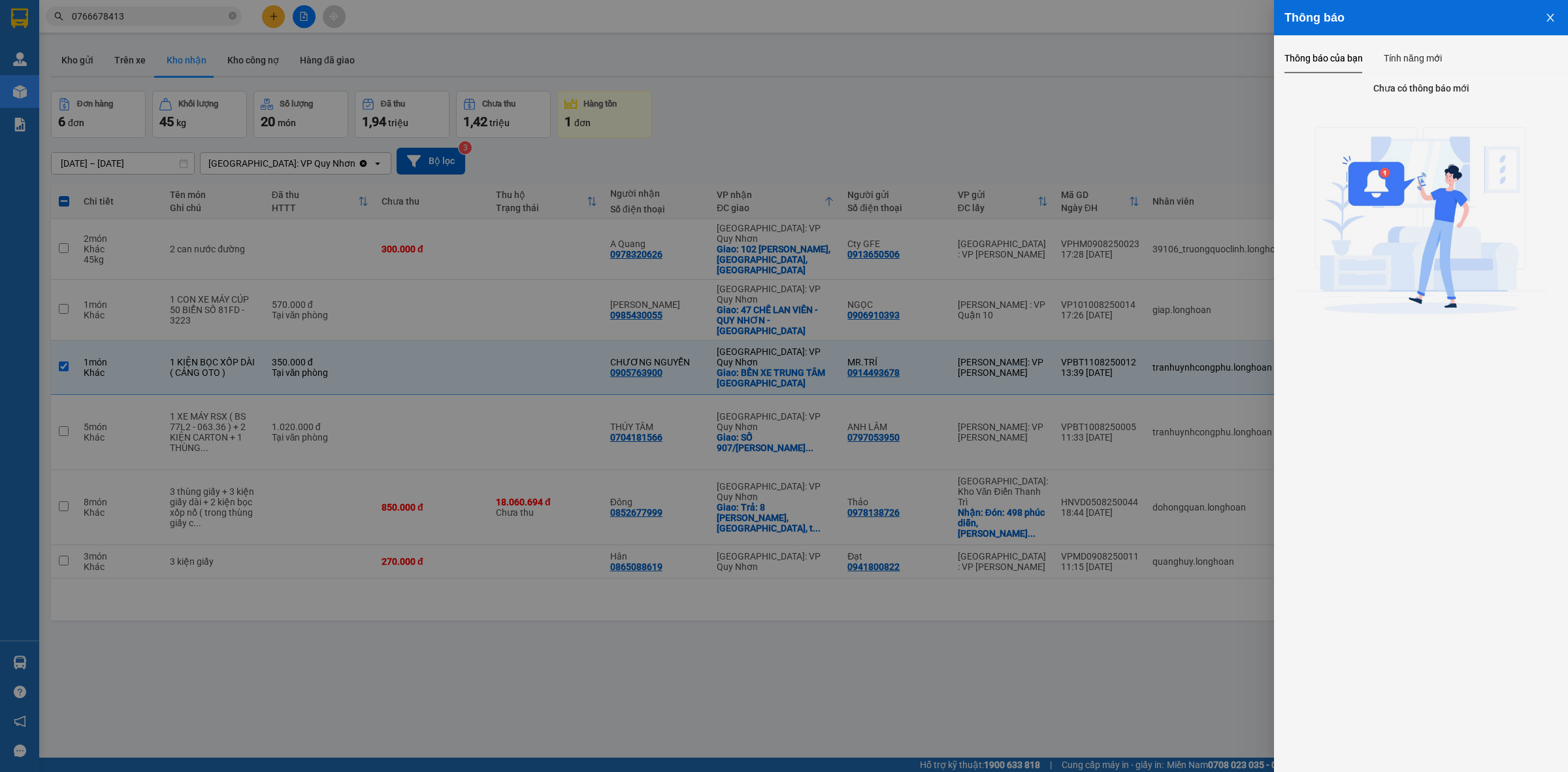
click at [1549, 19] on icon "close" at bounding box center [1550, 18] width 7 height 8
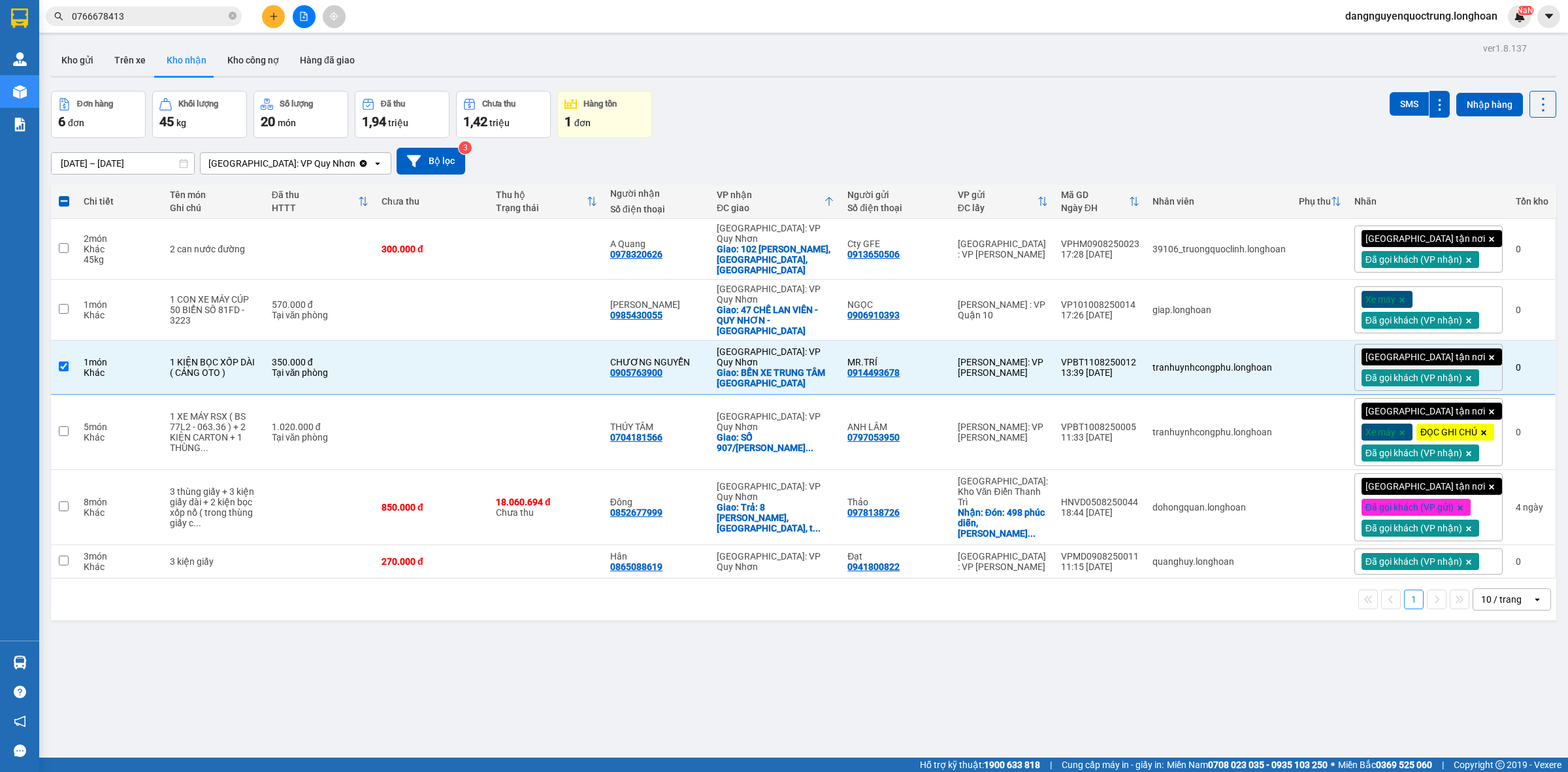
click at [758, 18] on div "Kết quả tìm kiếm ( 3 ) Bộ lọc Mã ĐH Trạng thái Món hàng Thu hộ Tổng cước Chưa c…" at bounding box center [784, 16] width 1568 height 32
